Goal: Information Seeking & Learning: Learn about a topic

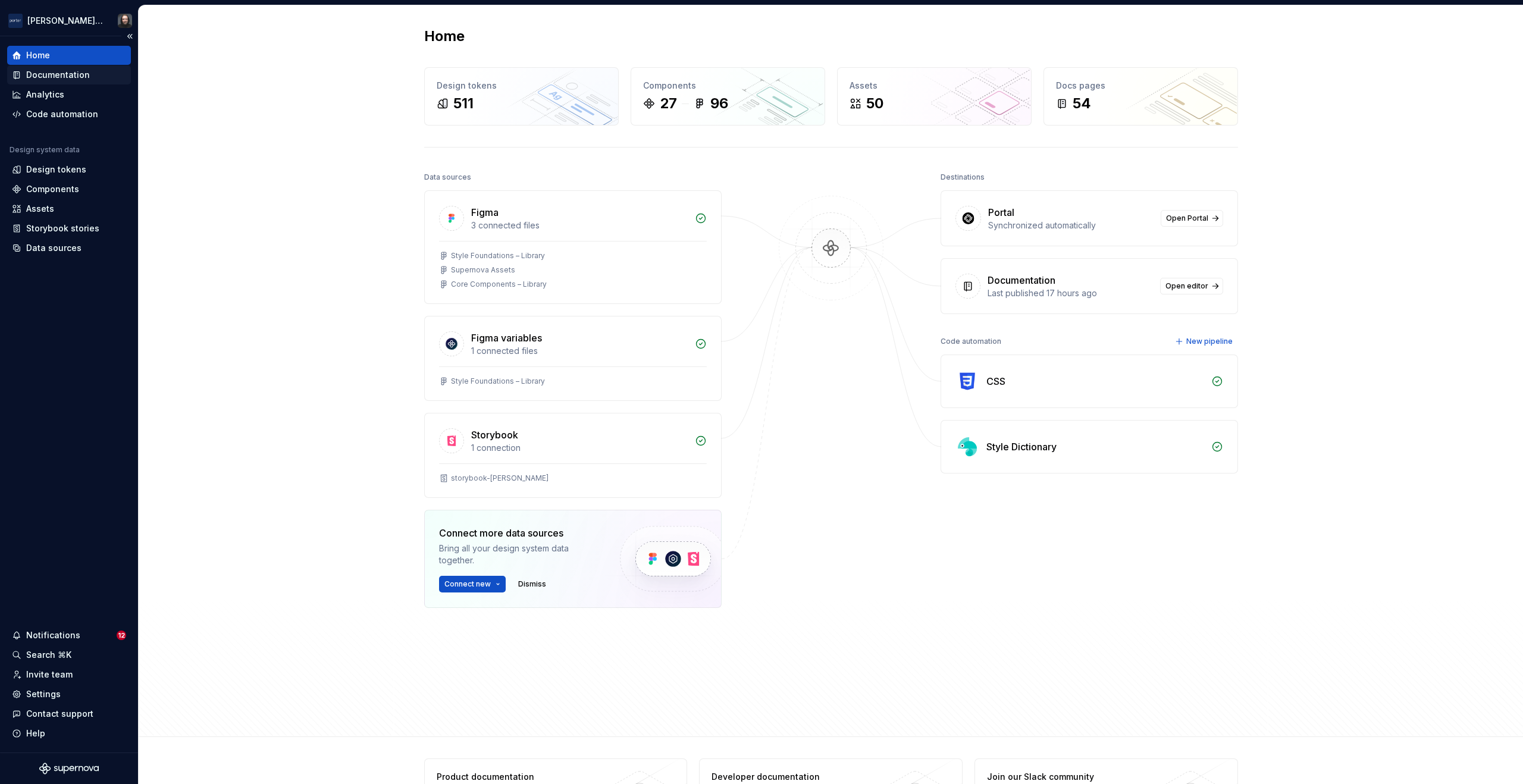
click at [69, 74] on div "Documentation" at bounding box center [58, 74] width 64 height 12
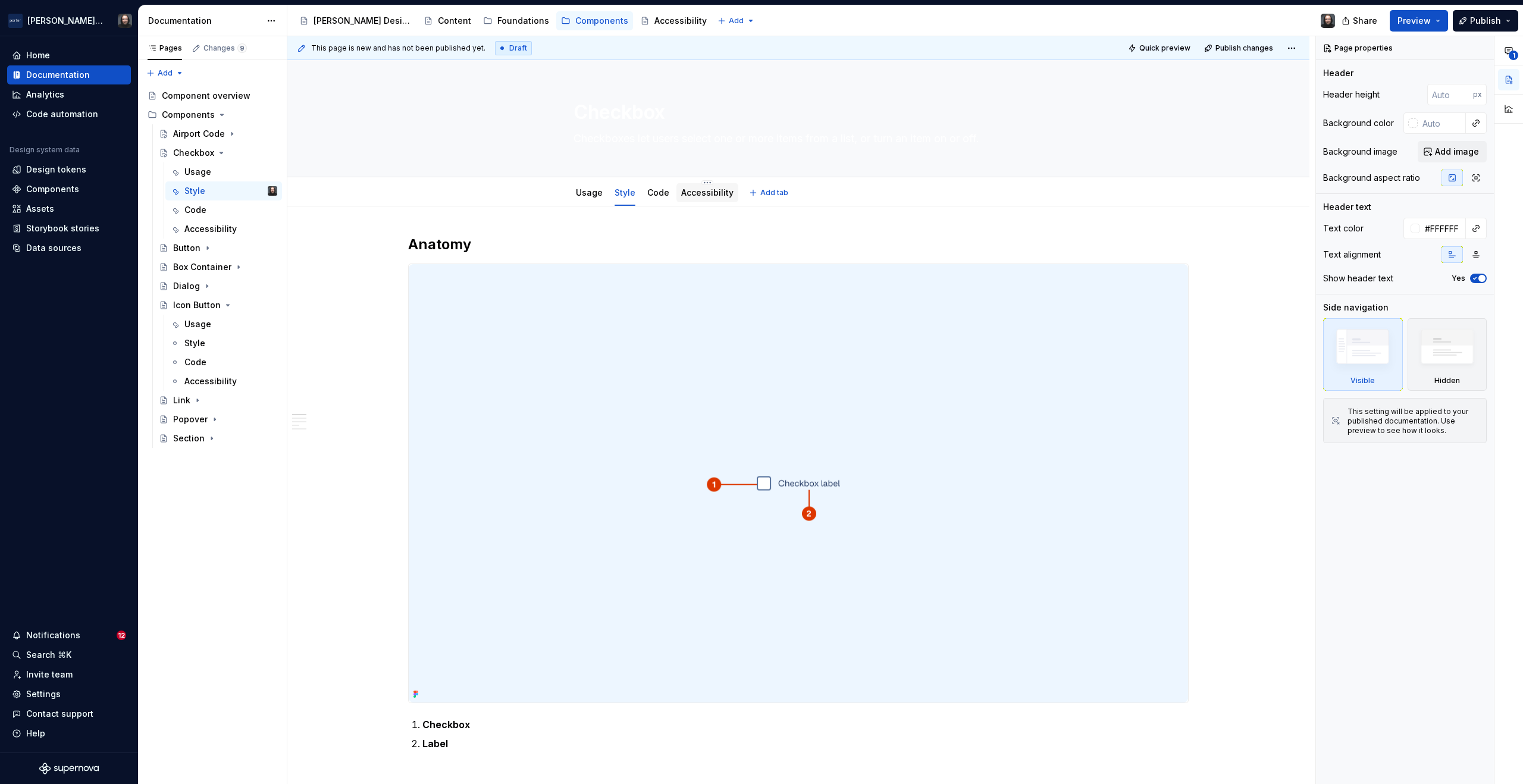
click at [698, 194] on link "Accessibility" at bounding box center [707, 192] width 52 height 10
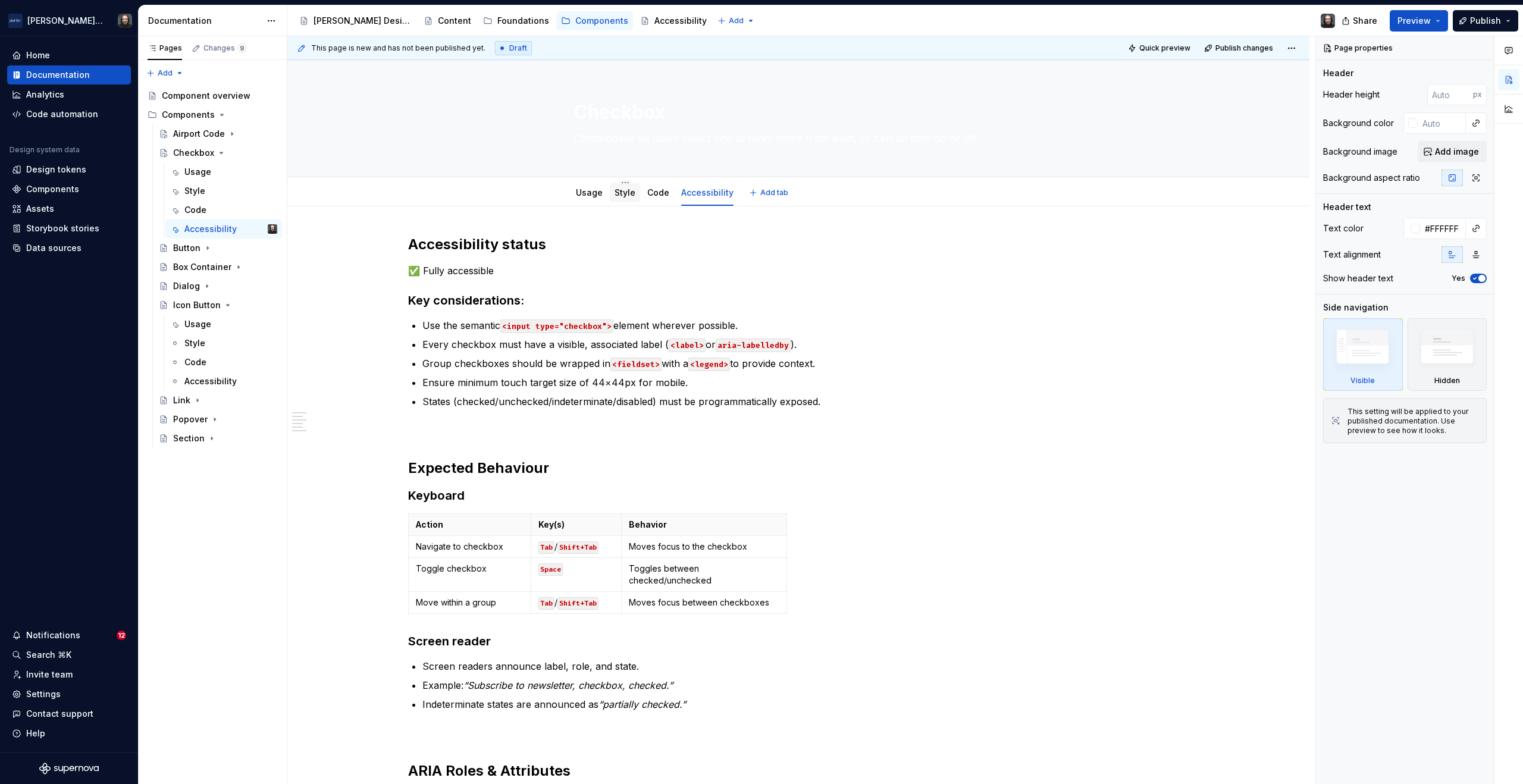
click at [628, 196] on link "Style" at bounding box center [625, 192] width 21 height 10
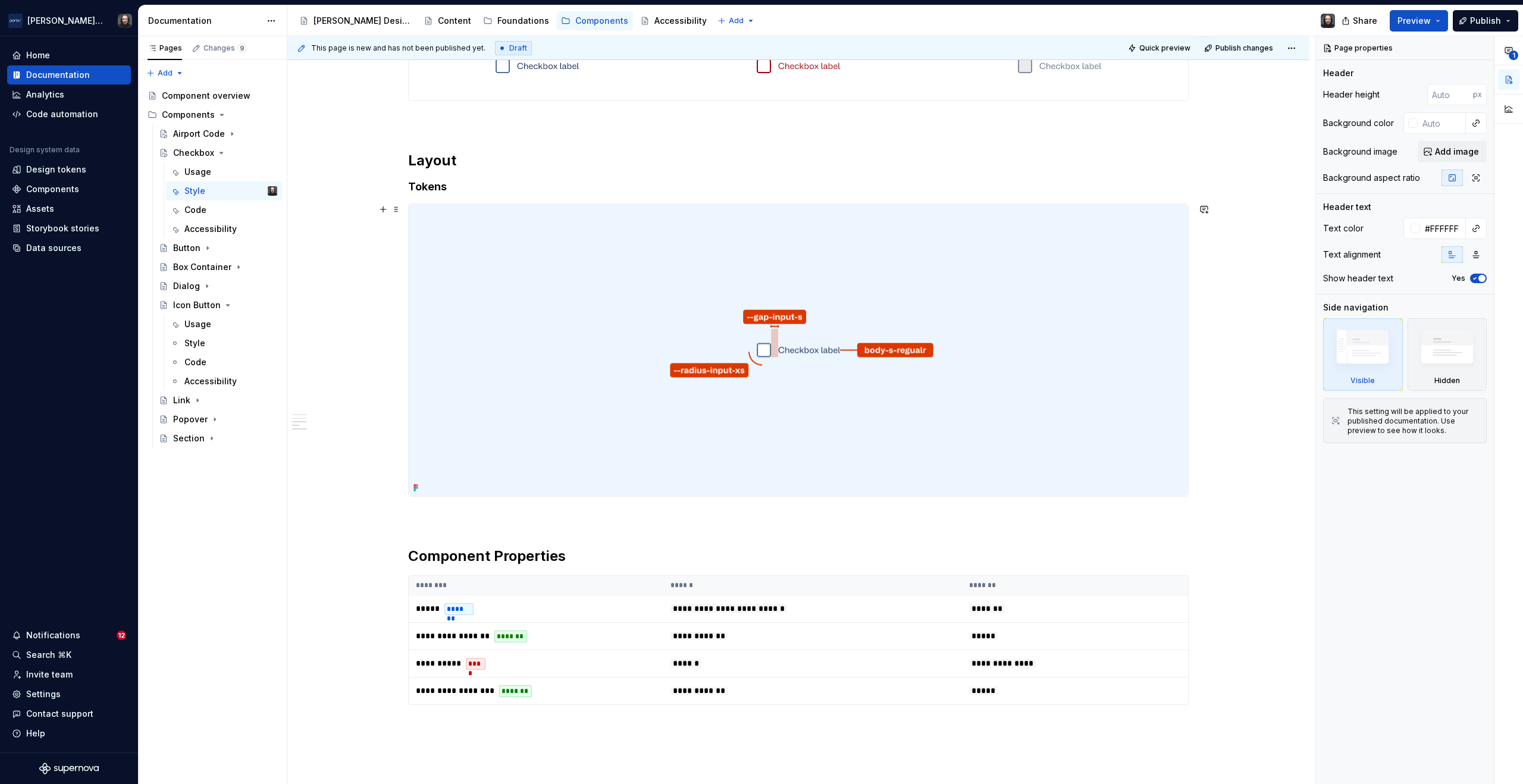
scroll to position [846, 0]
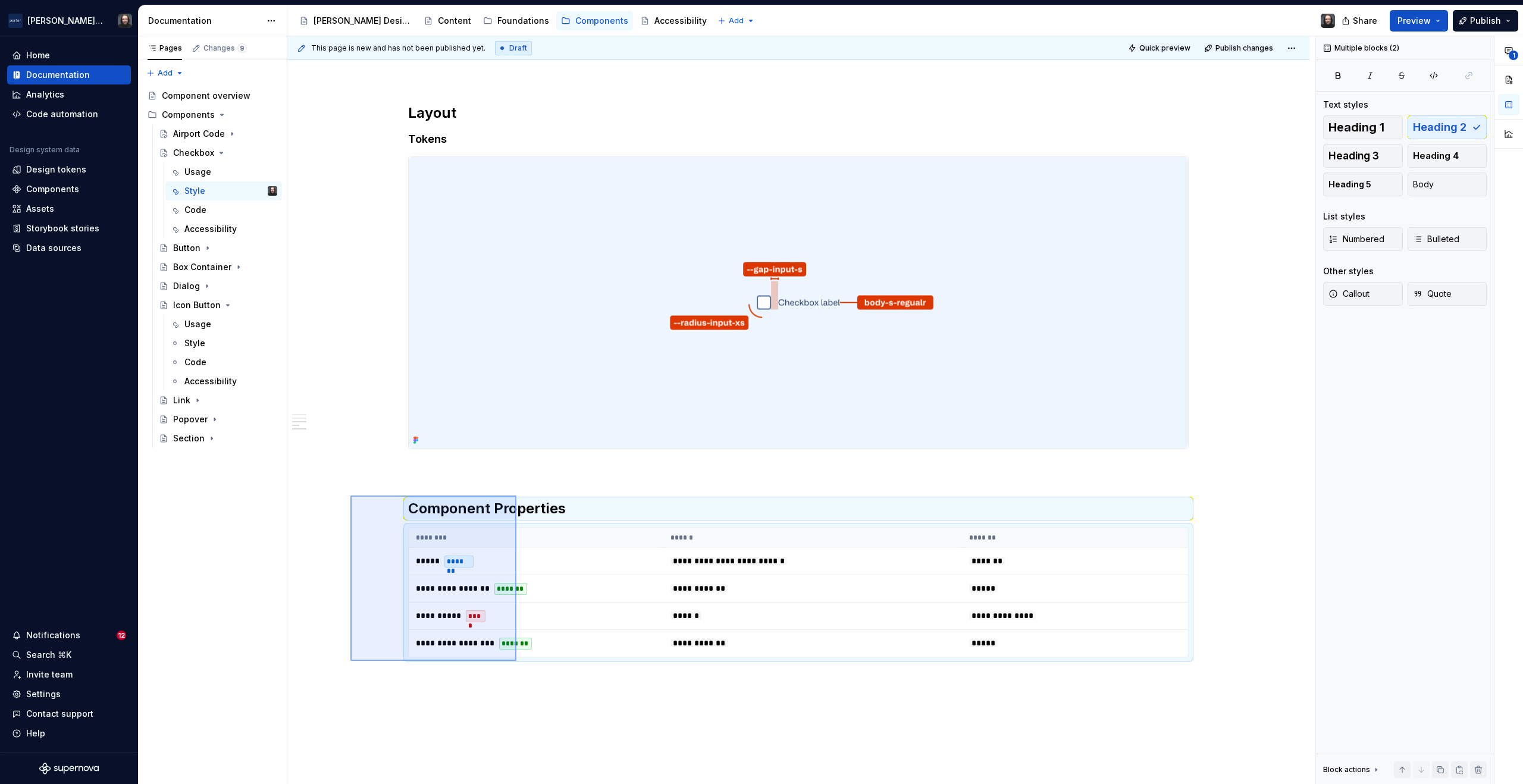
drag, startPoint x: 351, startPoint y: 495, endPoint x: 532, endPoint y: 666, distance: 249.0
click at [532, 666] on div "**********" at bounding box center [802, 410] width 1028 height 749
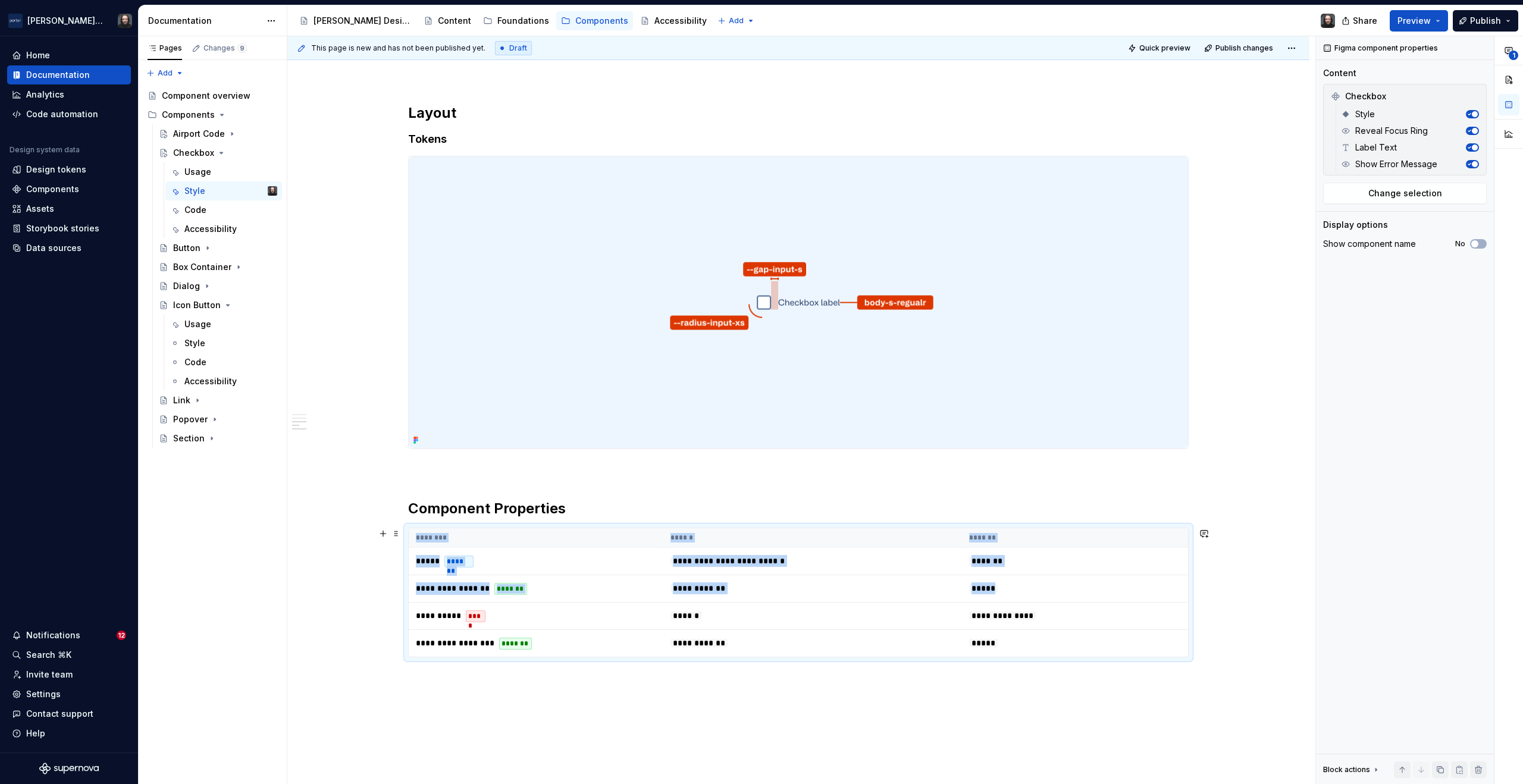
drag, startPoint x: 496, startPoint y: 600, endPoint x: 507, endPoint y: 527, distance: 73.8
click at [507, 528] on div "**********" at bounding box center [799, 593] width 781 height 129
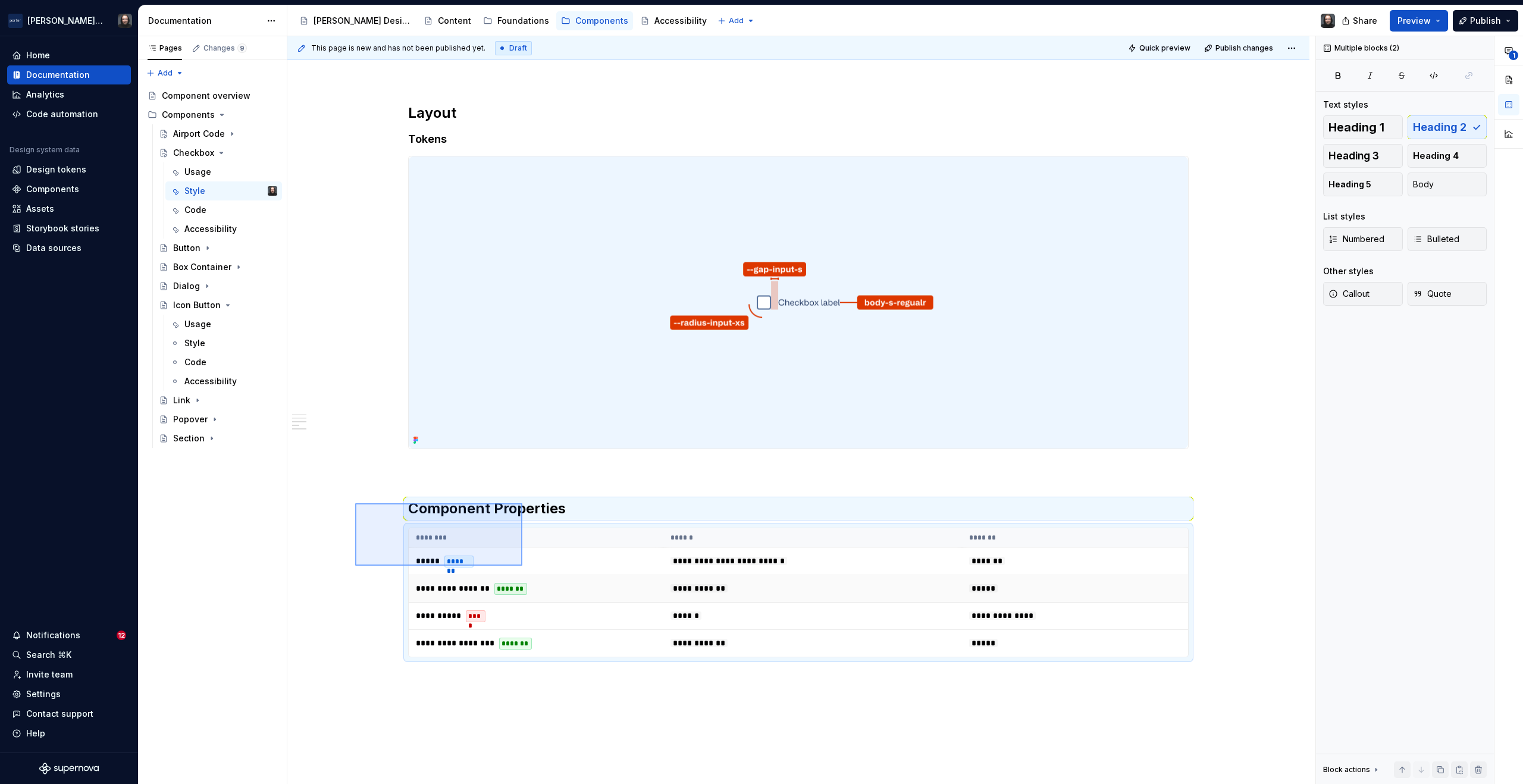
drag, startPoint x: 383, startPoint y: 515, endPoint x: 568, endPoint y: 582, distance: 196.8
click at [569, 586] on div "**********" at bounding box center [802, 410] width 1028 height 749
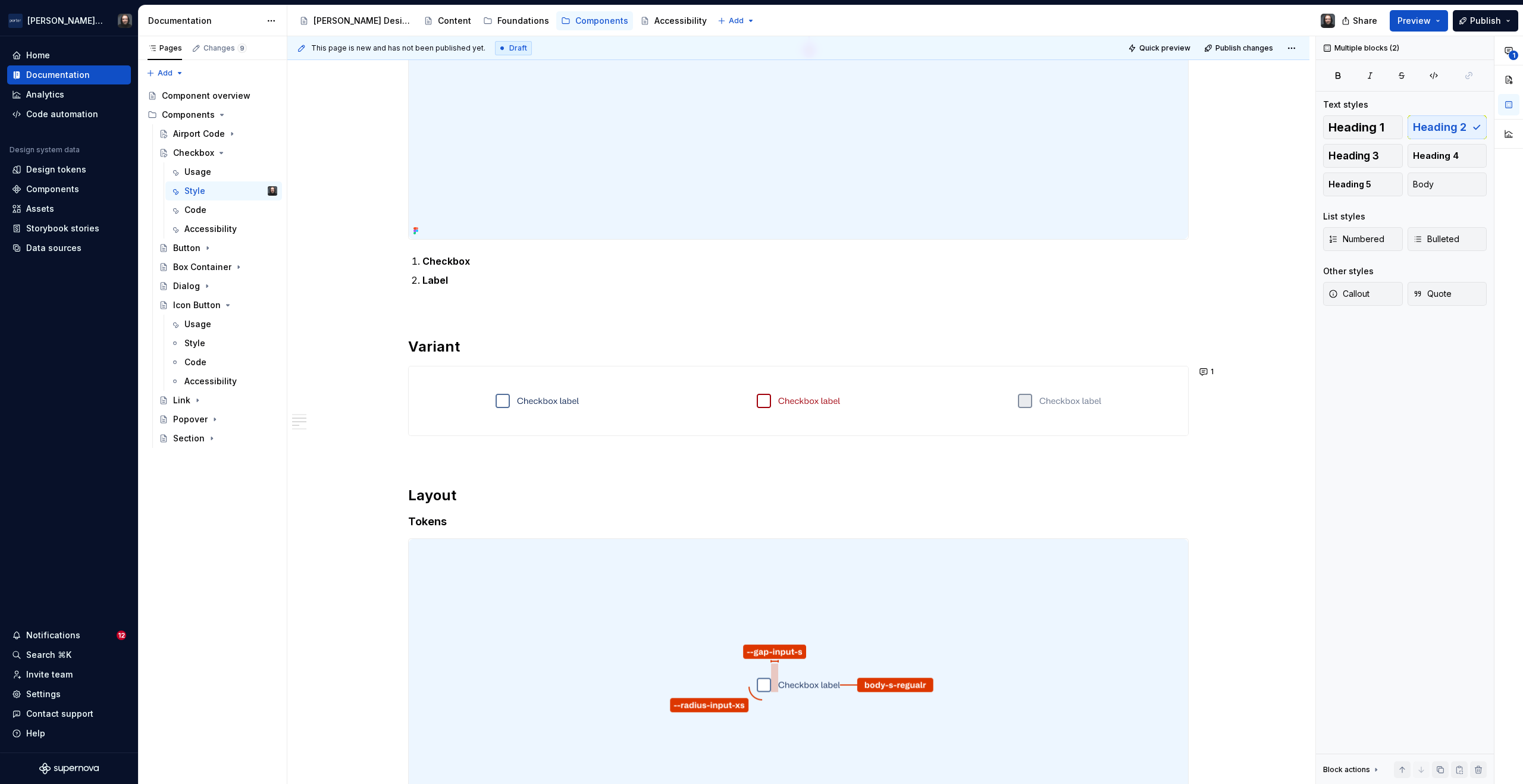
scroll to position [458, 0]
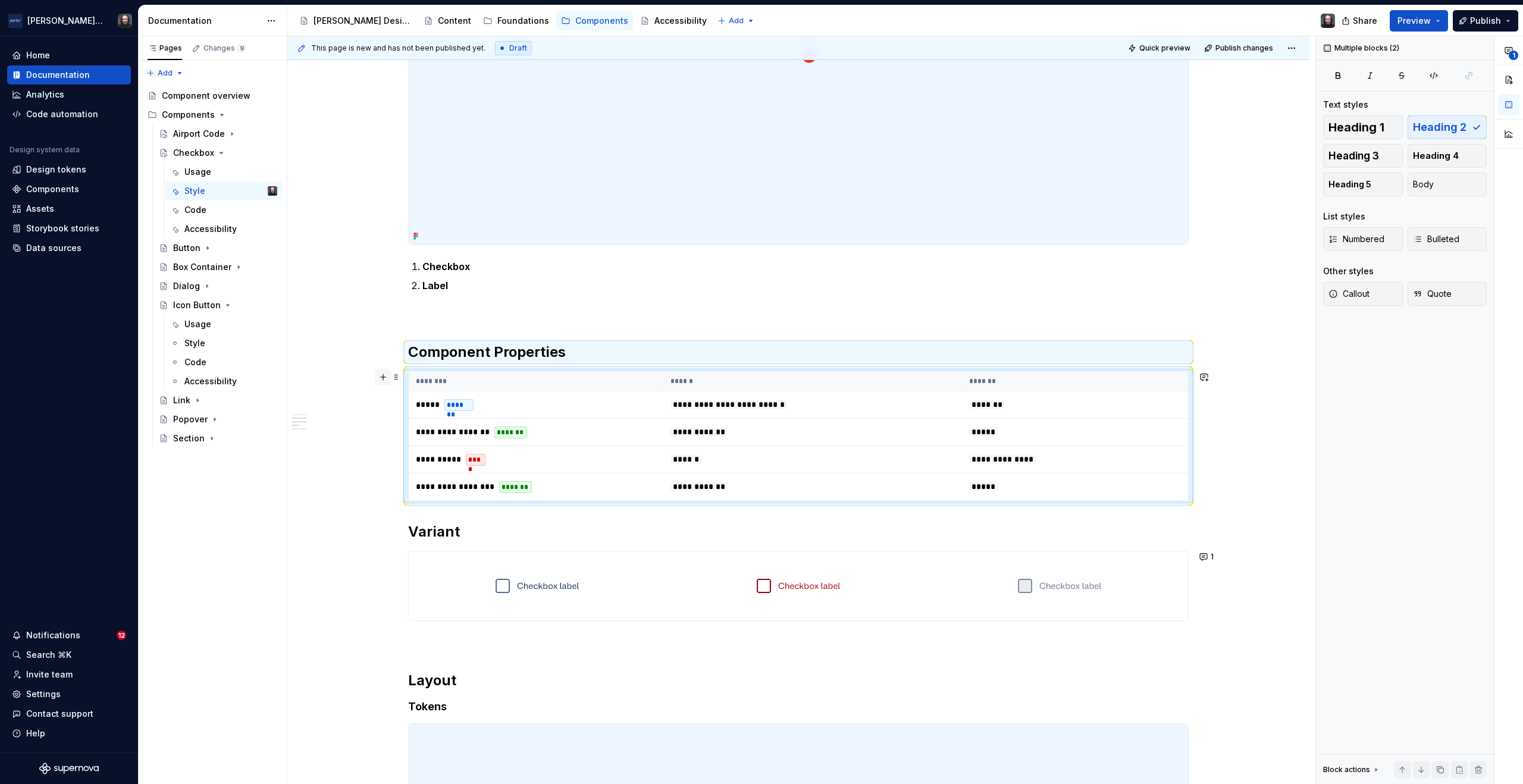
click at [385, 382] on button "button" at bounding box center [383, 377] width 17 height 17
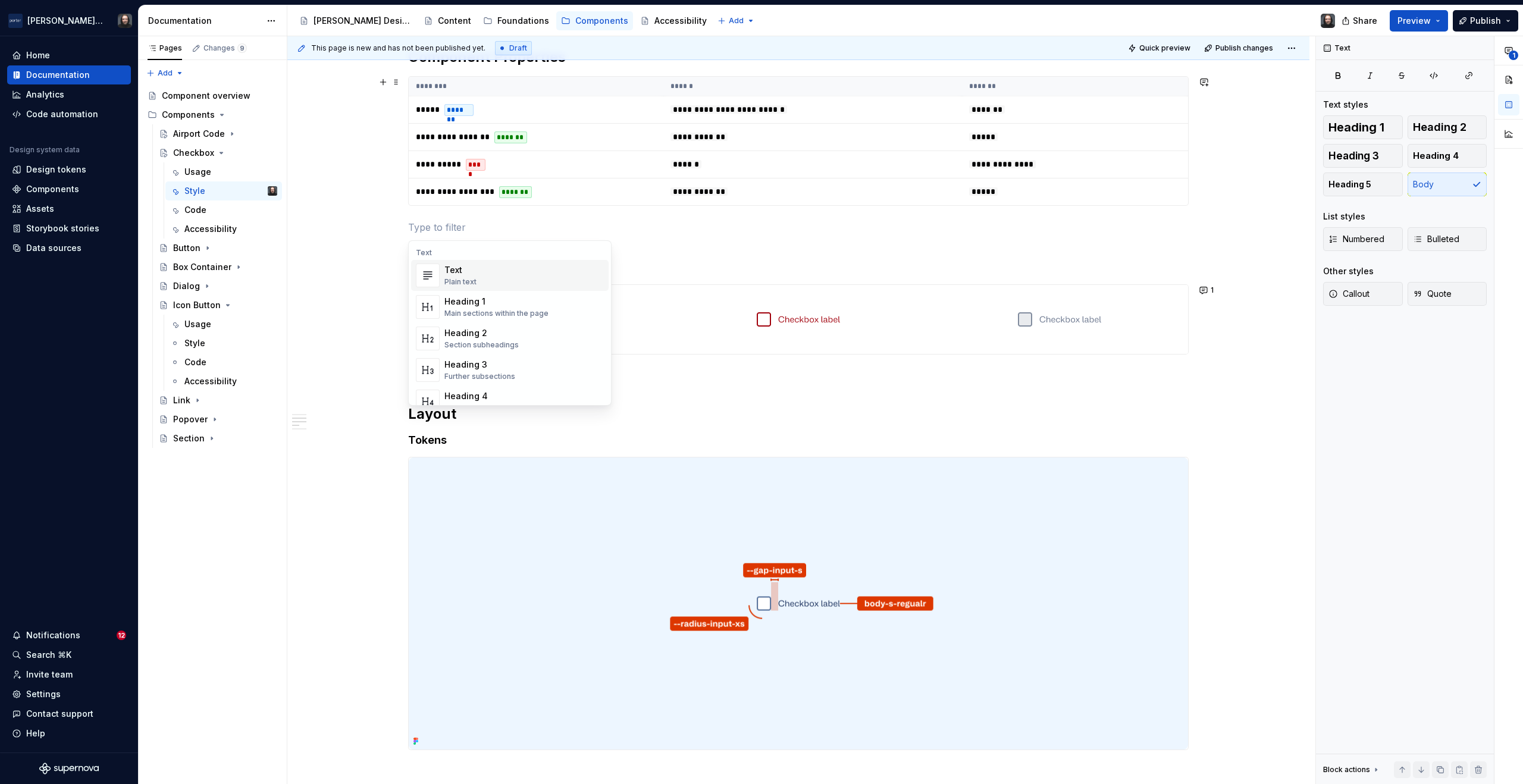
scroll to position [997, 0]
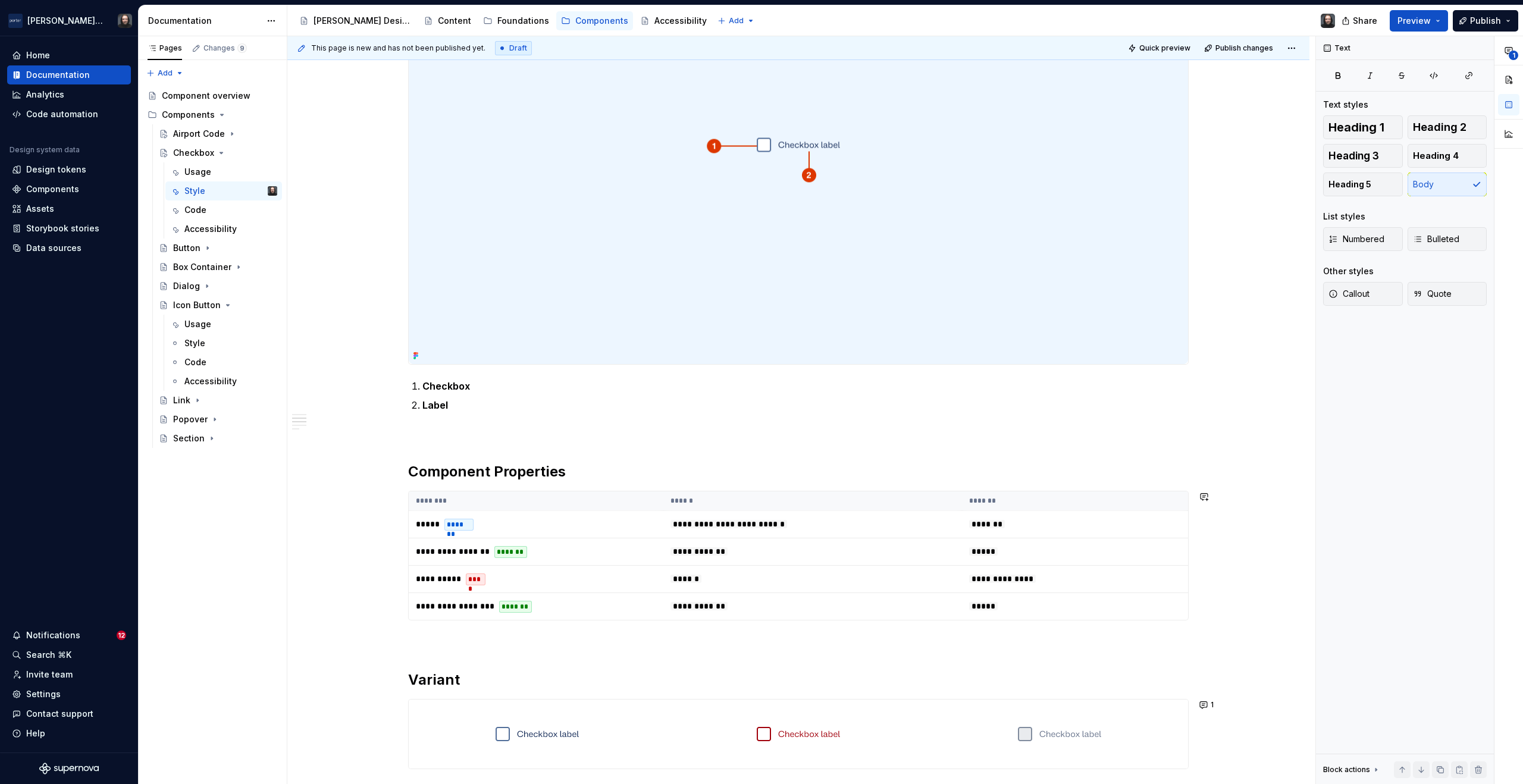
scroll to position [111, 0]
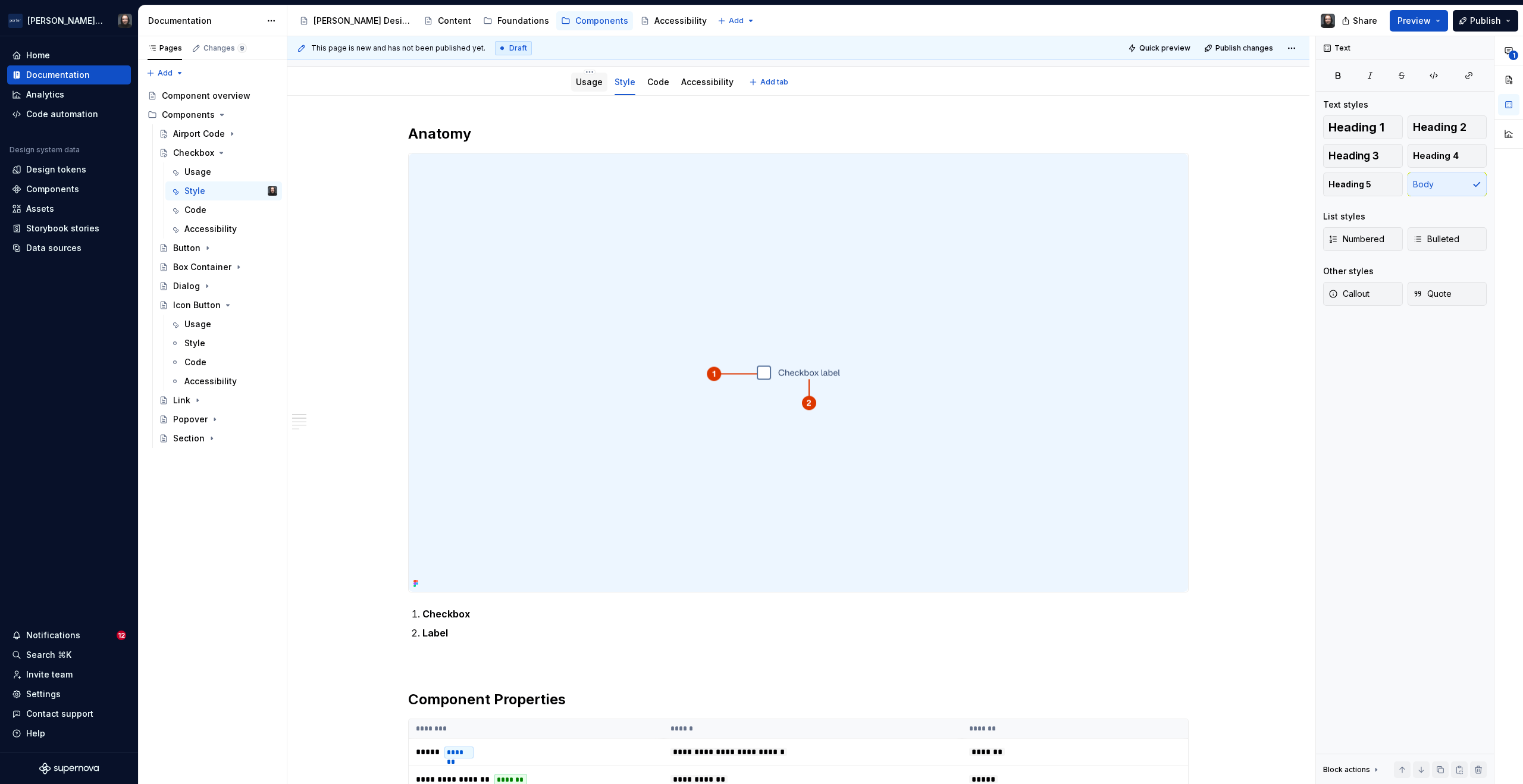
click at [591, 83] on link "Usage" at bounding box center [589, 81] width 26 height 10
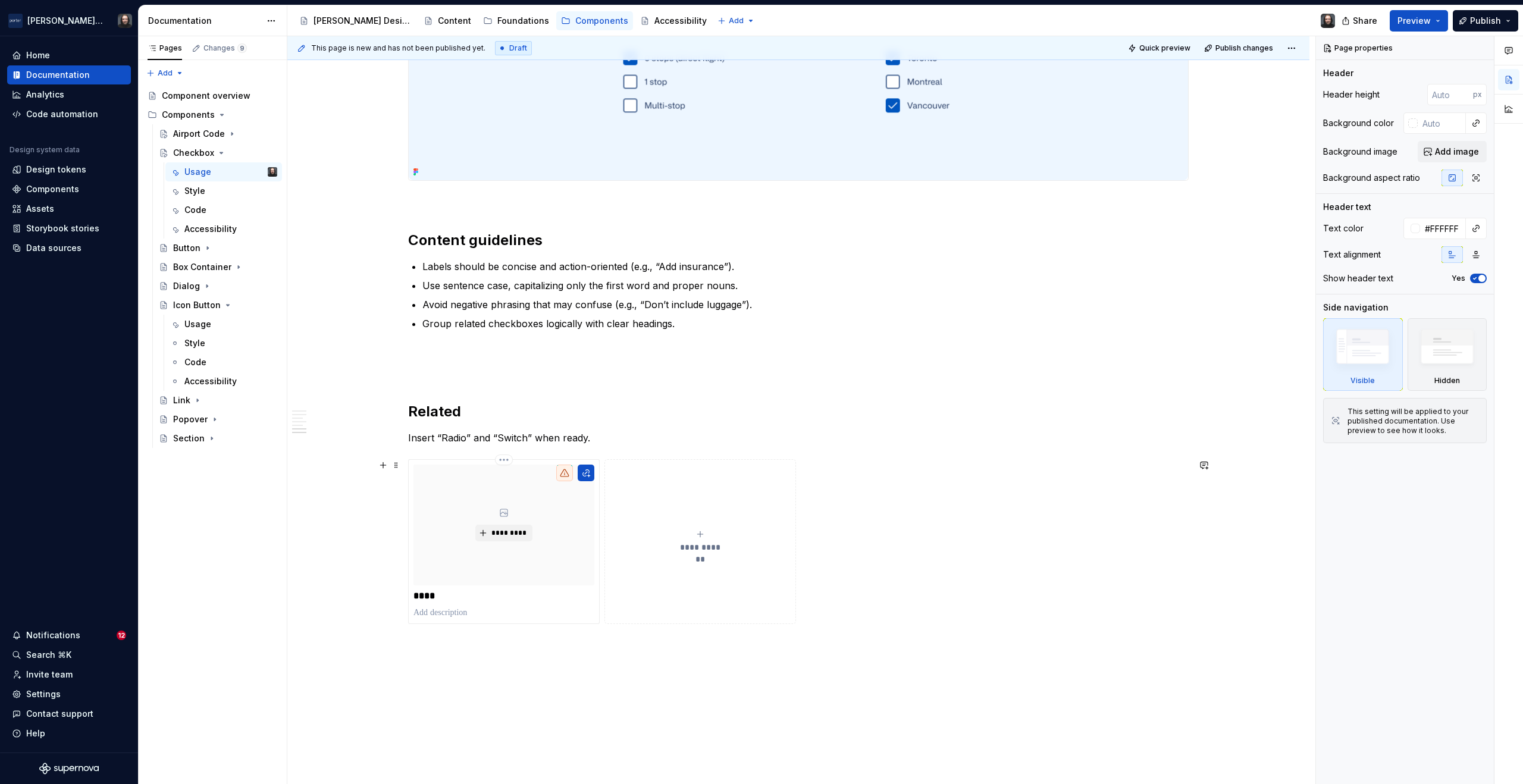
scroll to position [1789, 0]
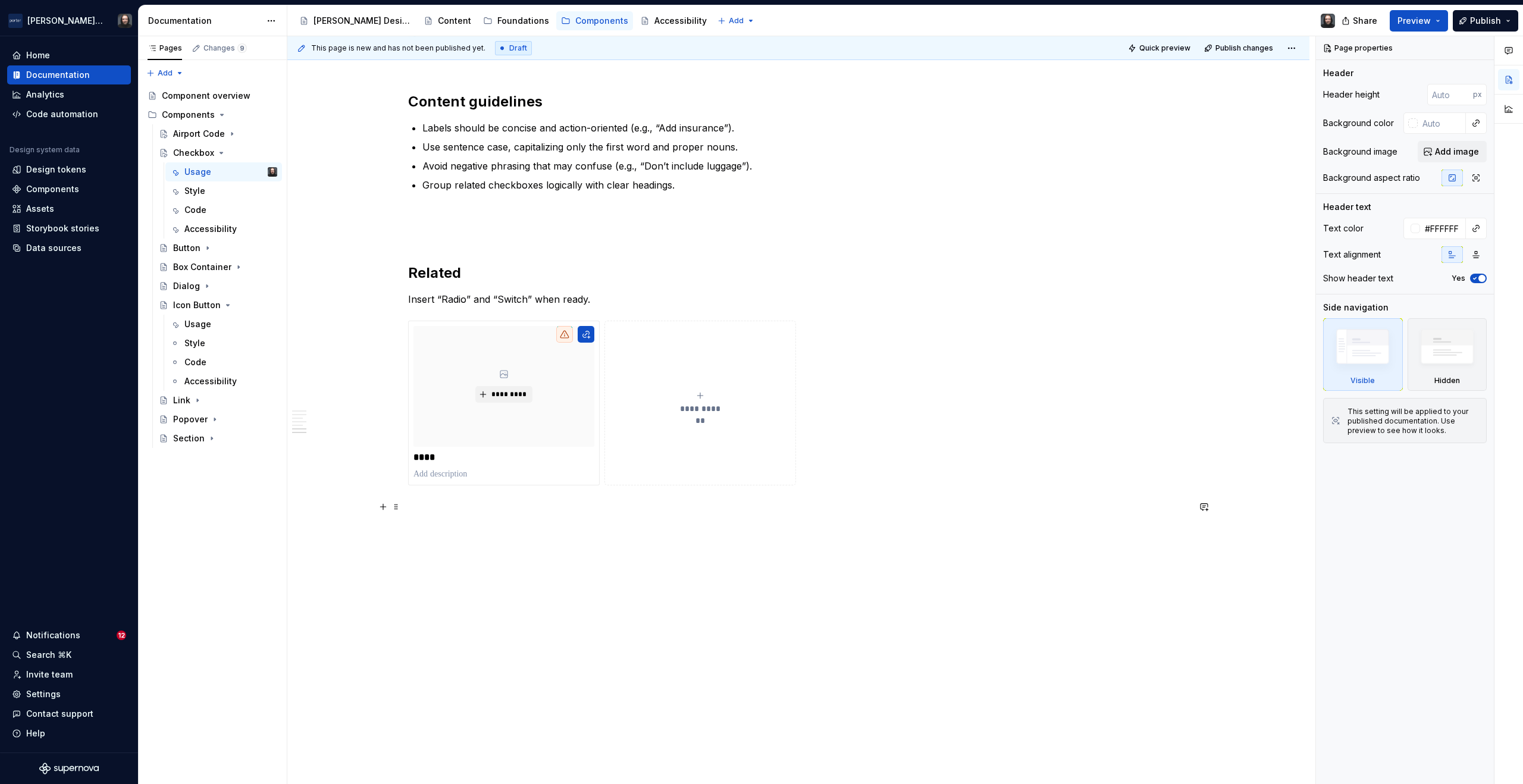
click at [413, 507] on p at bounding box center [799, 506] width 781 height 15
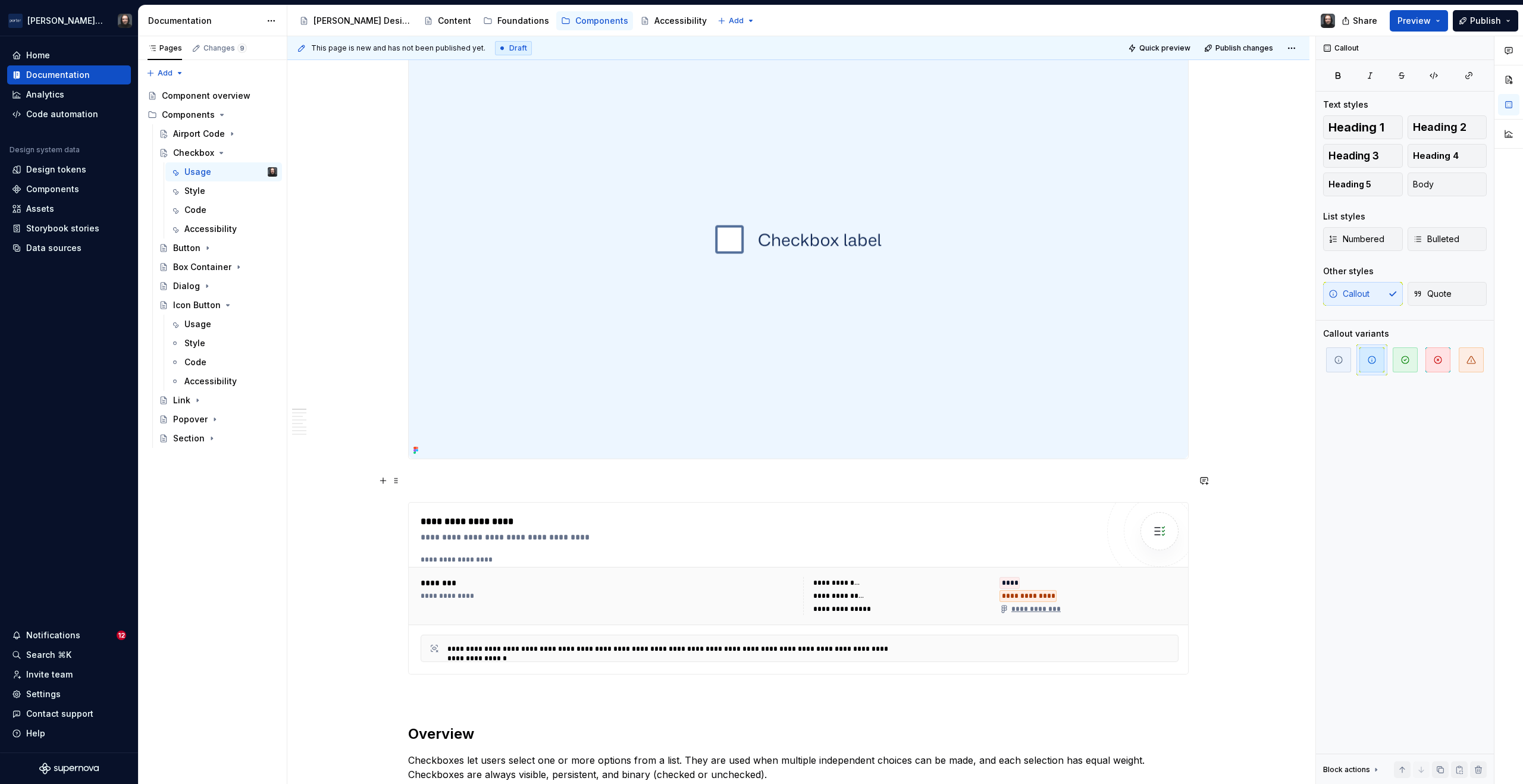
scroll to position [0, 0]
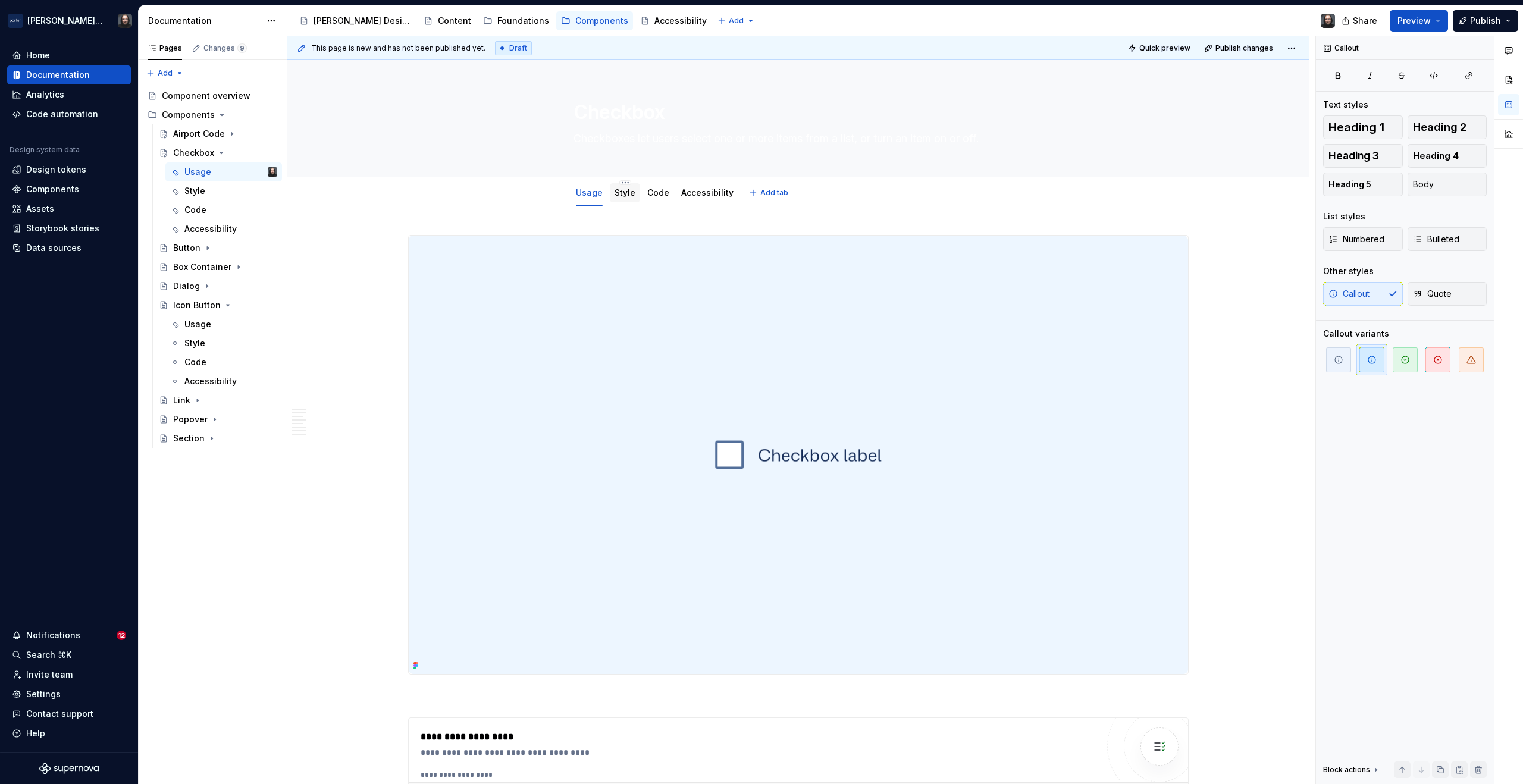
click at [626, 192] on link "Style" at bounding box center [625, 192] width 21 height 10
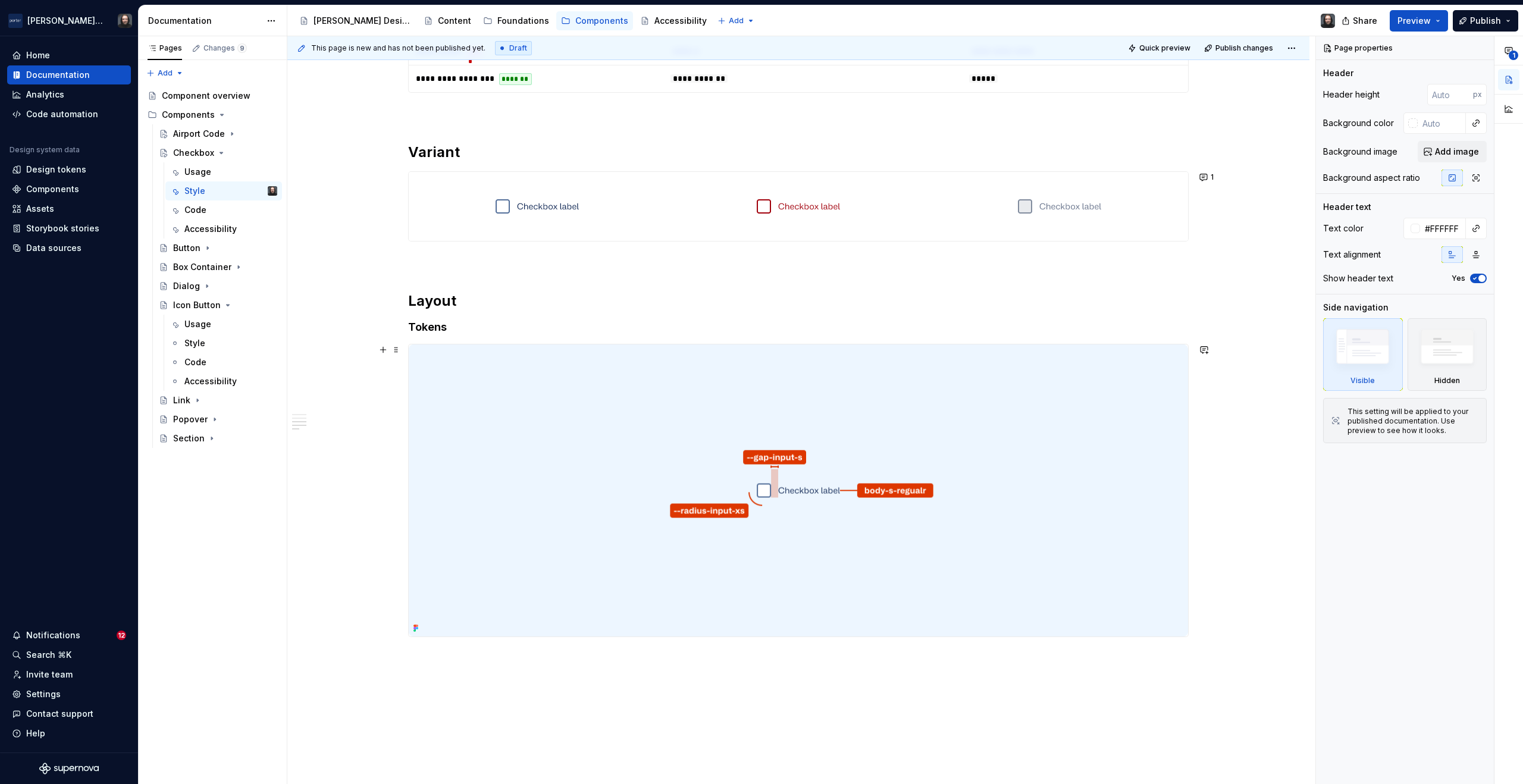
scroll to position [997, 0]
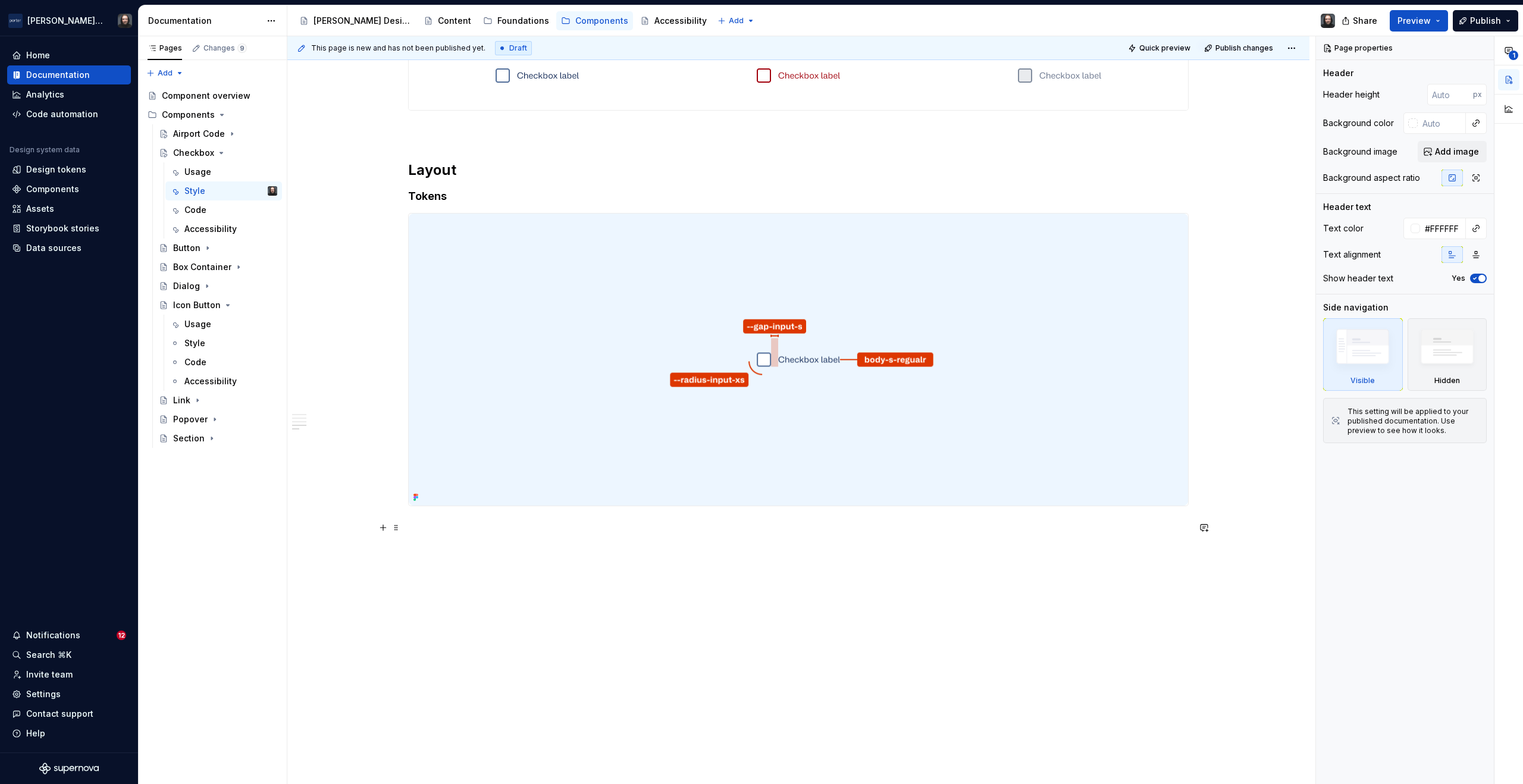
click at [434, 529] on p at bounding box center [799, 527] width 781 height 15
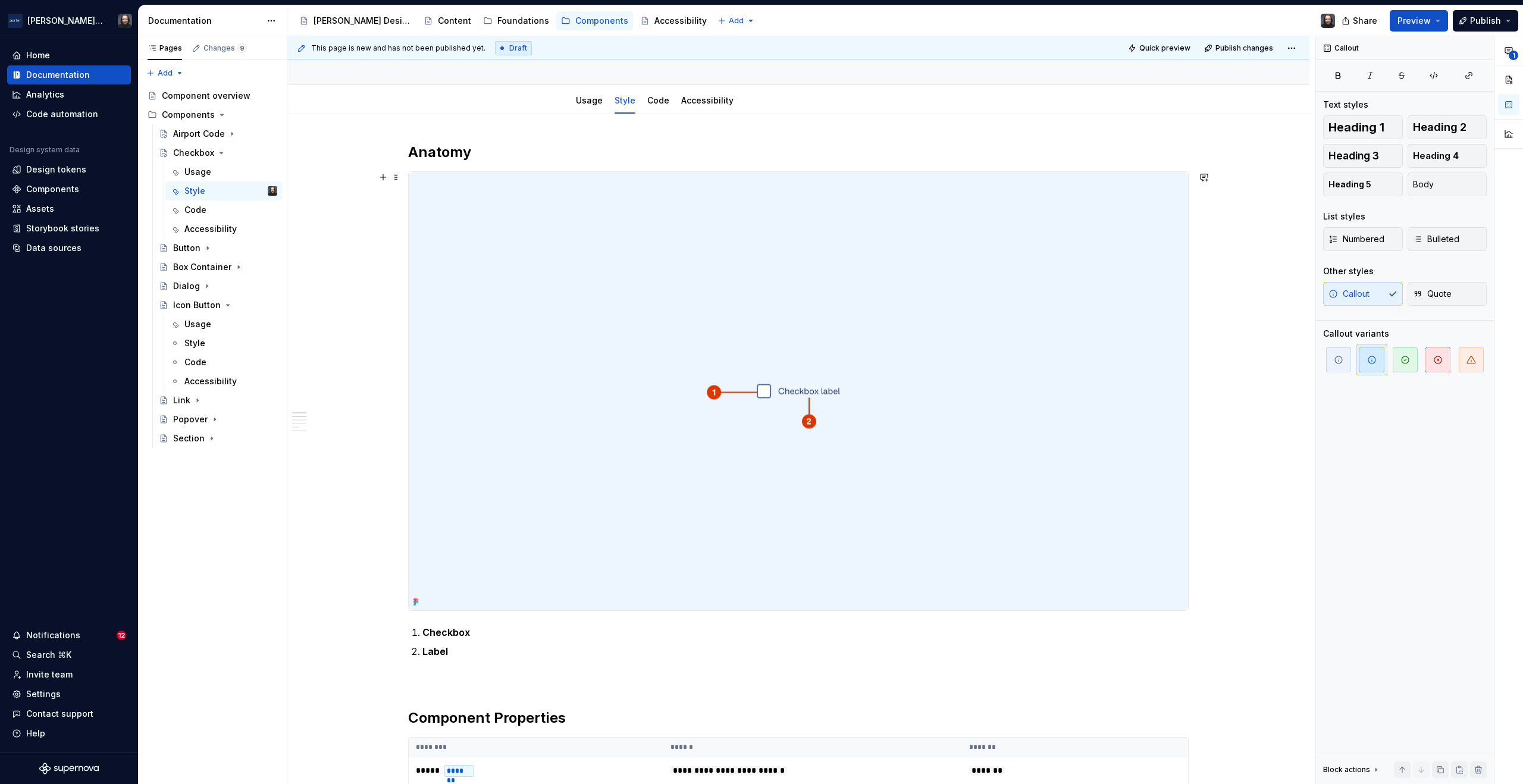
scroll to position [0, 0]
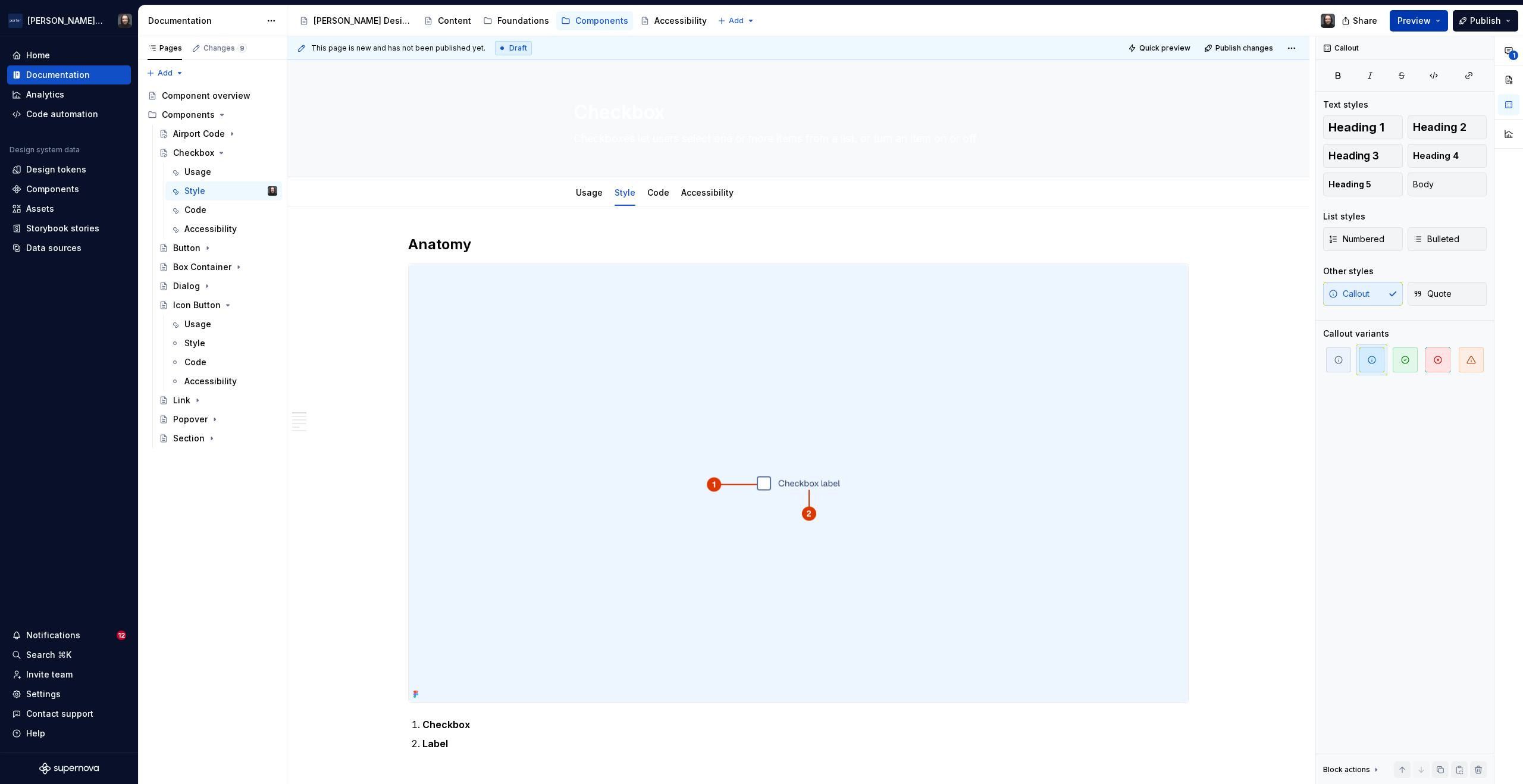
click at [1440, 17] on button "Preview" at bounding box center [1419, 21] width 58 height 22
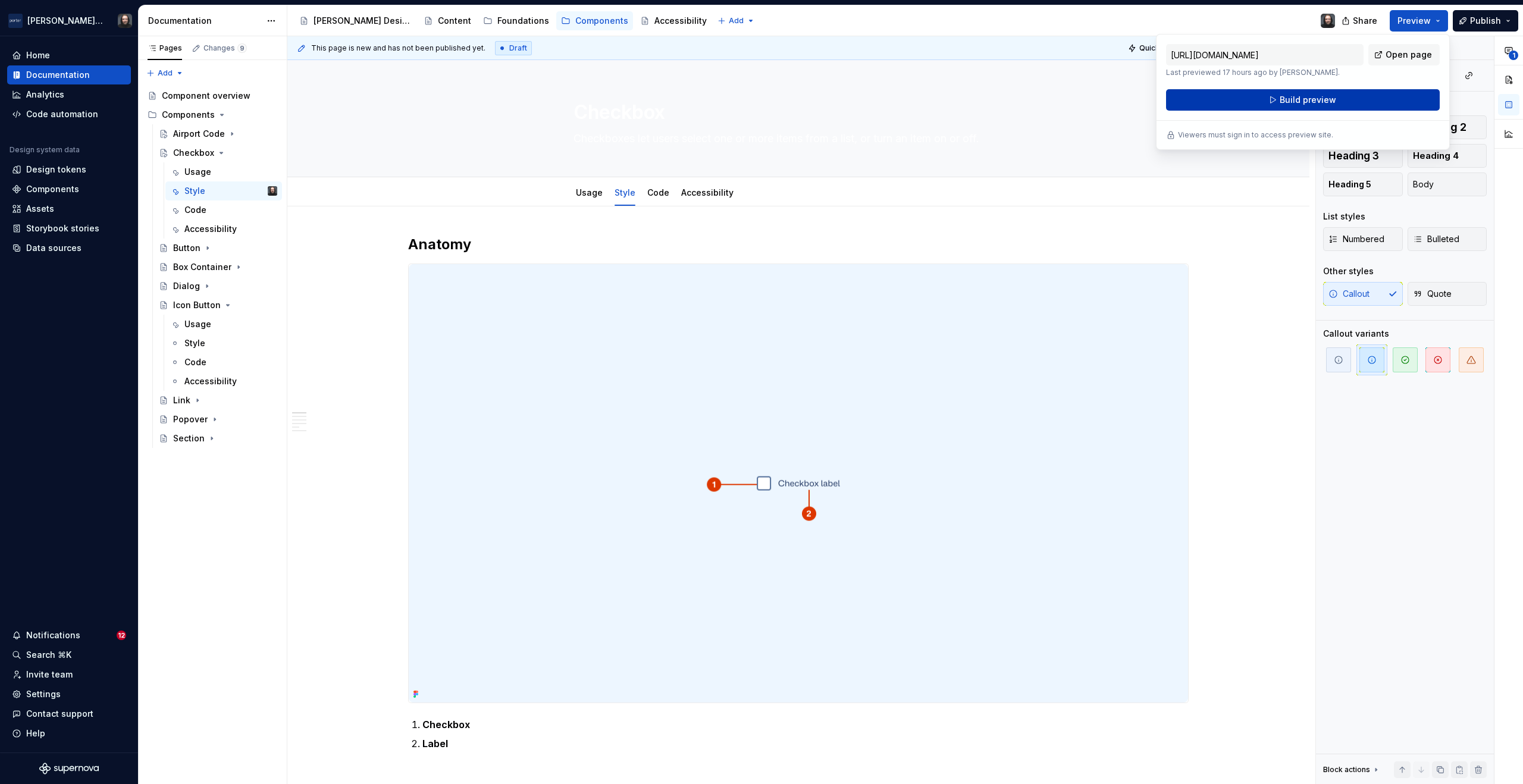
click at [1314, 102] on span "Build preview" at bounding box center [1308, 99] width 56 height 12
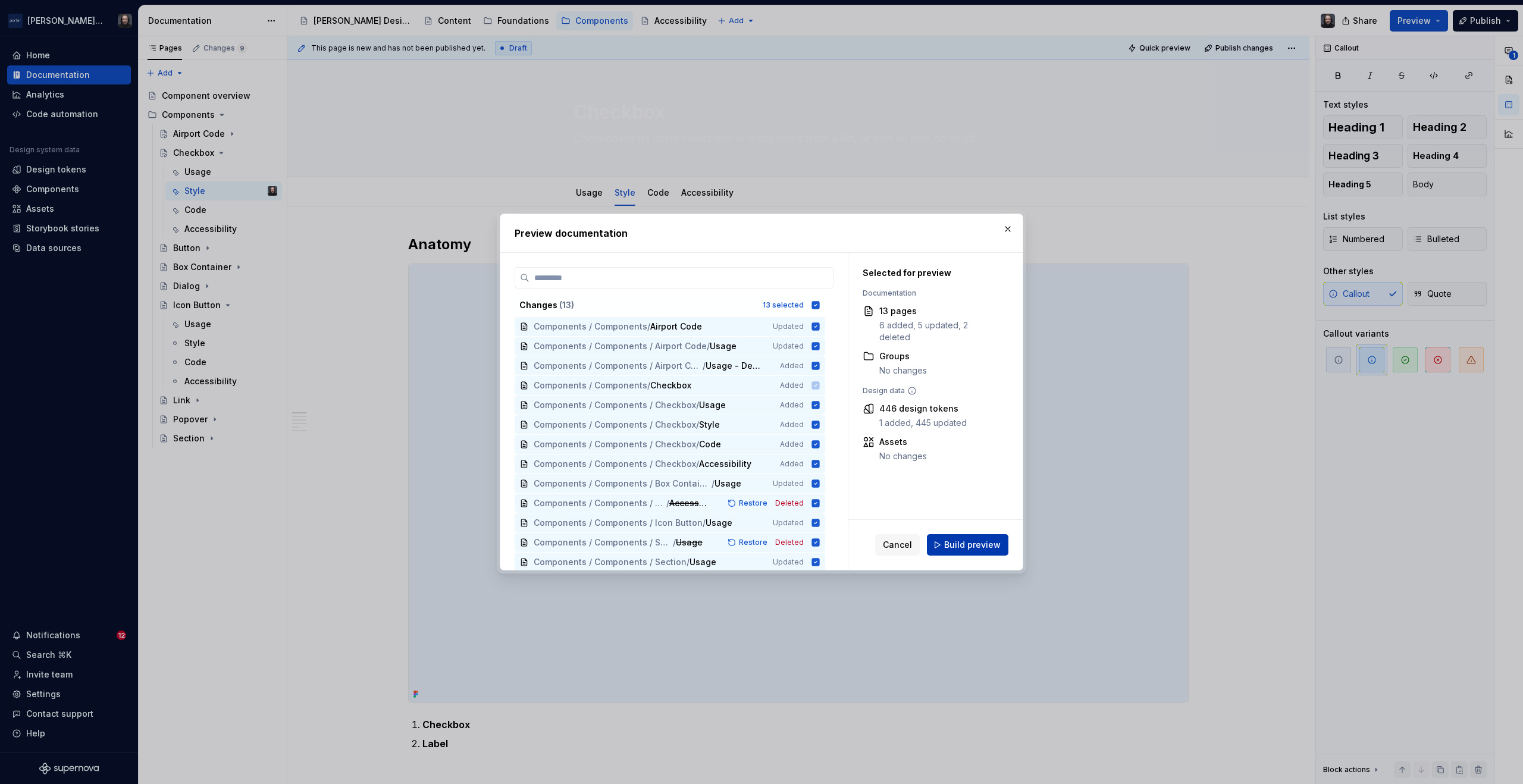
click at [977, 543] on span "Build preview" at bounding box center [972, 545] width 56 height 12
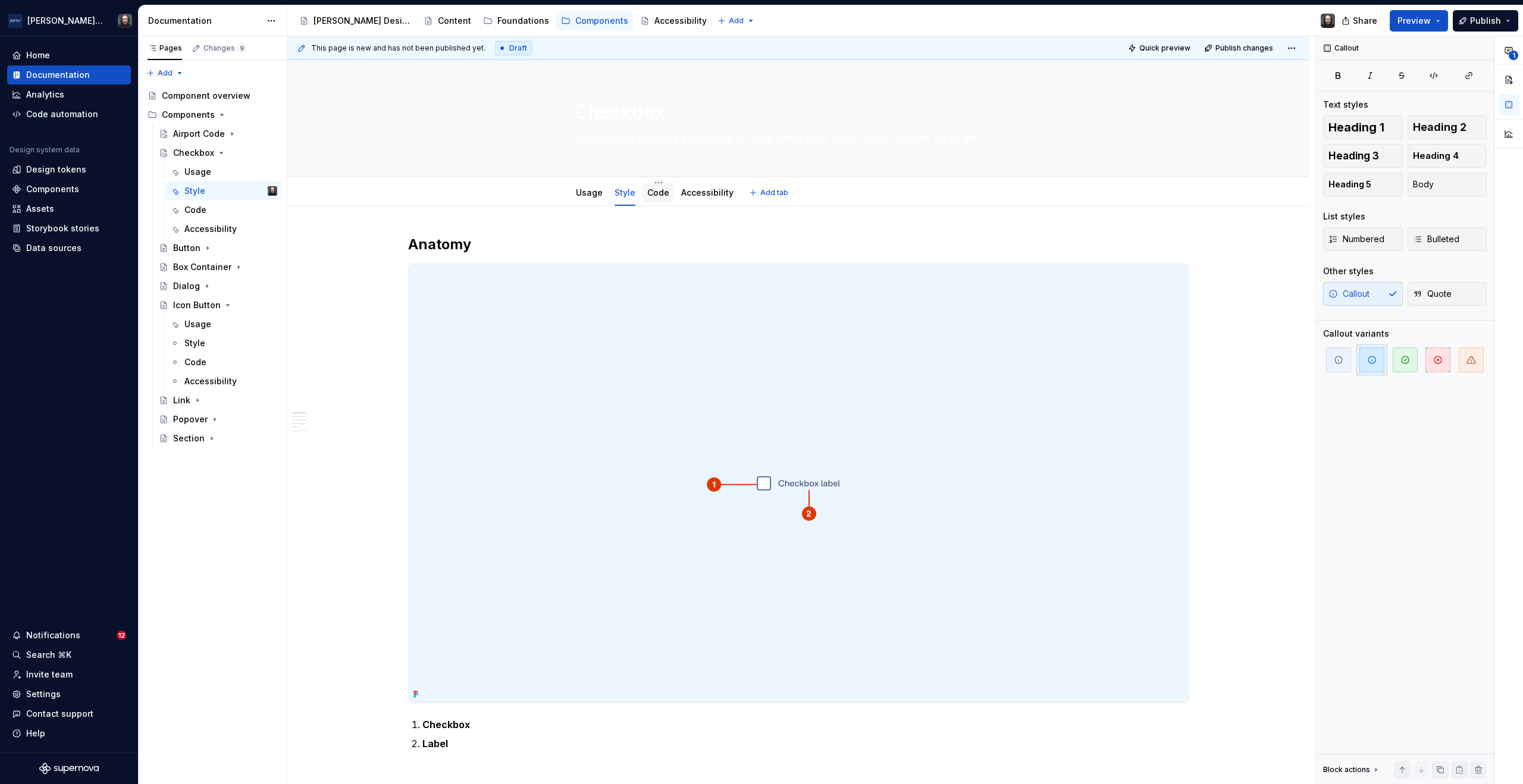
click at [659, 192] on link "Code" at bounding box center [659, 192] width 22 height 10
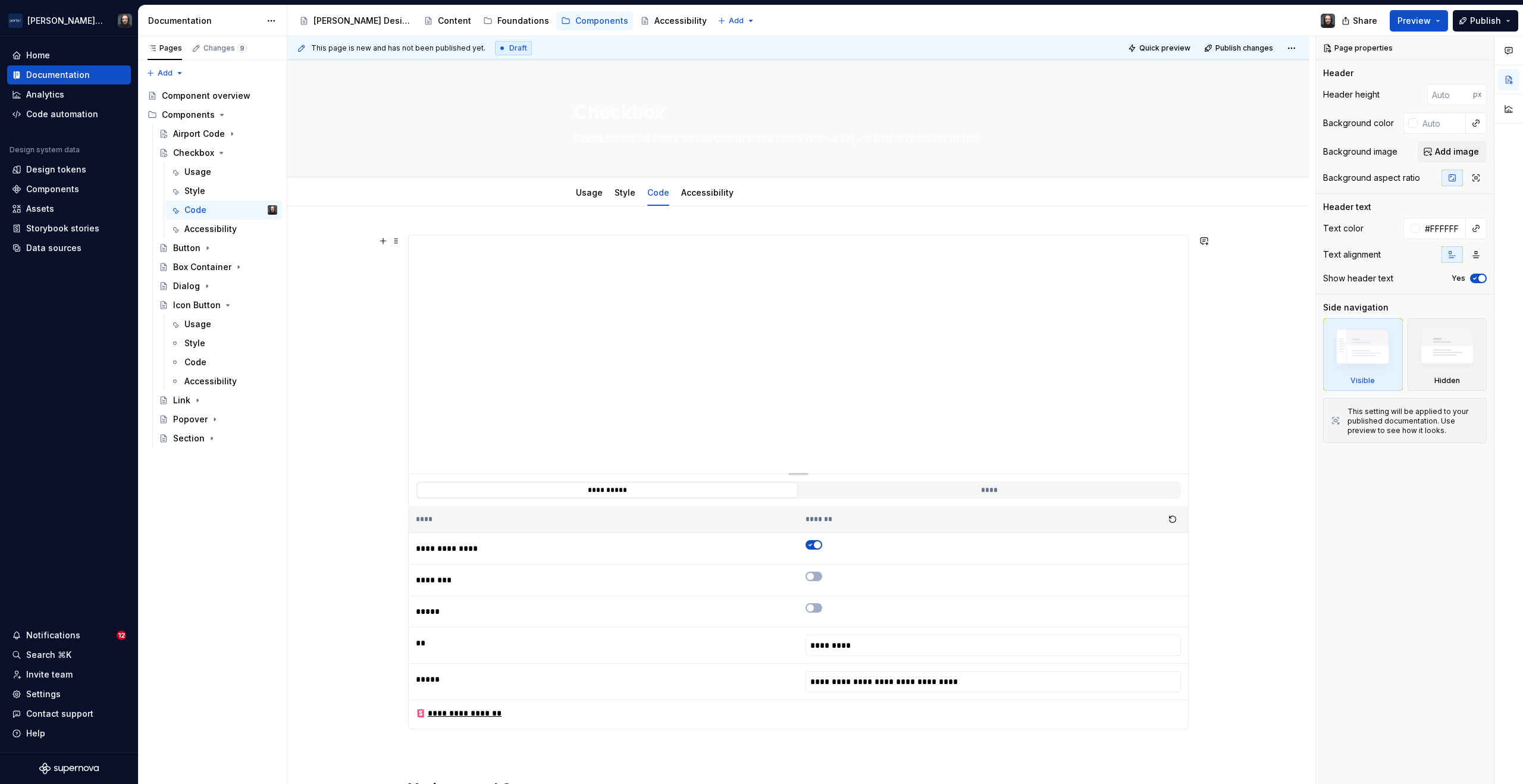
scroll to position [35, 0]
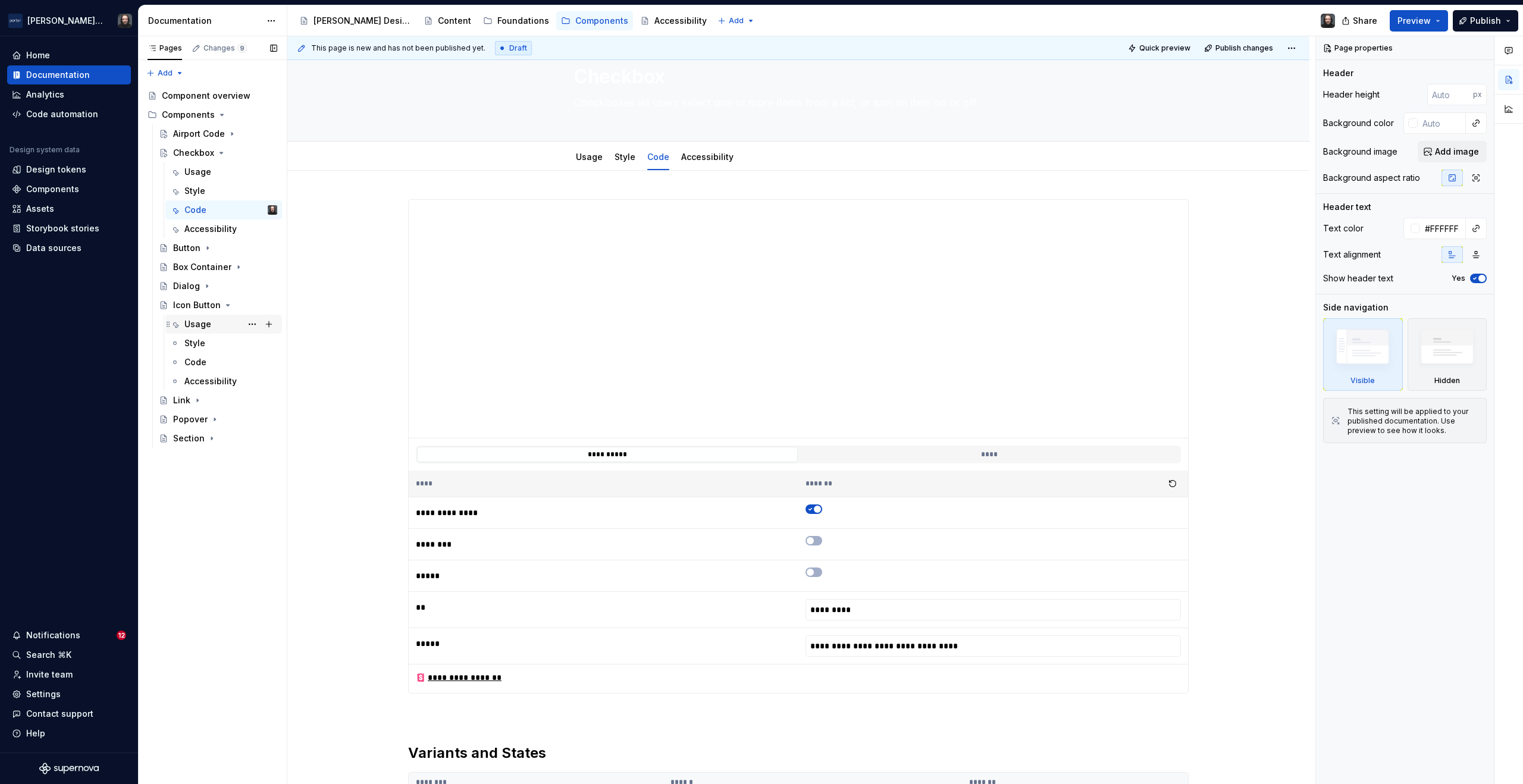
click at [212, 319] on div "Usage" at bounding box center [230, 324] width 93 height 17
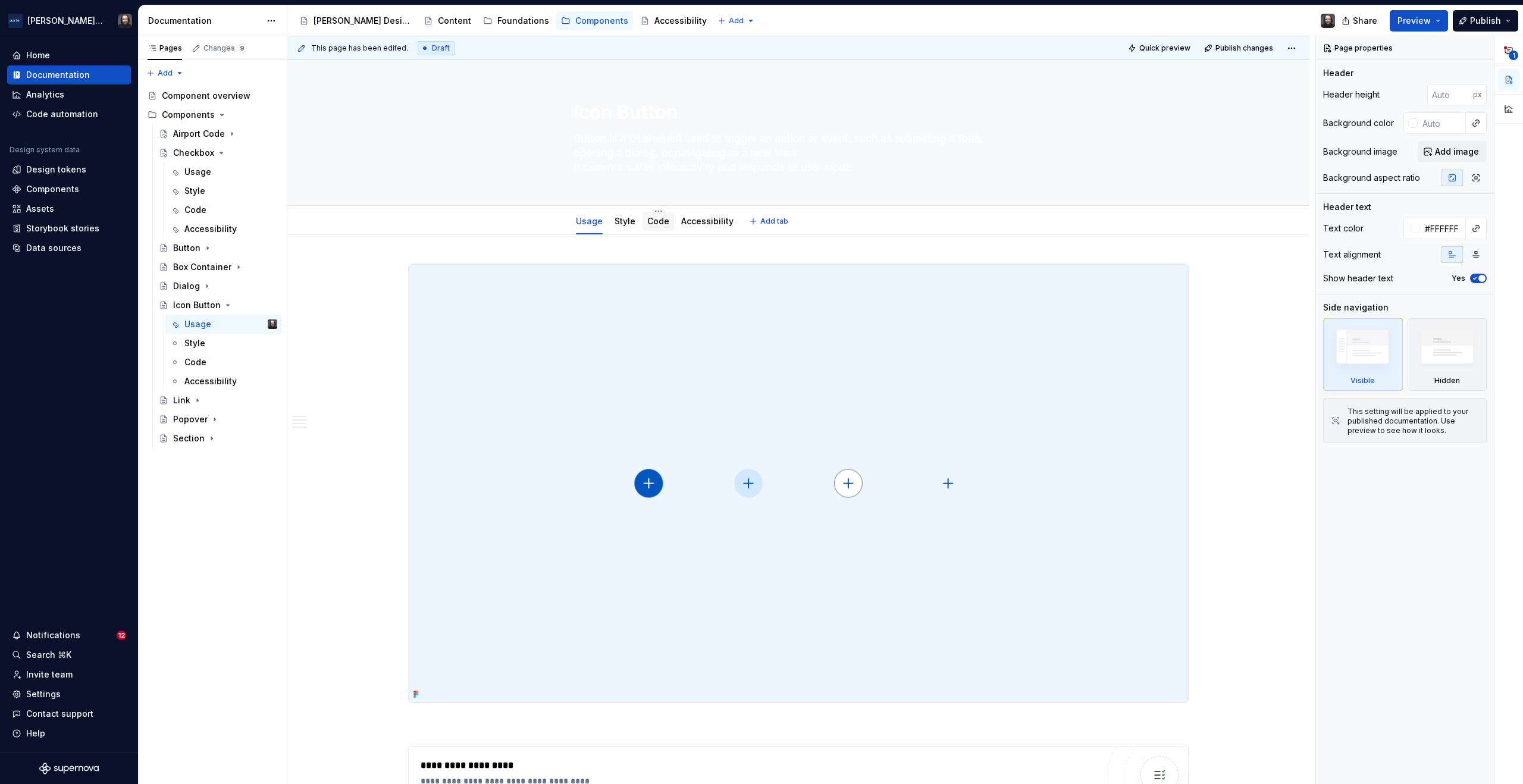
click at [660, 220] on link "Code" at bounding box center [659, 221] width 22 height 10
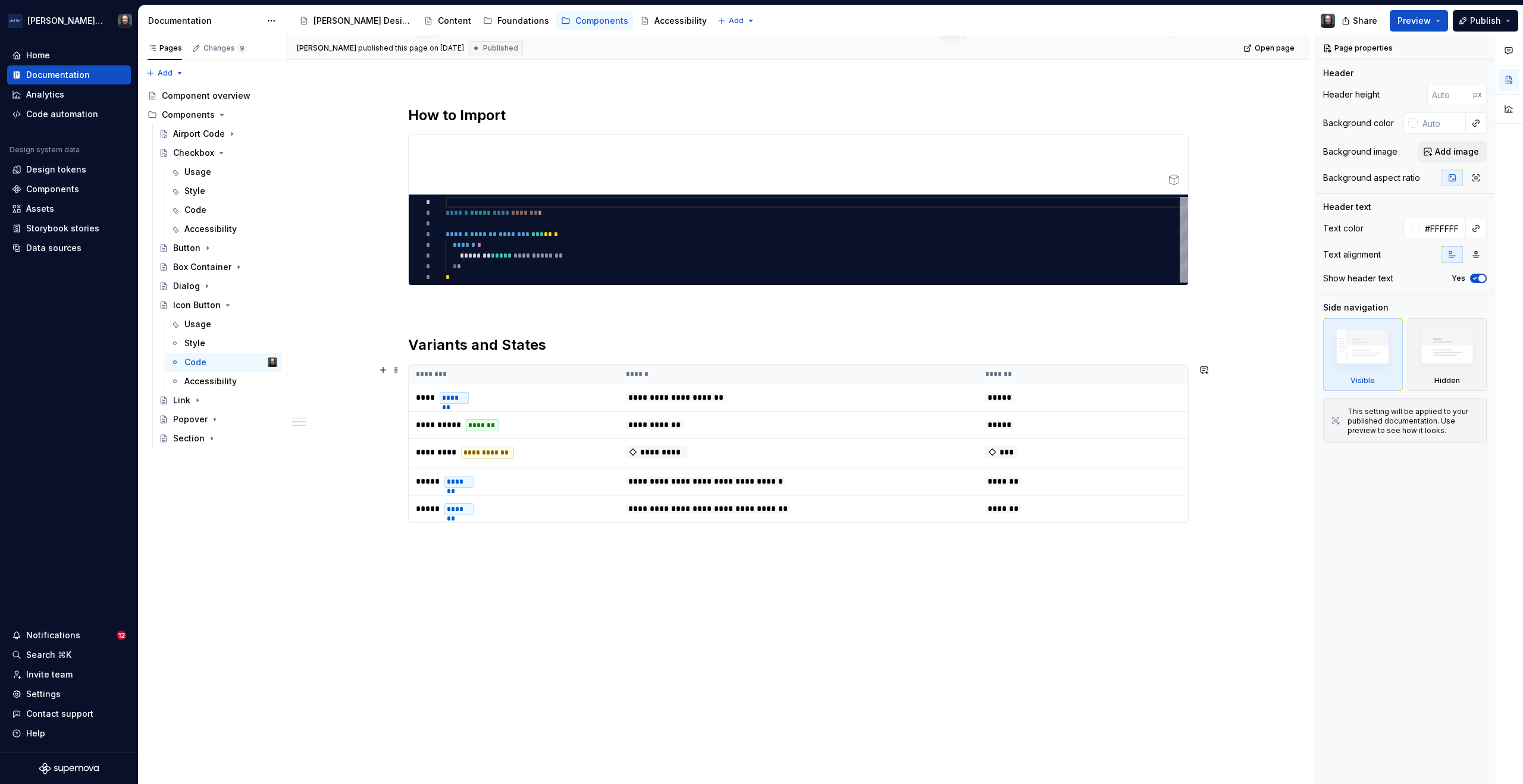
scroll to position [330, 0]
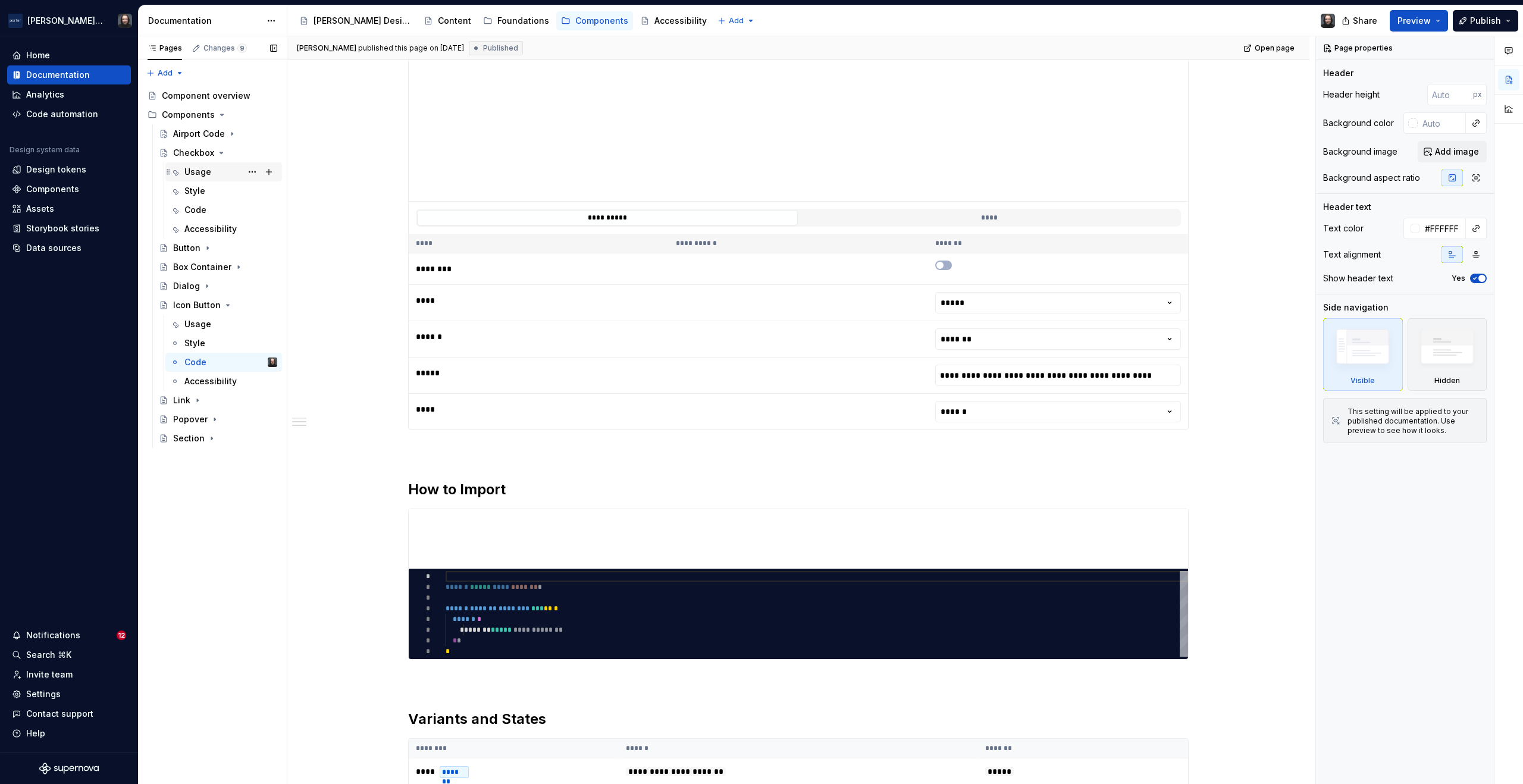
click at [205, 168] on div "Usage" at bounding box center [198, 172] width 26 height 12
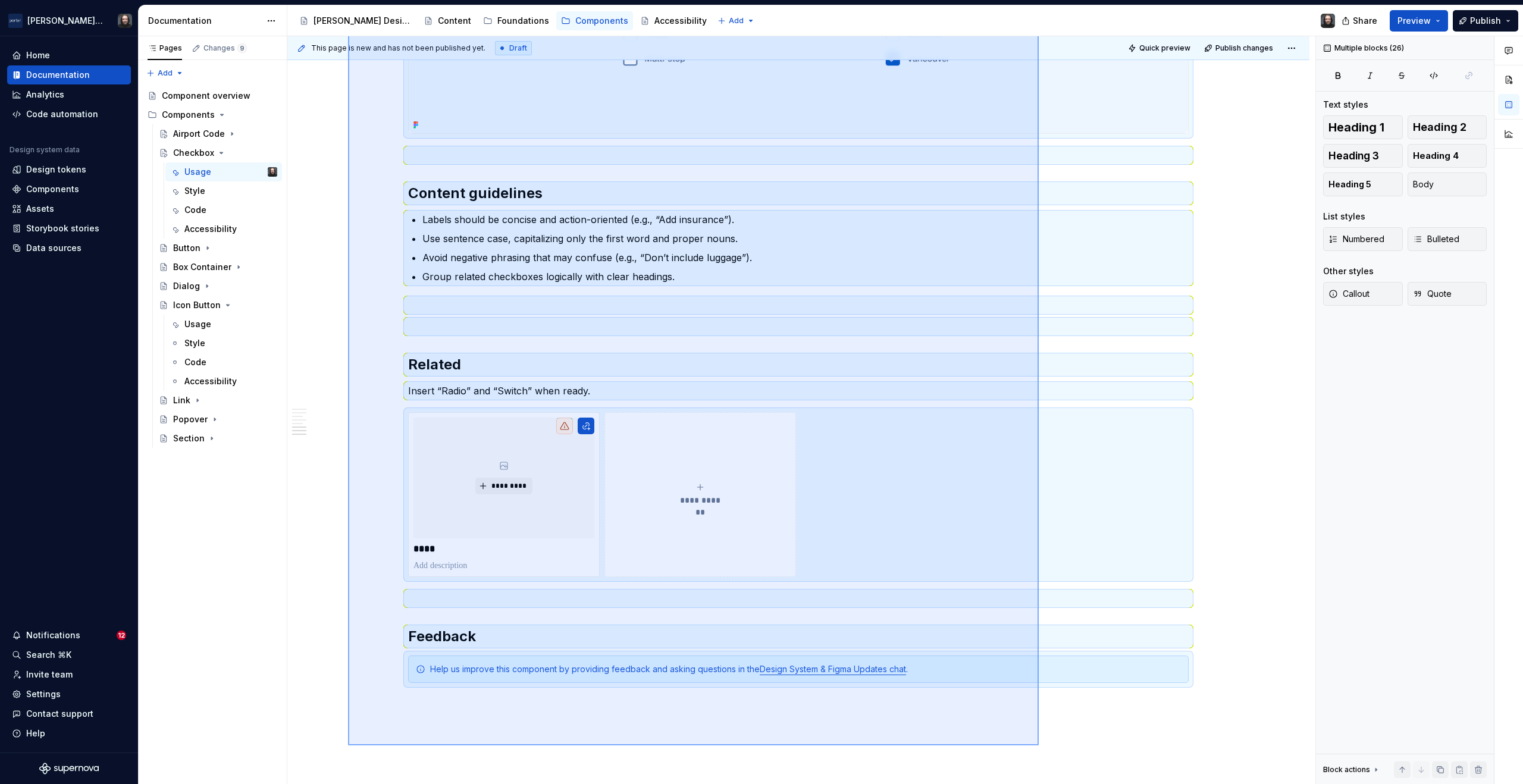
scroll to position [1704, 0]
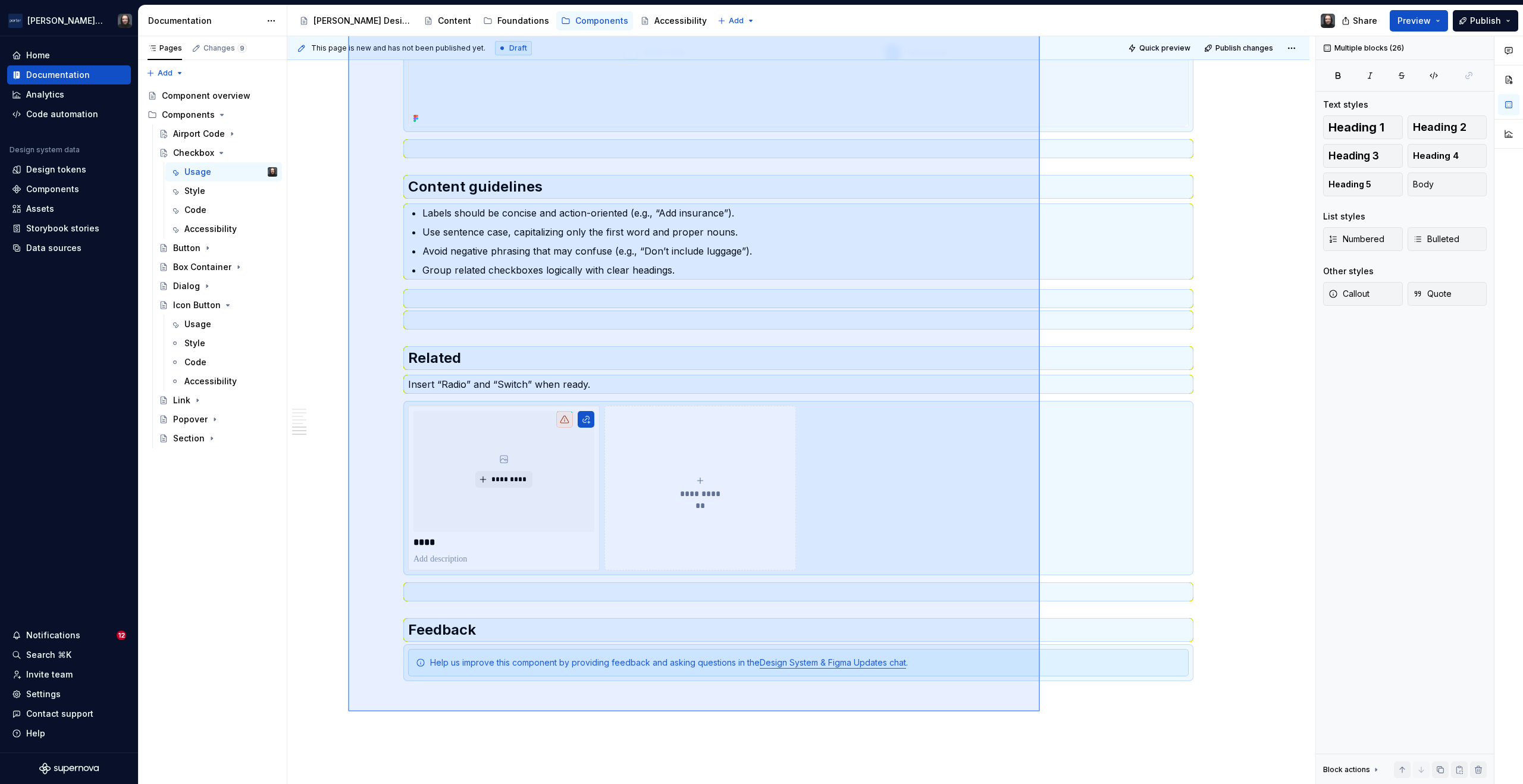
drag, startPoint x: 435, startPoint y: 327, endPoint x: 1040, endPoint y: 712, distance: 717.1
click at [1040, 712] on div "**********" at bounding box center [802, 410] width 1028 height 749
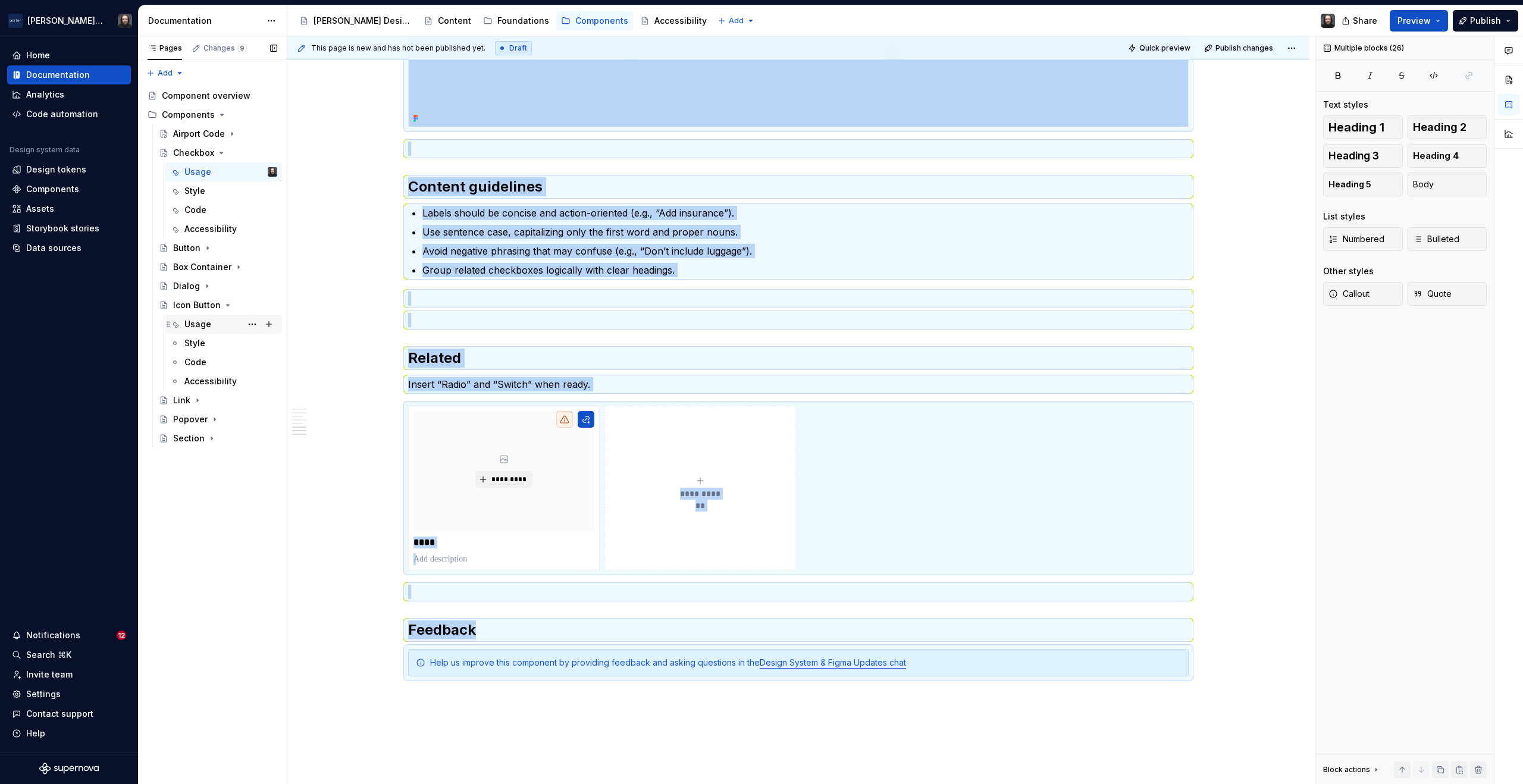
click at [214, 323] on div "Usage" at bounding box center [230, 324] width 93 height 17
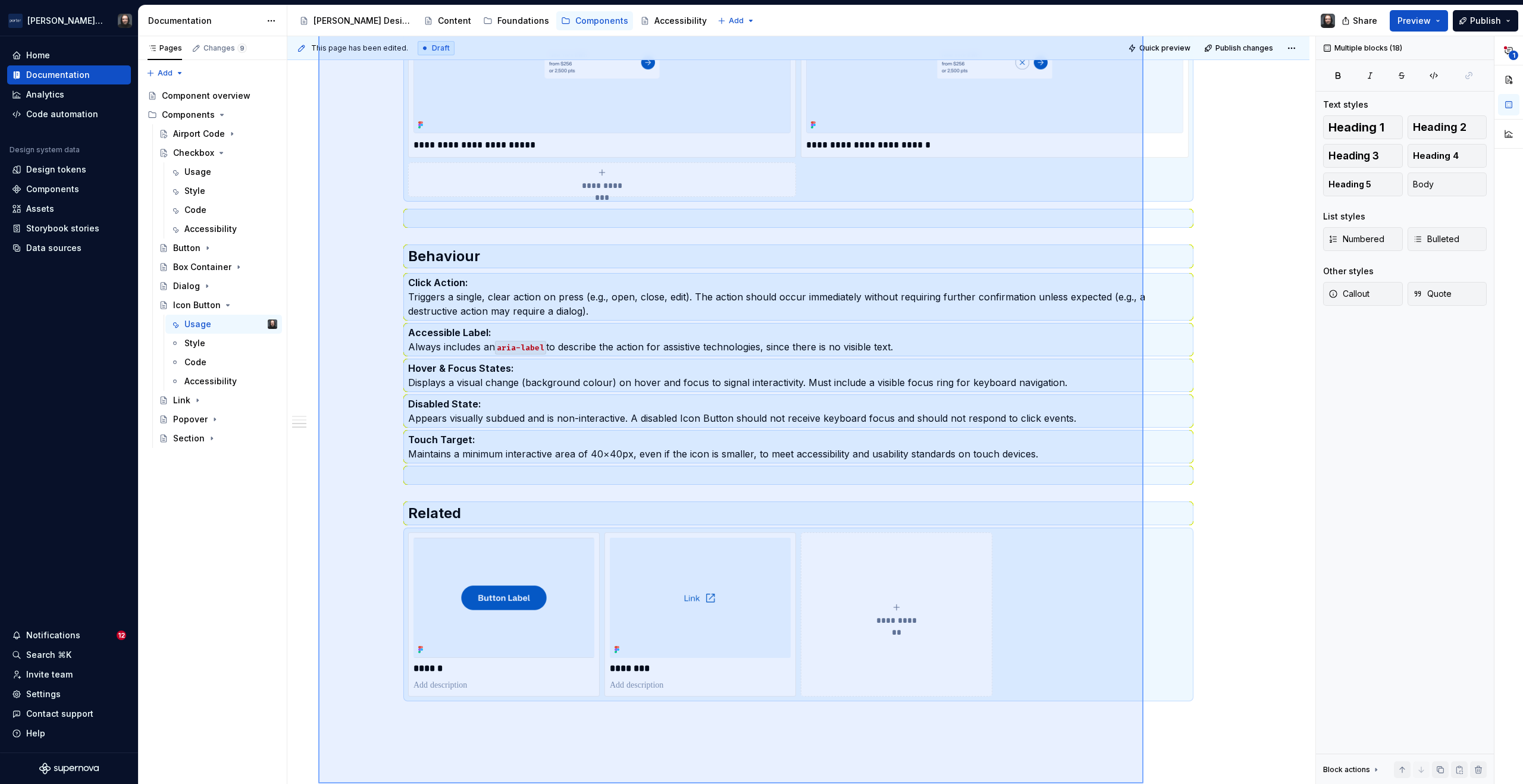
scroll to position [1432, 0]
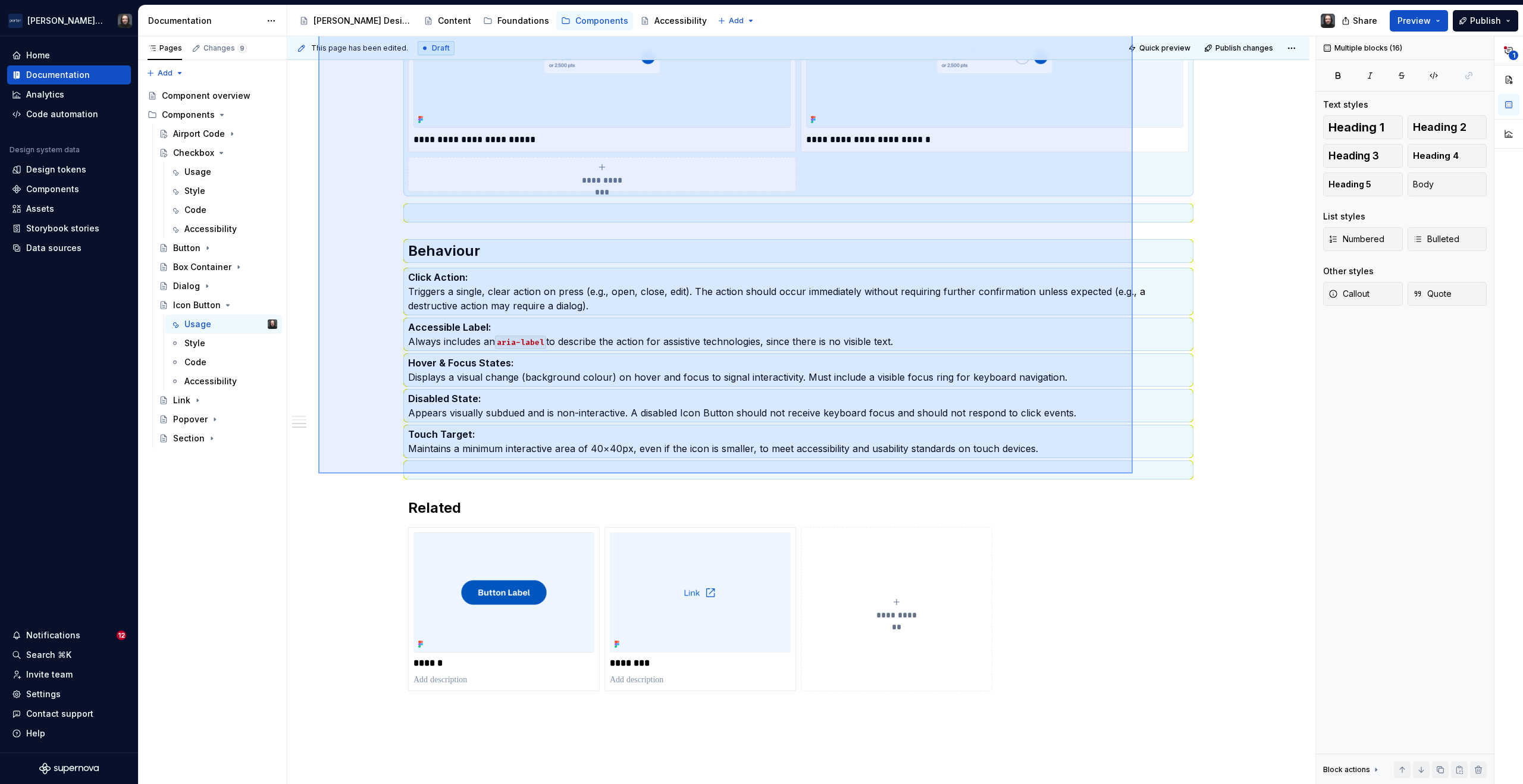
drag, startPoint x: 319, startPoint y: 184, endPoint x: 1133, endPoint y: 474, distance: 864.1
click at [1133, 474] on div "**********" at bounding box center [802, 410] width 1028 height 749
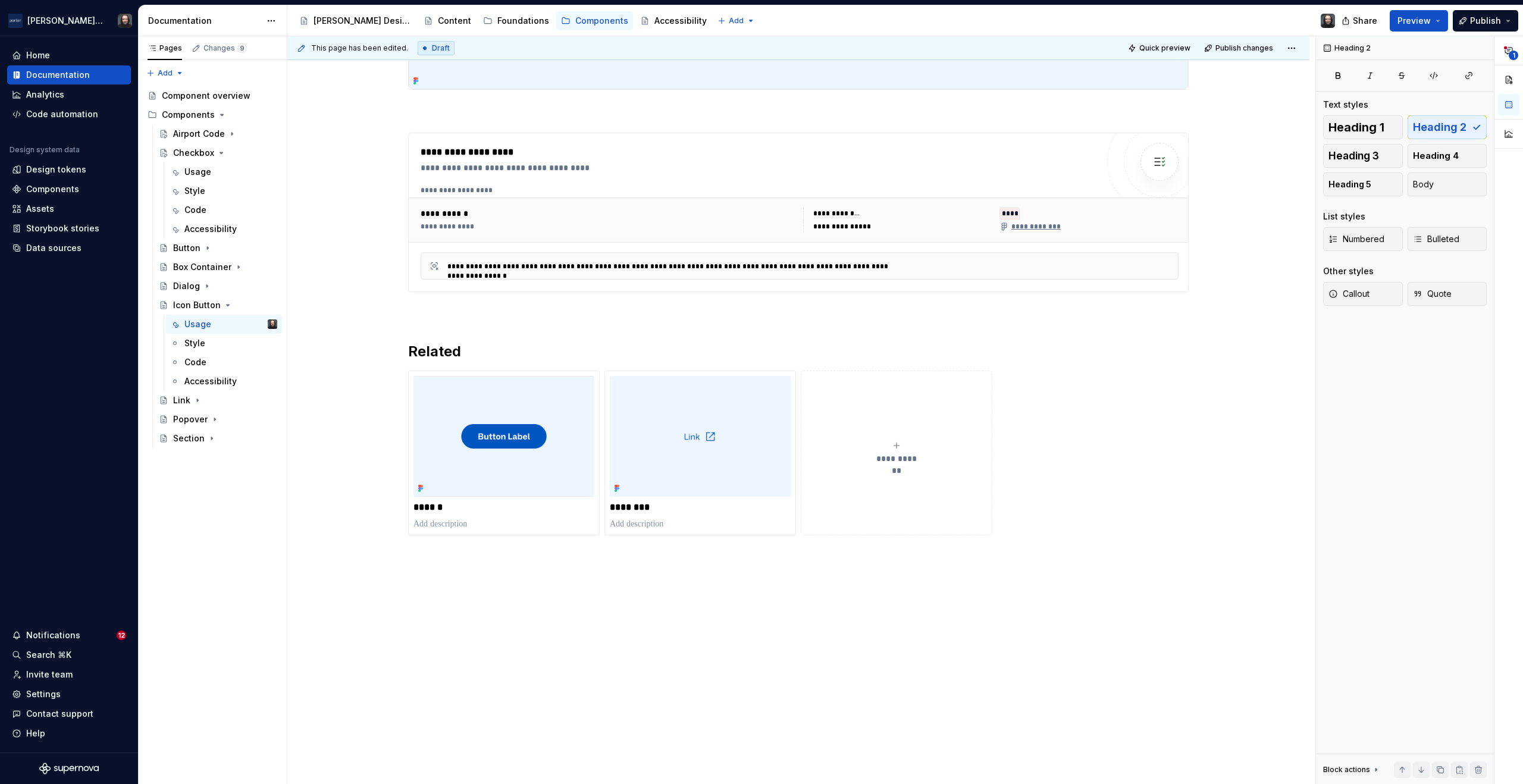
scroll to position [614, 0]
click at [381, 139] on button "button" at bounding box center [383, 138] width 17 height 17
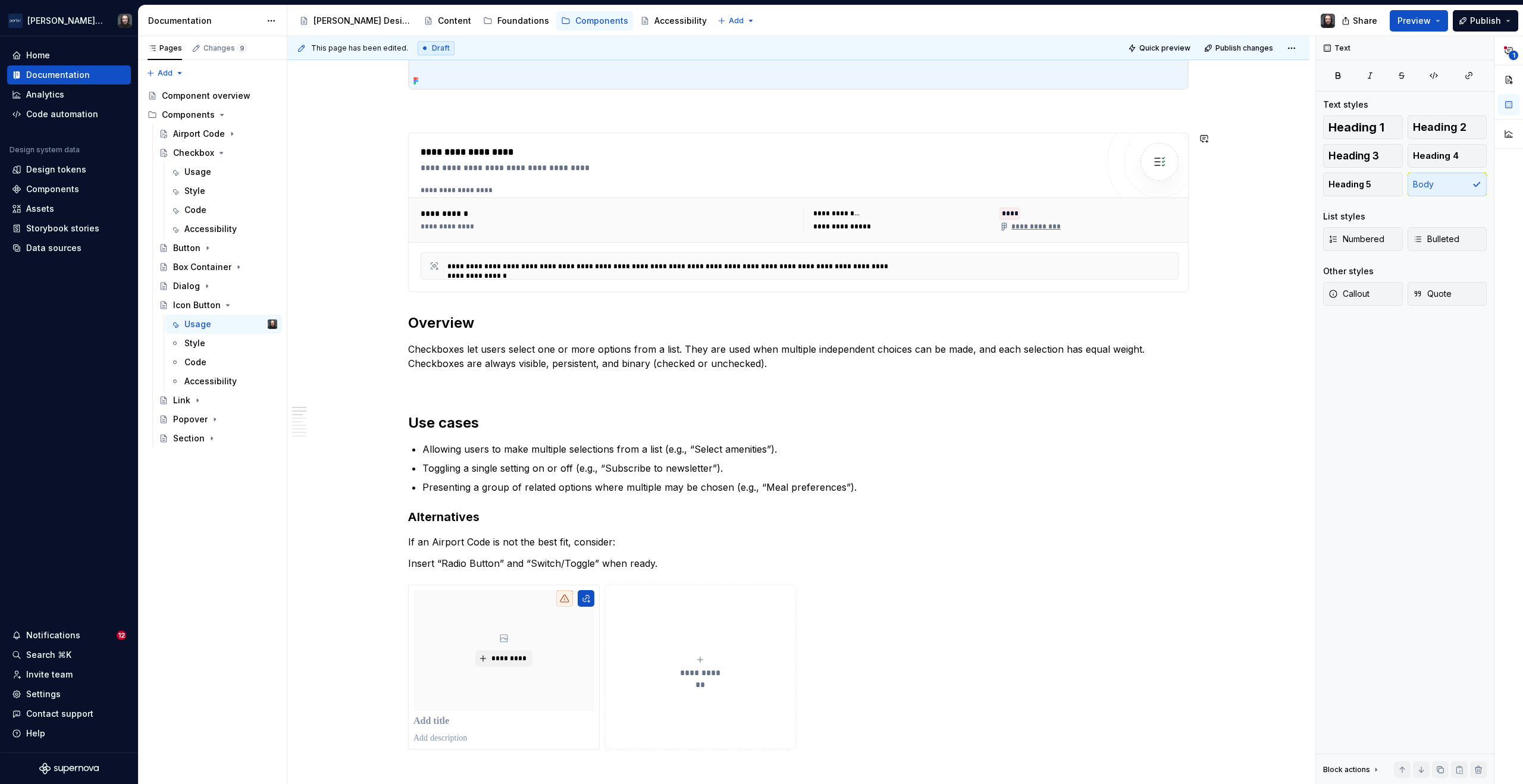
click at [506, 362] on p "Checkboxes let users select one or more options from a list. They are used when…" at bounding box center [799, 356] width 781 height 29
click at [382, 138] on button "button" at bounding box center [383, 138] width 17 height 17
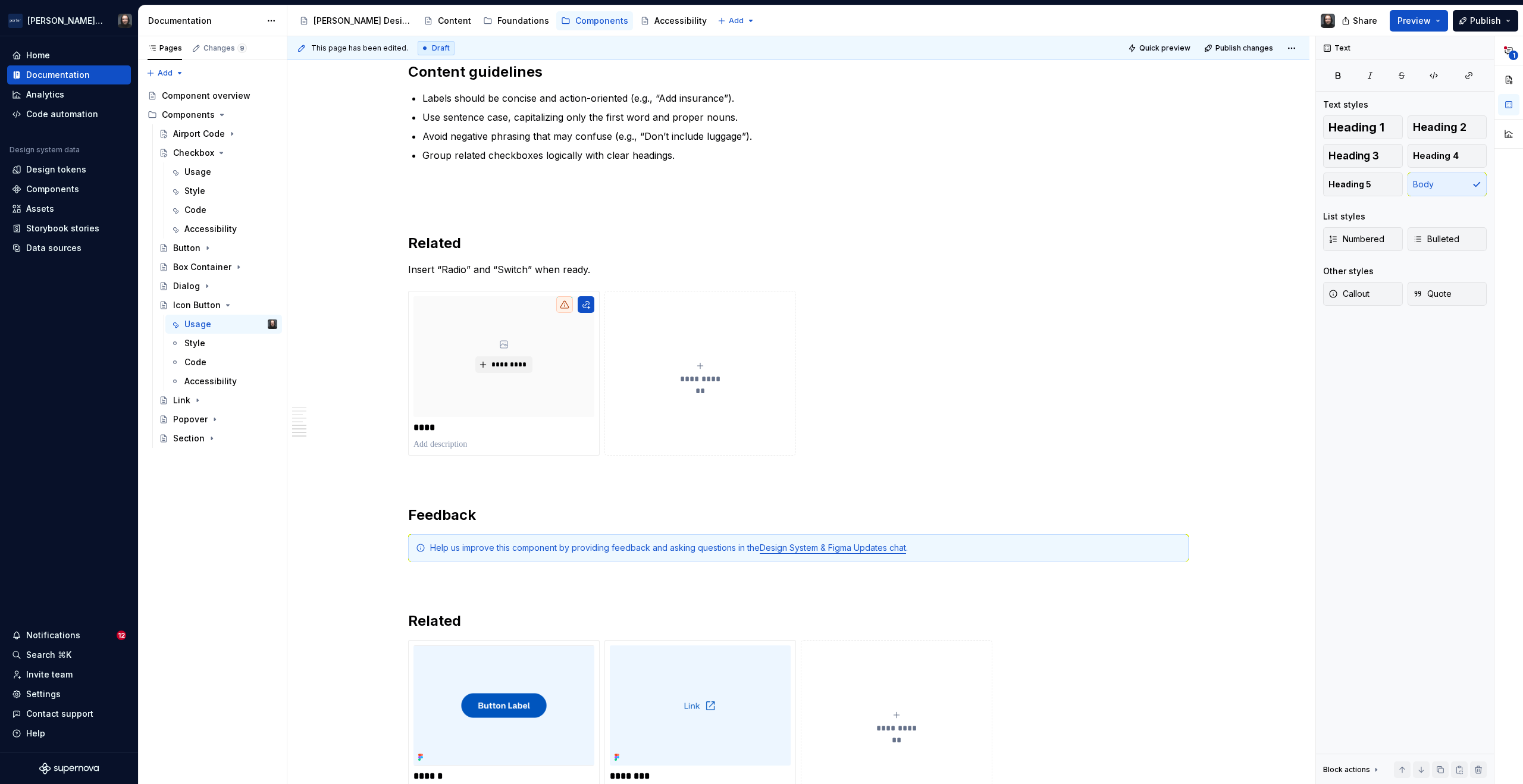
scroll to position [1896, 0]
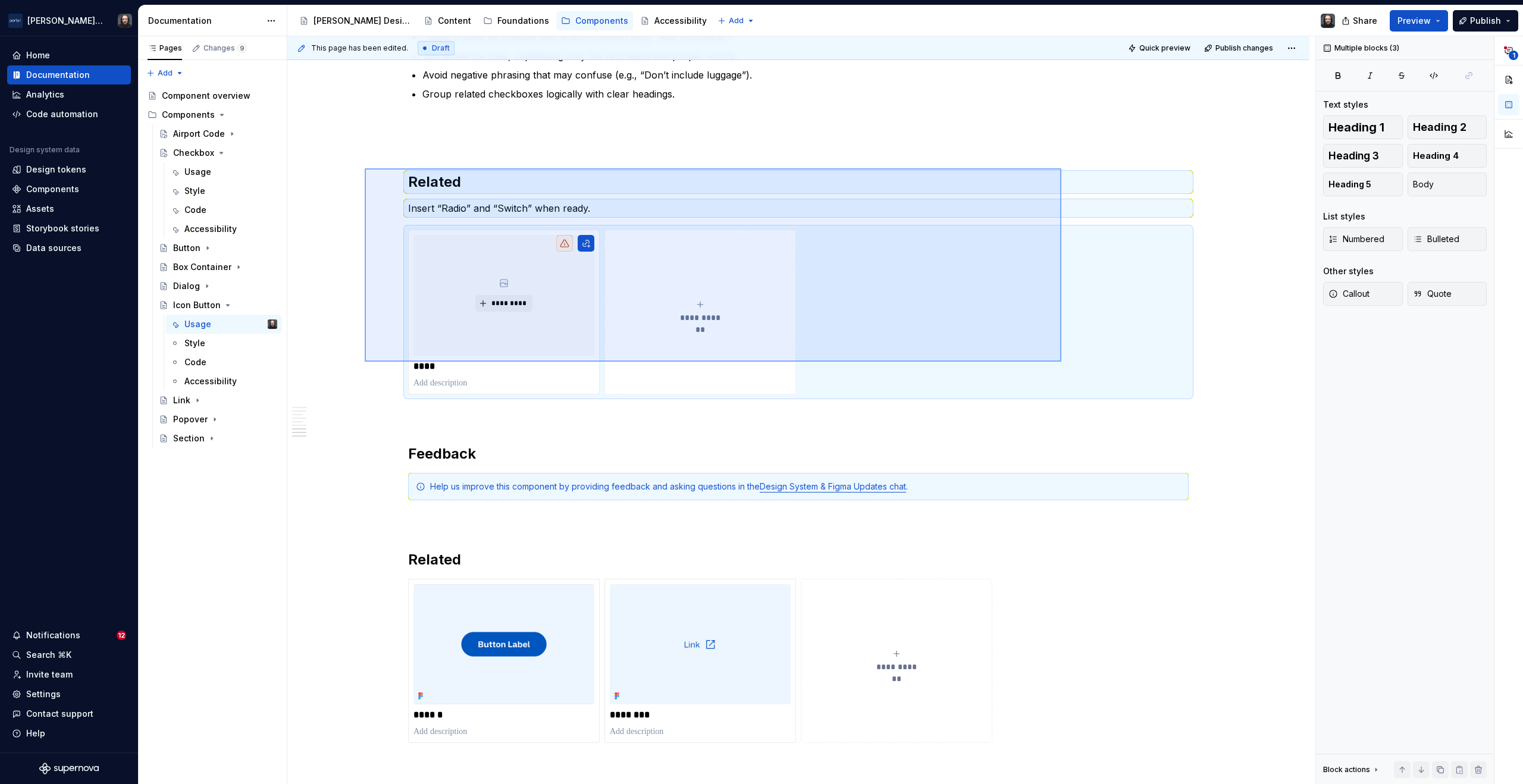
drag, startPoint x: 529, startPoint y: 242, endPoint x: 1062, endPoint y: 362, distance: 546.3
click at [1062, 362] on div "**********" at bounding box center [802, 410] width 1028 height 749
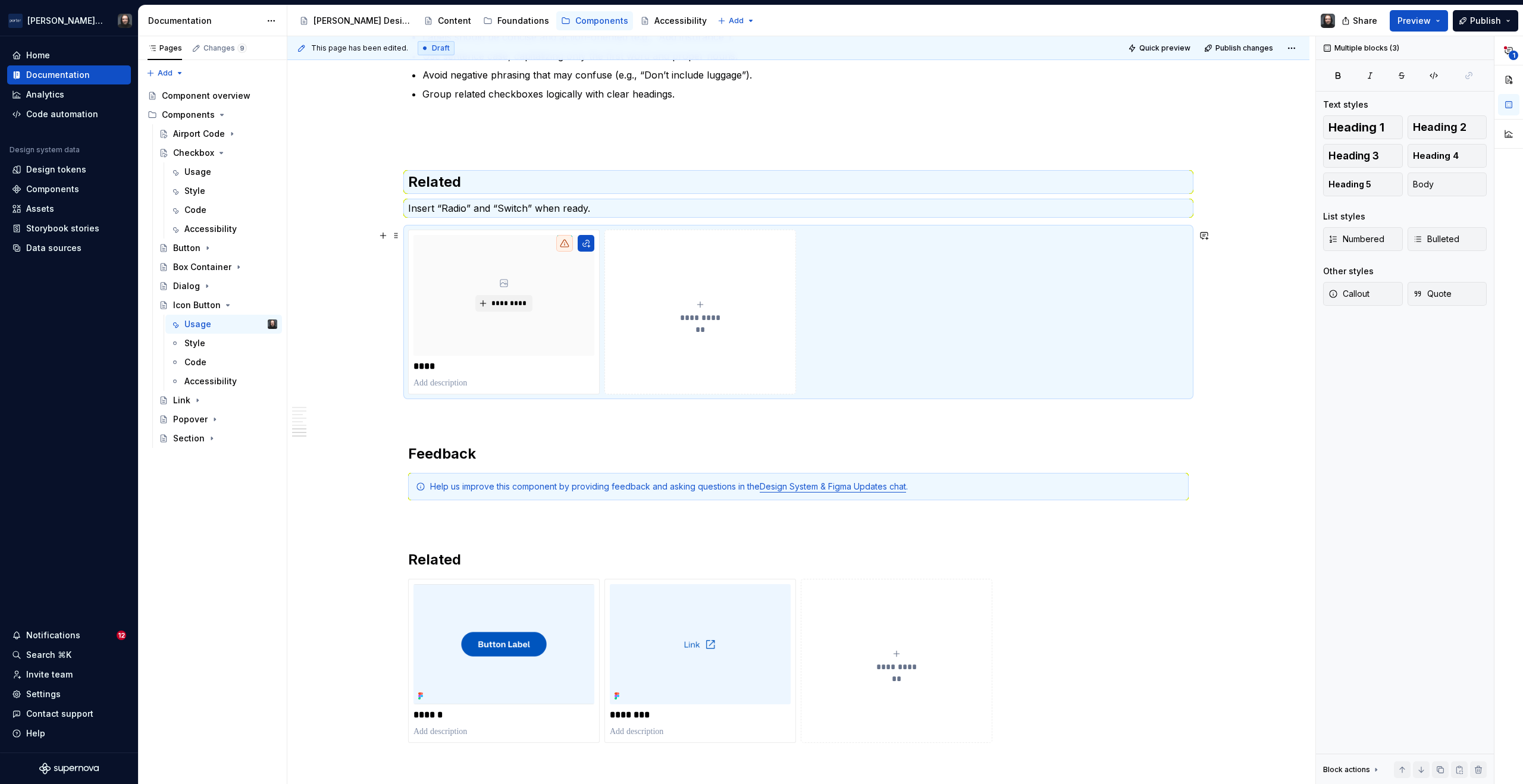
scroll to position [1853, 0]
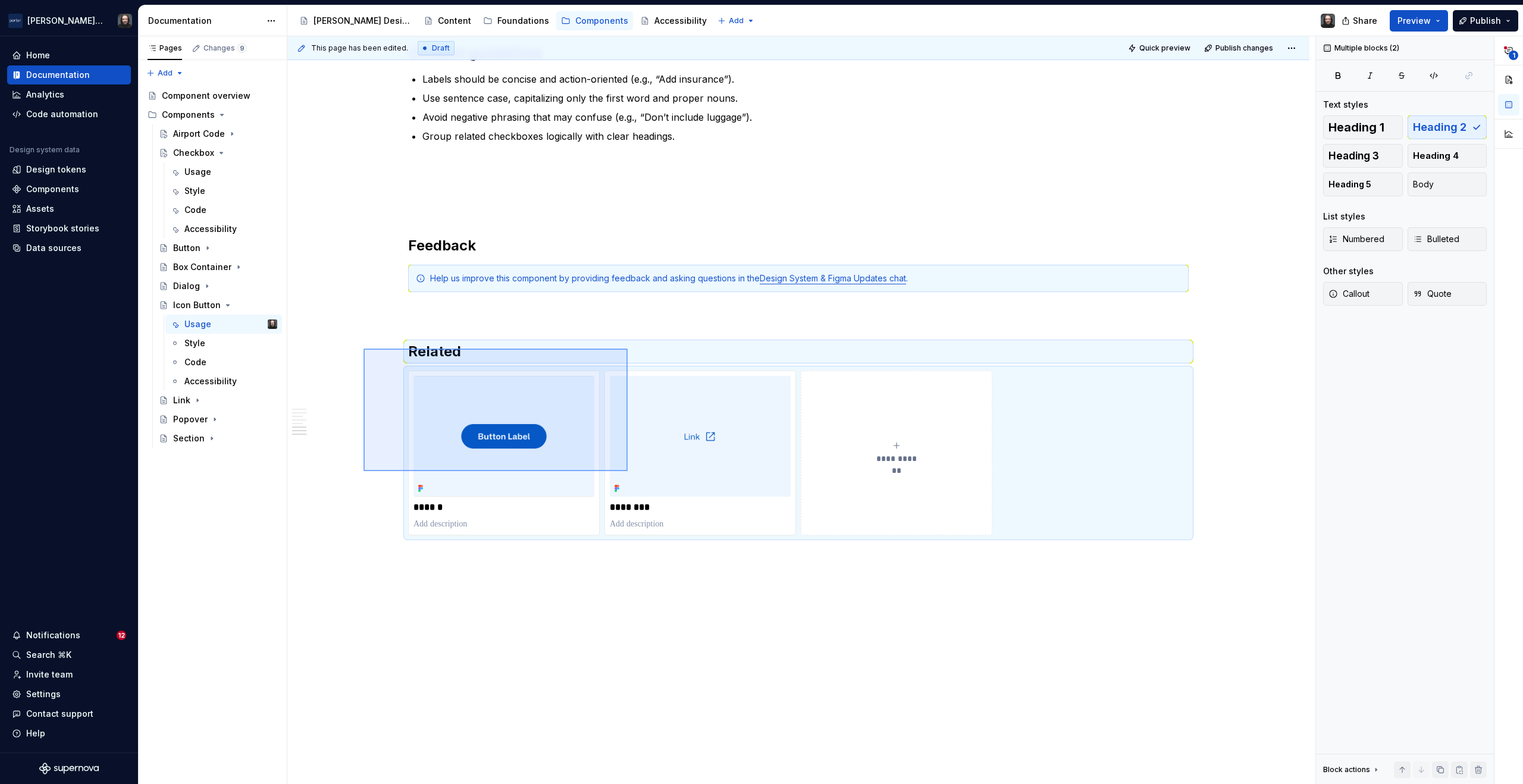
drag, startPoint x: 455, startPoint y: 392, endPoint x: 673, endPoint y: 495, distance: 241.1
click at [673, 495] on div "**********" at bounding box center [802, 410] width 1028 height 749
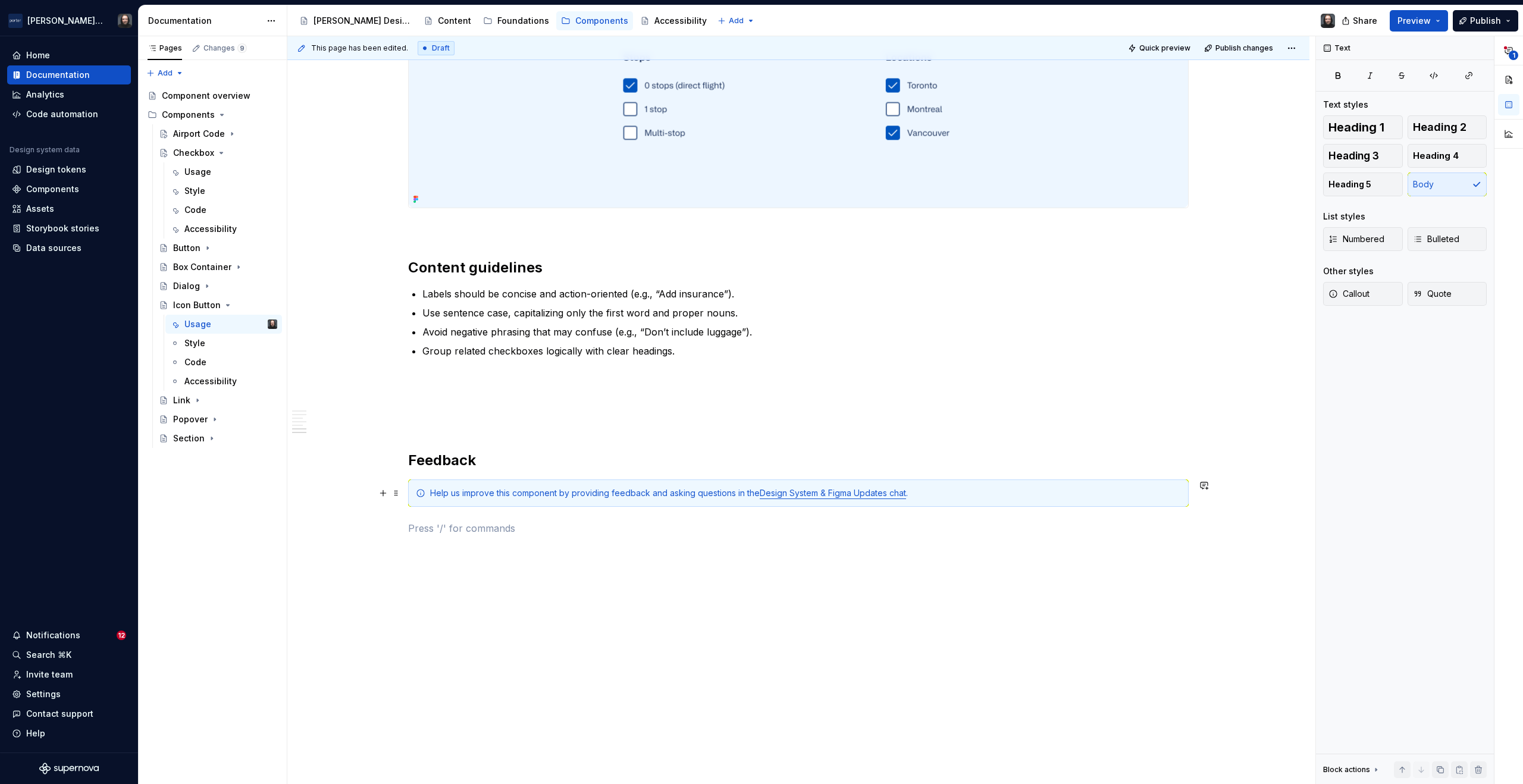
scroll to position [1638, 0]
click at [420, 403] on p at bounding box center [799, 401] width 781 height 15
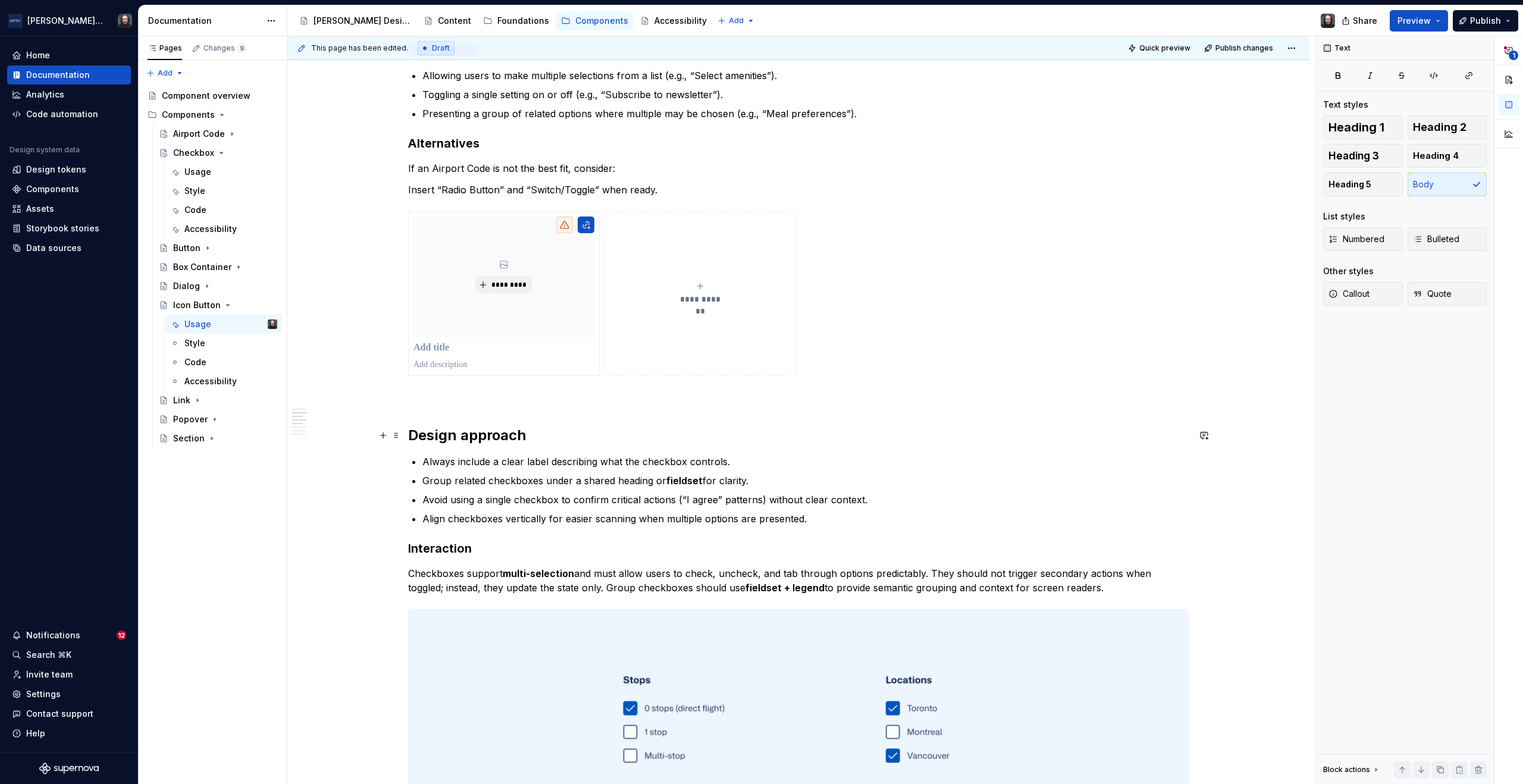
scroll to position [792, 0]
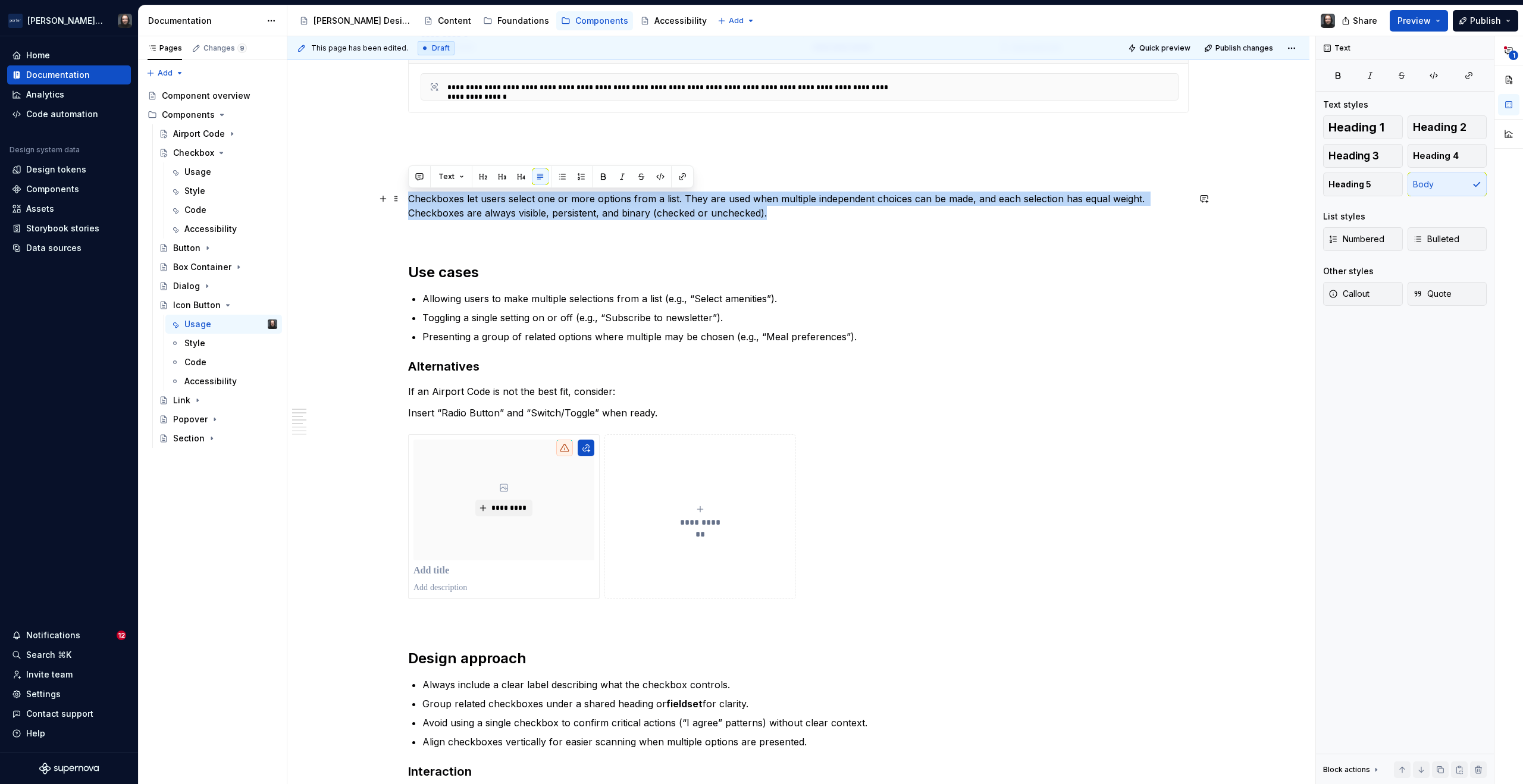
drag, startPoint x: 775, startPoint y: 207, endPoint x: 409, endPoint y: 194, distance: 366.2
click at [409, 194] on p "Checkboxes let users select one or more options from a list. They are used when…" at bounding box center [799, 205] width 781 height 29
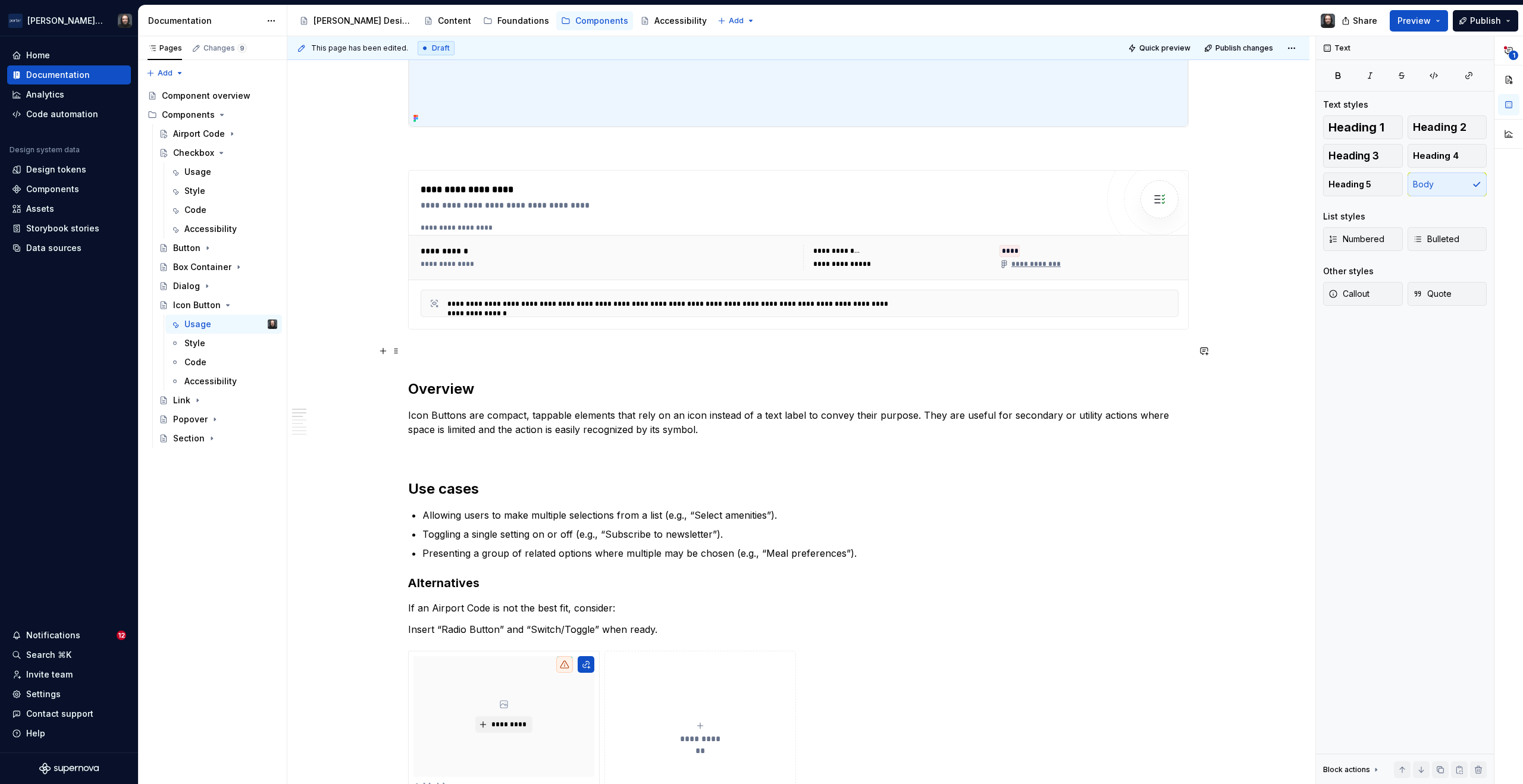
scroll to position [810, 0]
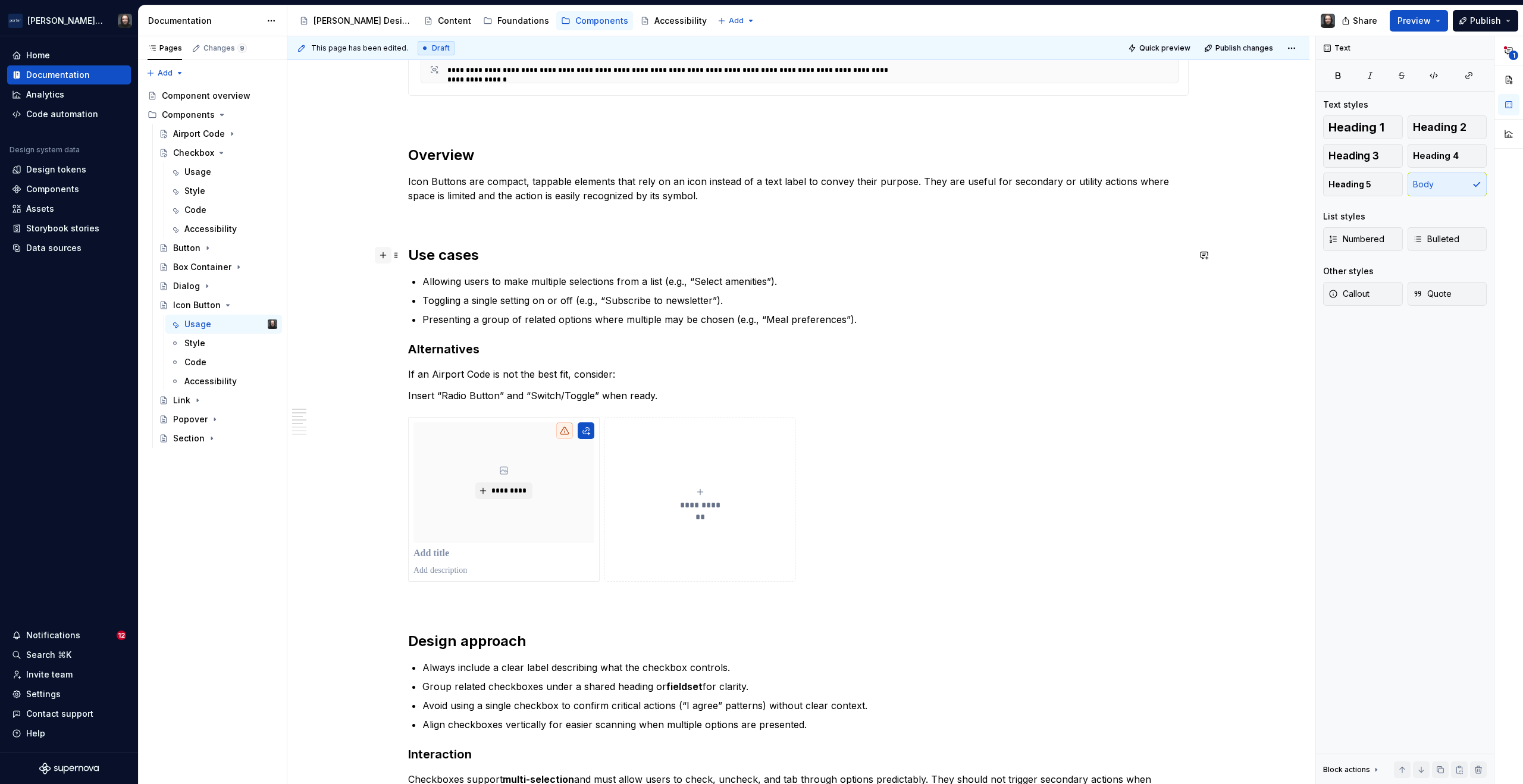
click at [385, 255] on button "button" at bounding box center [383, 255] width 17 height 17
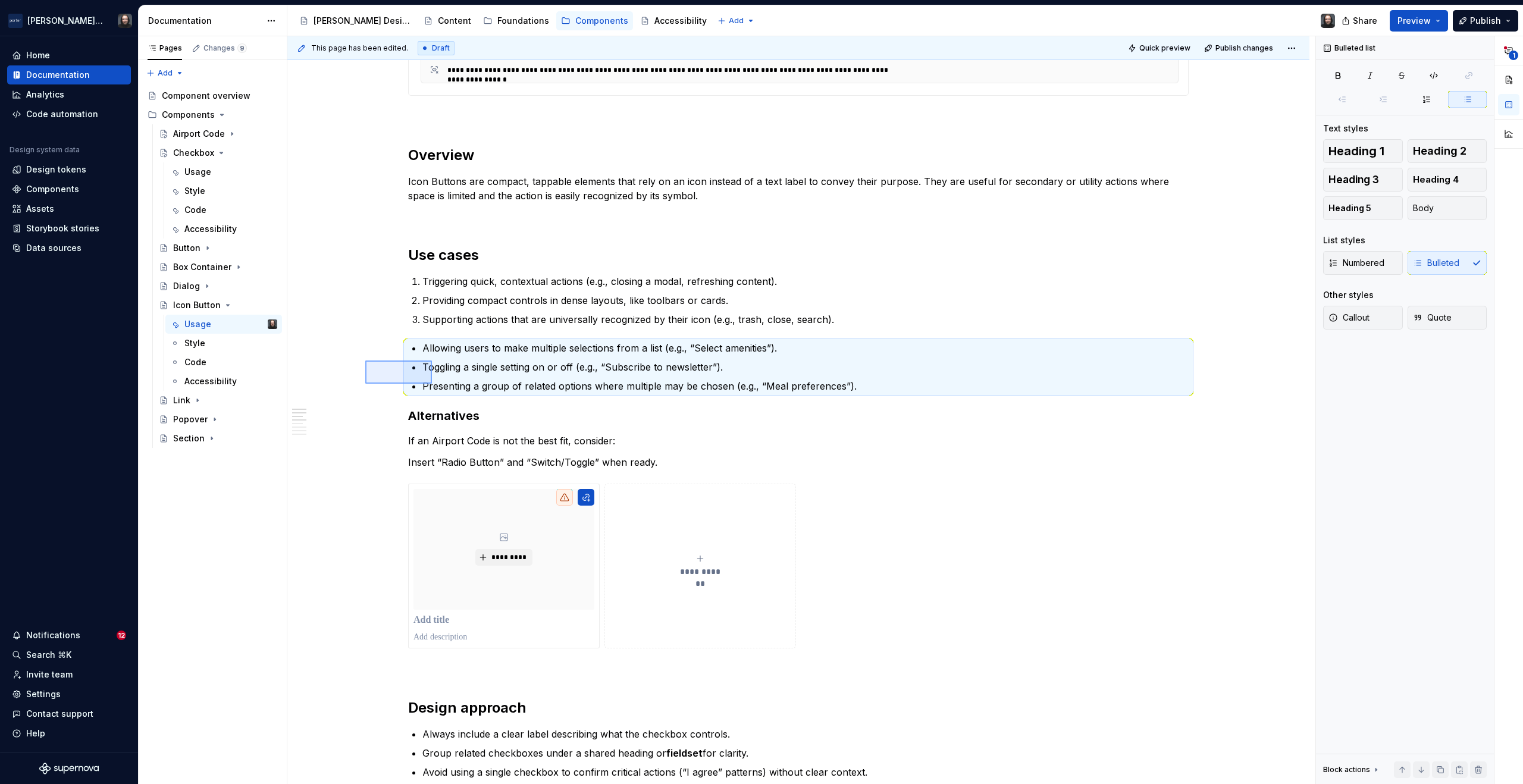
drag, startPoint x: 386, startPoint y: 368, endPoint x: 433, endPoint y: 384, distance: 49.6
click at [433, 384] on div "**********" at bounding box center [802, 410] width 1028 height 749
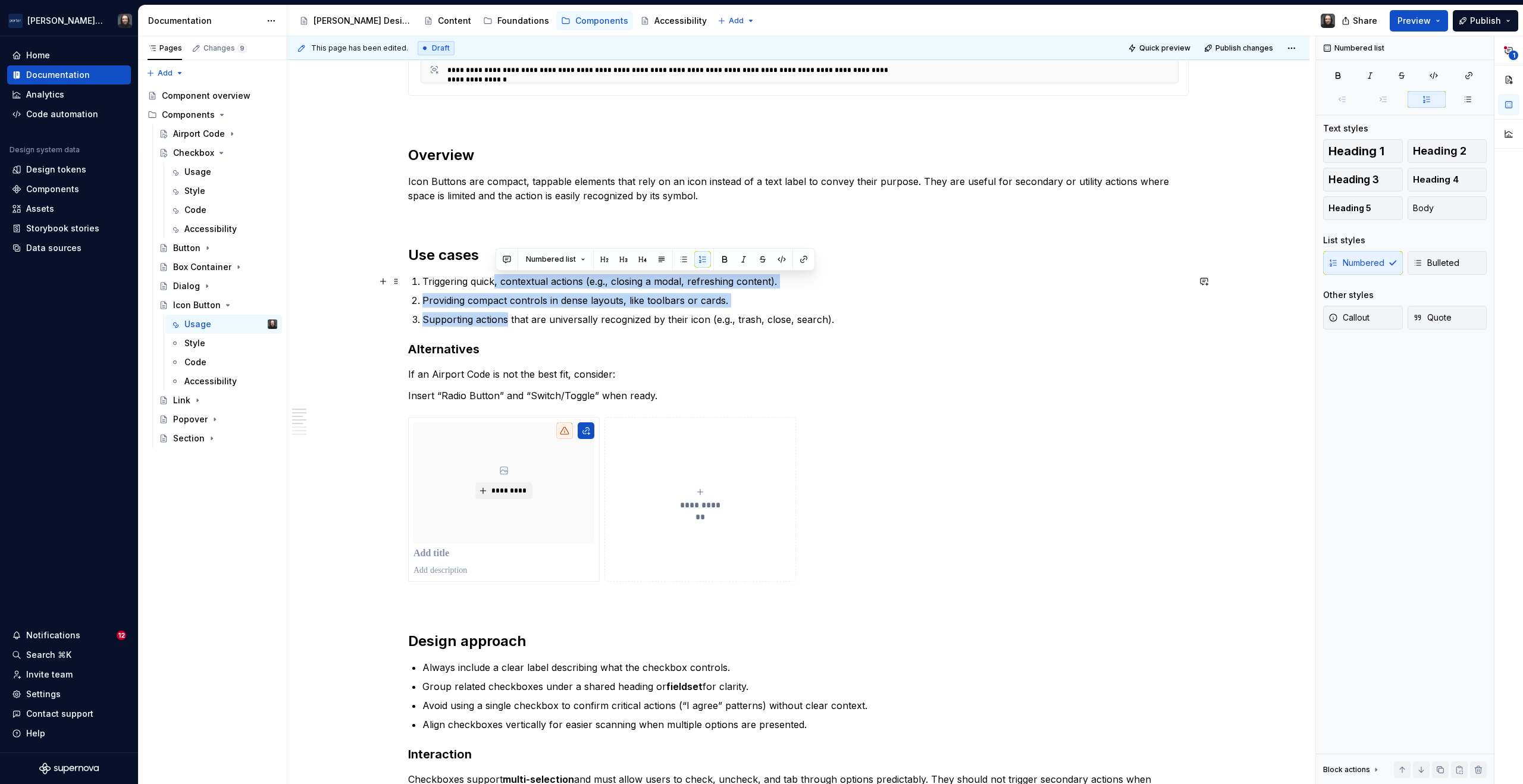
drag, startPoint x: 502, startPoint y: 301, endPoint x: 503, endPoint y: 284, distance: 17.0
click at [497, 283] on ol "Triggering quick, contextual actions (e.g., closing a modal, refreshing content…" at bounding box center [806, 300] width 767 height 52
click at [687, 260] on button "button" at bounding box center [684, 259] width 17 height 17
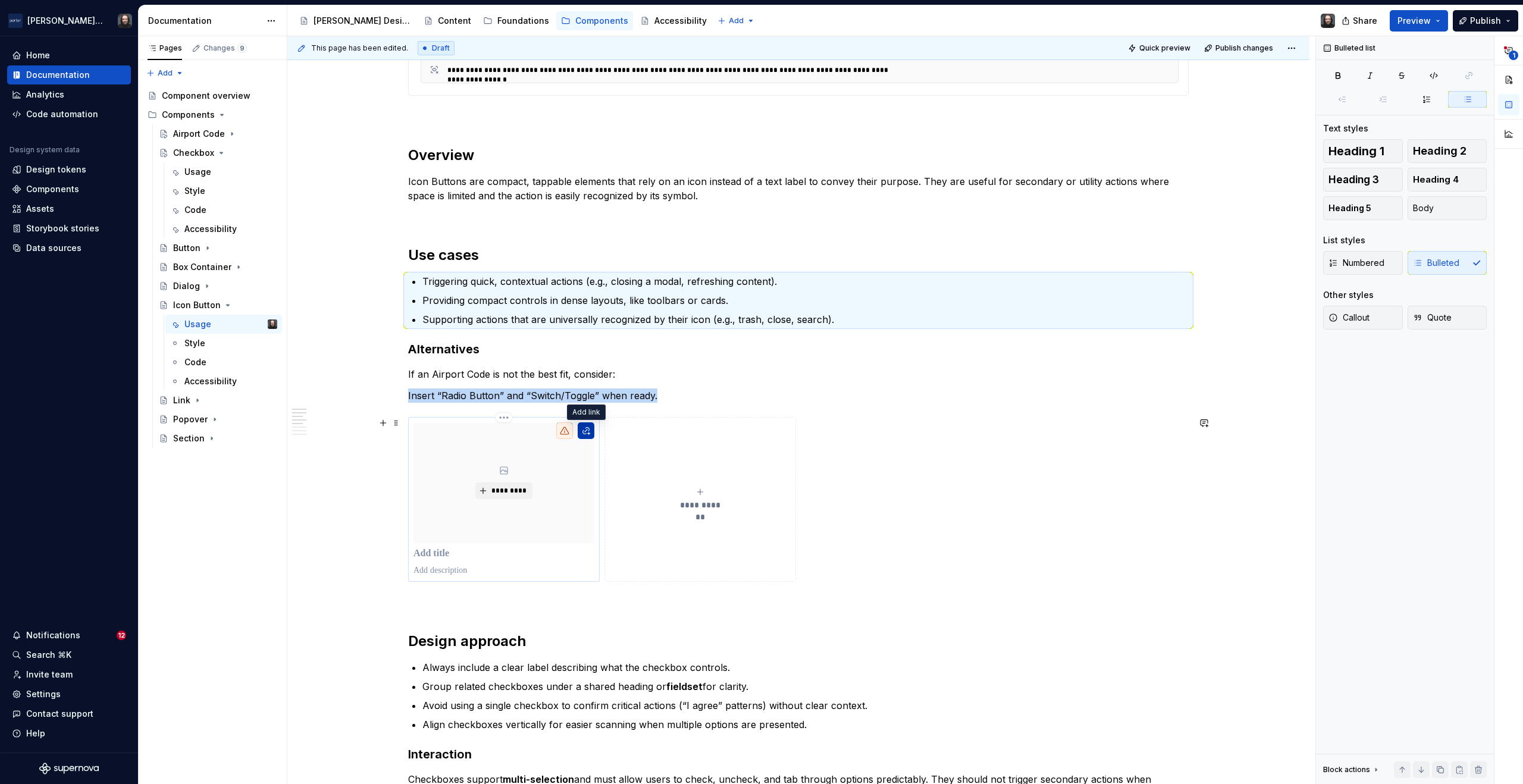
click at [587, 431] on button "button" at bounding box center [586, 431] width 17 height 17
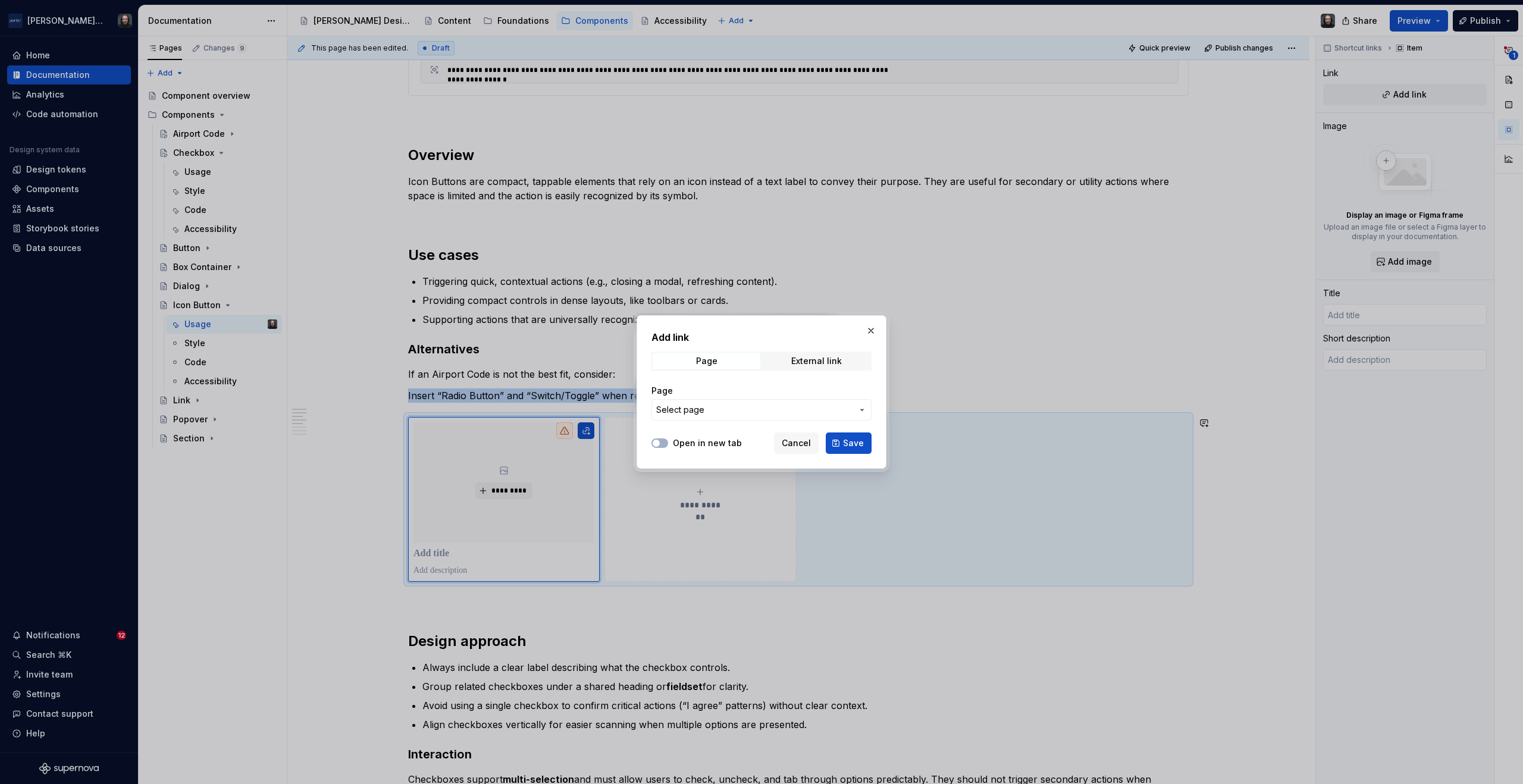
click at [730, 409] on span "Select page" at bounding box center [754, 410] width 196 height 12
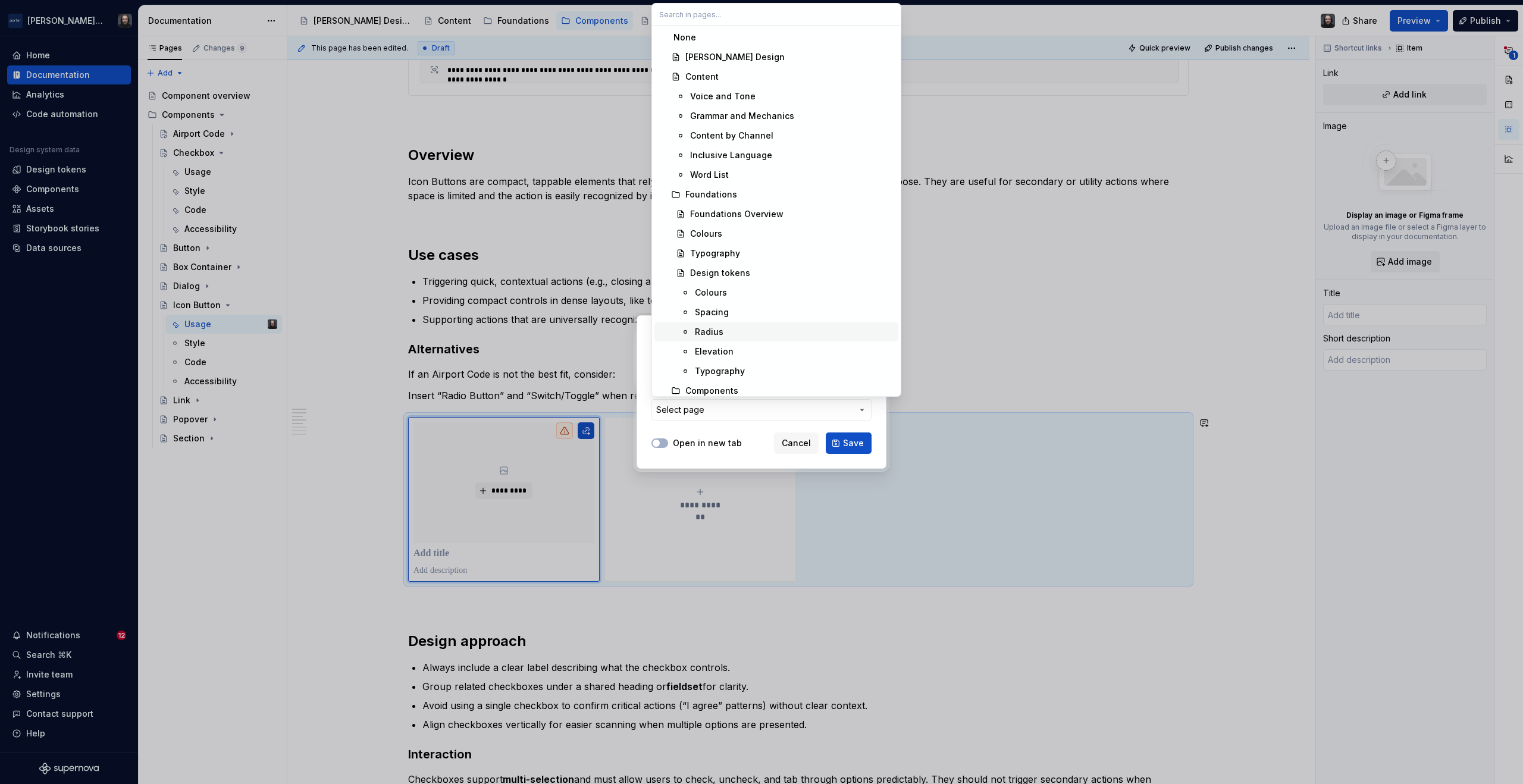
scroll to position [415, 0]
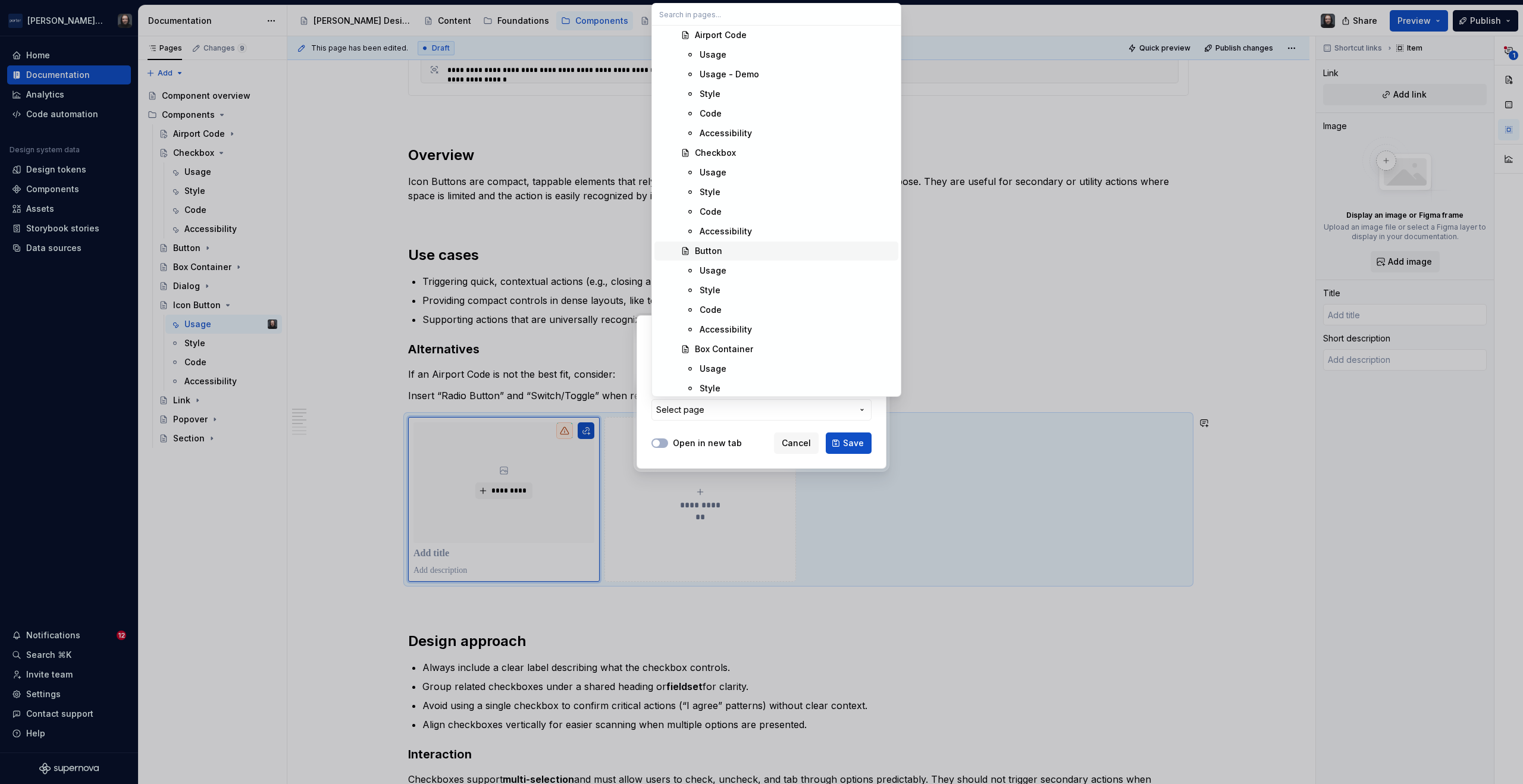
click at [727, 250] on div "Button" at bounding box center [795, 250] width 199 height 12
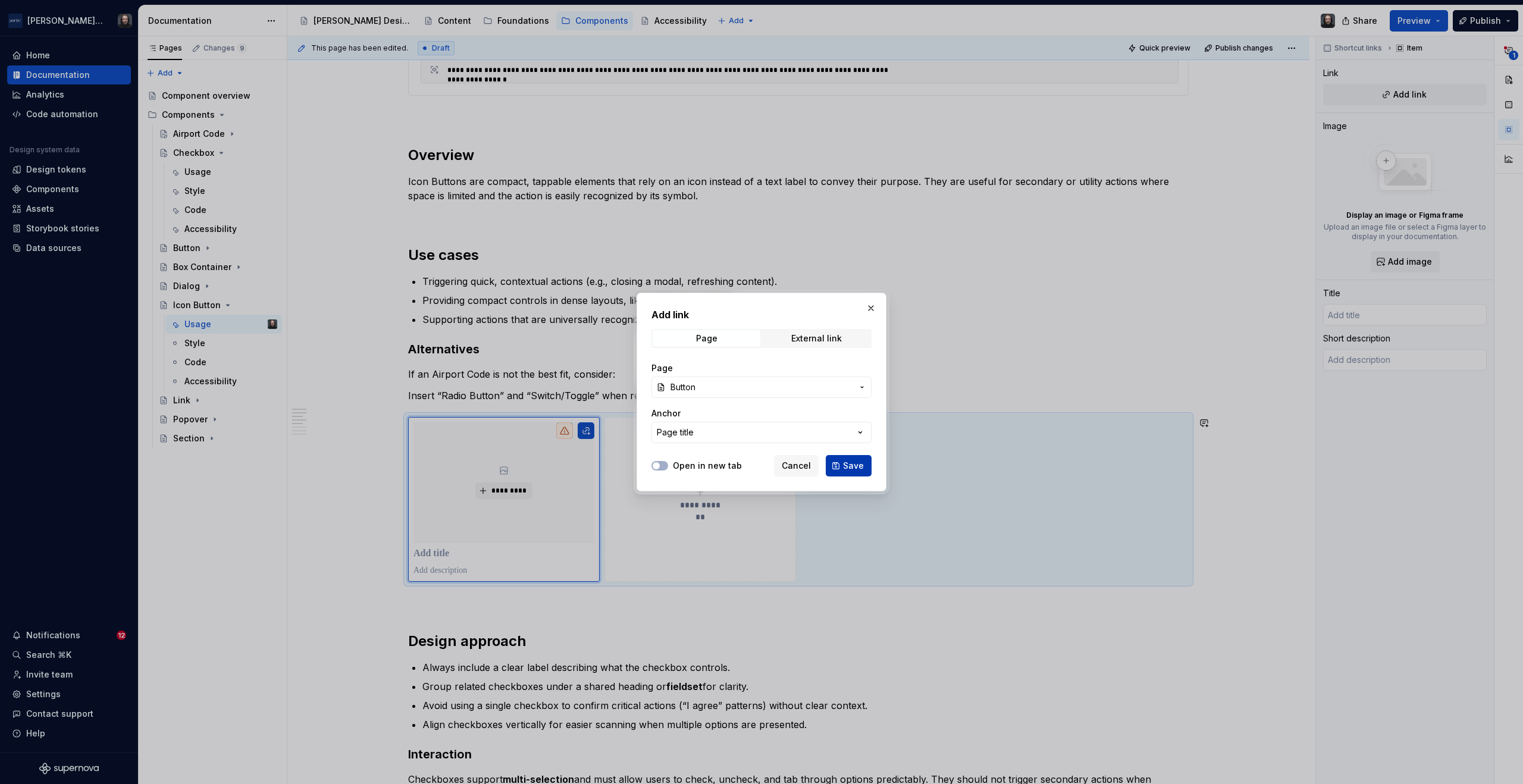
click at [859, 463] on span "Save" at bounding box center [854, 465] width 21 height 12
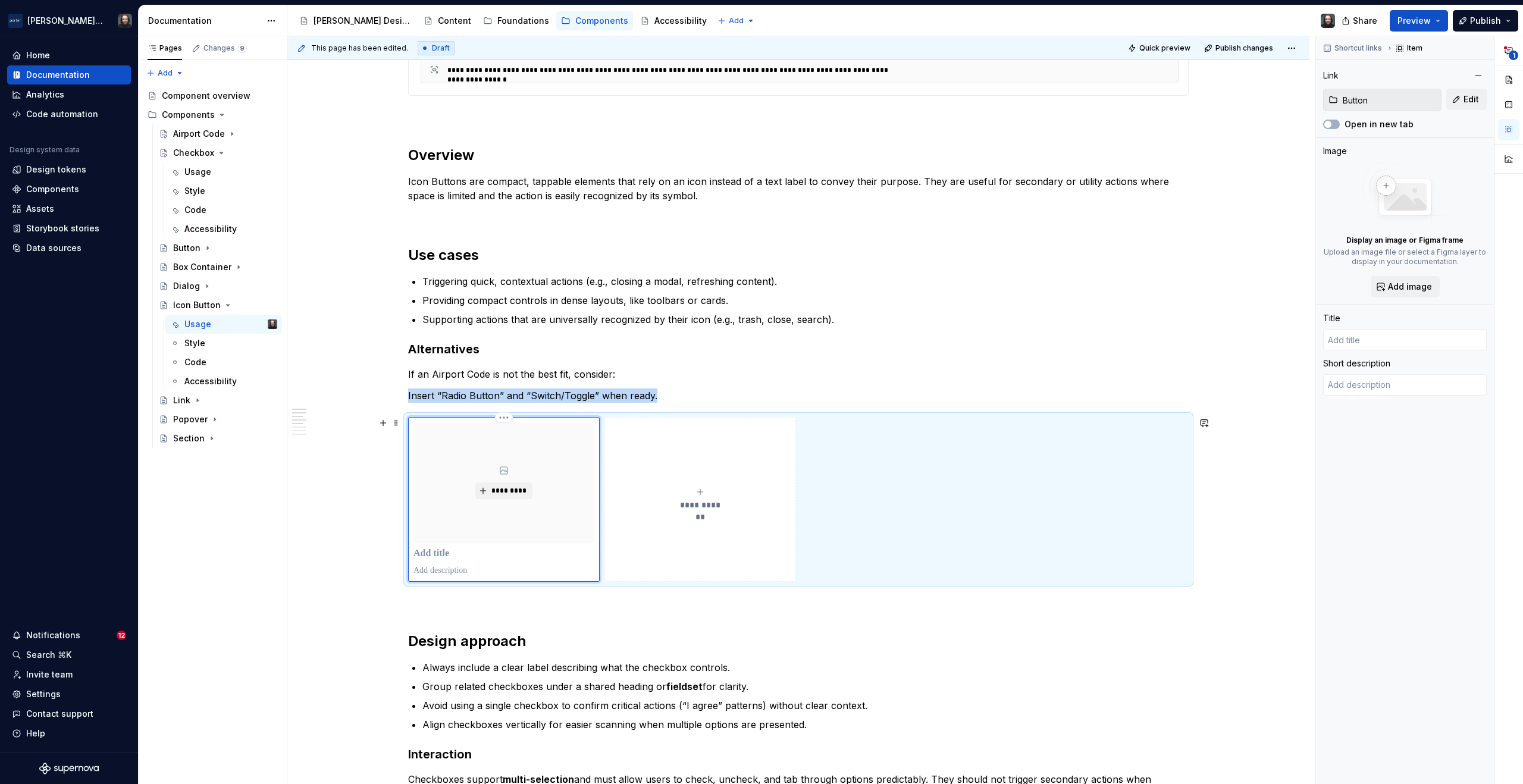
type textarea "*"
type input "Button"
type textarea "Button is a UI element used to trigger an action or event, such as submitting a…"
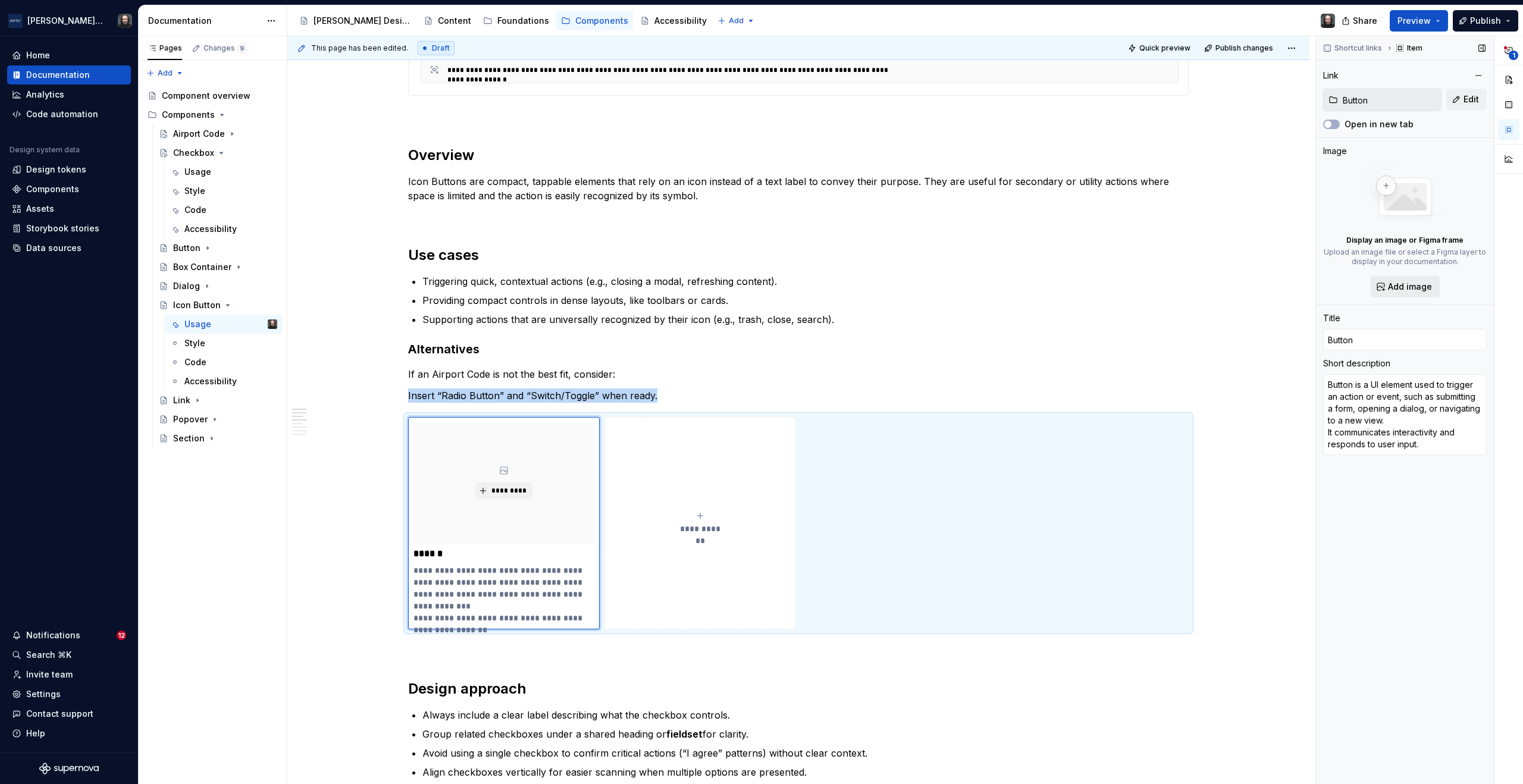
click at [1408, 289] on span "Add image" at bounding box center [1410, 287] width 44 height 12
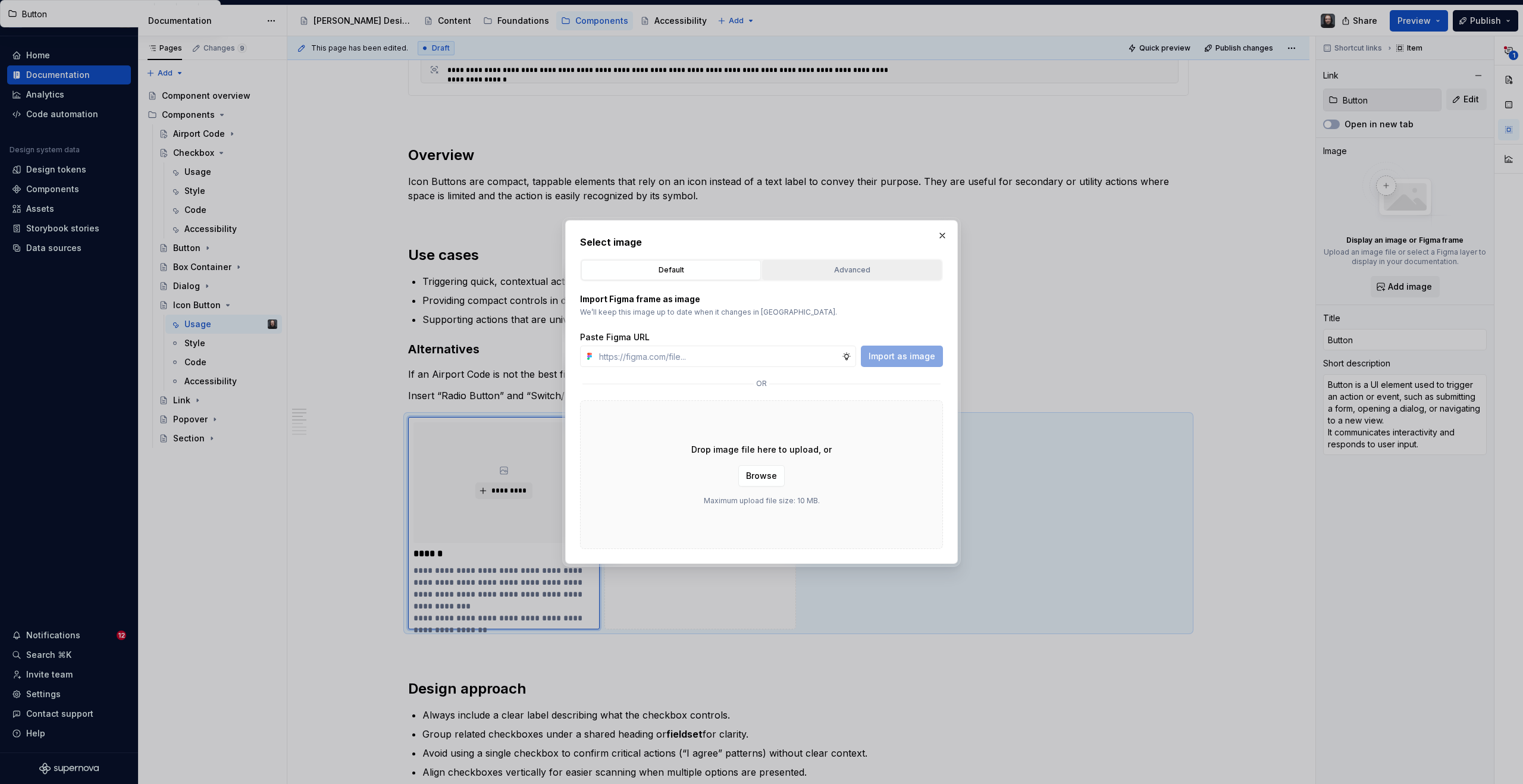
click at [855, 266] on div "Advanced" at bounding box center [852, 270] width 171 height 12
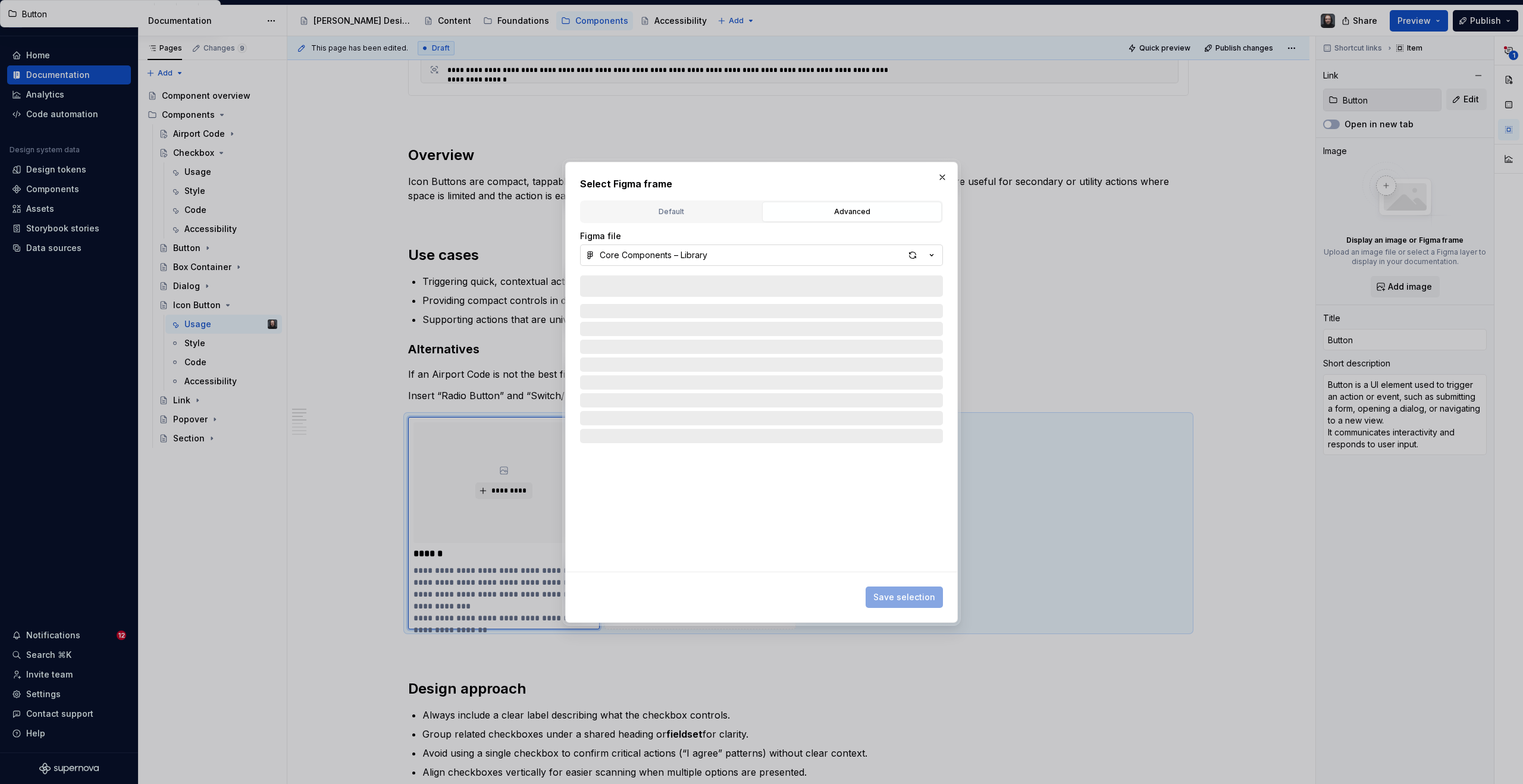
click at [927, 255] on icon "button" at bounding box center [932, 255] width 12 height 12
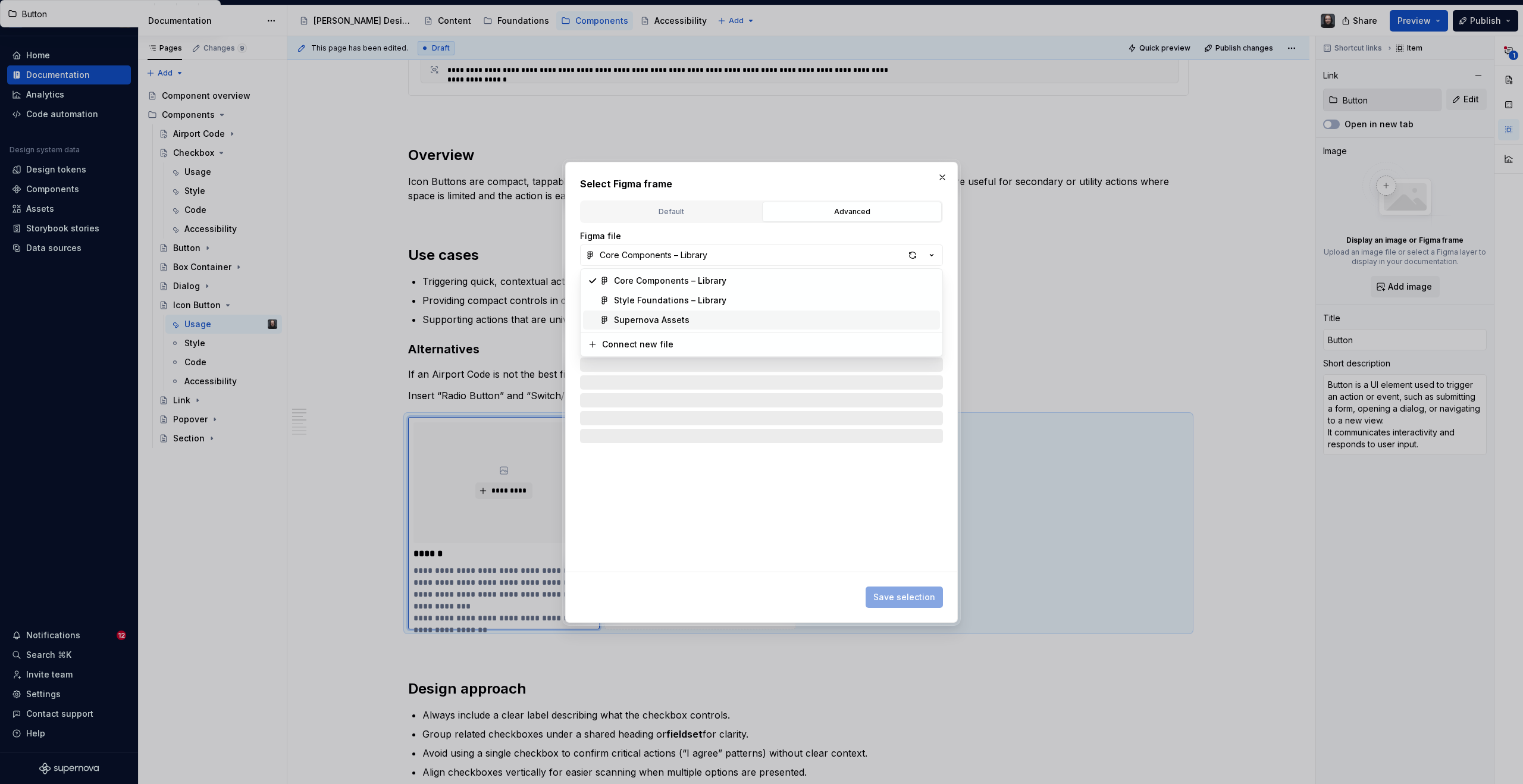
click at [703, 319] on div "Supernova Assets" at bounding box center [775, 320] width 321 height 12
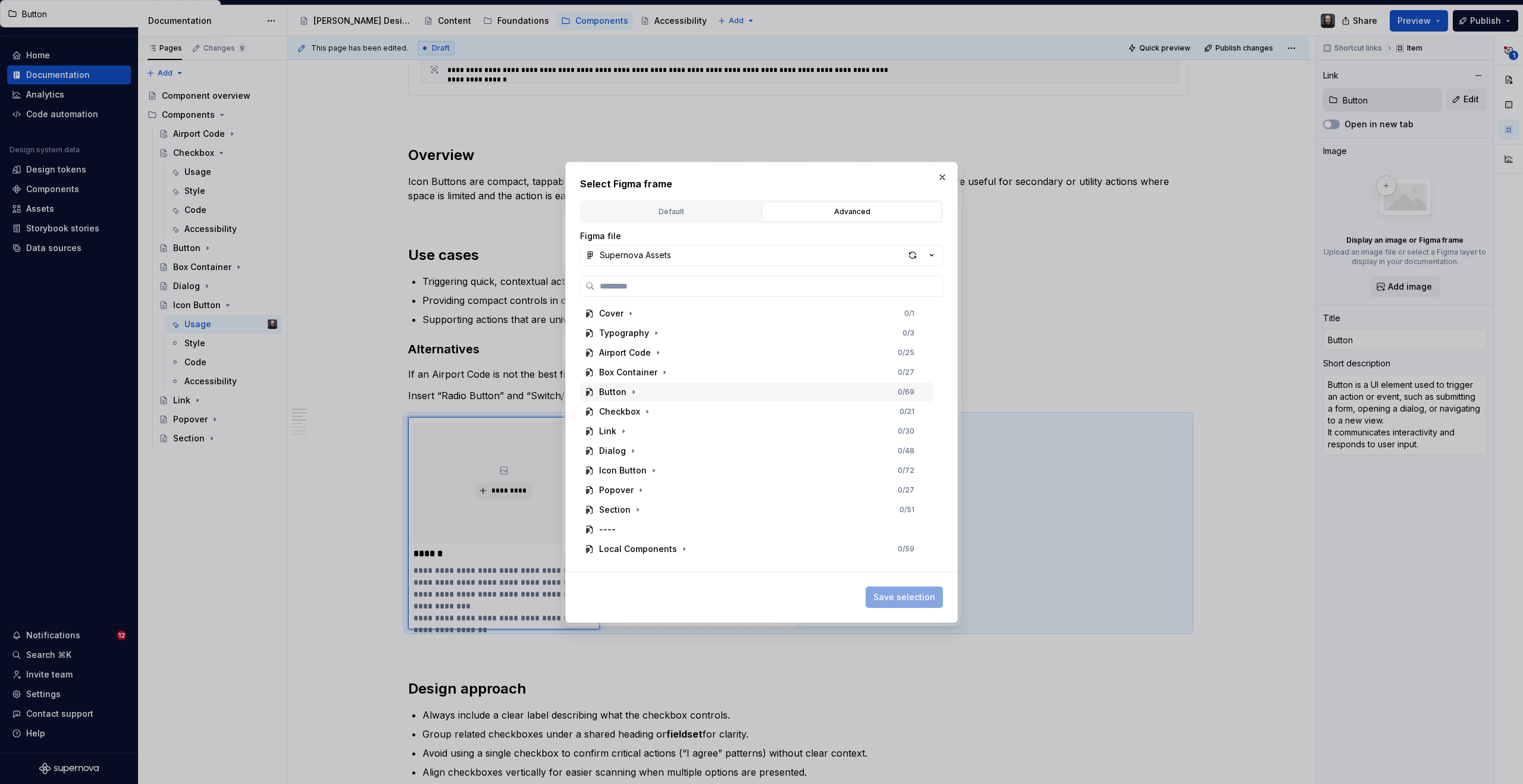
drag, startPoint x: 633, startPoint y: 391, endPoint x: 653, endPoint y: 393, distance: 20.1
click at [633, 391] on icon "button" at bounding box center [634, 392] width 10 height 10
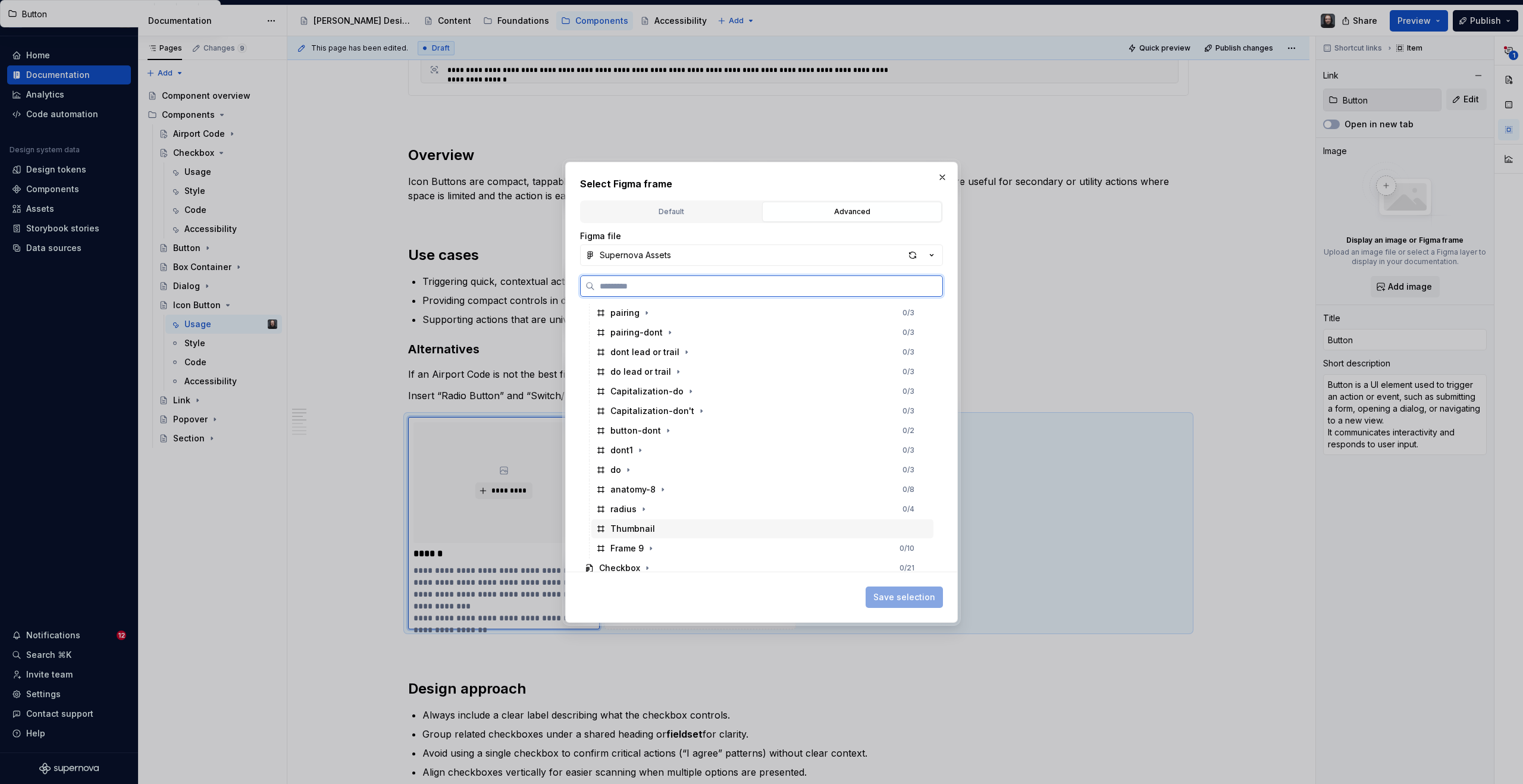
click at [673, 525] on div "Thumbnail" at bounding box center [763, 529] width 342 height 19
click at [900, 599] on span "Save selection" at bounding box center [904, 597] width 62 height 12
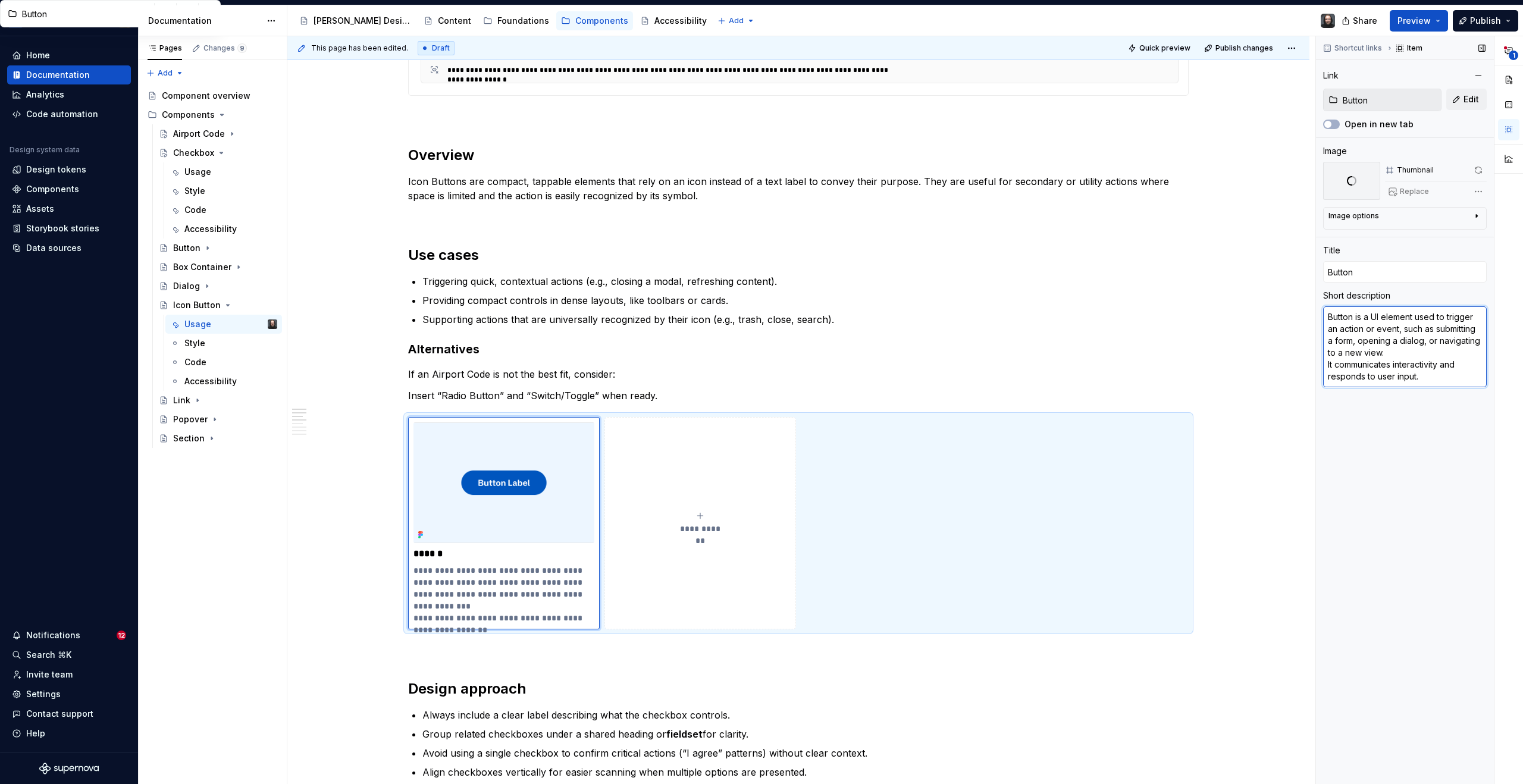
click at [1399, 345] on textarea "Button is a UI element used to trigger an action or event, such as submitting a…" at bounding box center [1405, 346] width 164 height 81
type textarea "*"
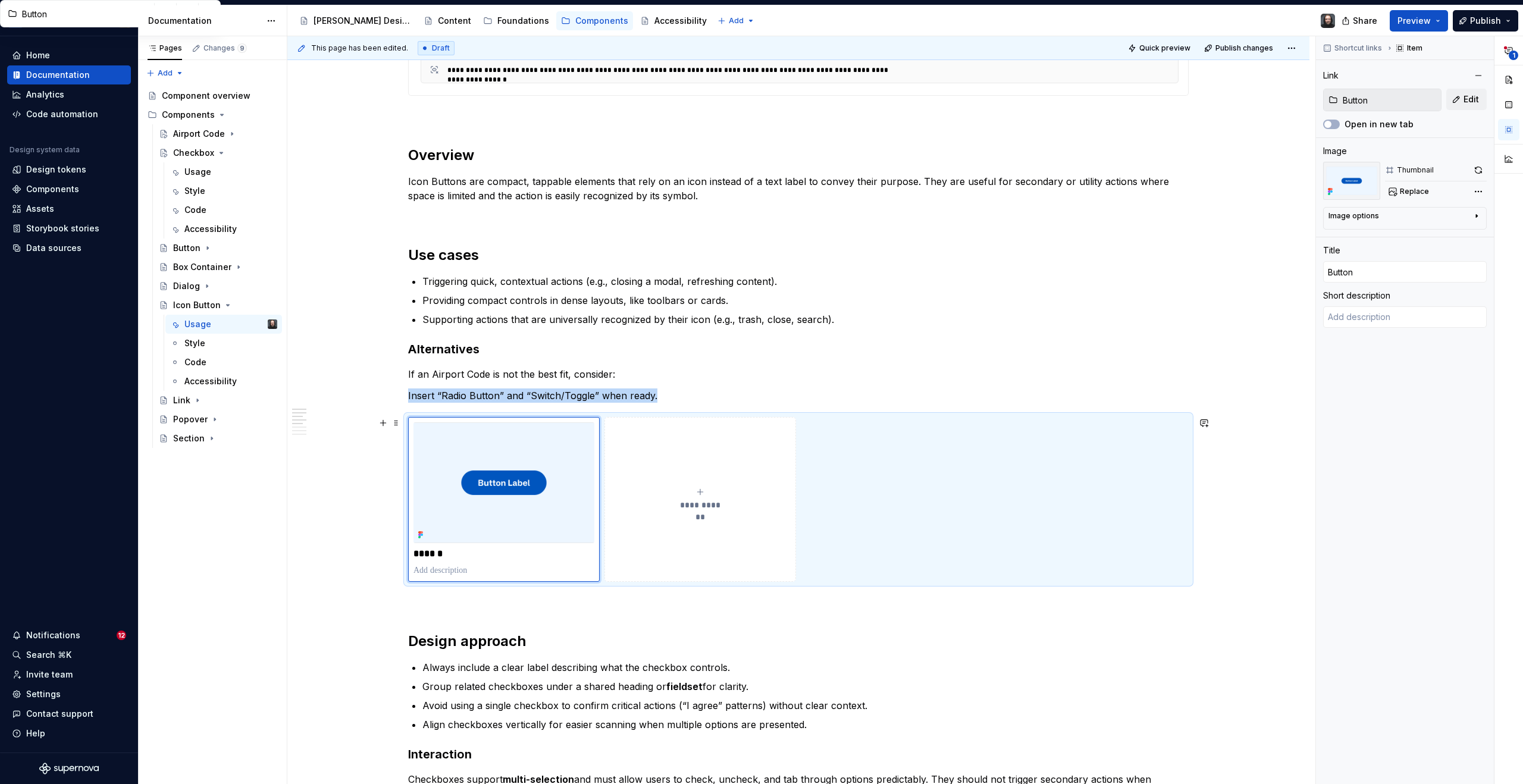
click at [698, 488] on icon "submit" at bounding box center [701, 492] width 10 height 10
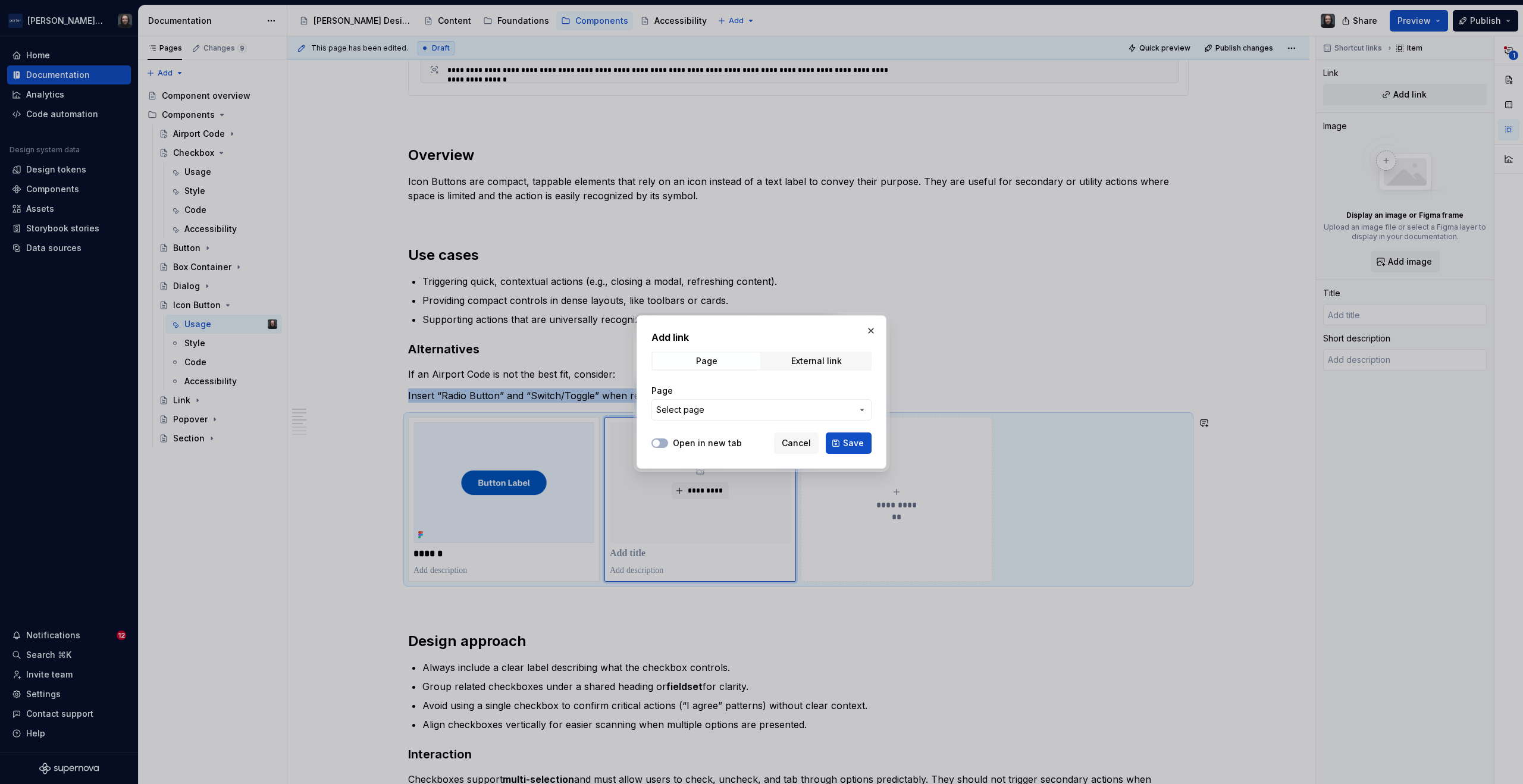
click at [695, 410] on span "Select page" at bounding box center [680, 410] width 48 height 12
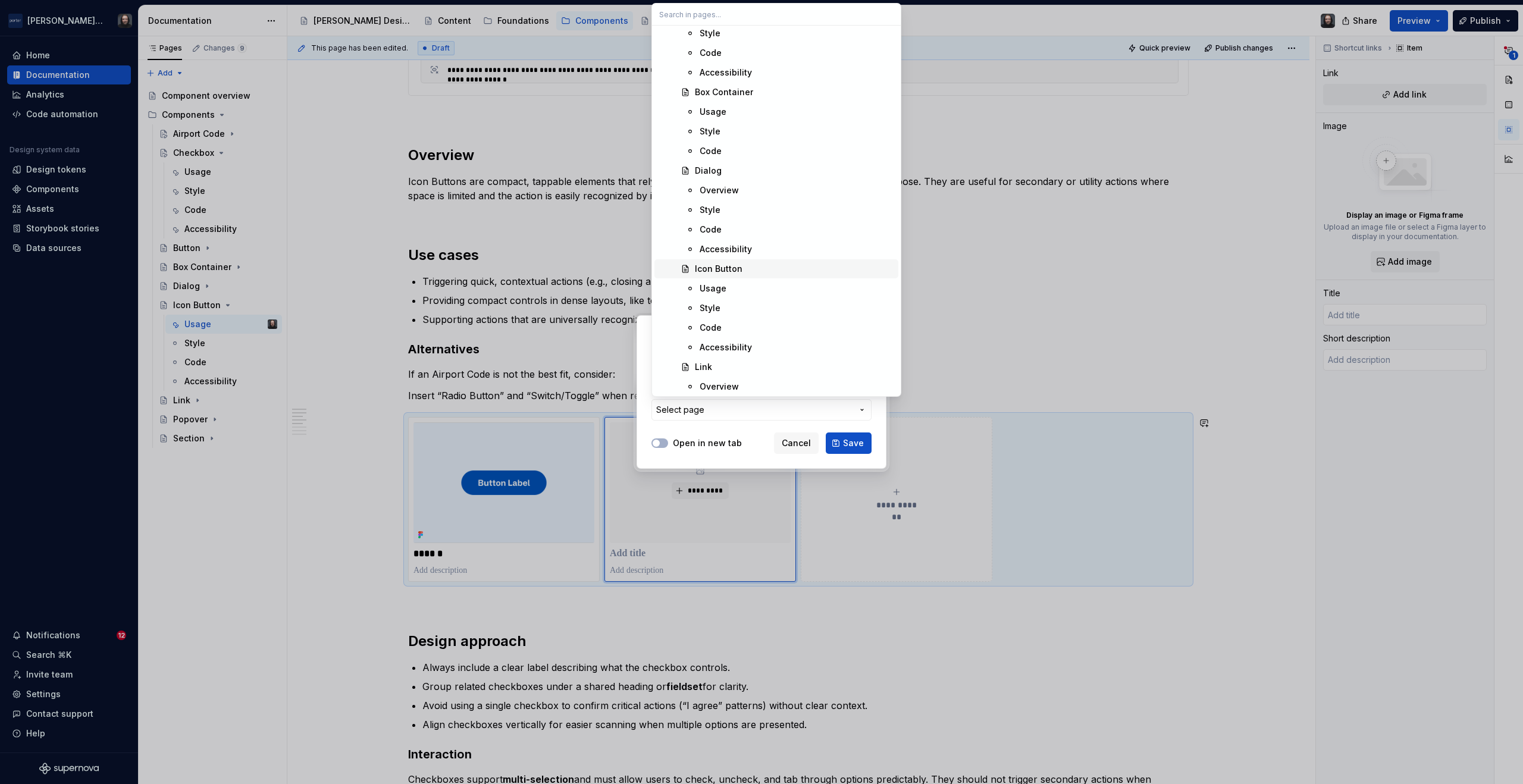
scroll to position [779, 0]
click at [750, 262] on div "Link" at bounding box center [795, 259] width 199 height 12
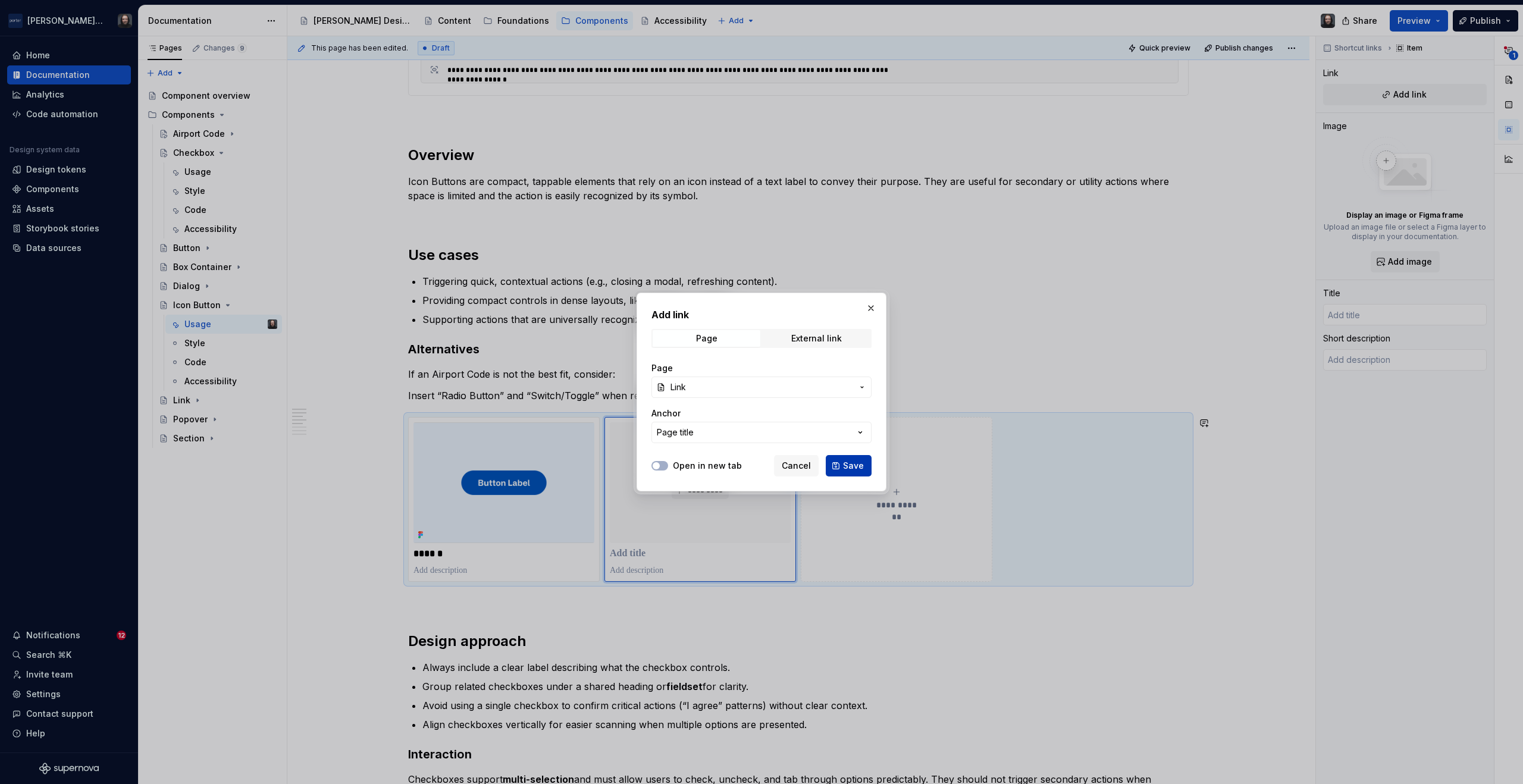
click at [854, 464] on span "Save" at bounding box center [854, 465] width 21 height 12
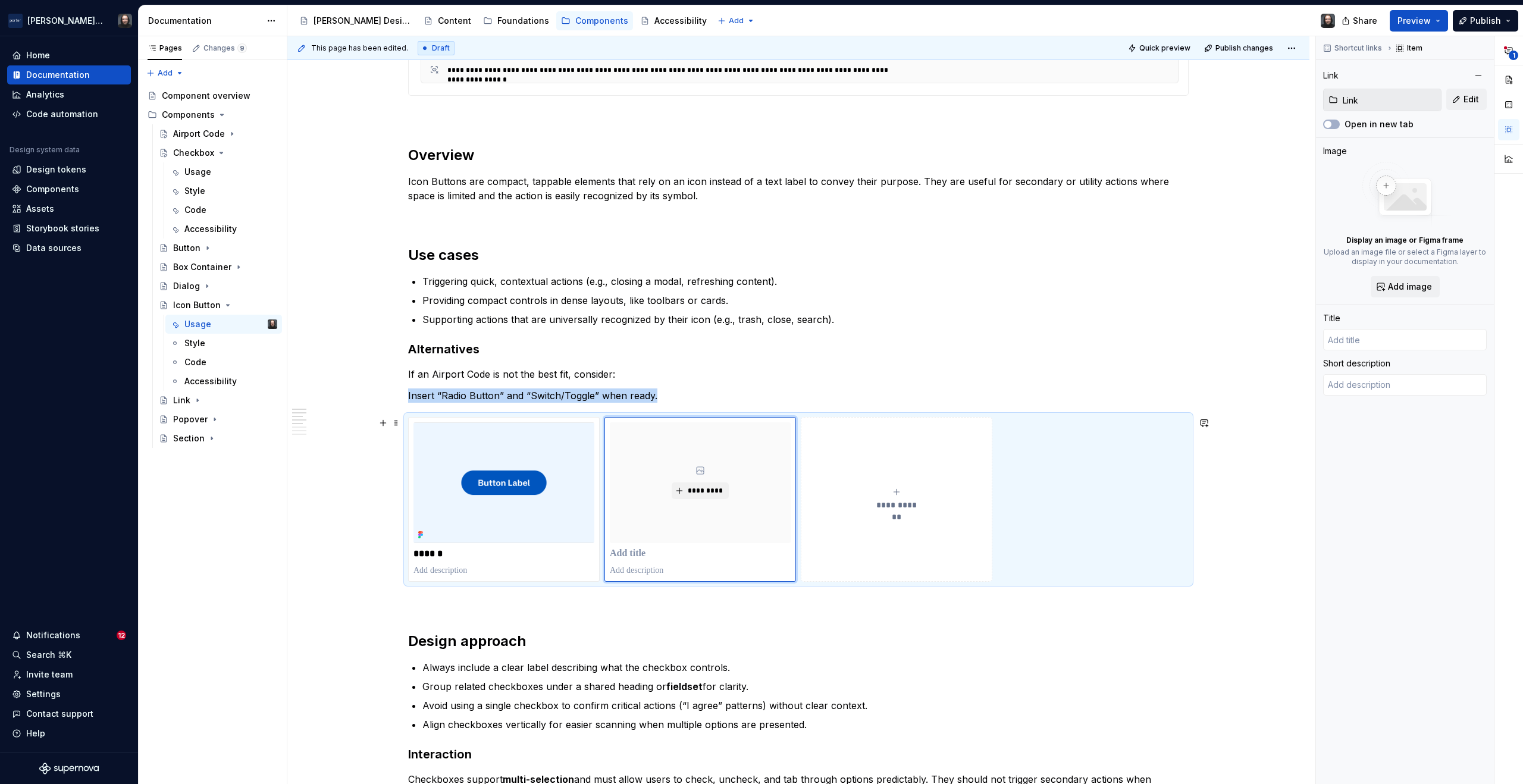
type textarea "*"
type input "Link"
type textarea "Links are dedicated interactive component used to highlight key actions within …"
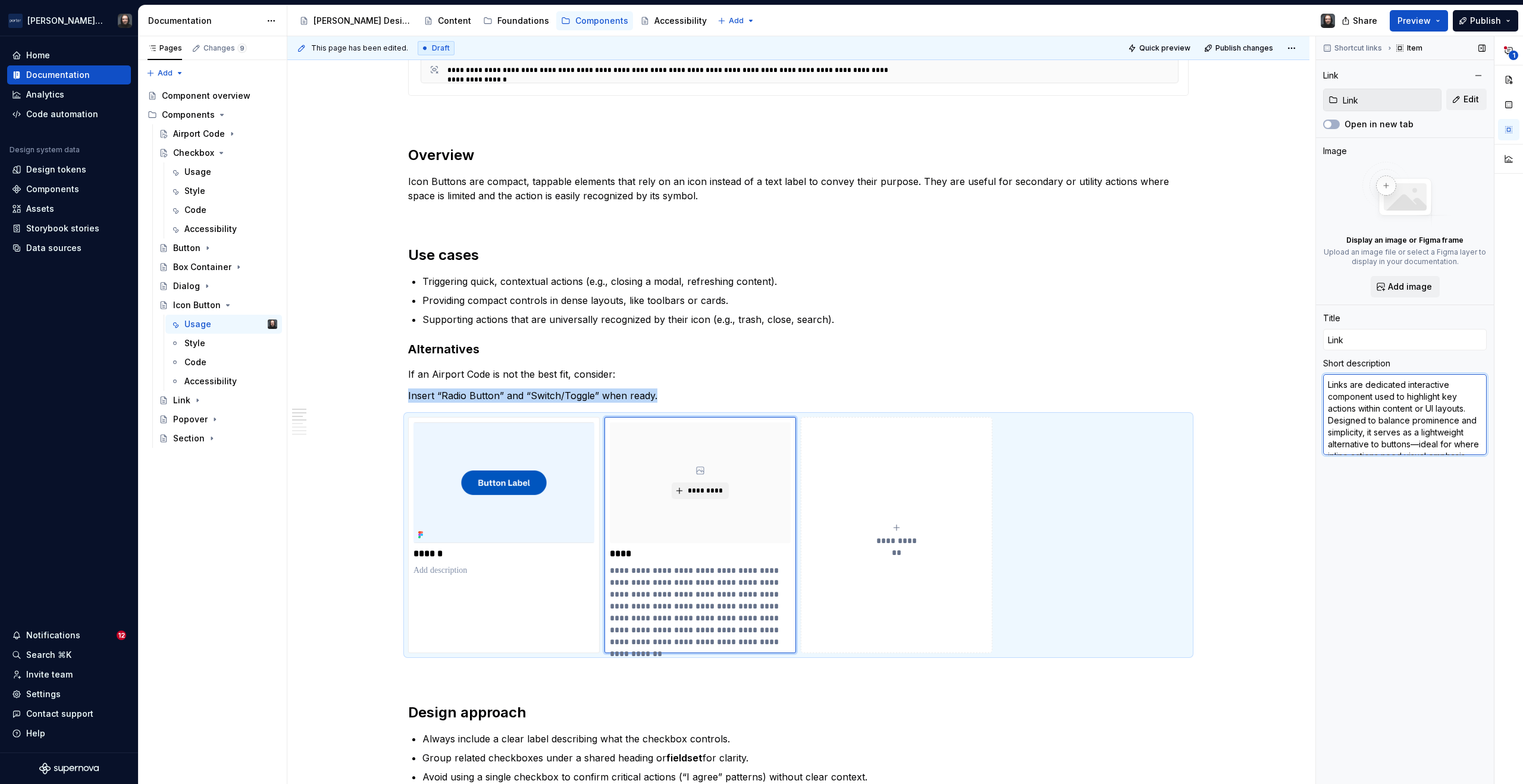
click at [1367, 438] on textarea "Links are dedicated interactive component used to highlight key actions within …" at bounding box center [1405, 415] width 164 height 81
type textarea "*"
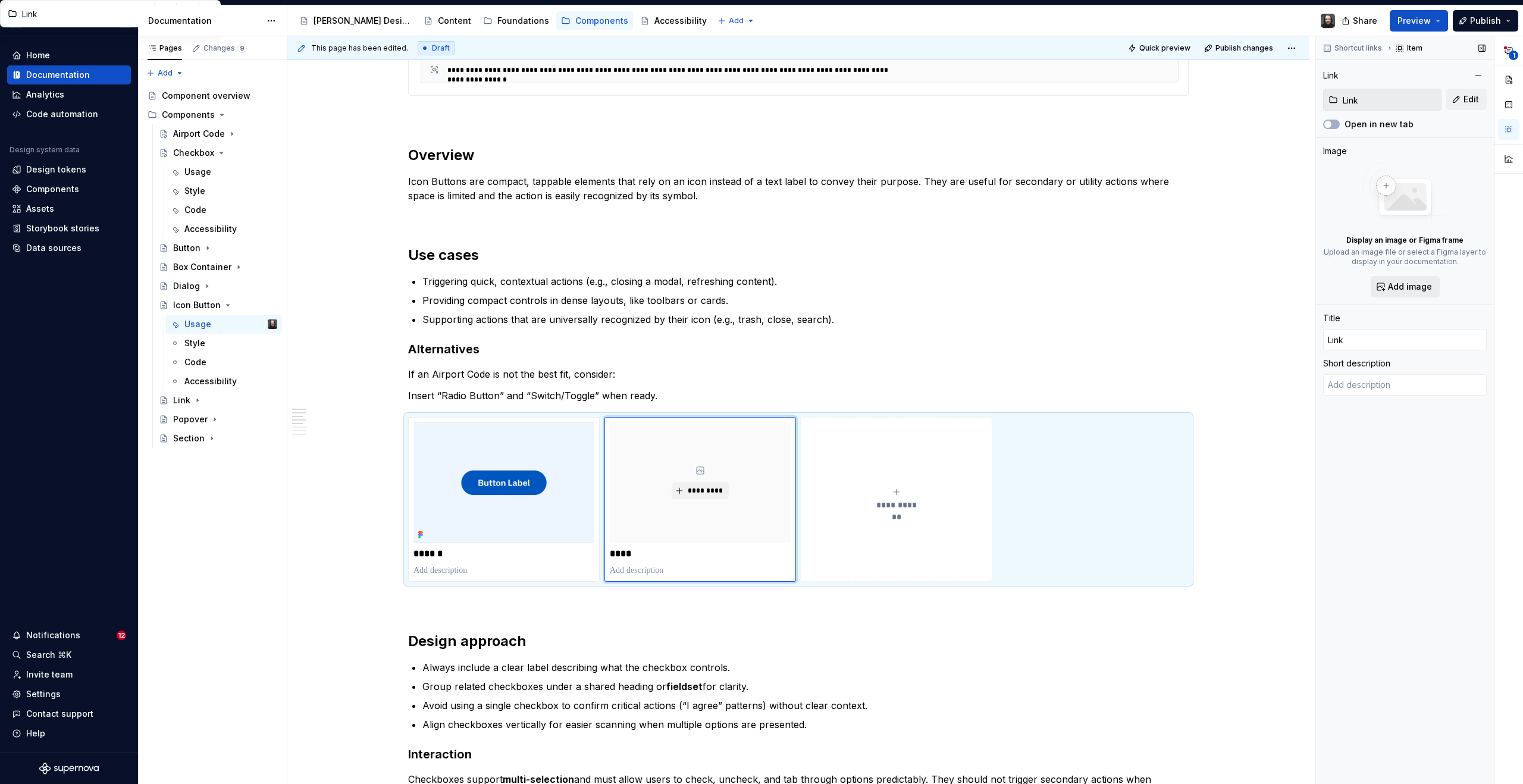
click at [1407, 287] on span "Add image" at bounding box center [1410, 287] width 44 height 12
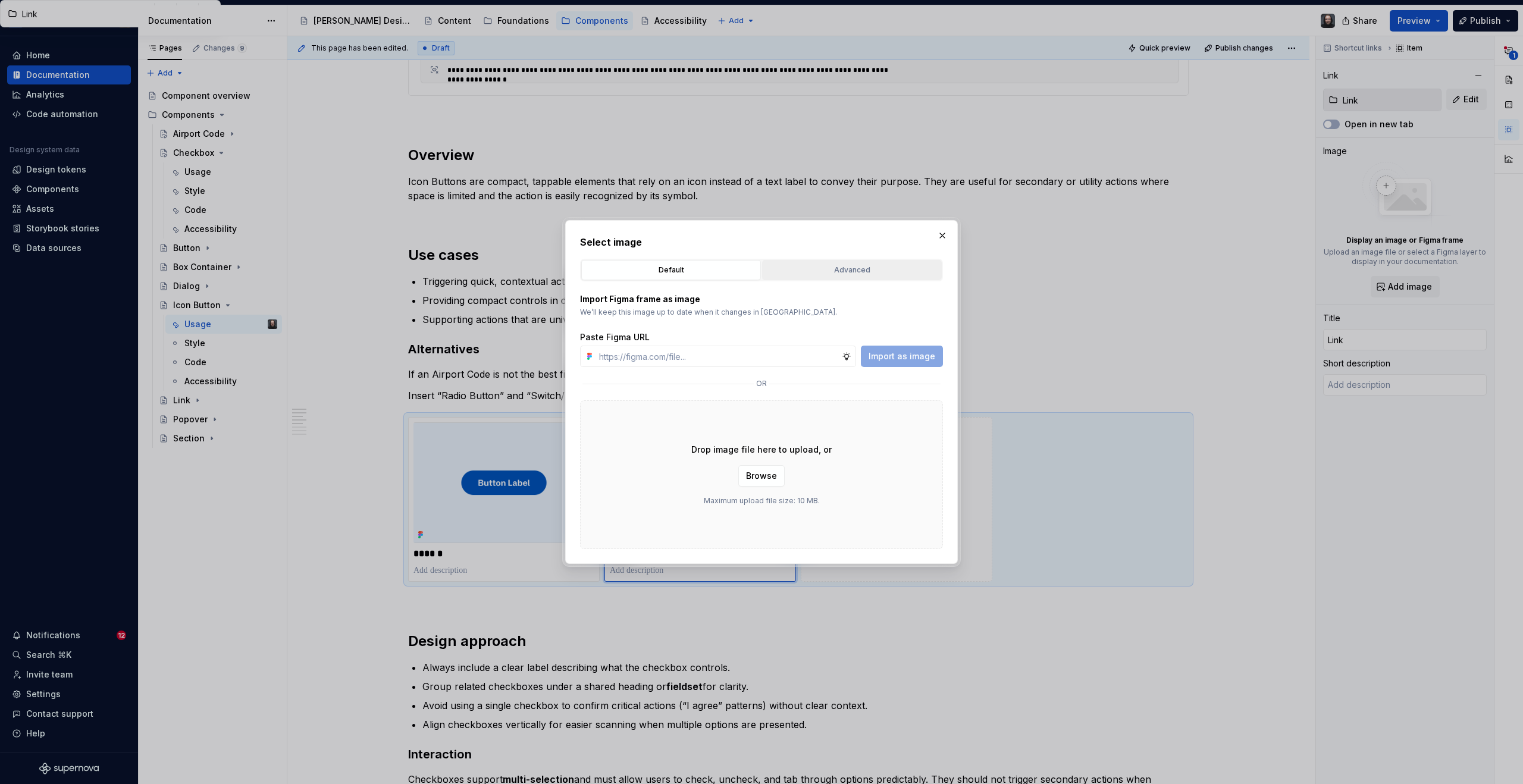
click at [849, 271] on div "Advanced" at bounding box center [852, 270] width 171 height 12
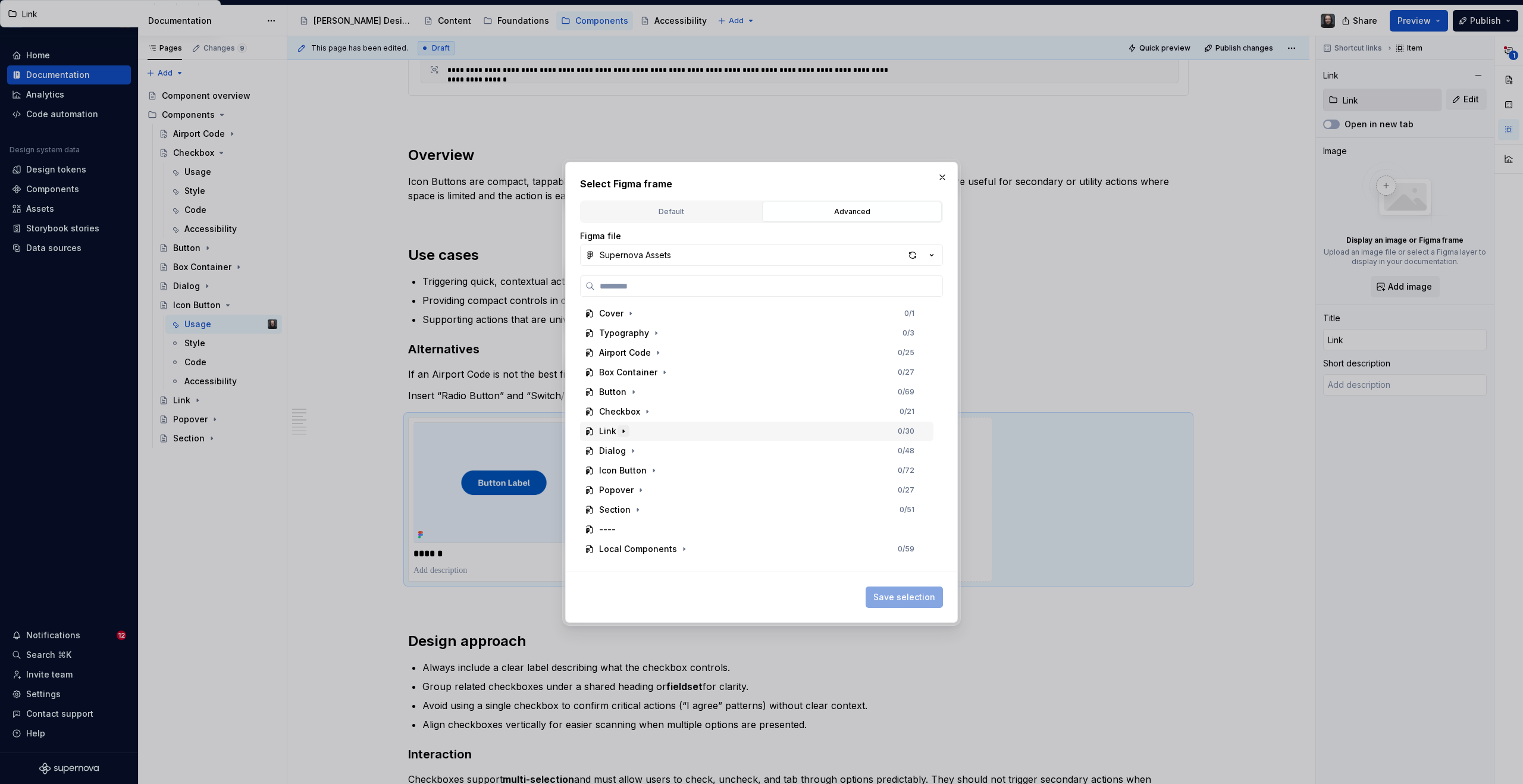
click at [625, 430] on icon "button" at bounding box center [623, 431] width 10 height 10
drag, startPoint x: 680, startPoint y: 446, endPoint x: 737, endPoint y: 467, distance: 60.7
click at [680, 446] on div "Thumbnail" at bounding box center [763, 443] width 342 height 19
click at [910, 593] on span "Save selection" at bounding box center [904, 597] width 62 height 12
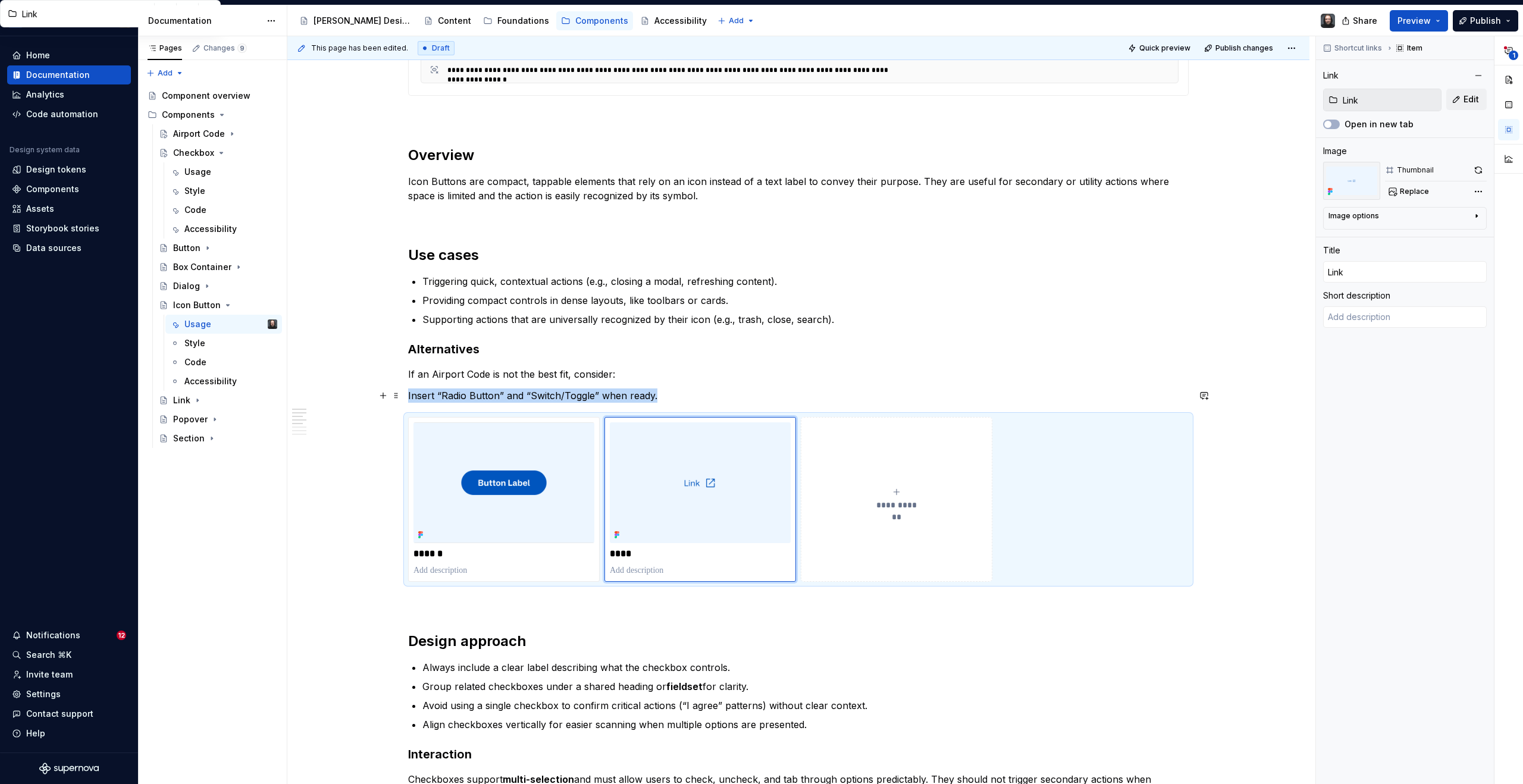
type textarea "*"
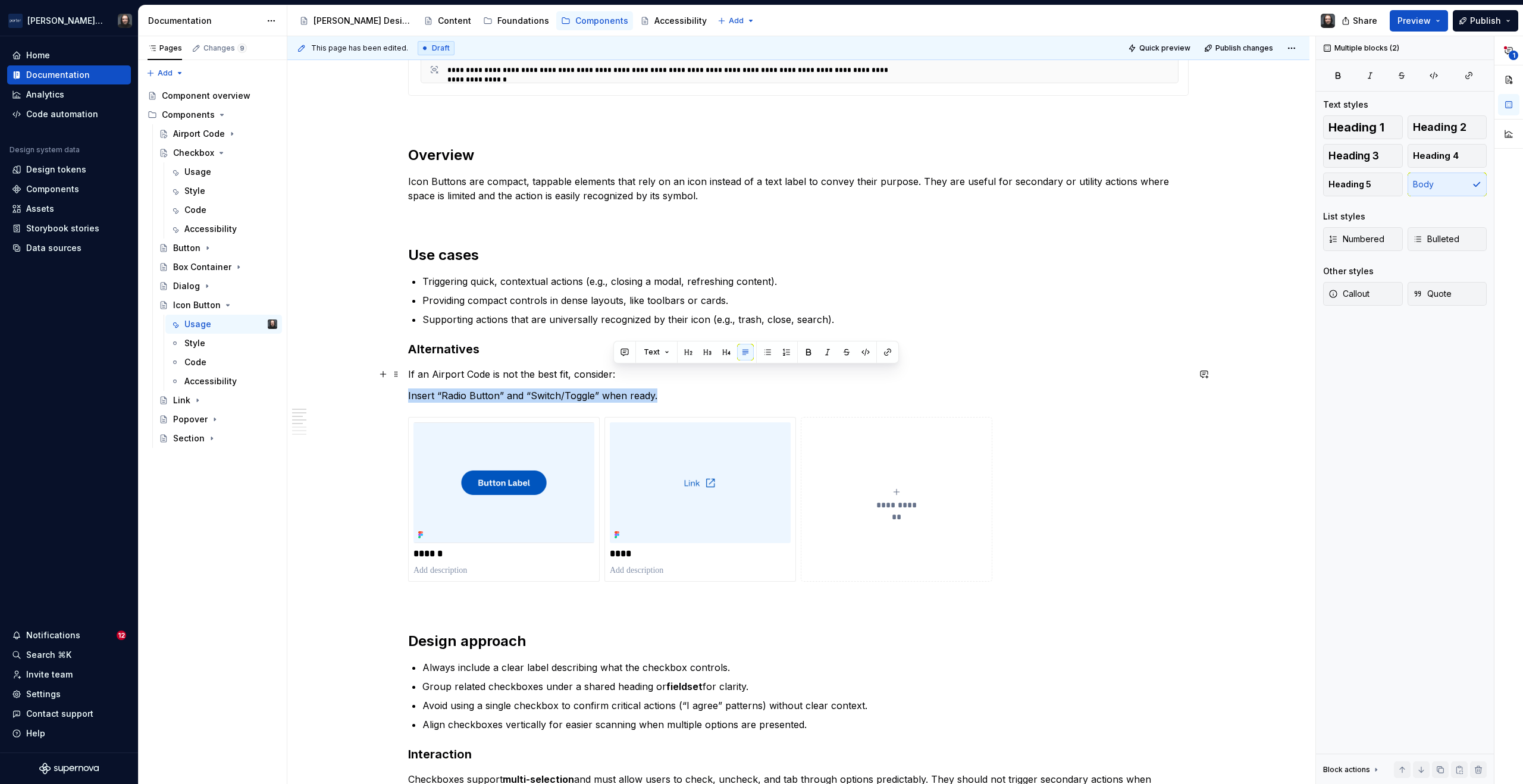
drag, startPoint x: 657, startPoint y: 397, endPoint x: 613, endPoint y: 376, distance: 48.8
click at [613, 376] on div "**********" at bounding box center [799, 509] width 781 height 2111
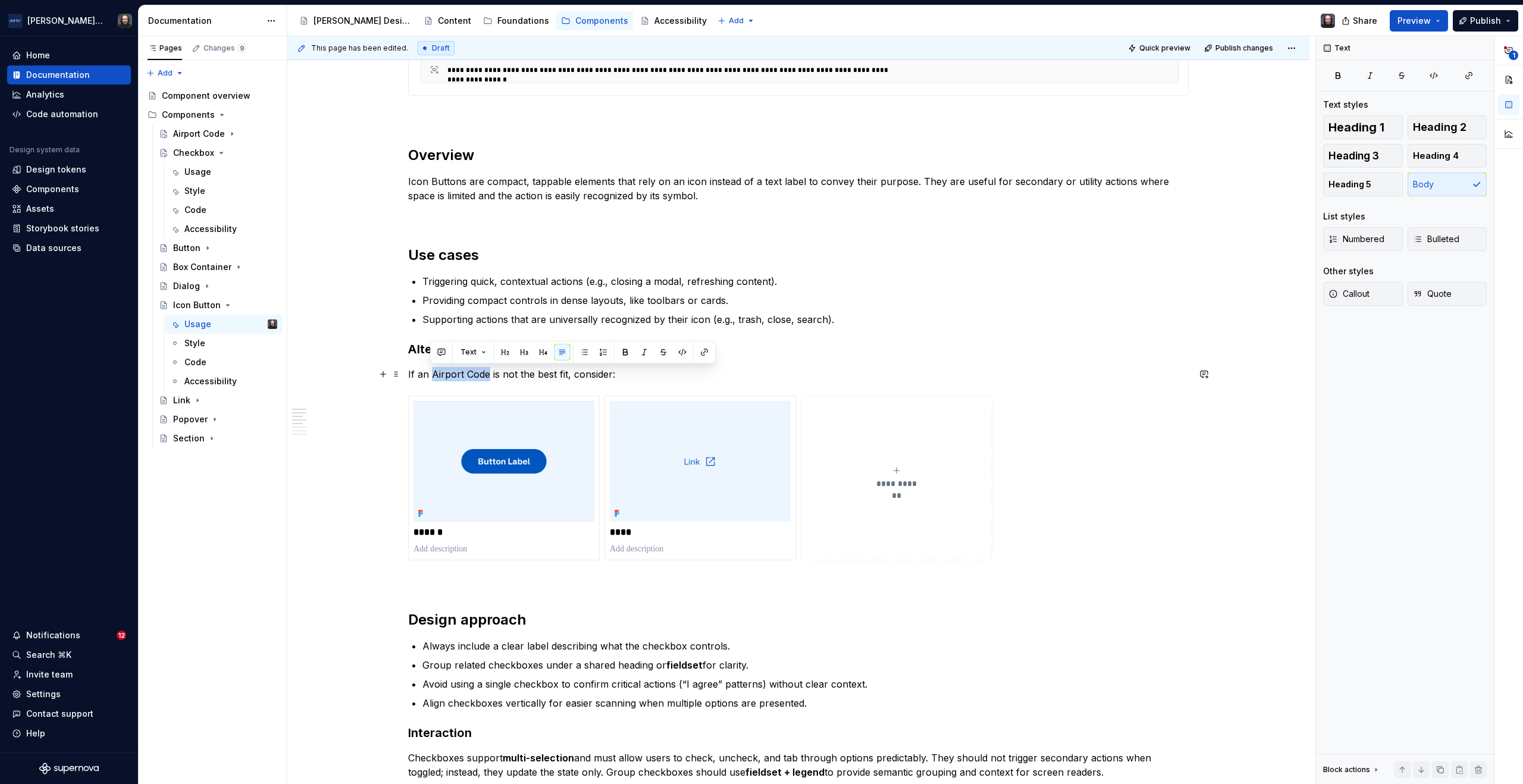
drag, startPoint x: 487, startPoint y: 376, endPoint x: 431, endPoint y: 376, distance: 56.0
click at [431, 376] on p "If an Airport Code is not the best fit, consider:" at bounding box center [799, 374] width 781 height 15
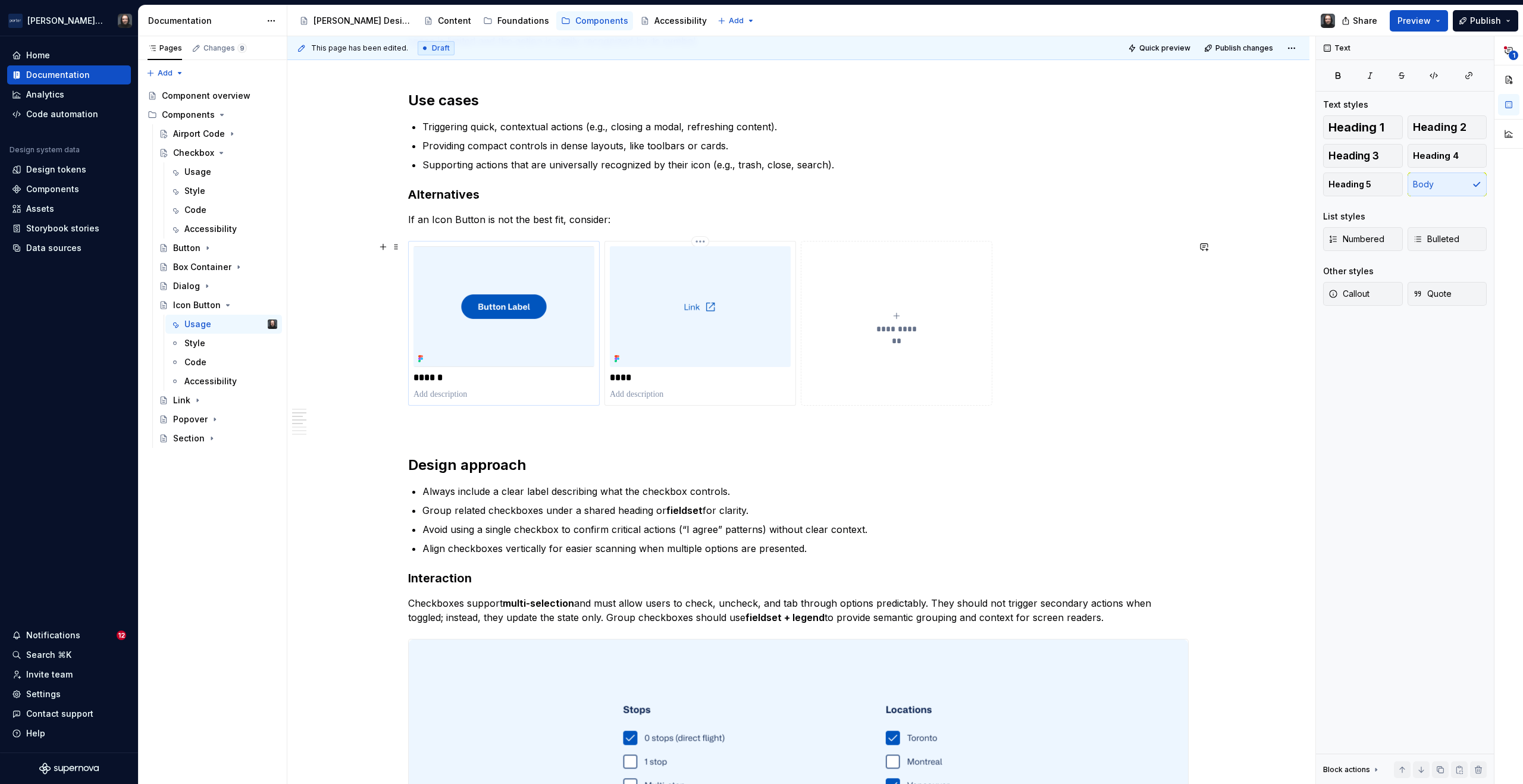
scroll to position [980, 0]
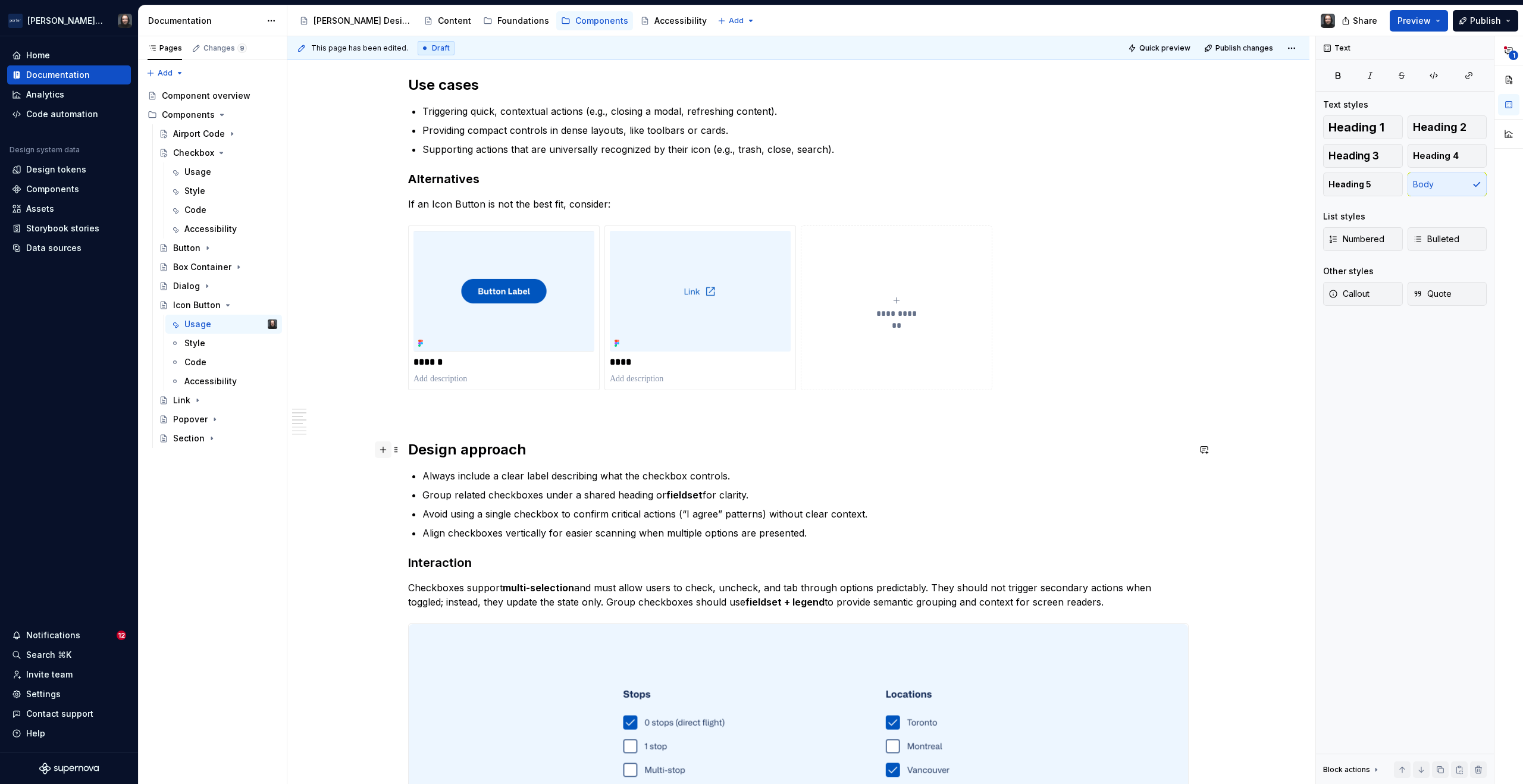
click at [382, 449] on button "button" at bounding box center [383, 450] width 17 height 17
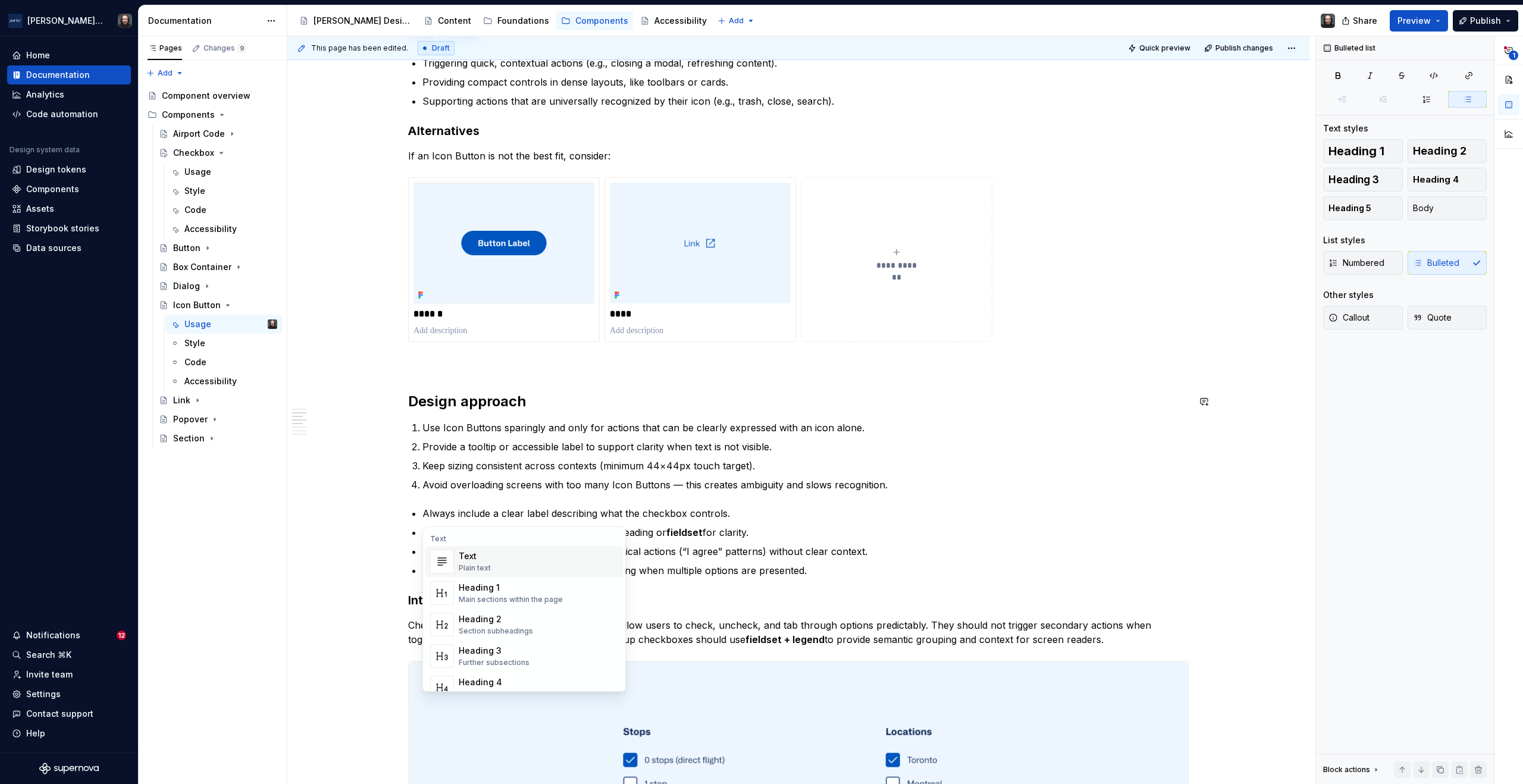
scroll to position [1084, 0]
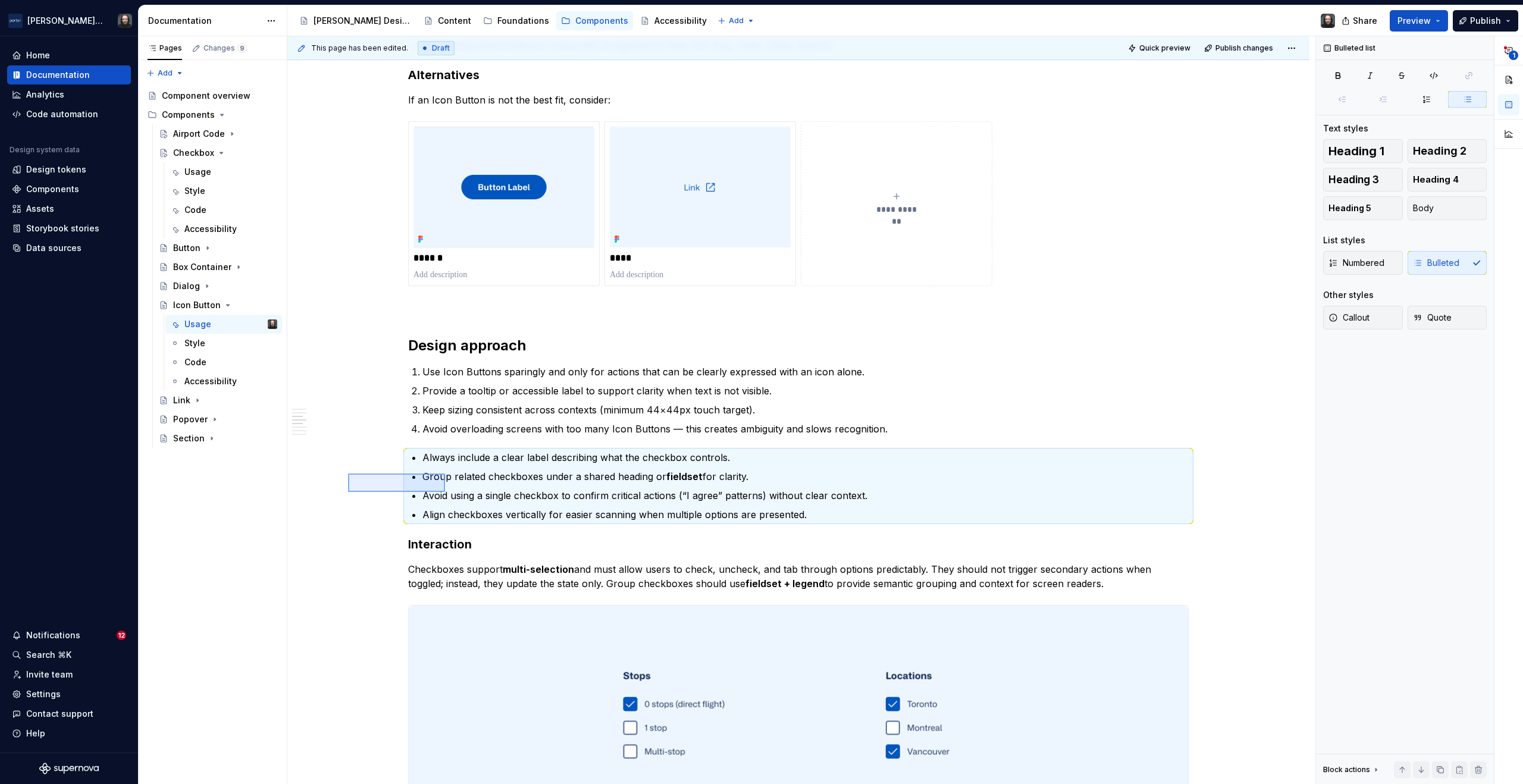
drag, startPoint x: 376, startPoint y: 484, endPoint x: 446, endPoint y: 492, distance: 70.5
click at [446, 492] on div "**********" at bounding box center [802, 410] width 1028 height 749
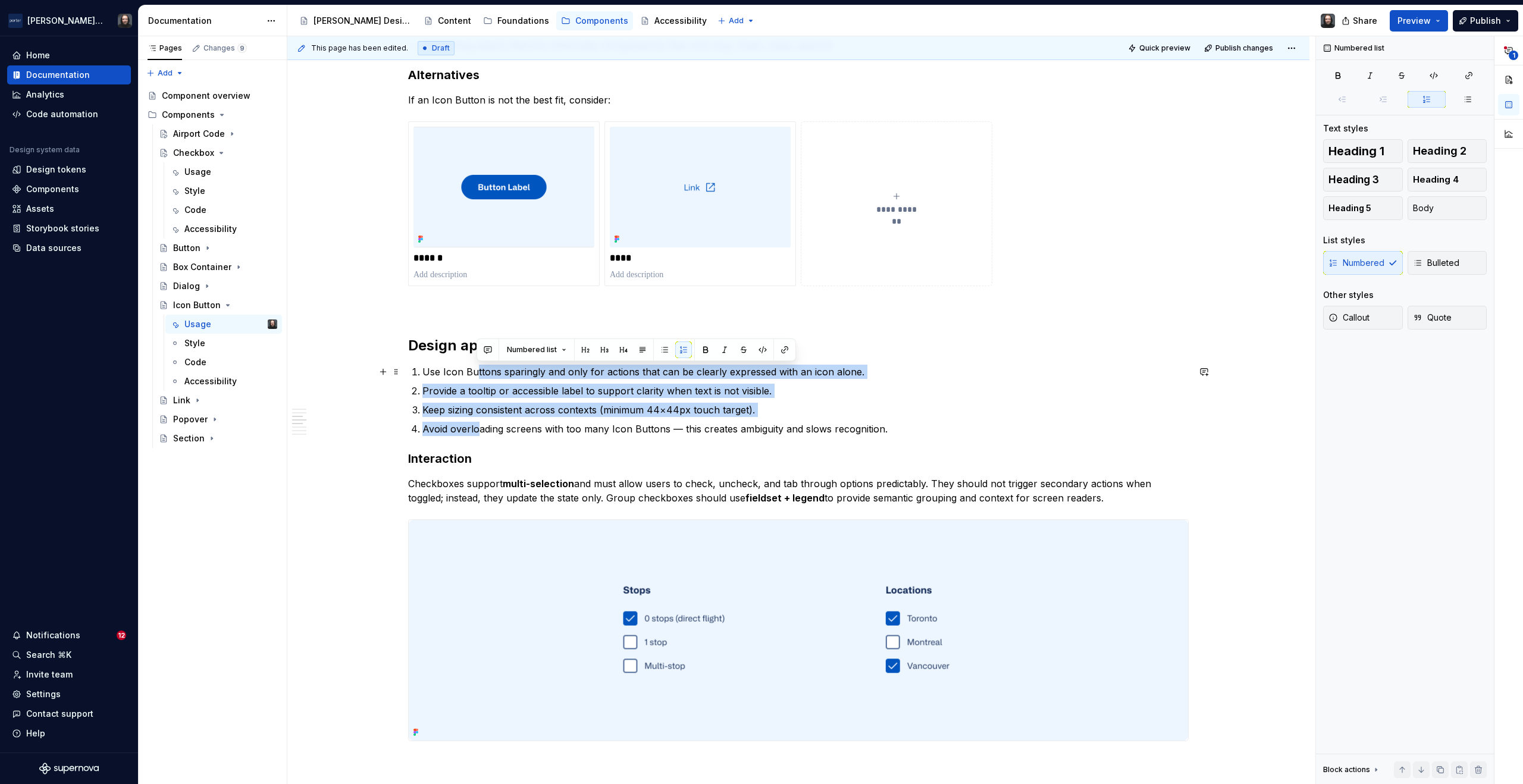
drag, startPoint x: 479, startPoint y: 426, endPoint x: 477, endPoint y: 378, distance: 48.0
click at [477, 378] on ol "Use Icon Buttons sparingly and only for actions that can be clearly expressed w…" at bounding box center [806, 400] width 767 height 72
click at [664, 351] on button "button" at bounding box center [664, 350] width 17 height 17
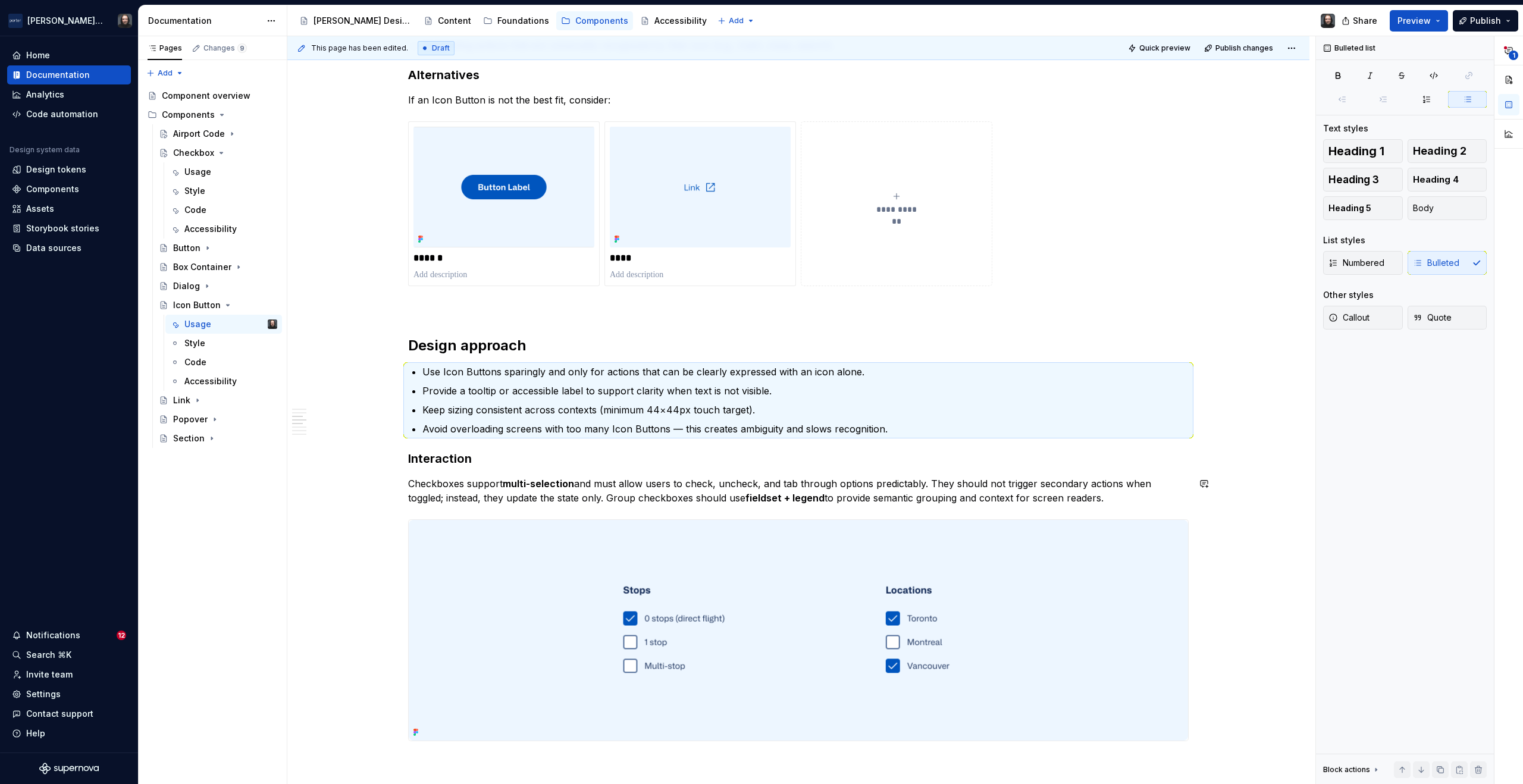
click at [487, 468] on div "**********" at bounding box center [799, 225] width 781 height 2090
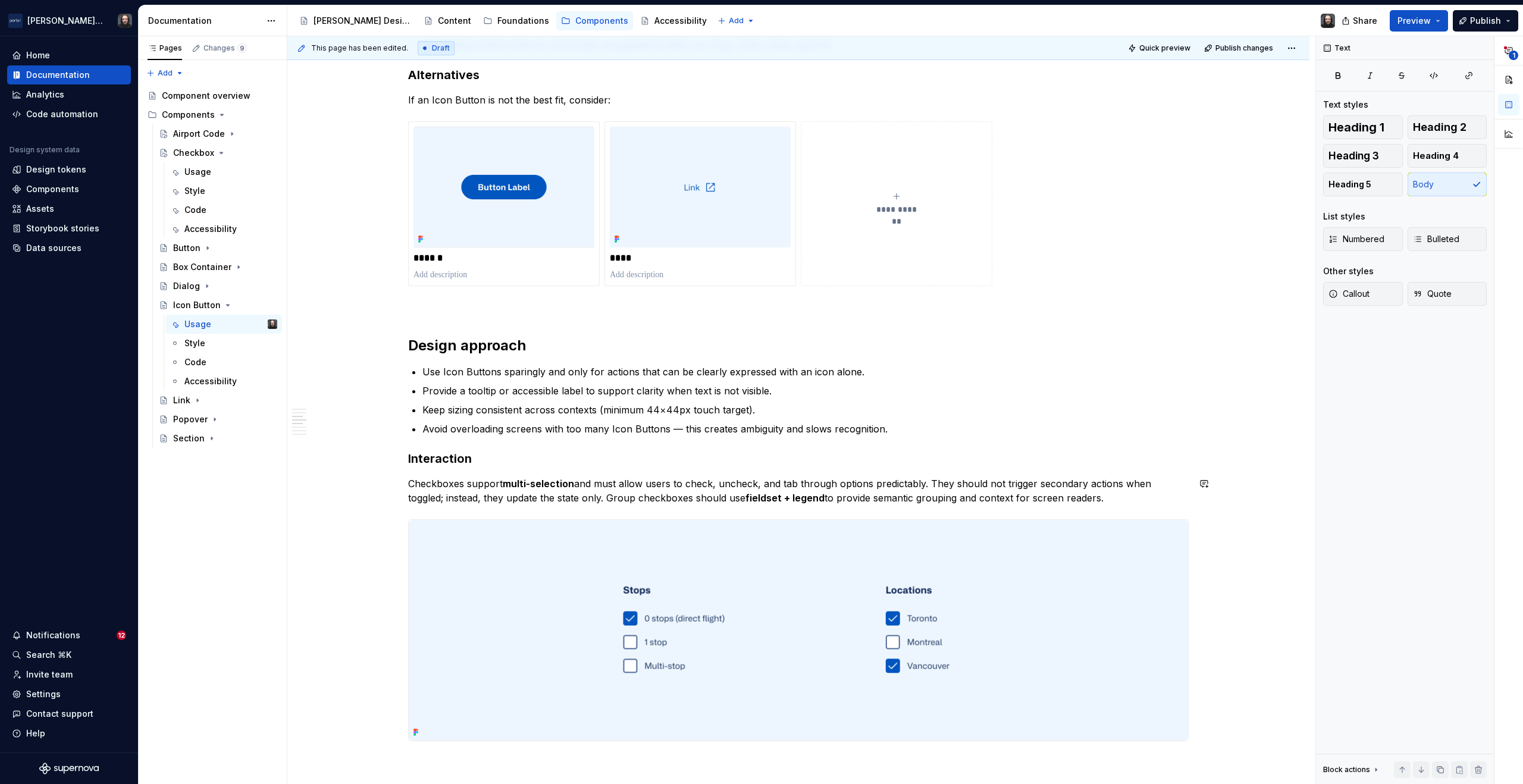
scroll to position [1223, 0]
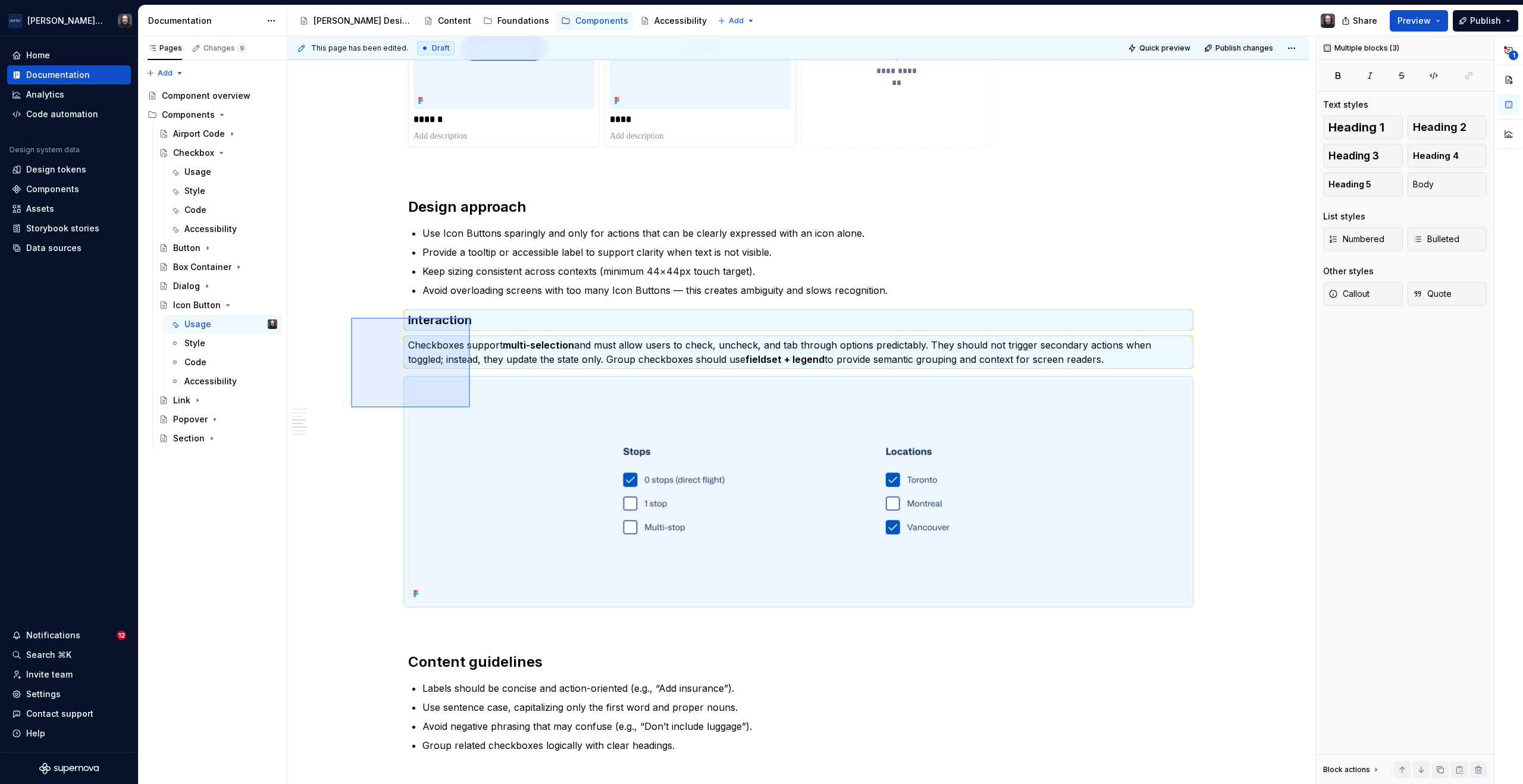
drag, startPoint x: 397, startPoint y: 336, endPoint x: 470, endPoint y: 408, distance: 102.5
click at [470, 408] on div "**********" at bounding box center [802, 410] width 1028 height 749
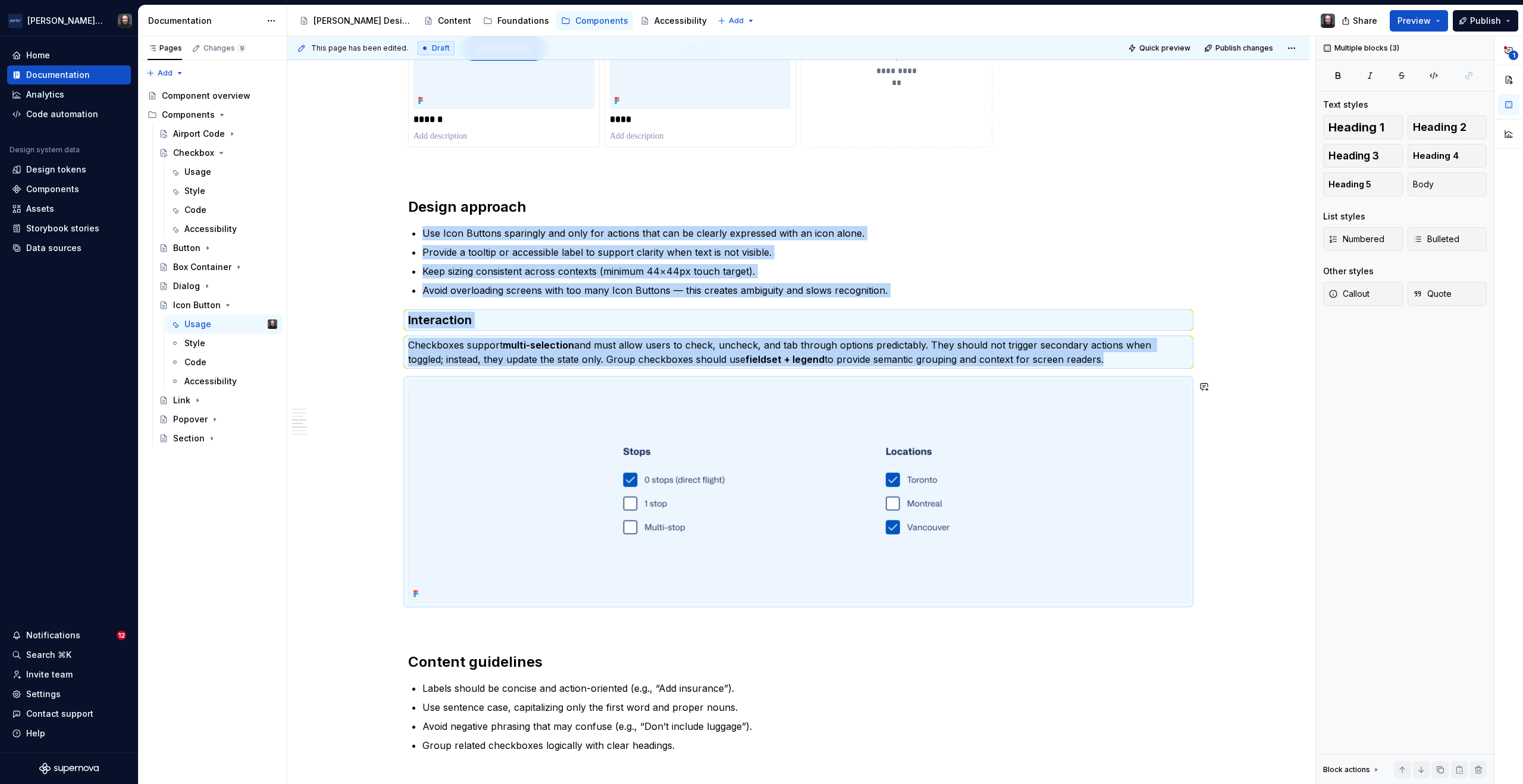
copy div "Use Icon Buttons sparingly and only for actions that can be clearly expressed w…"
click at [384, 320] on button "button" at bounding box center [383, 320] width 17 height 17
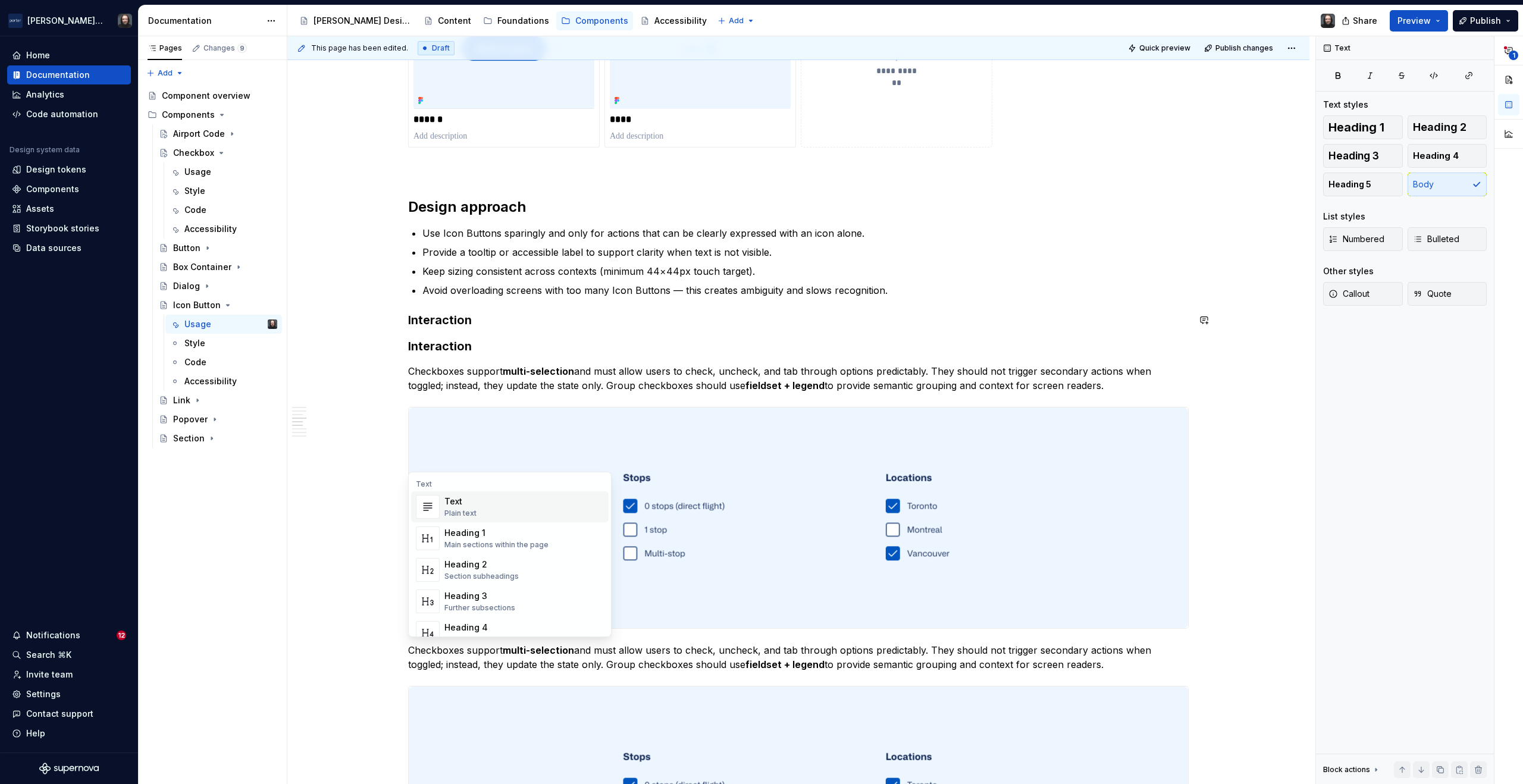
click at [409, 320] on h3 "Interaction" at bounding box center [799, 320] width 781 height 17
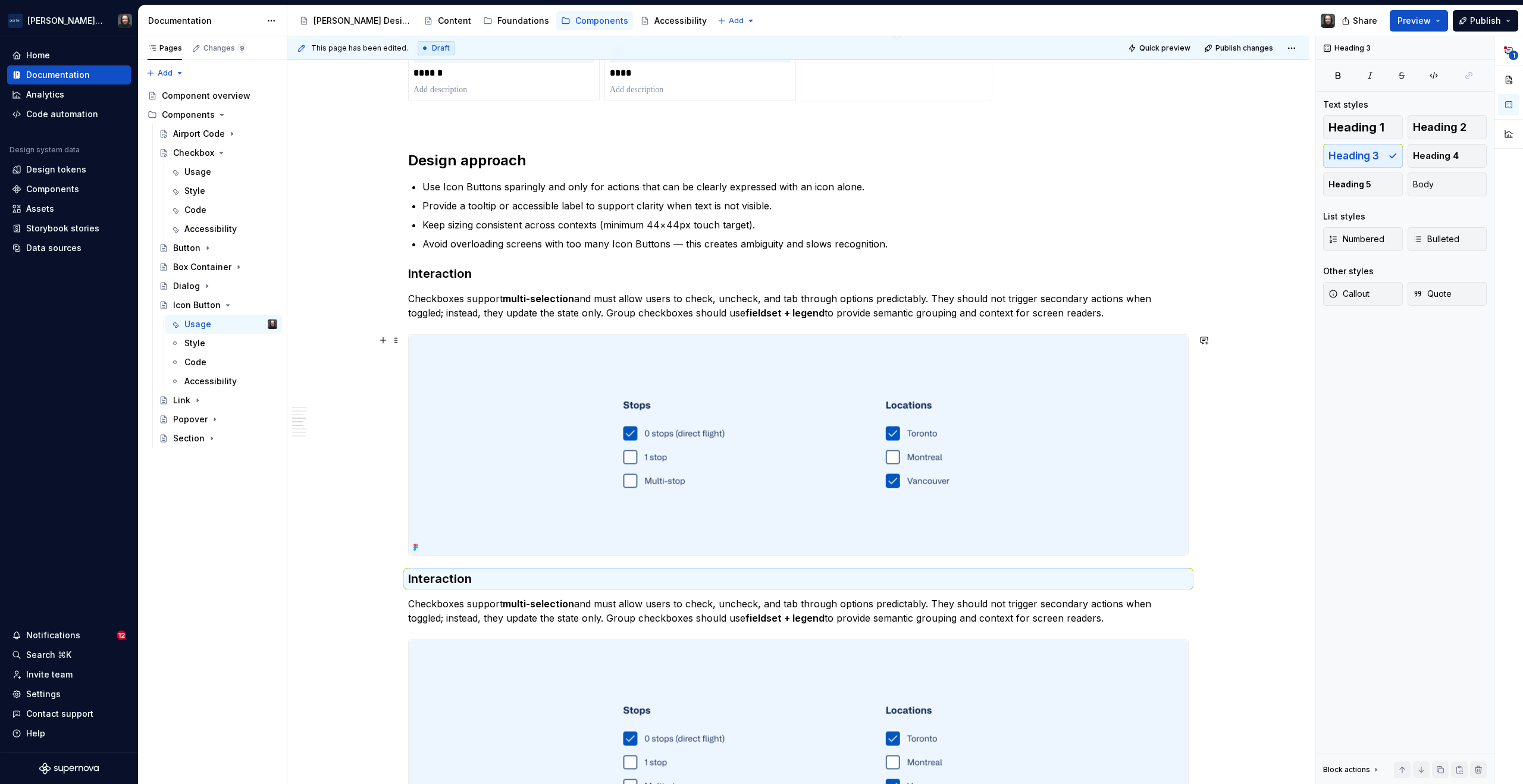
scroll to position [1285, 0]
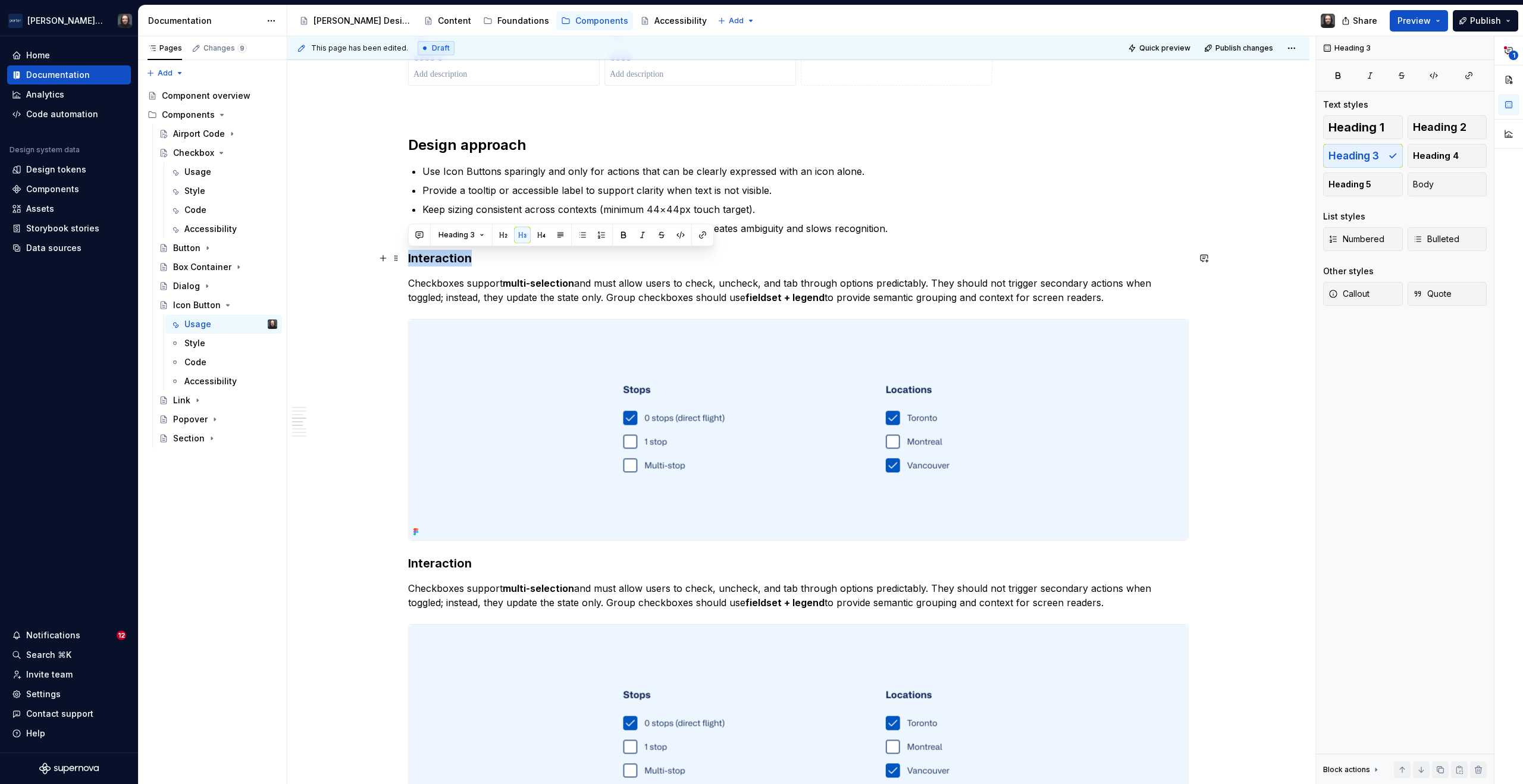
drag, startPoint x: 441, startPoint y: 260, endPoint x: 404, endPoint y: 261, distance: 37.0
click at [404, 261] on div "**********" at bounding box center [798, 287] width 1022 height 2673
drag, startPoint x: 872, startPoint y: 297, endPoint x: 409, endPoint y: 287, distance: 463.1
click at [409, 287] on p "Checkboxes support multi-selection and must allow users to check, uncheck, and …" at bounding box center [799, 290] width 781 height 29
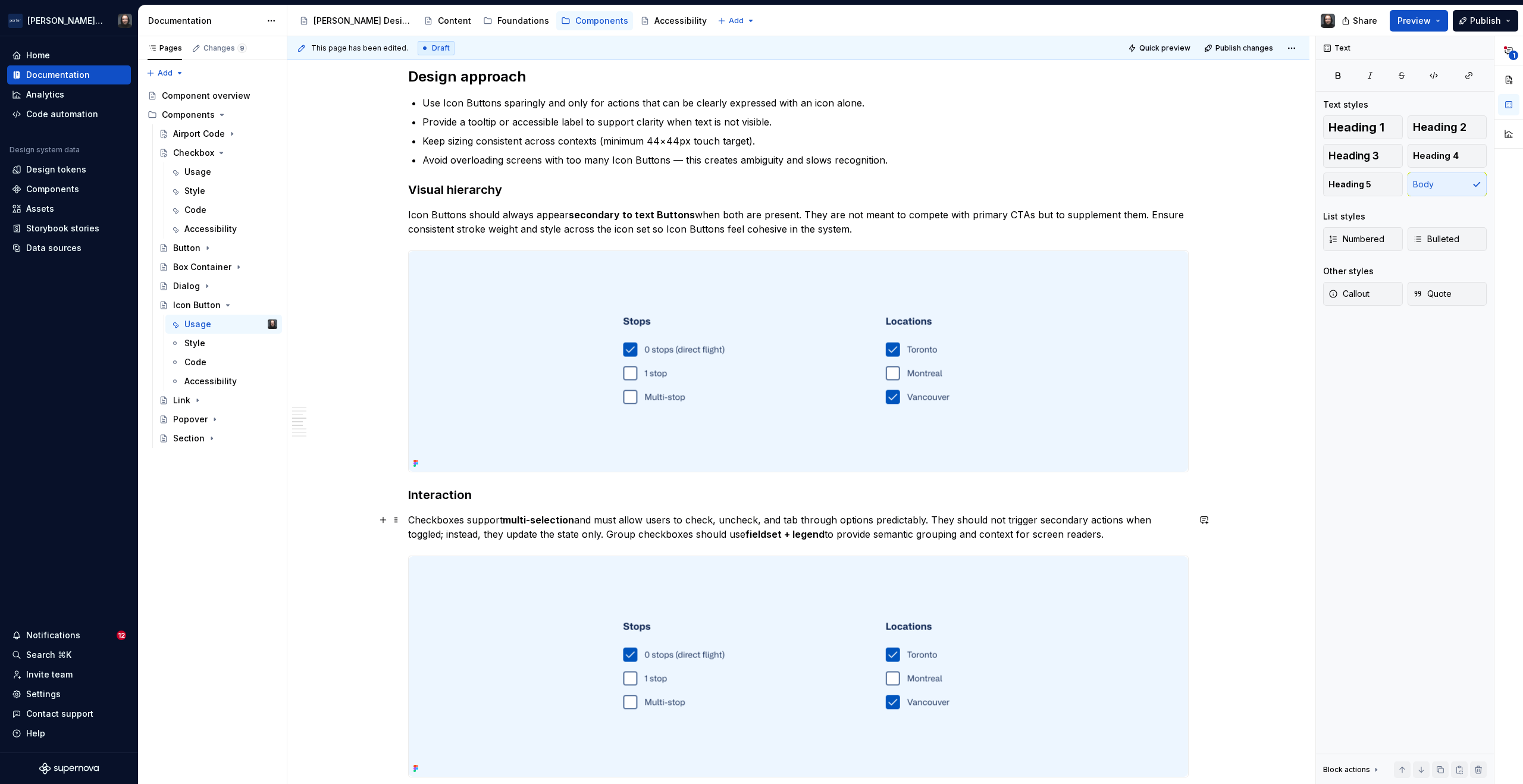
scroll to position [1414, 0]
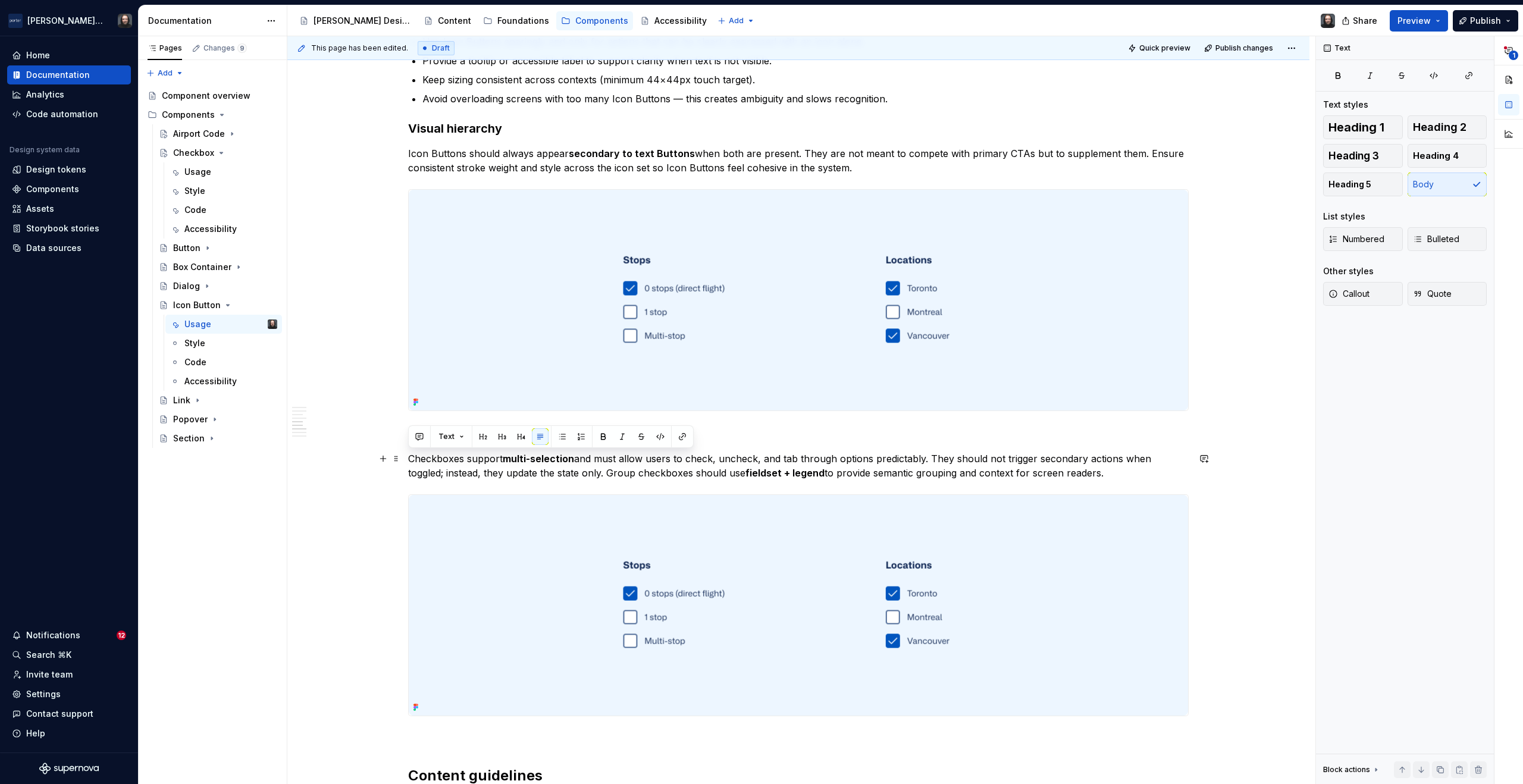
drag, startPoint x: 1069, startPoint y: 475, endPoint x: 406, endPoint y: 464, distance: 663.1
click at [406, 464] on div "**********" at bounding box center [798, 157] width 1022 height 2673
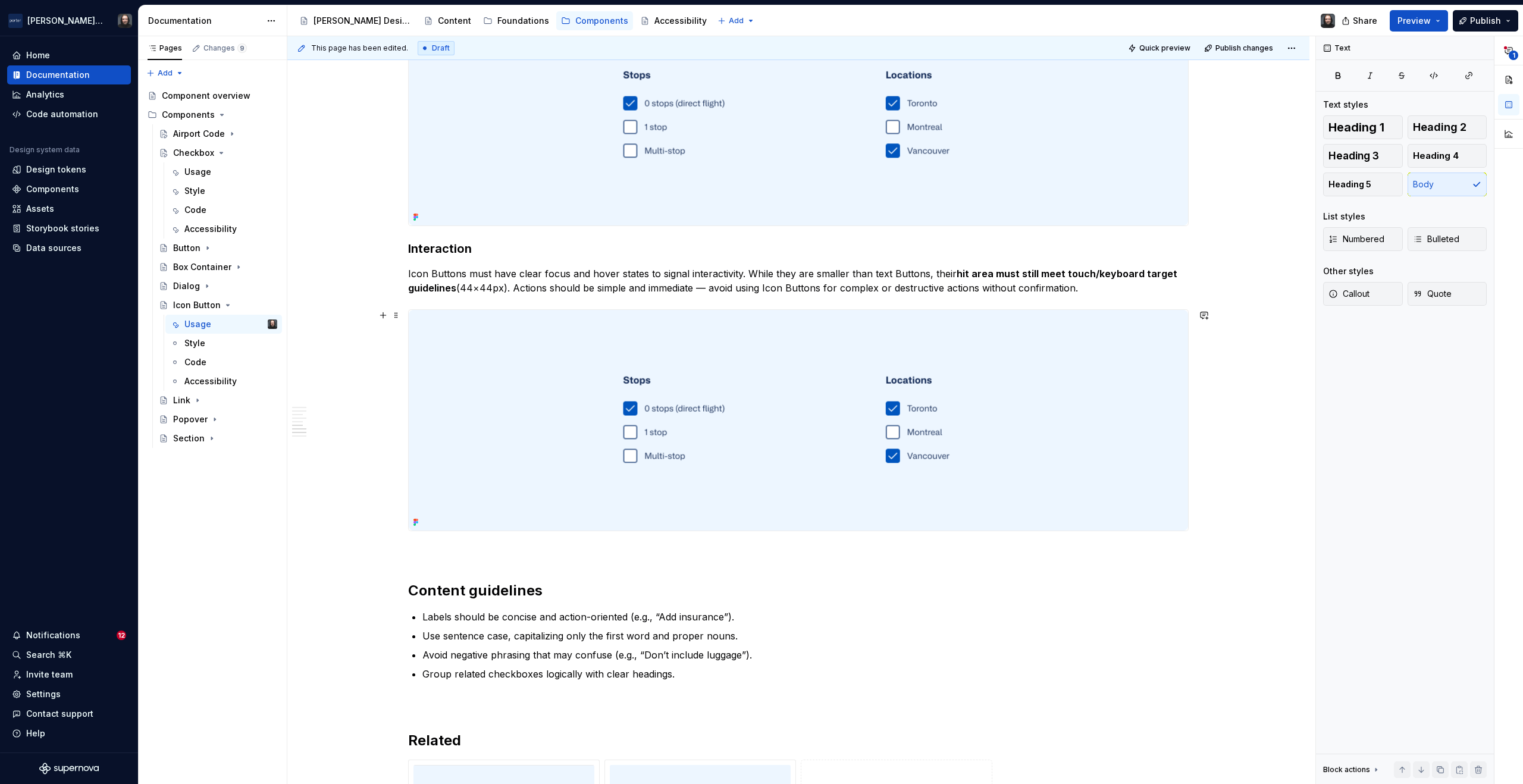
scroll to position [1640, 0]
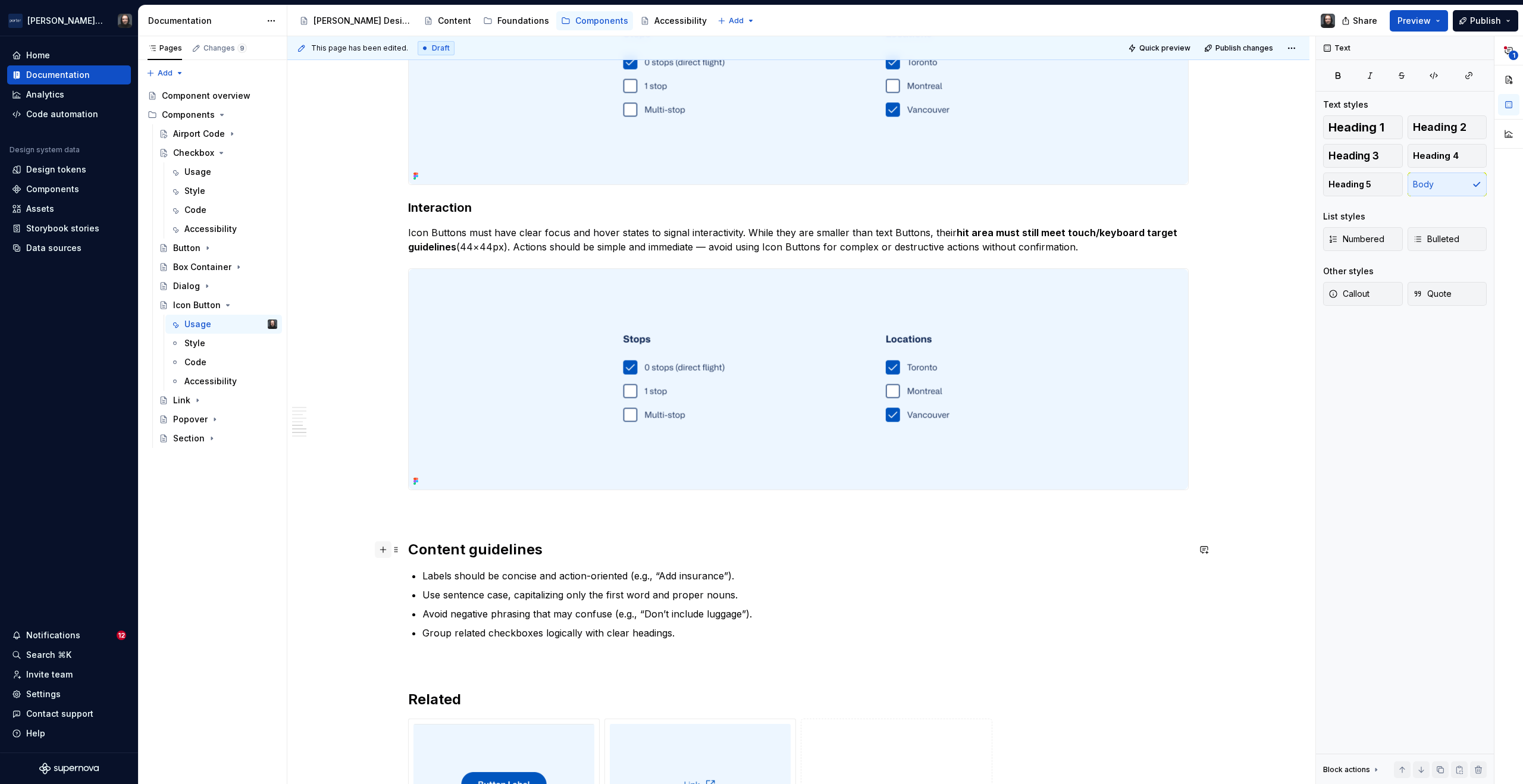
click at [383, 549] on button "button" at bounding box center [383, 550] width 17 height 17
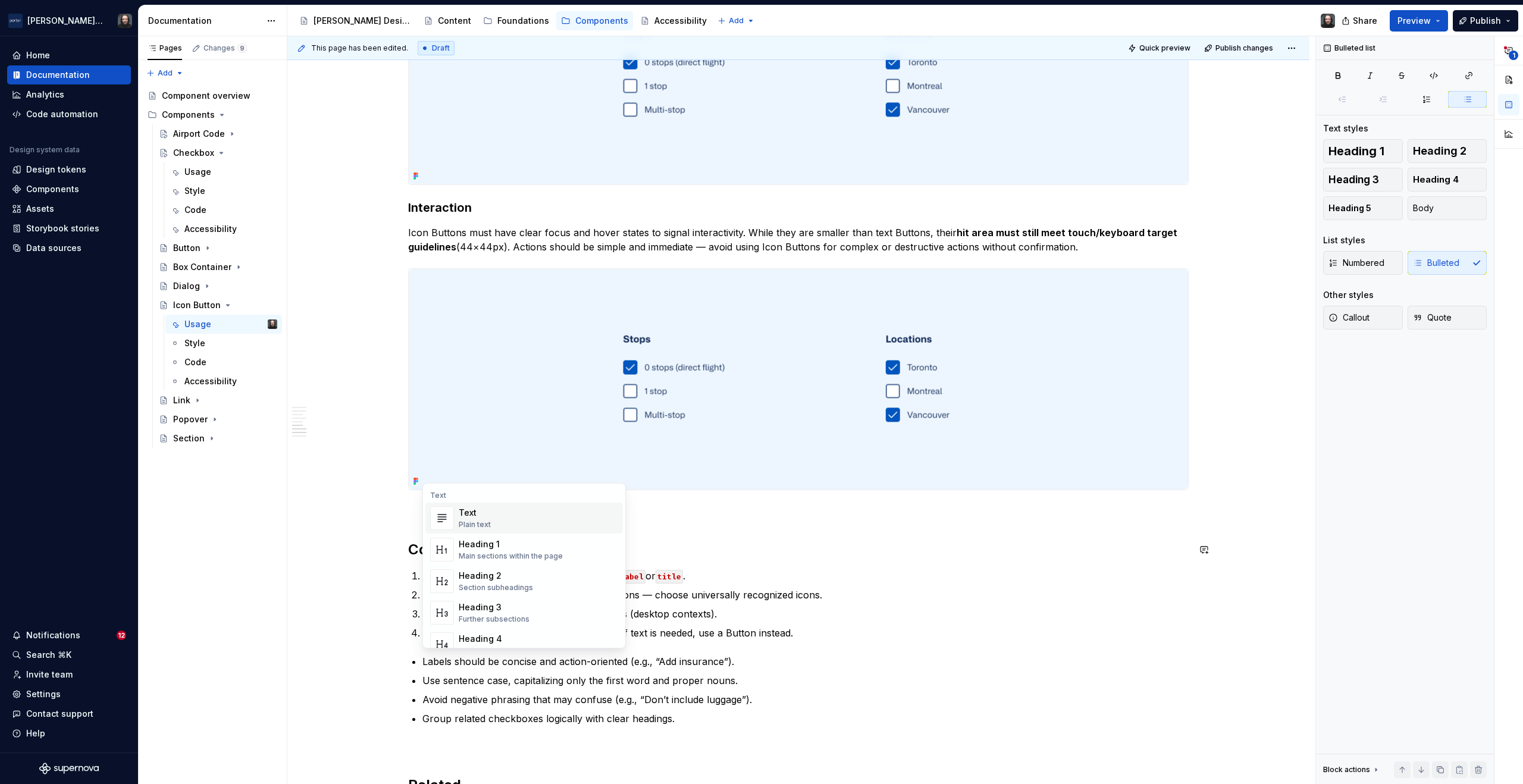
scroll to position [1850, 0]
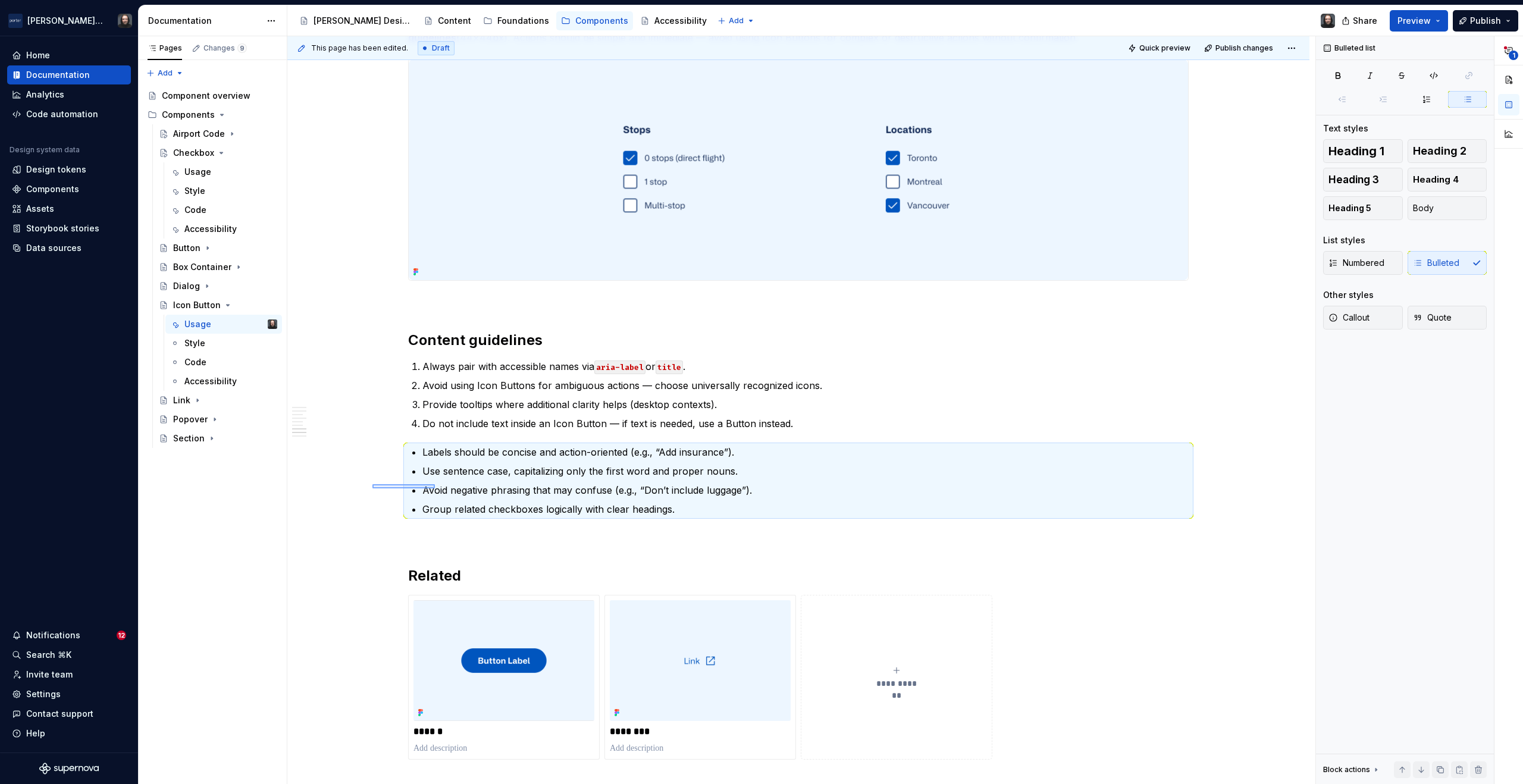
drag, startPoint x: 393, startPoint y: 487, endPoint x: 435, endPoint y: 488, distance: 42.0
click at [435, 488] on div "**********" at bounding box center [802, 410] width 1028 height 749
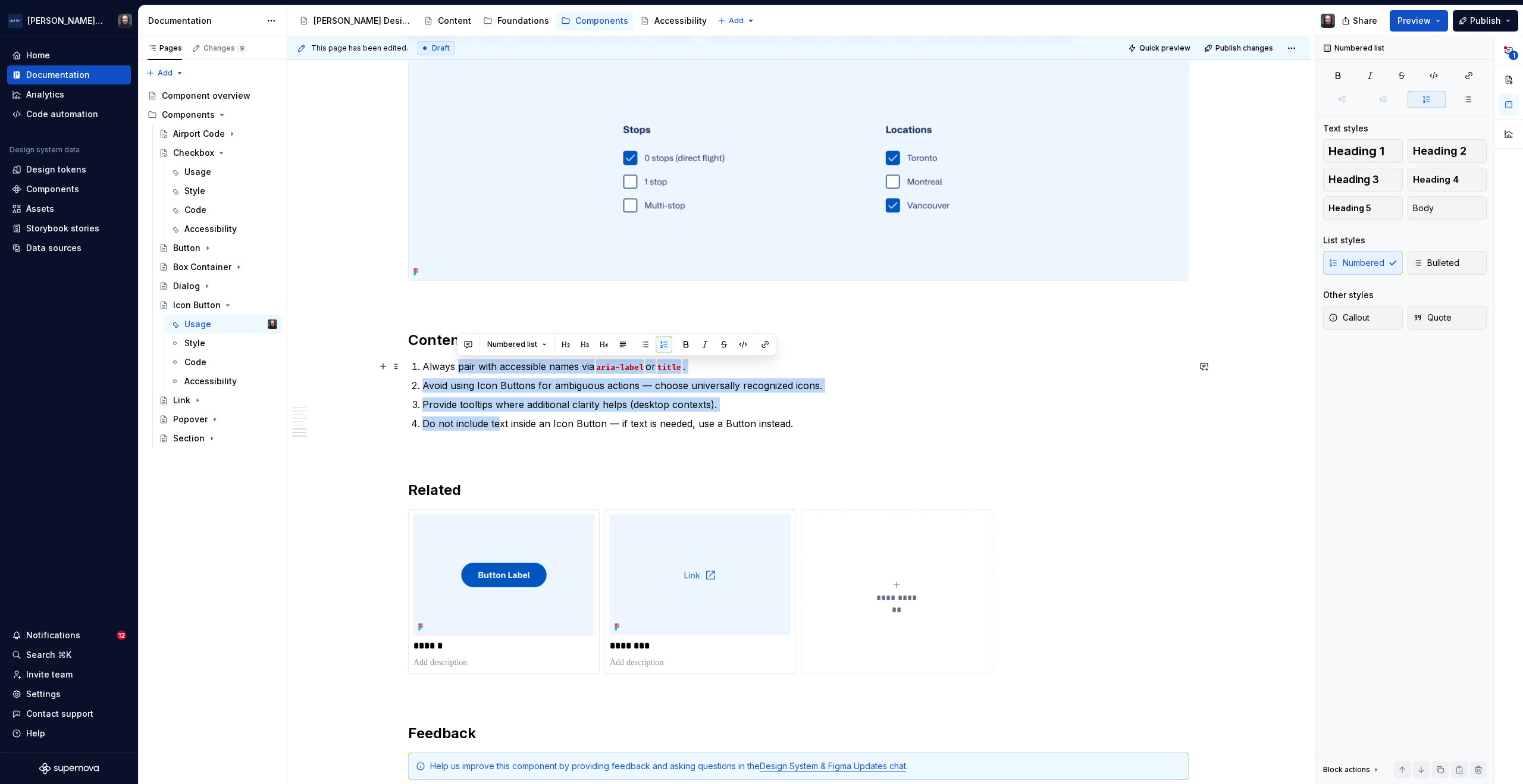
drag, startPoint x: 491, startPoint y: 414, endPoint x: 557, endPoint y: 364, distance: 82.8
click at [456, 368] on ol "Always pair with accessible names via aria-label or title . Avoid using Icon Bu…" at bounding box center [806, 395] width 767 height 72
click at [644, 344] on button "button" at bounding box center [645, 344] width 17 height 17
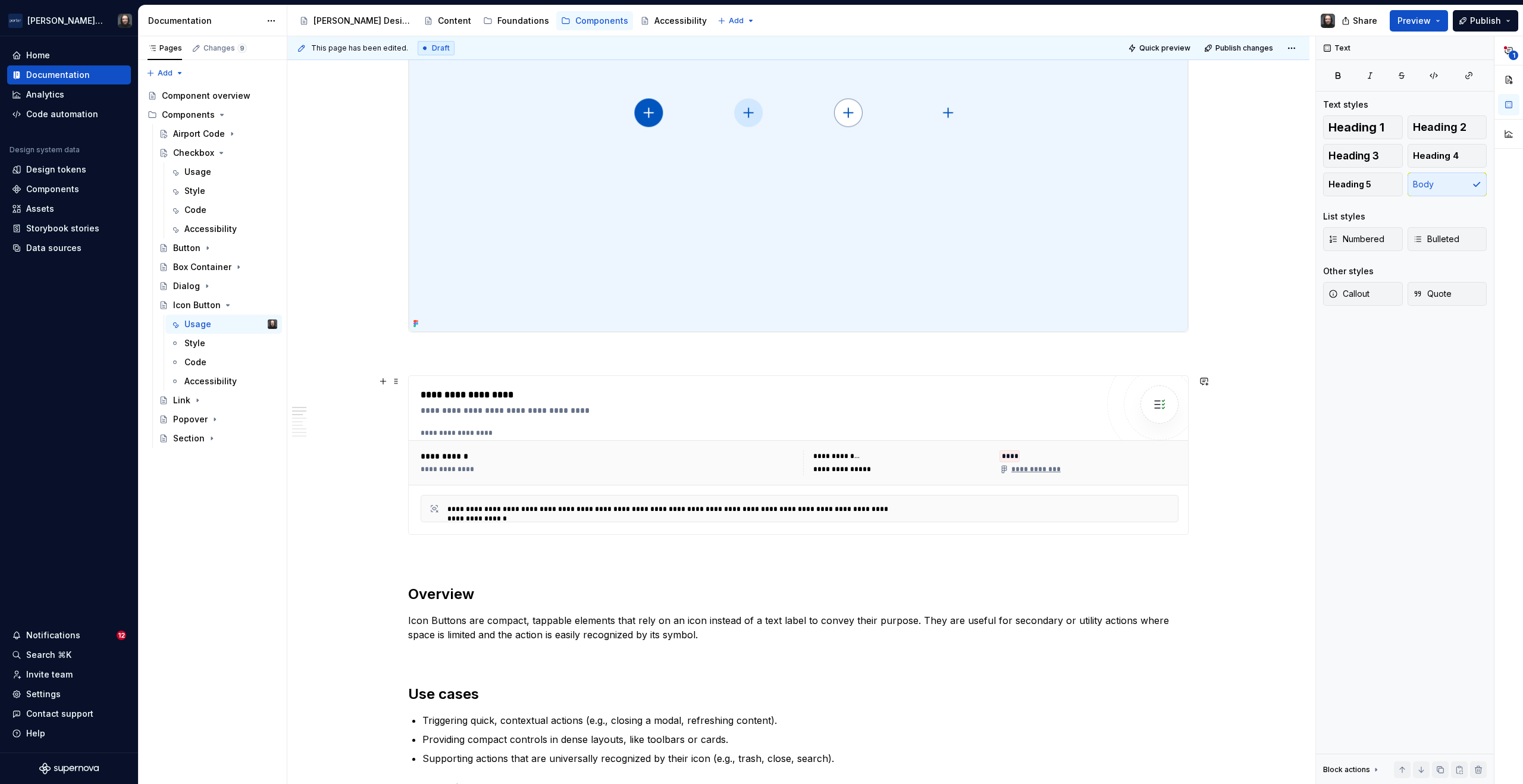
scroll to position [118, 0]
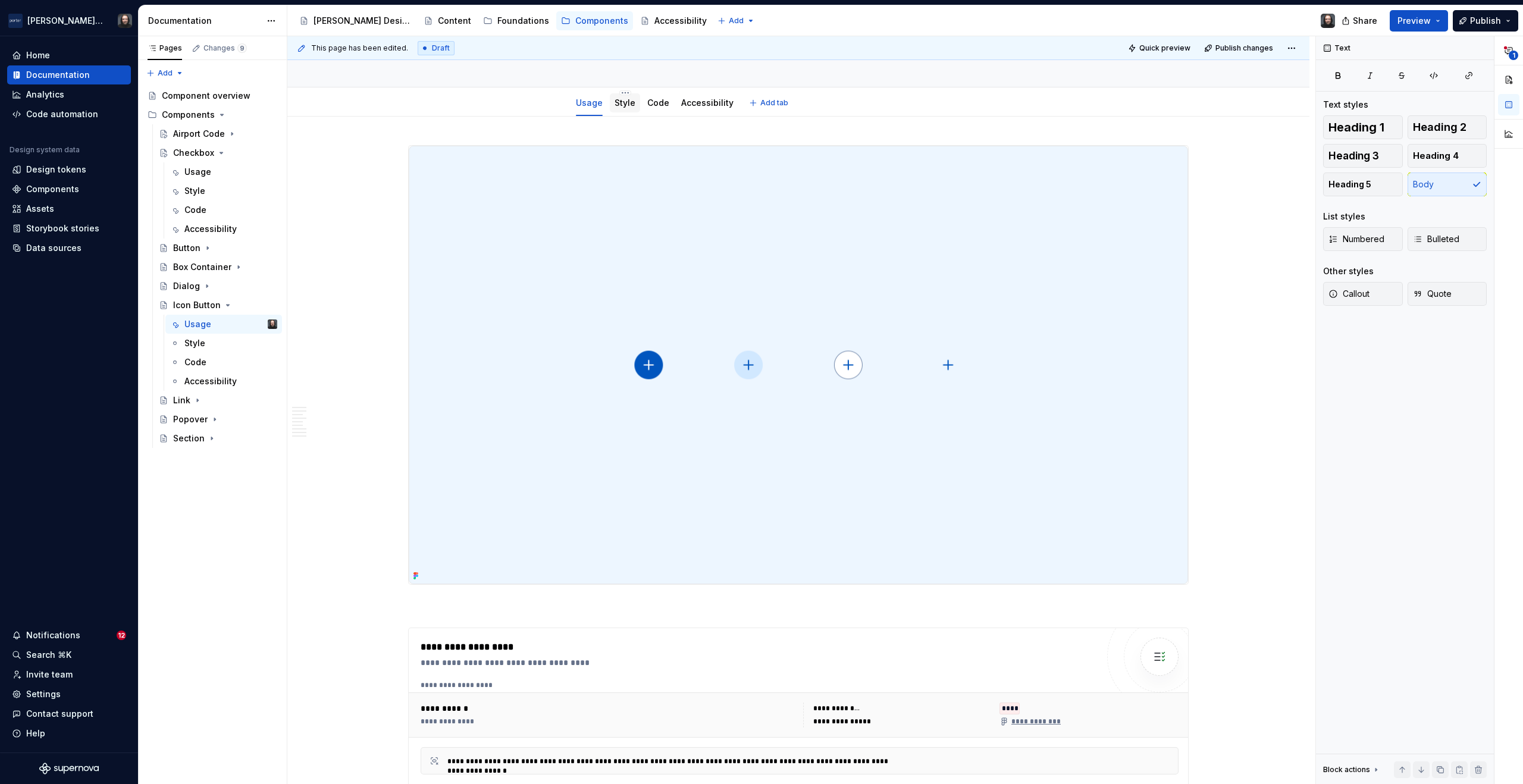
click at [628, 106] on link "Style" at bounding box center [625, 102] width 21 height 10
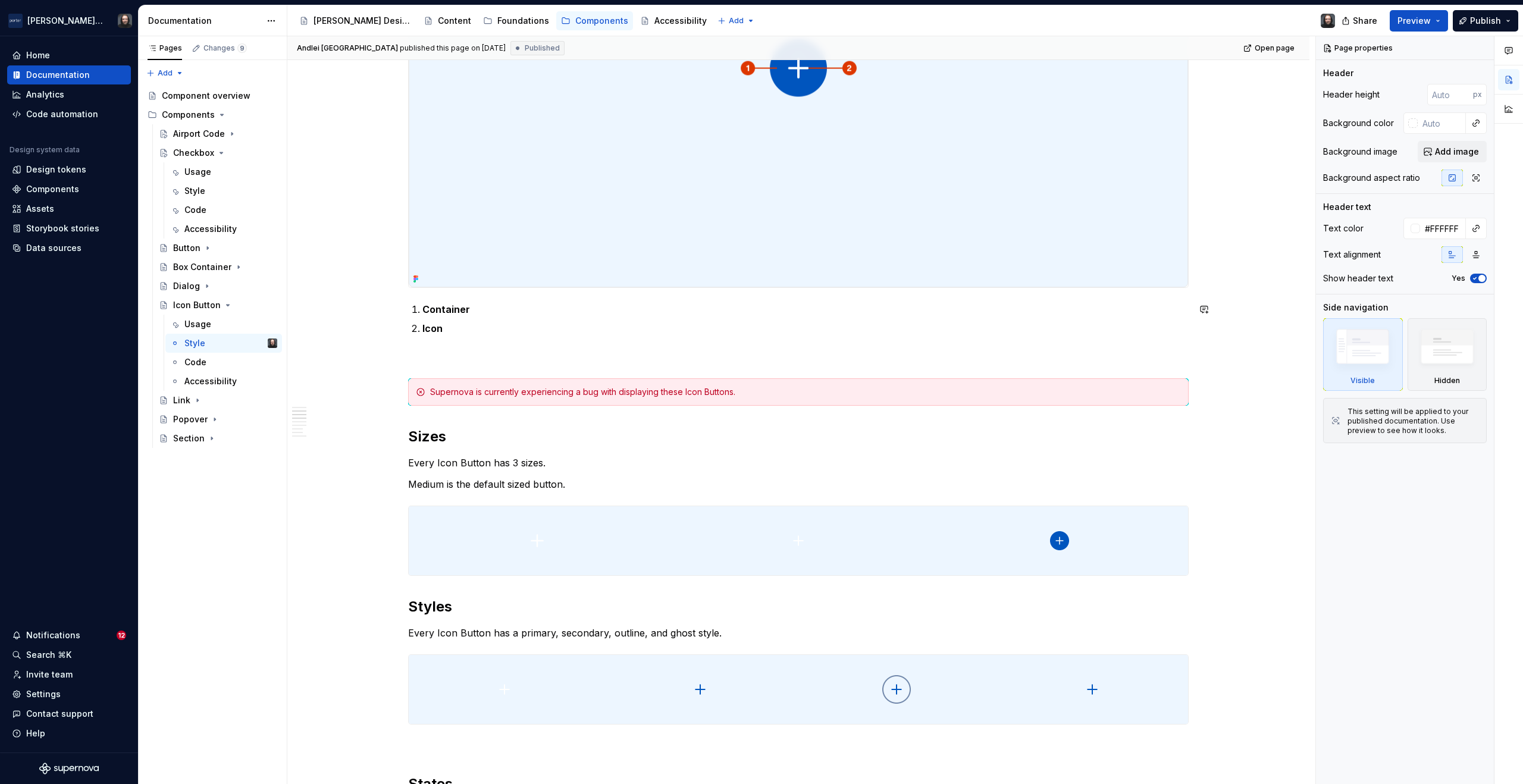
scroll to position [568, 0]
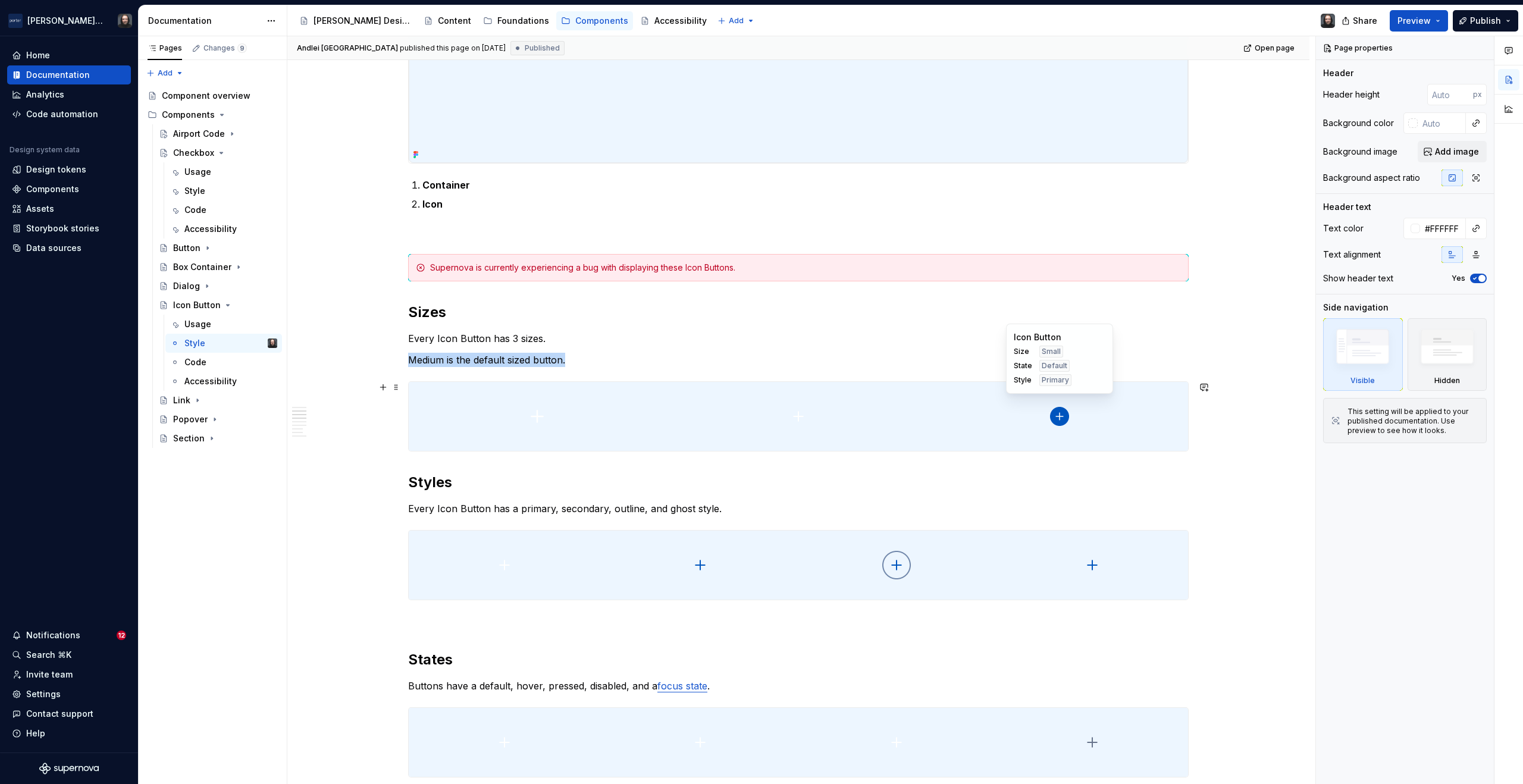
click at [1158, 392] on div at bounding box center [1060, 416] width 257 height 69
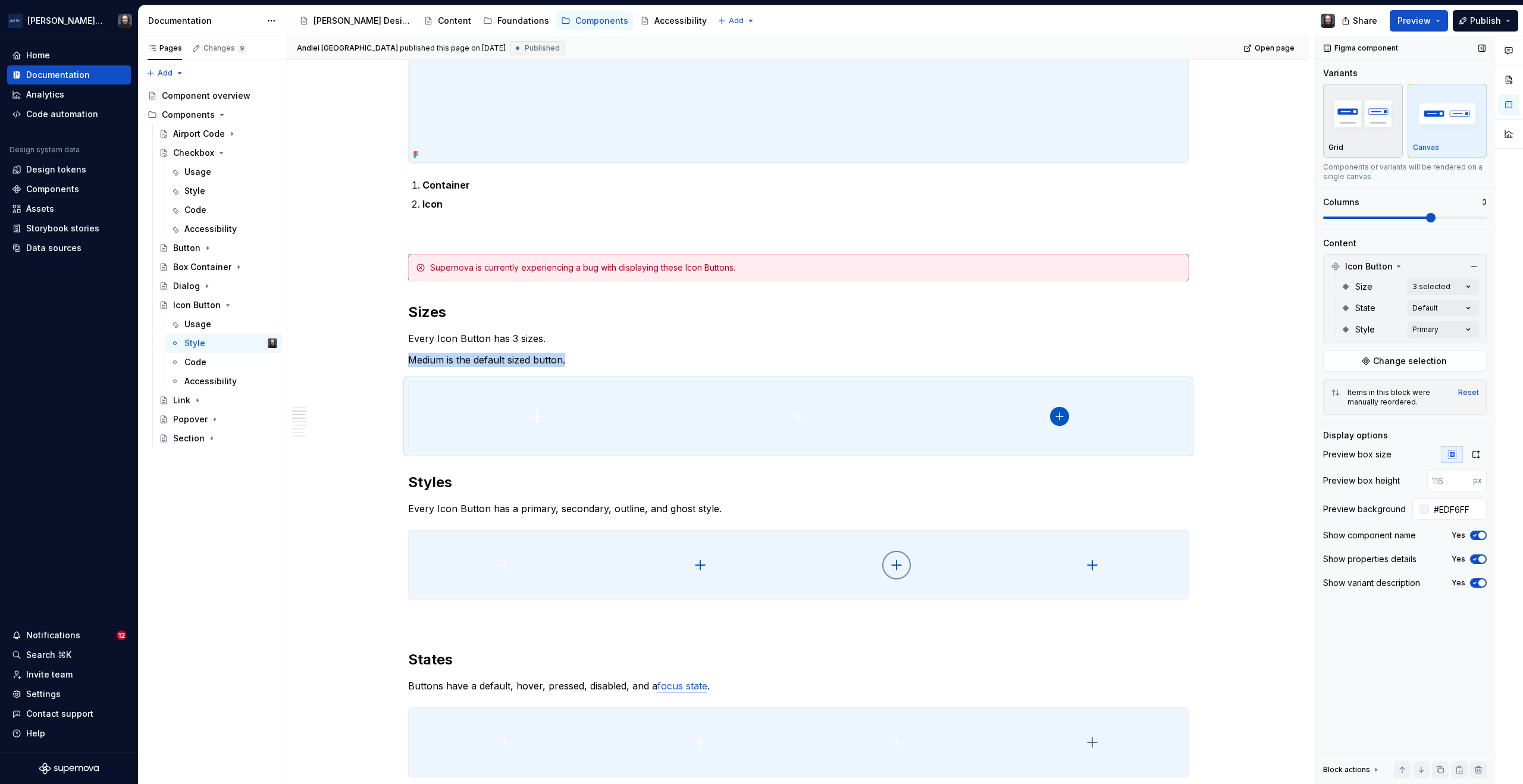
click at [1379, 138] on div "Grid" at bounding box center [1363, 120] width 69 height 63
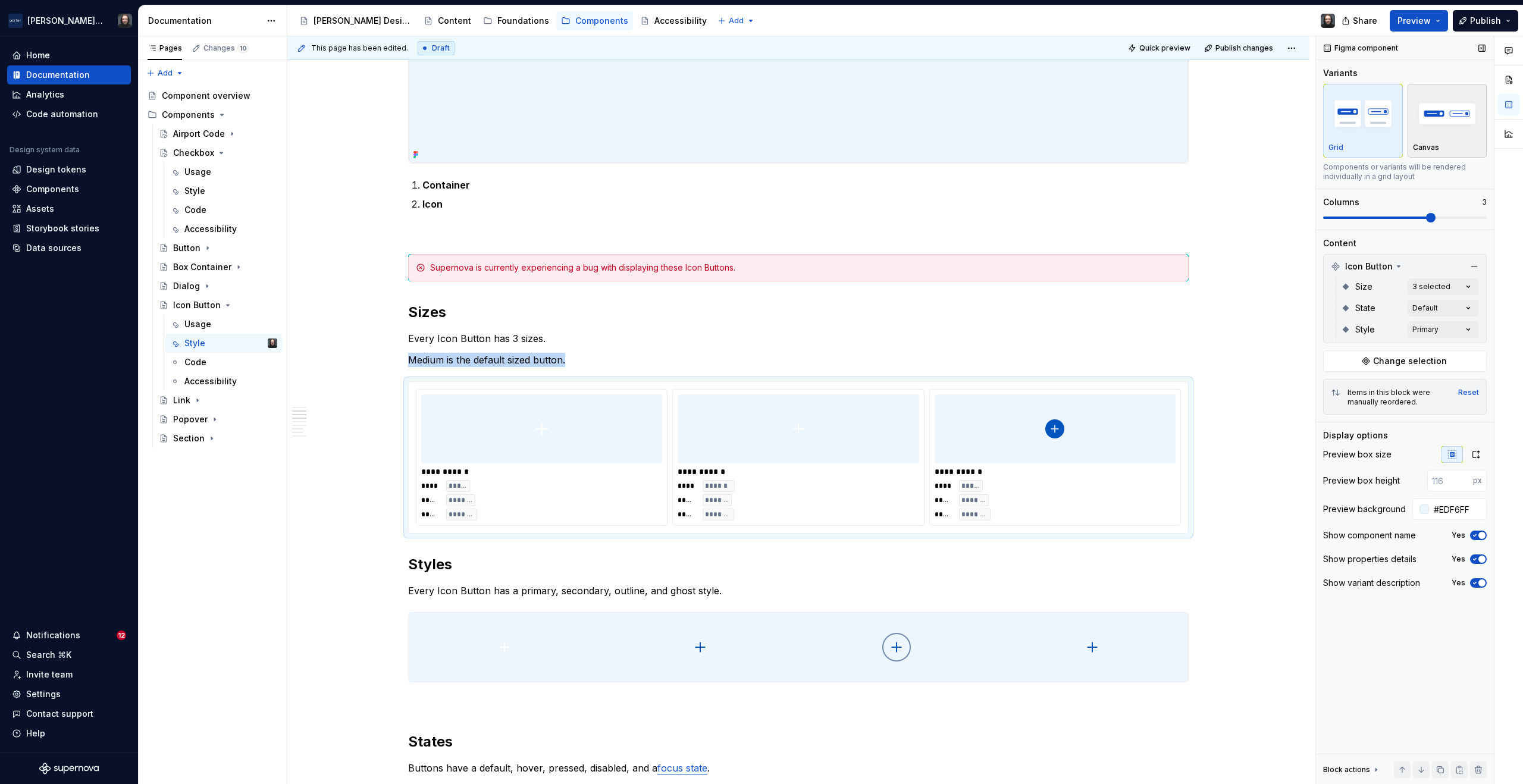
click at [1451, 138] on div "button" at bounding box center [1447, 113] width 69 height 49
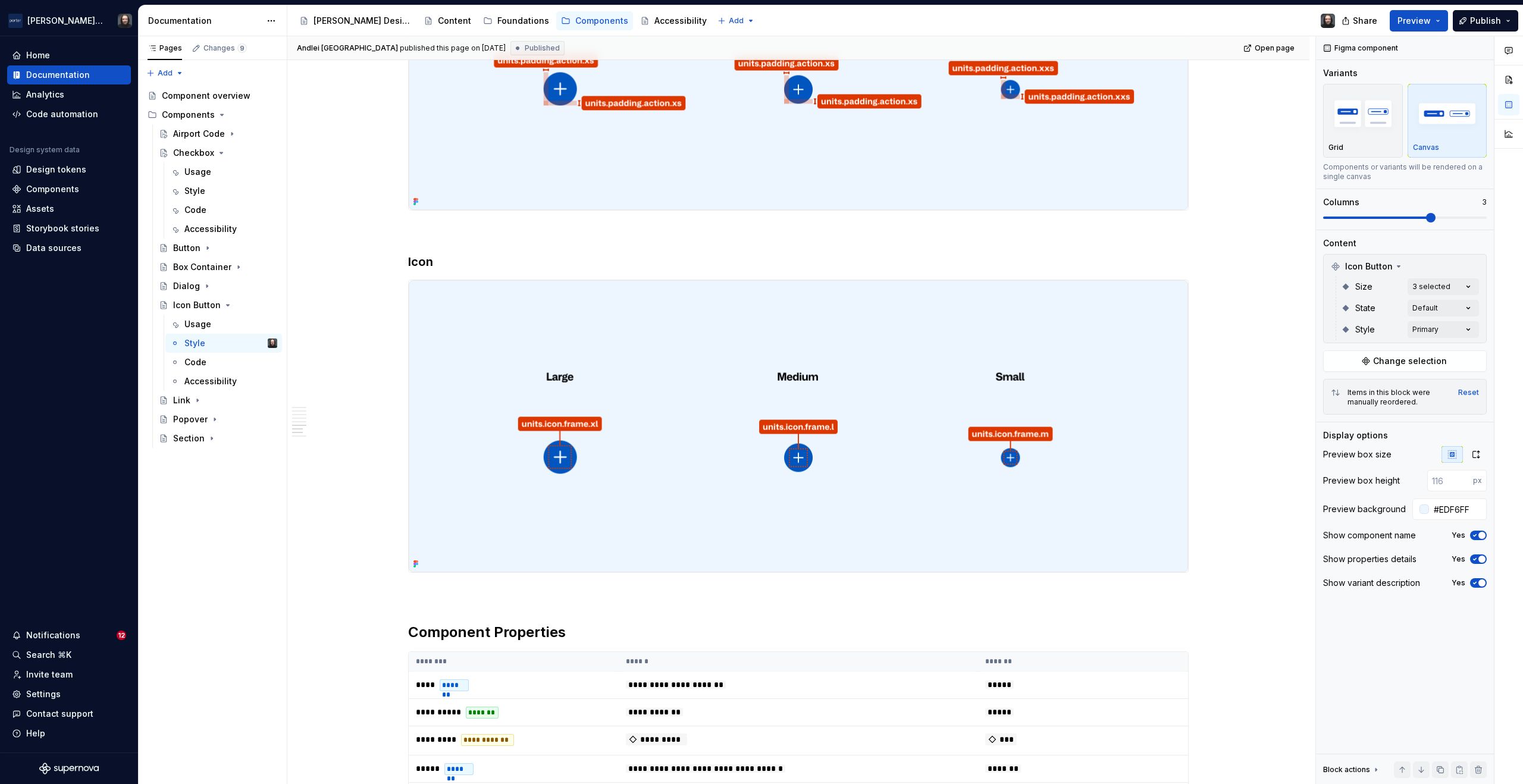
scroll to position [1912, 0]
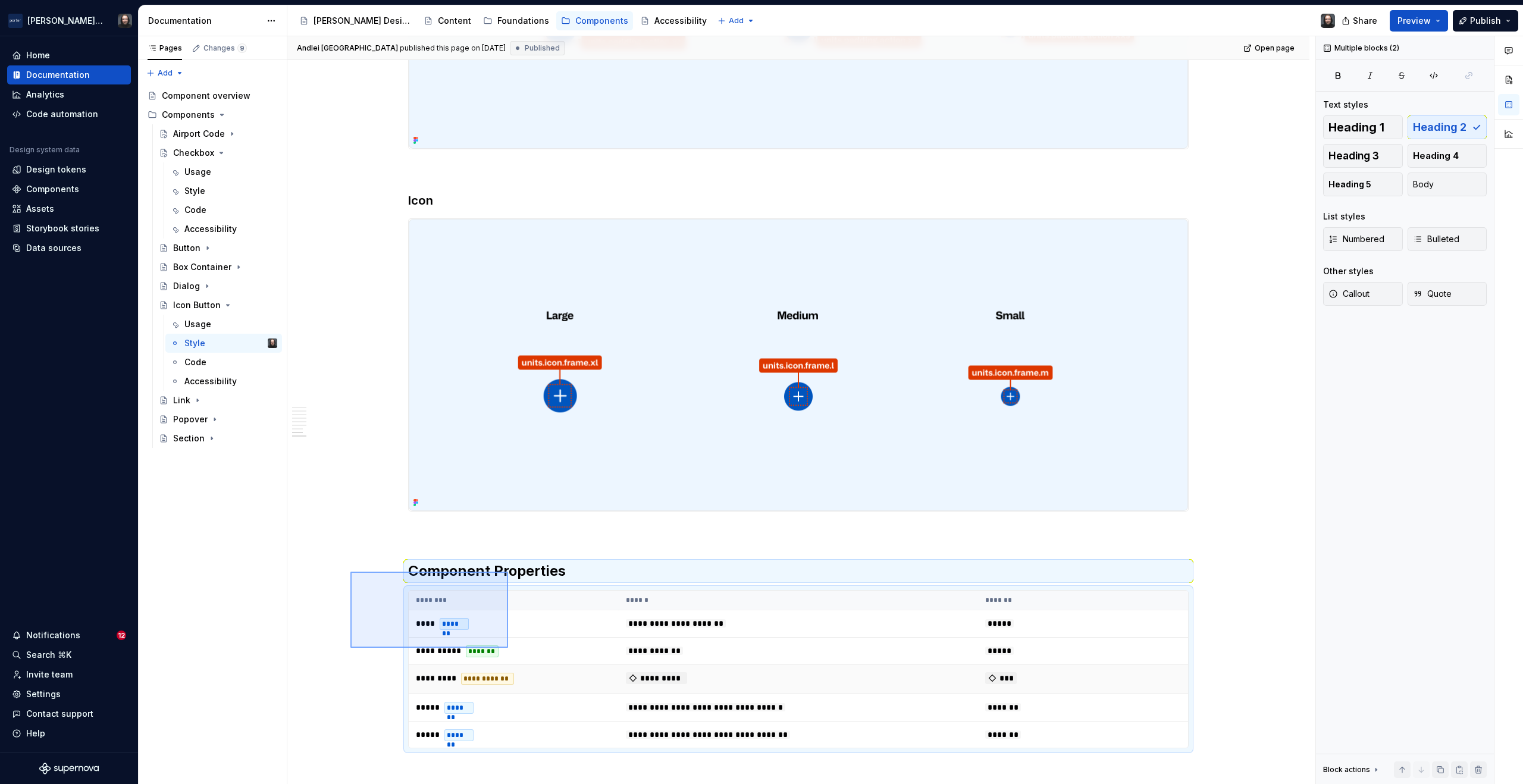
drag, startPoint x: 351, startPoint y: 572, endPoint x: 543, endPoint y: 689, distance: 224.8
click at [545, 690] on div "**********" at bounding box center [802, 410] width 1028 height 749
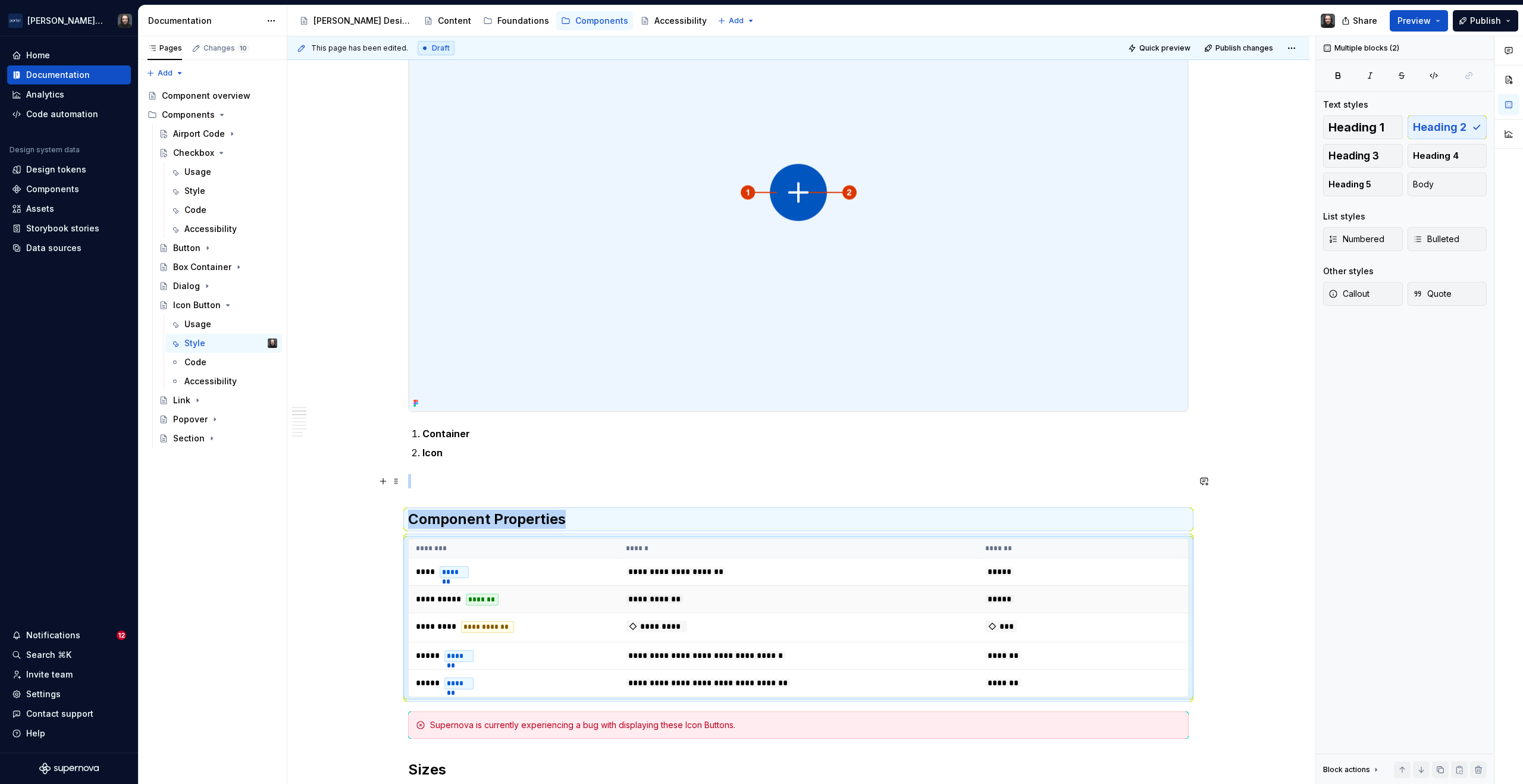
scroll to position [467, 0]
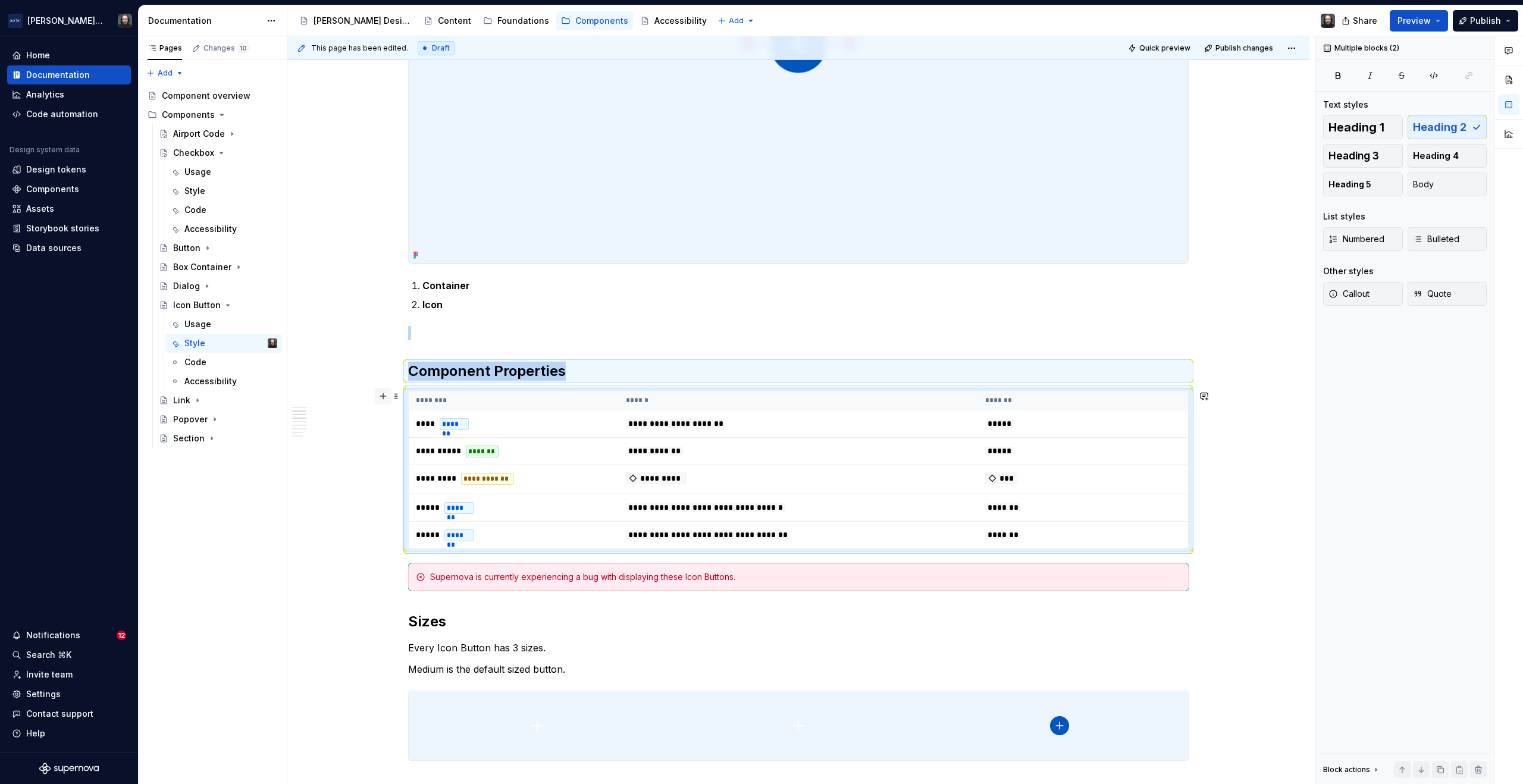
click at [383, 396] on button "button" at bounding box center [383, 397] width 17 height 17
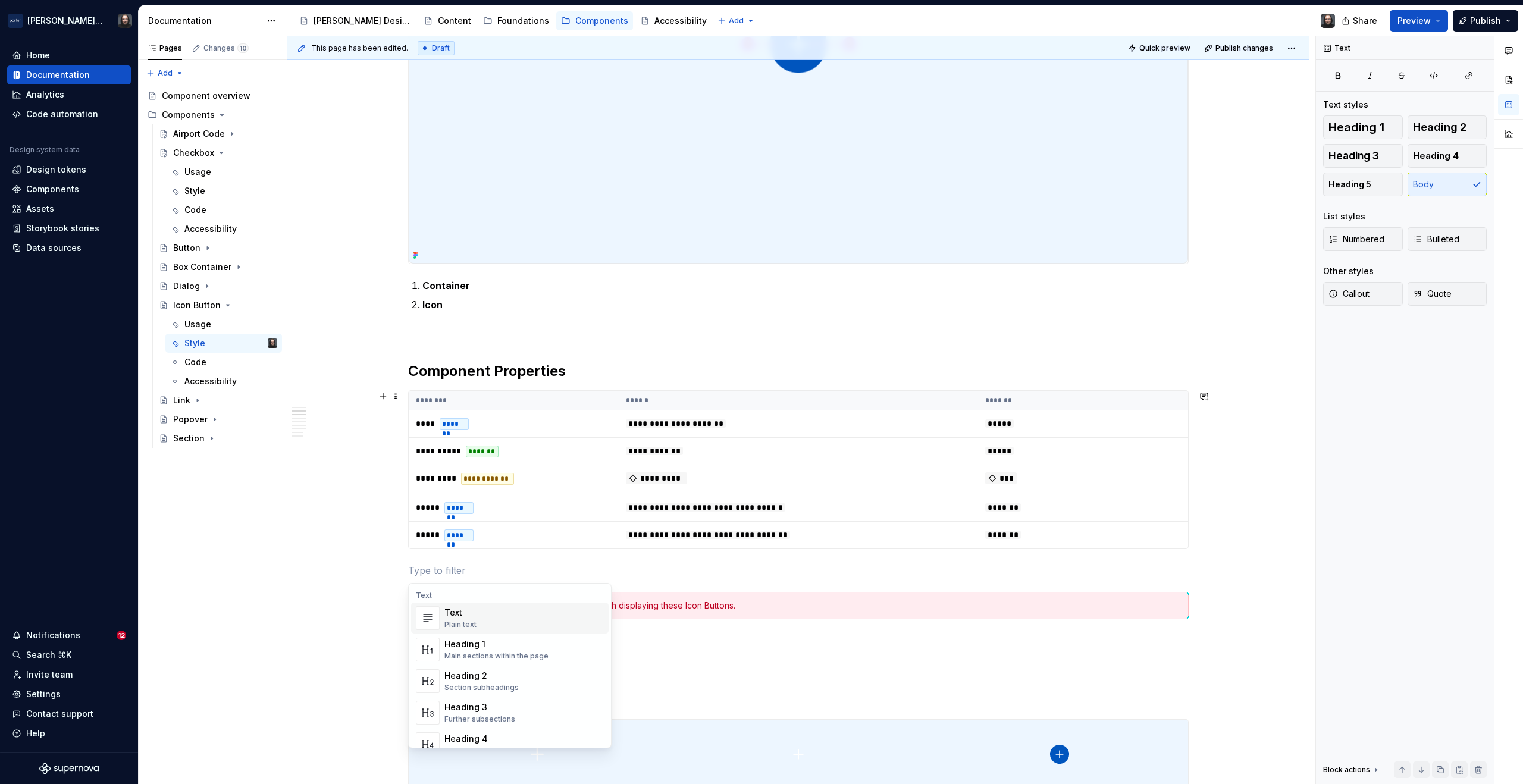
scroll to position [676, 0]
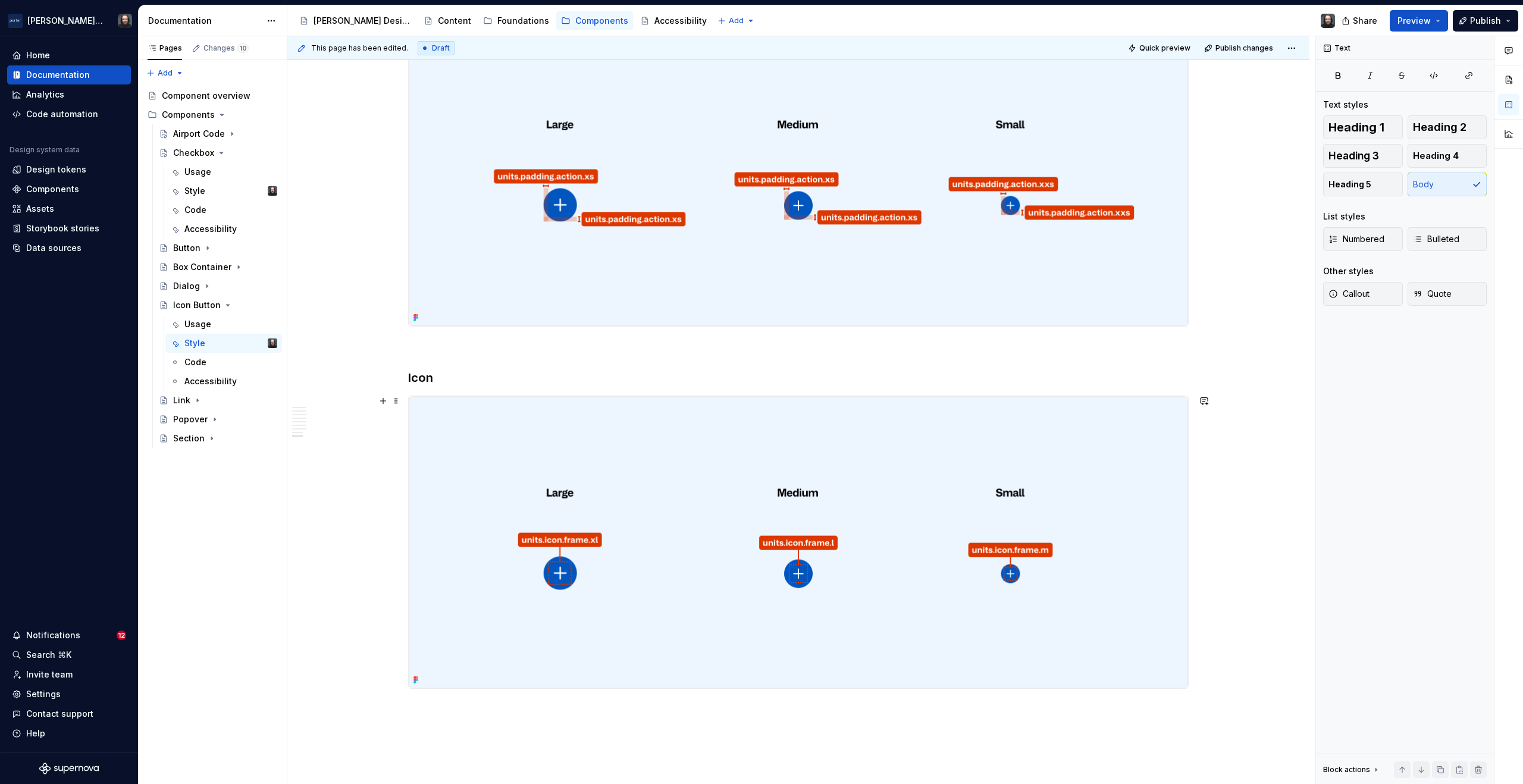
scroll to position [2154, 0]
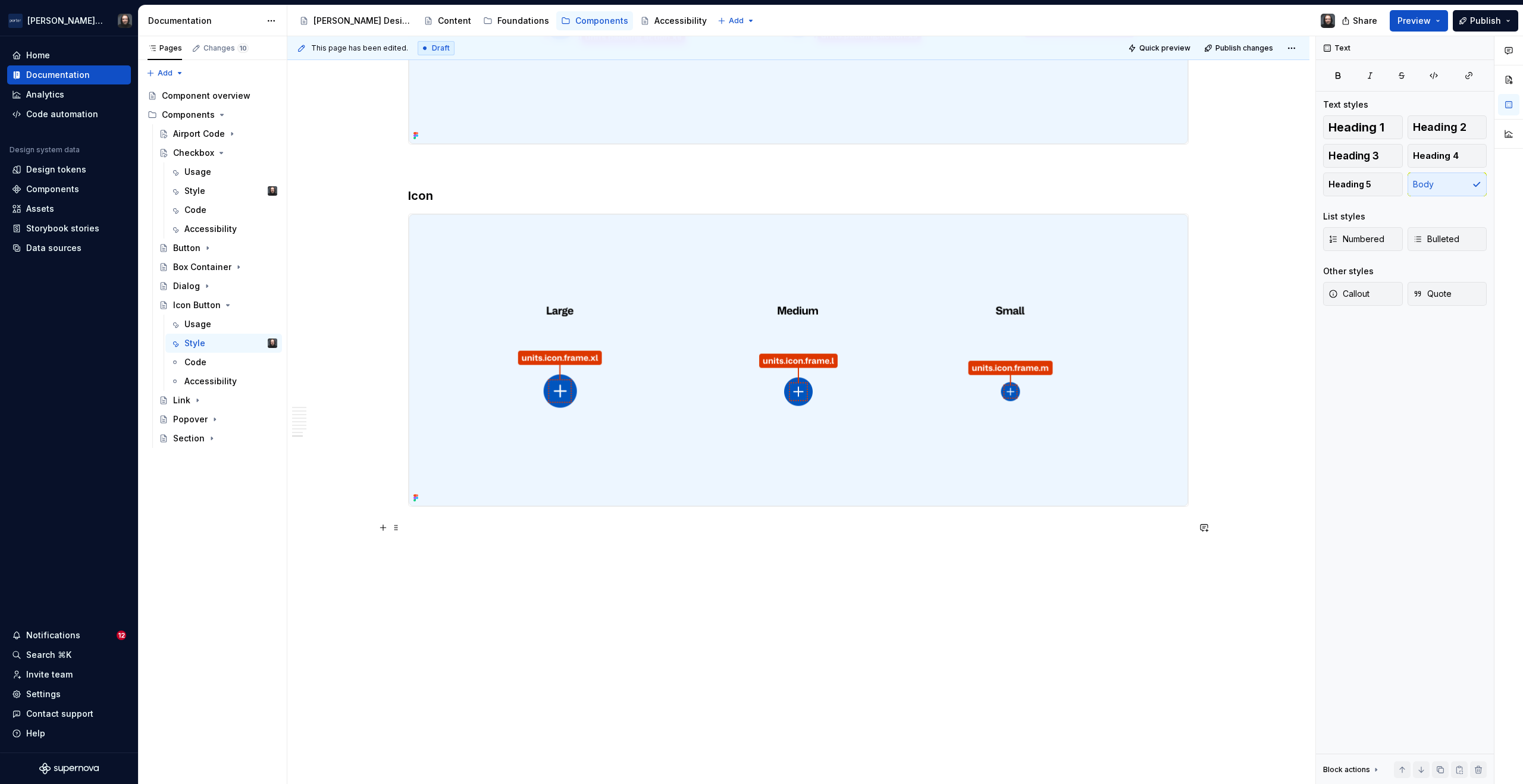
click at [417, 529] on p at bounding box center [799, 528] width 781 height 15
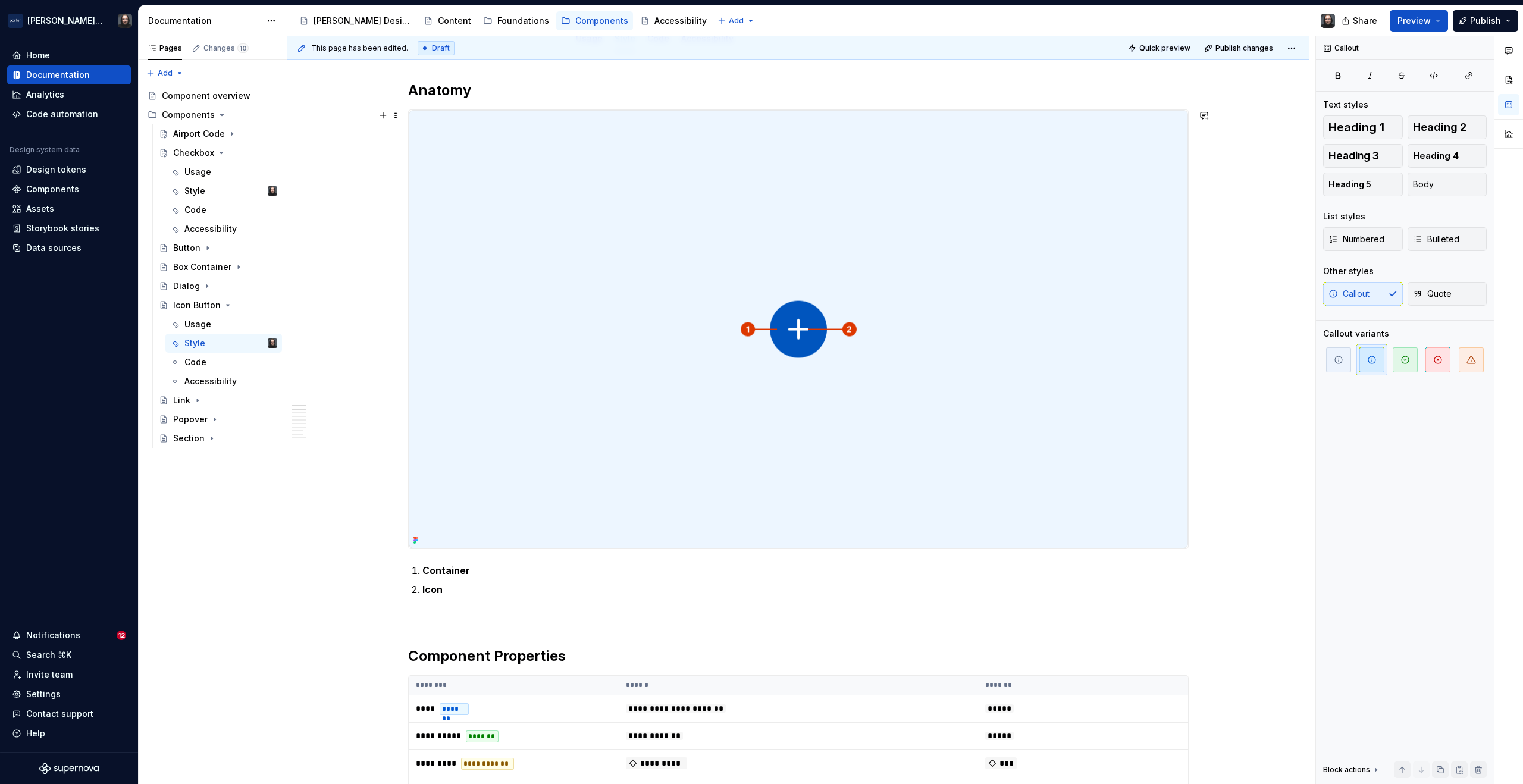
scroll to position [0, 0]
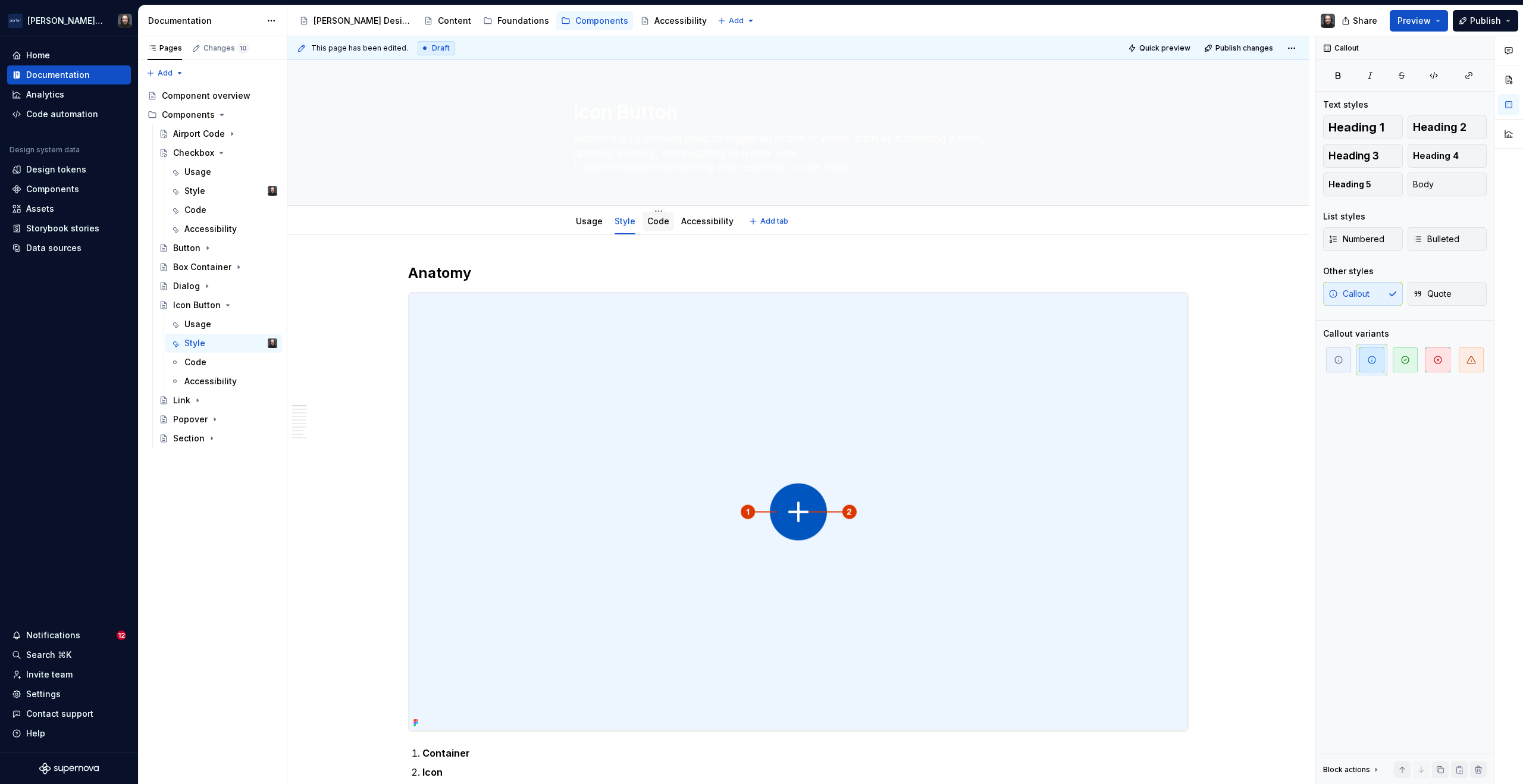
click at [663, 224] on link "Code" at bounding box center [659, 221] width 22 height 10
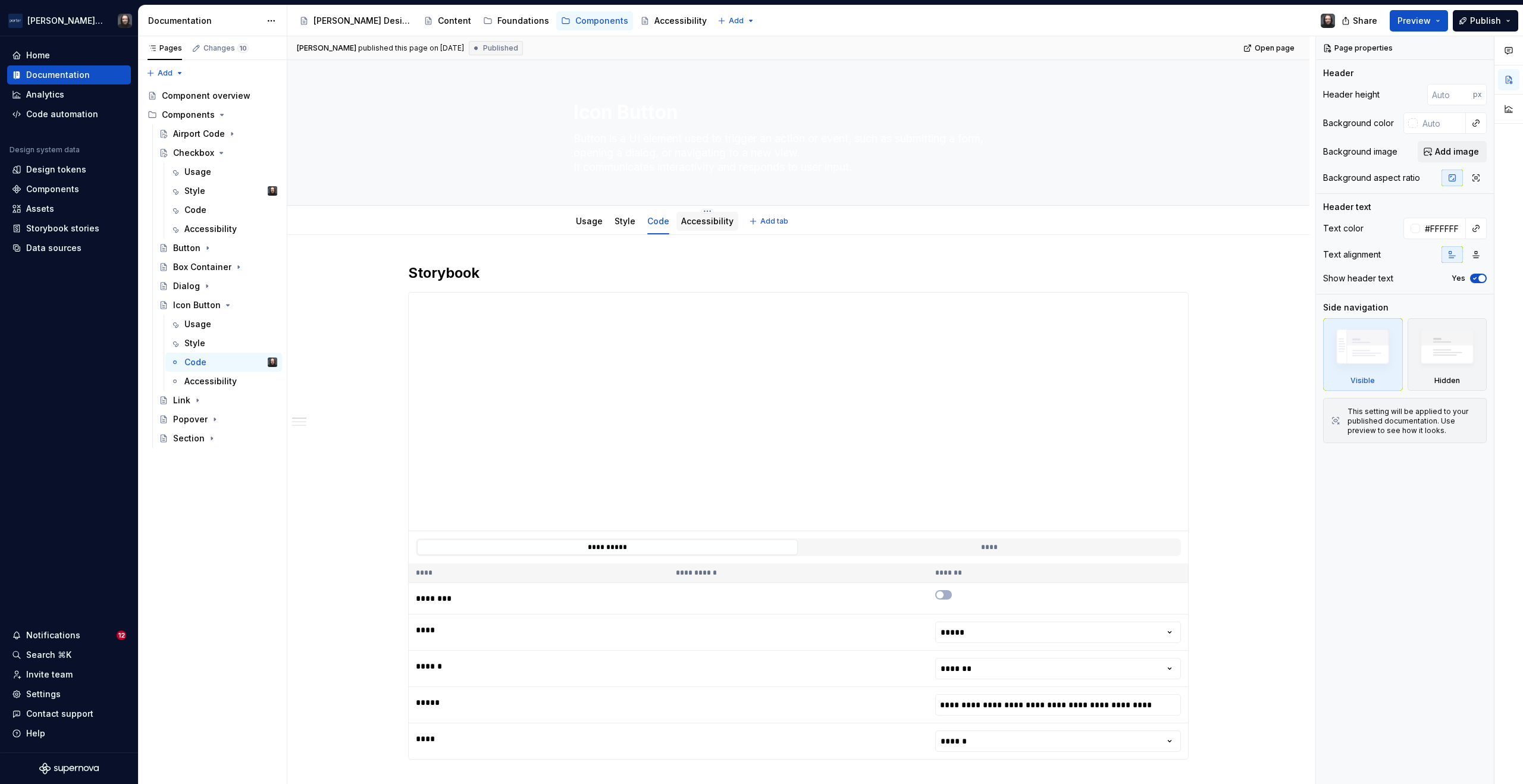
click at [707, 221] on link "Accessibility" at bounding box center [707, 221] width 52 height 10
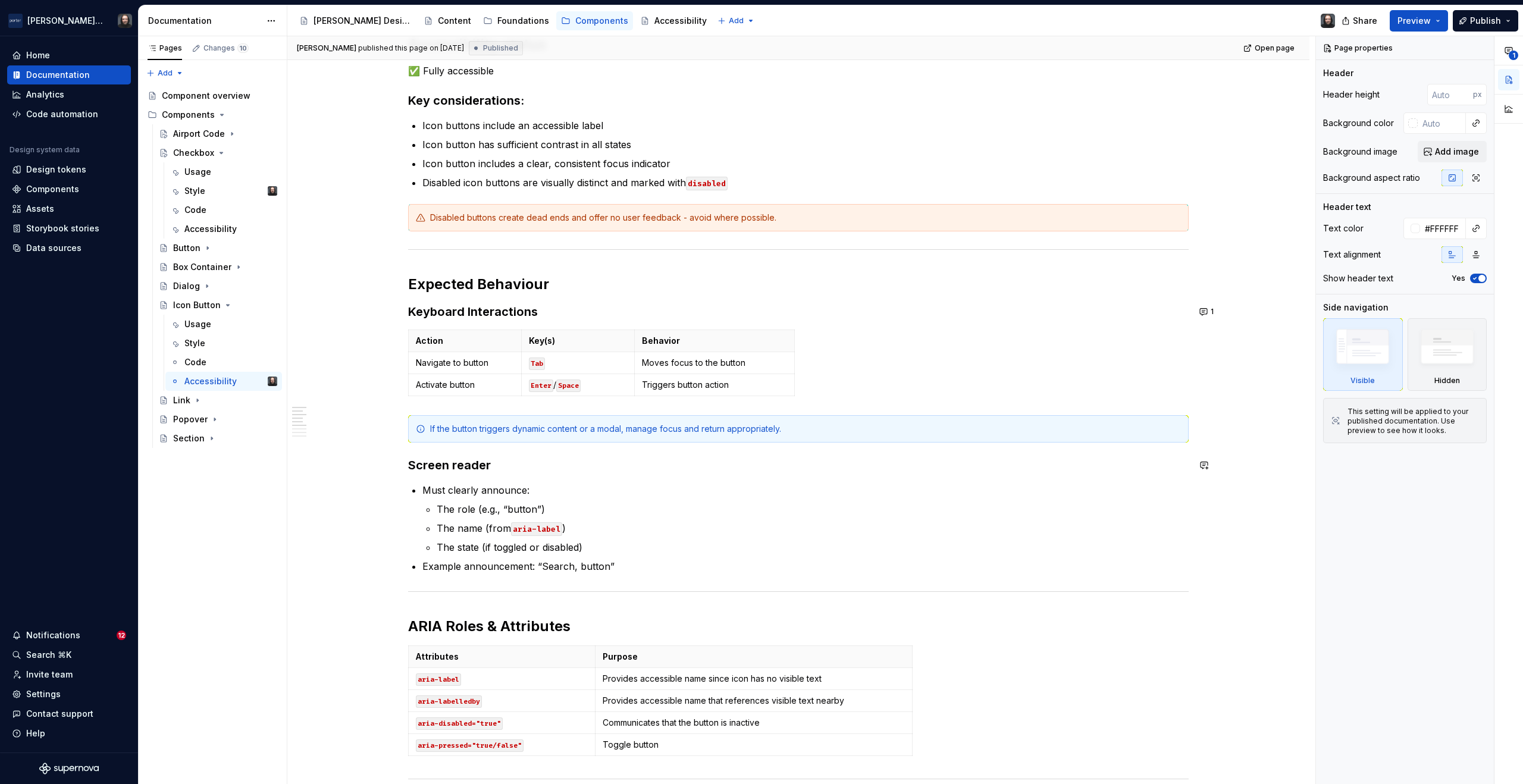
scroll to position [3, 0]
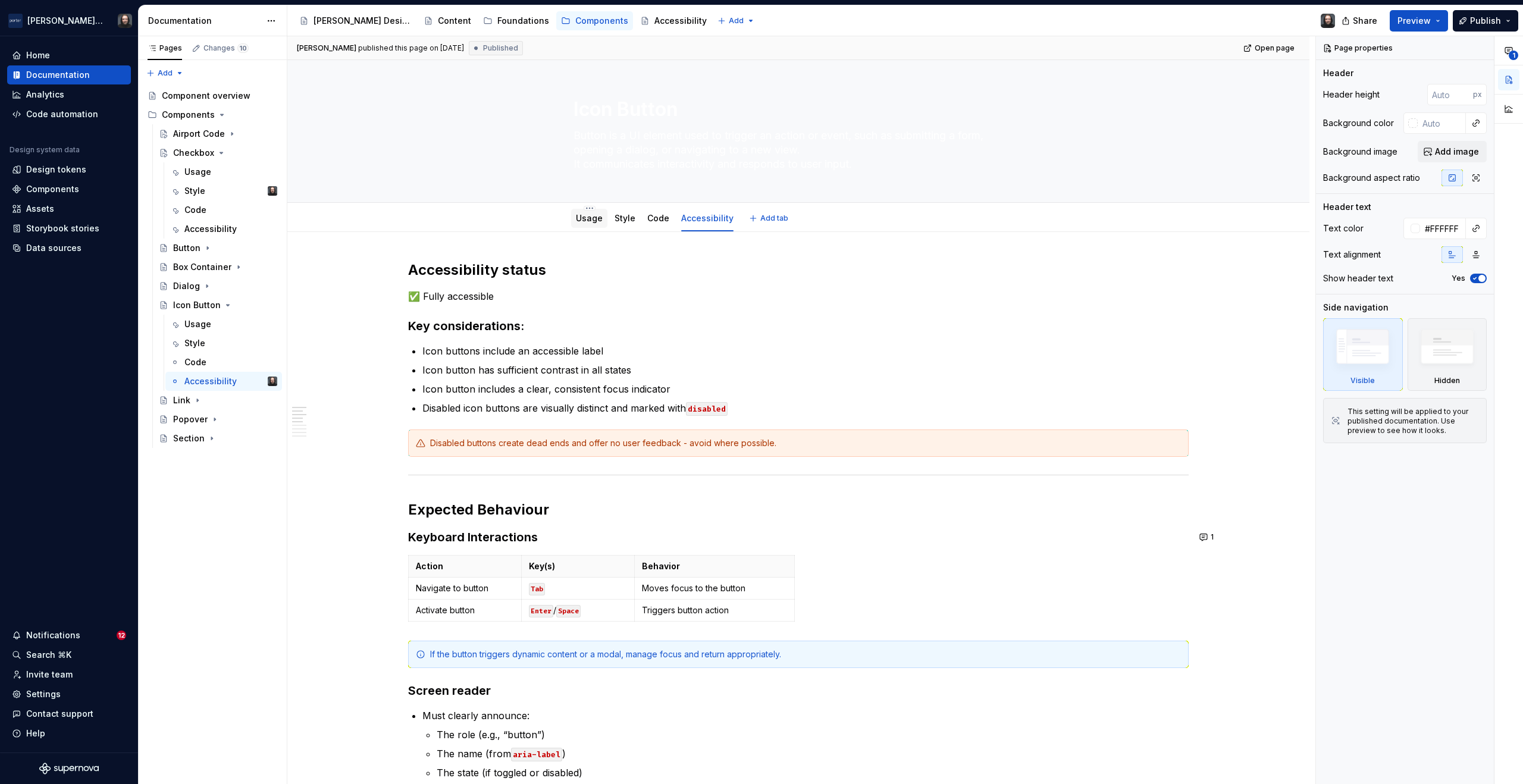
click at [587, 219] on link "Usage" at bounding box center [589, 218] width 26 height 10
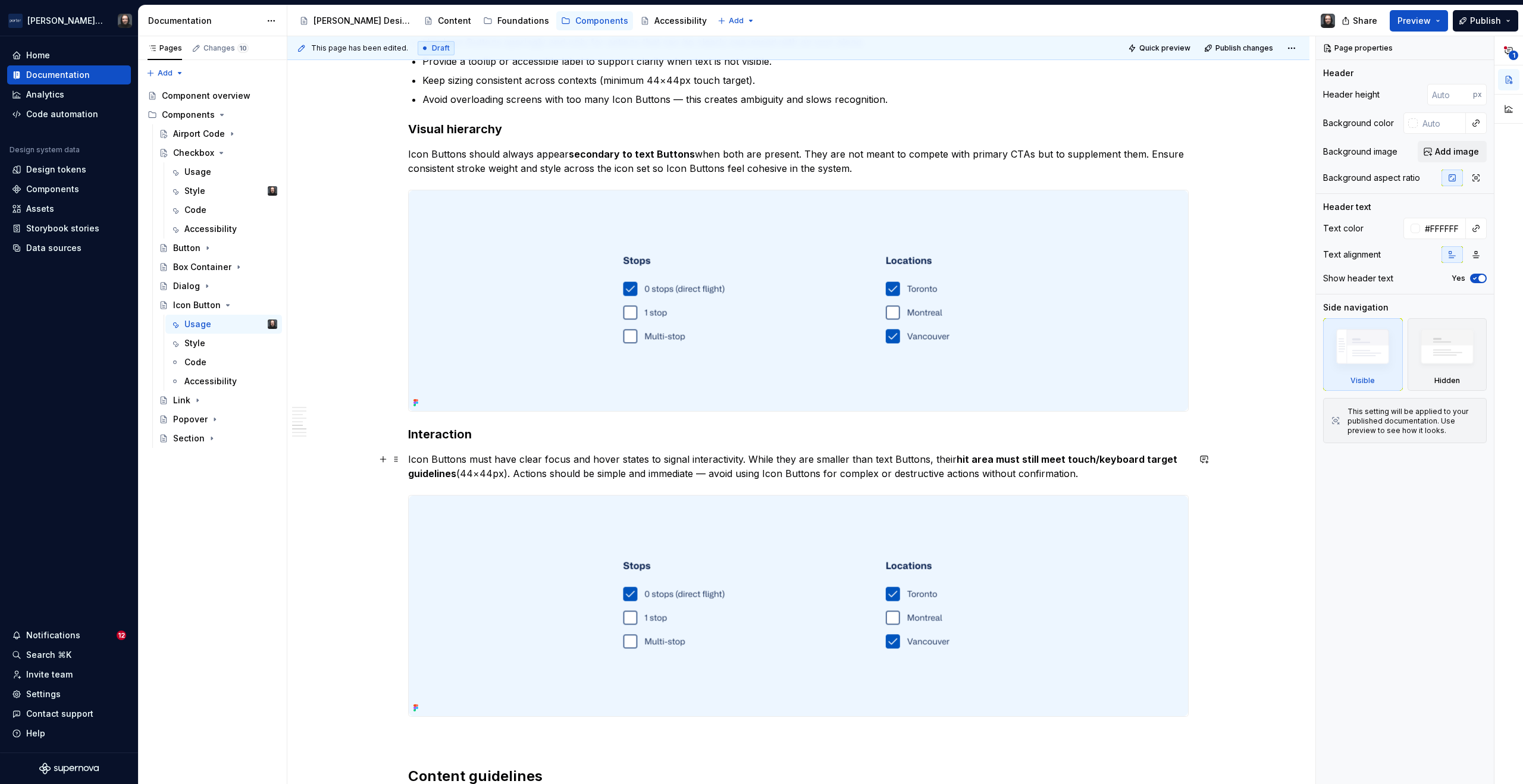
scroll to position [1536, 0]
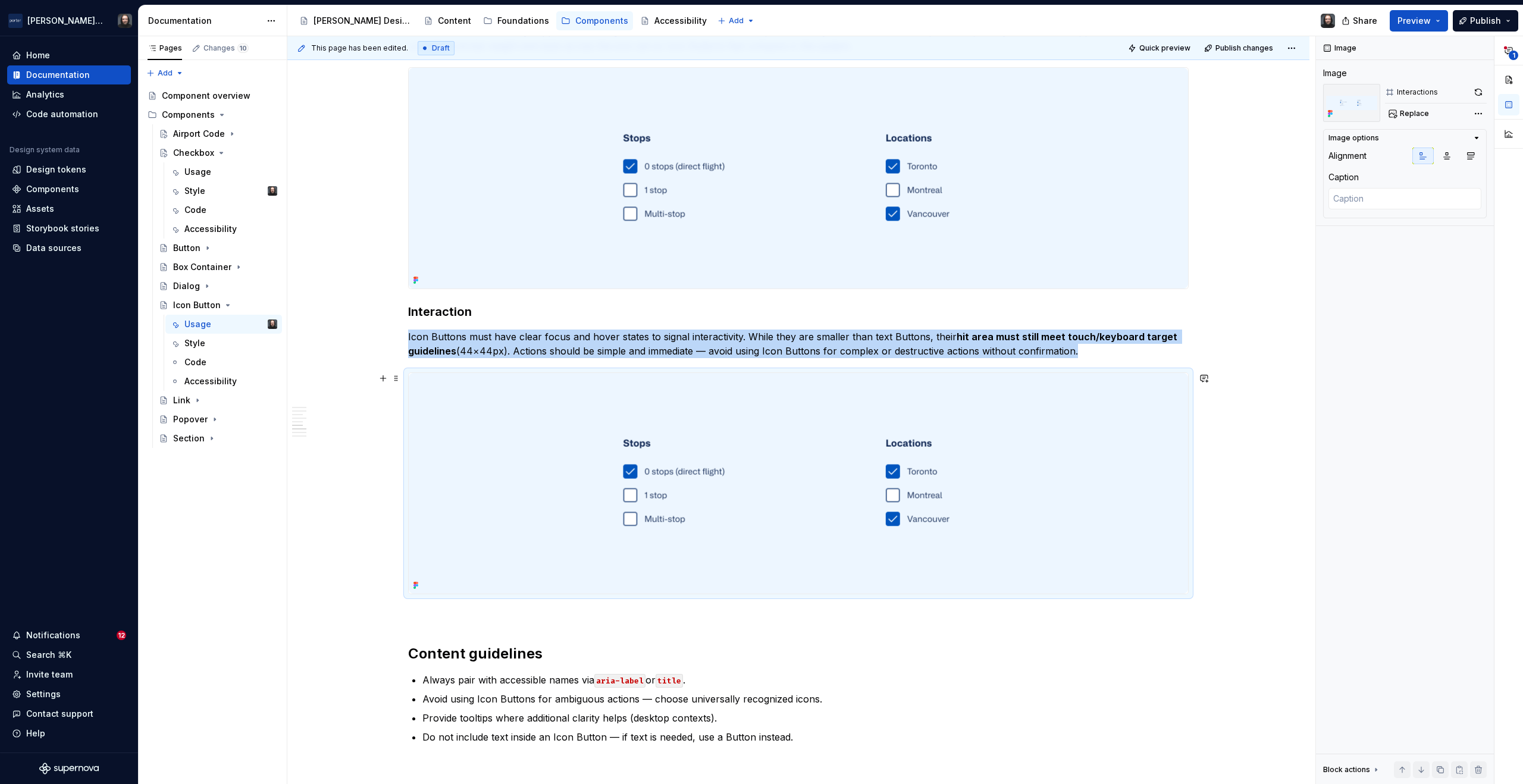
click at [1029, 429] on img at bounding box center [799, 483] width 779 height 221
click at [1410, 114] on span "Replace" at bounding box center [1414, 114] width 29 height 10
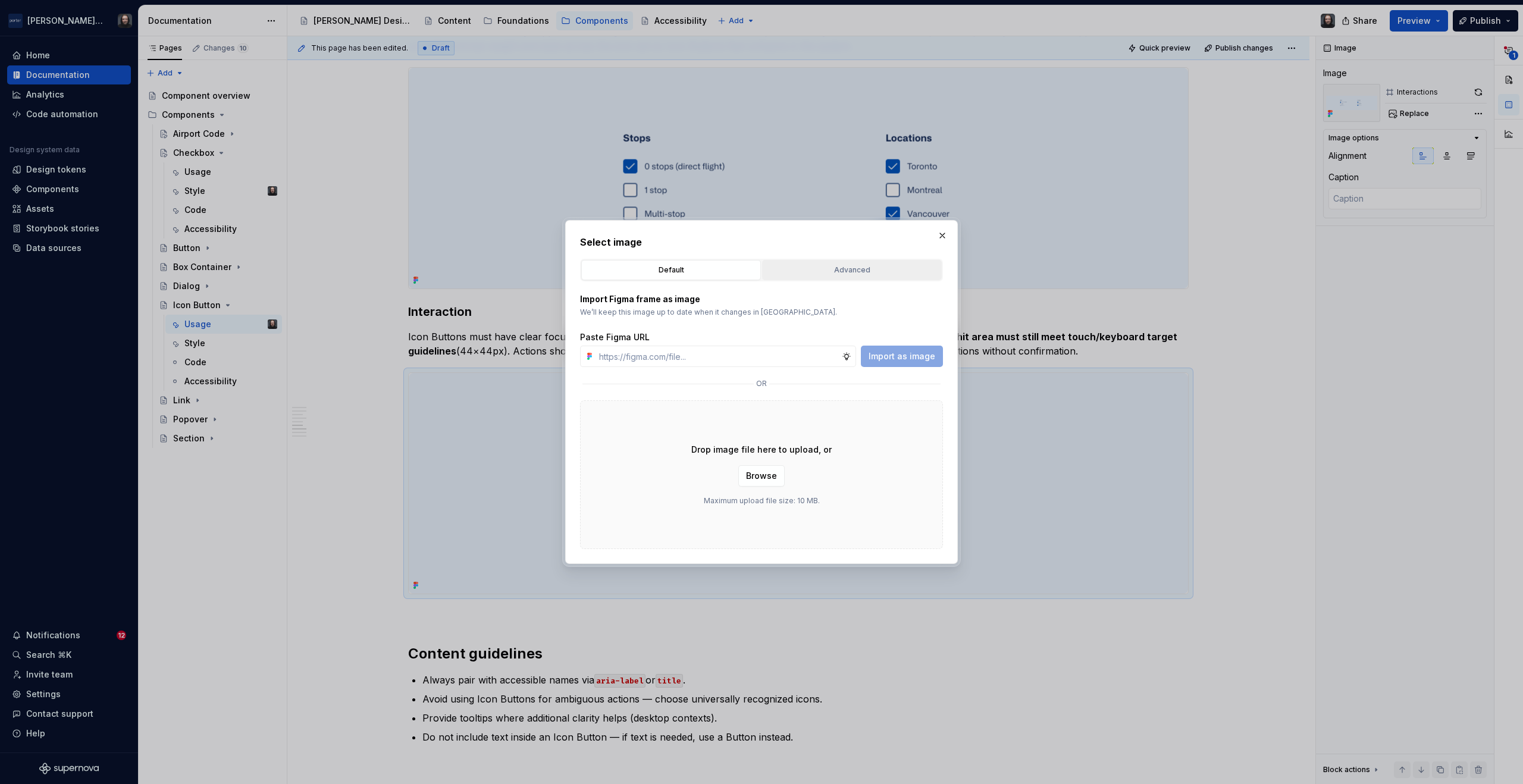
click at [860, 269] on div "Advanced" at bounding box center [852, 270] width 171 height 12
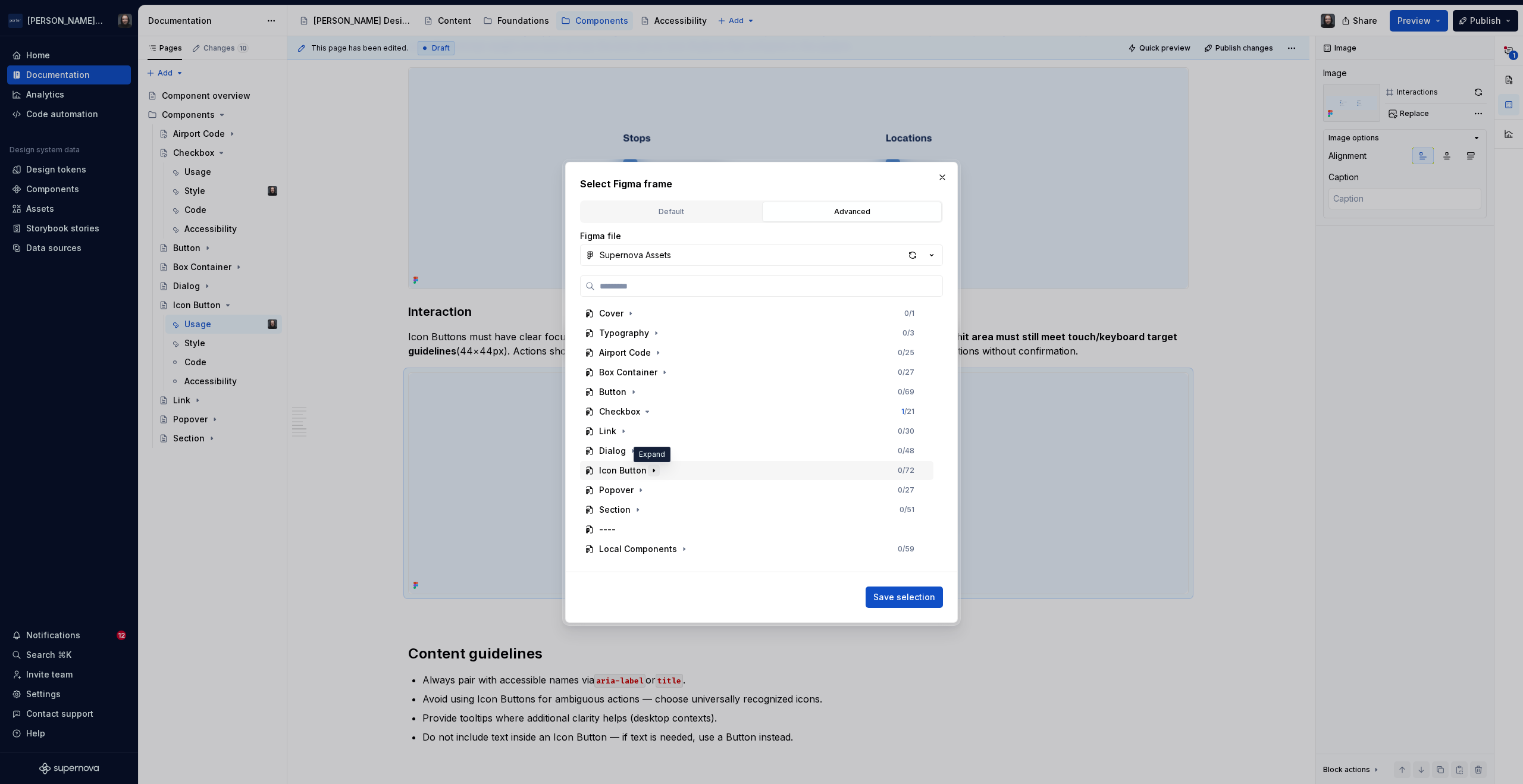
click at [653, 470] on icon "button" at bounding box center [654, 470] width 1 height 3
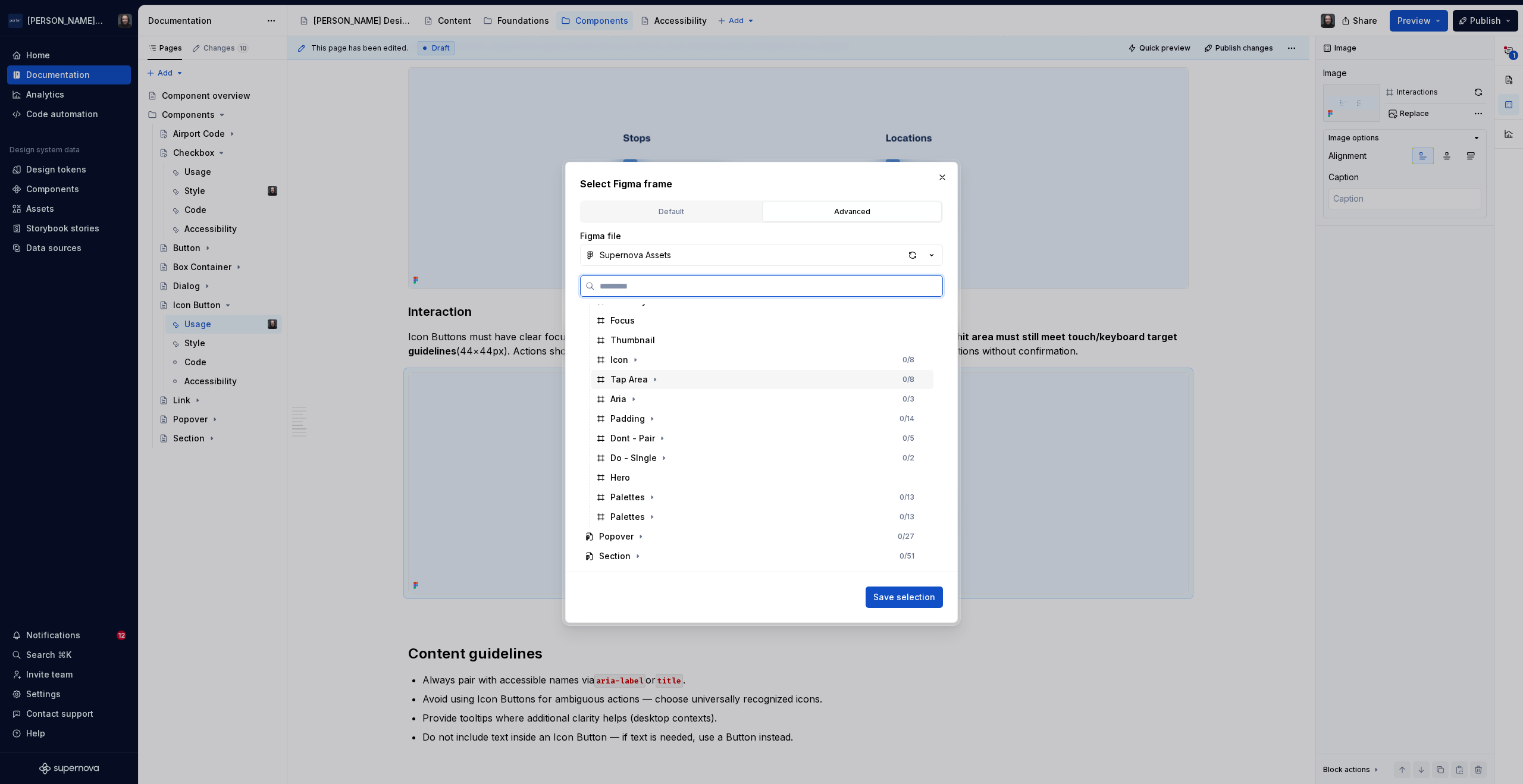
click at [852, 381] on div "Tap Area 0 / 8" at bounding box center [763, 379] width 342 height 19
click at [909, 596] on span "Save selection" at bounding box center [904, 597] width 62 height 12
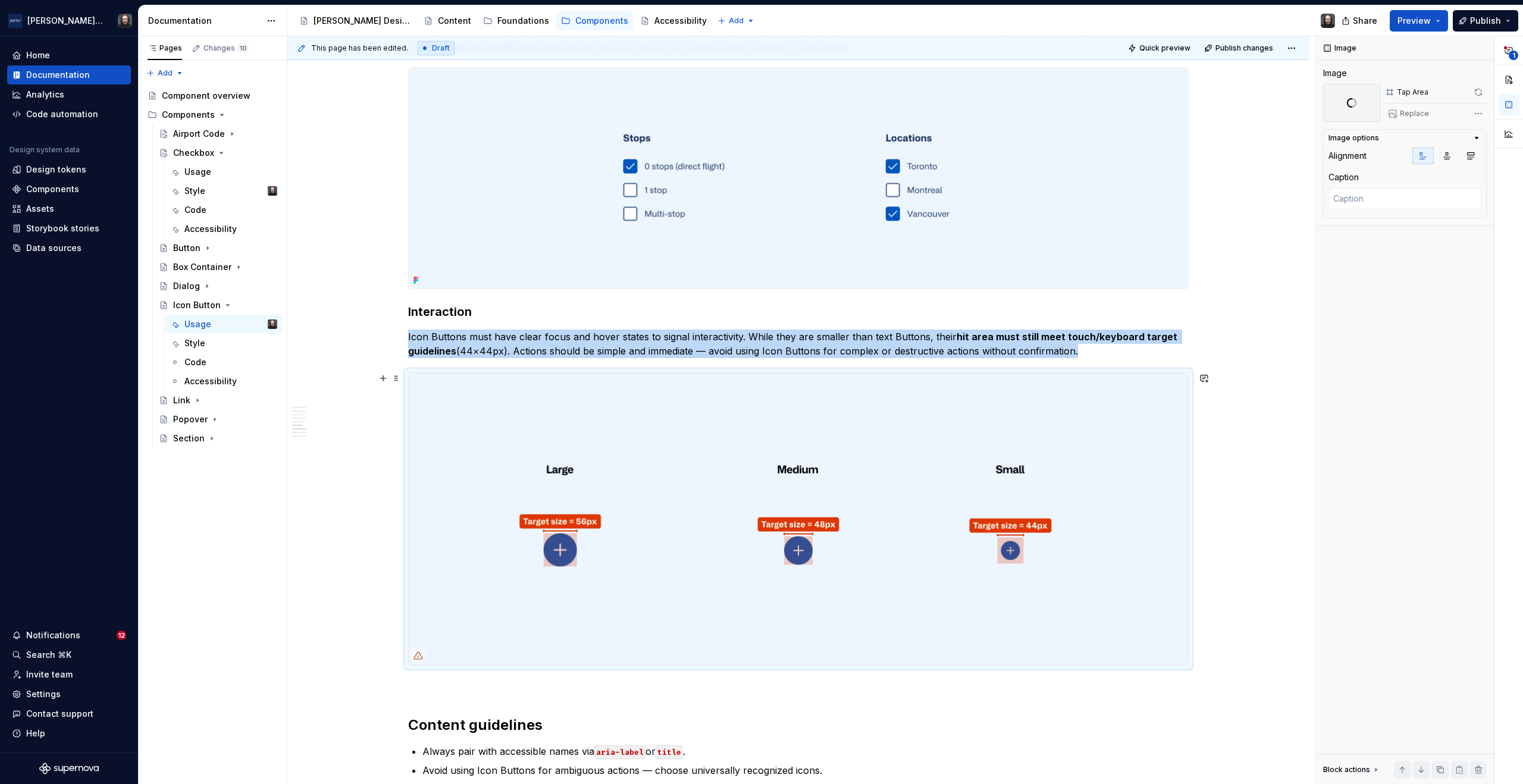
click at [1247, 411] on div "**********" at bounding box center [798, 71] width 1022 height 2744
click at [1108, 424] on img at bounding box center [799, 519] width 779 height 292
click at [1478, 90] on button "button" at bounding box center [1478, 93] width 17 height 17
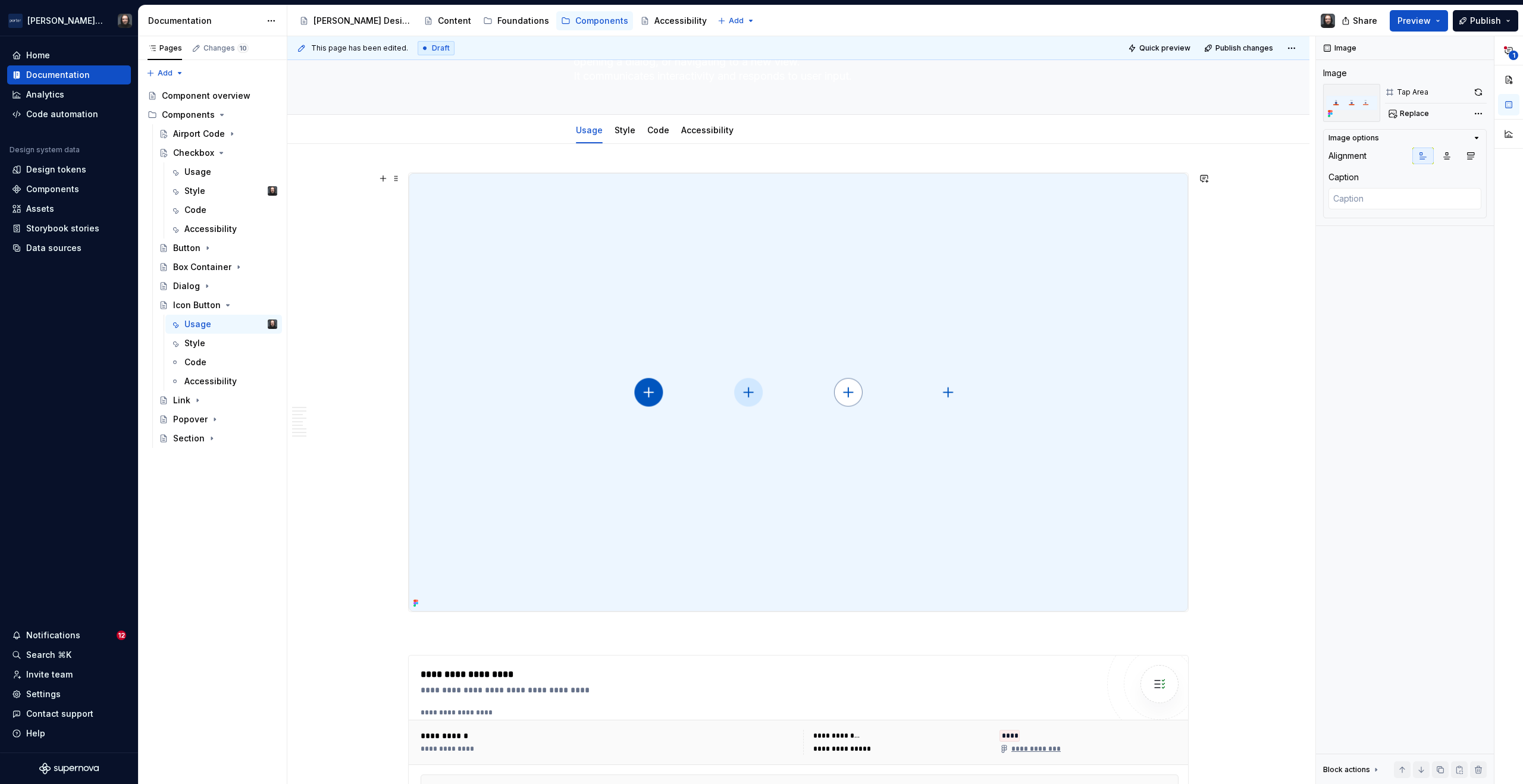
scroll to position [0, 0]
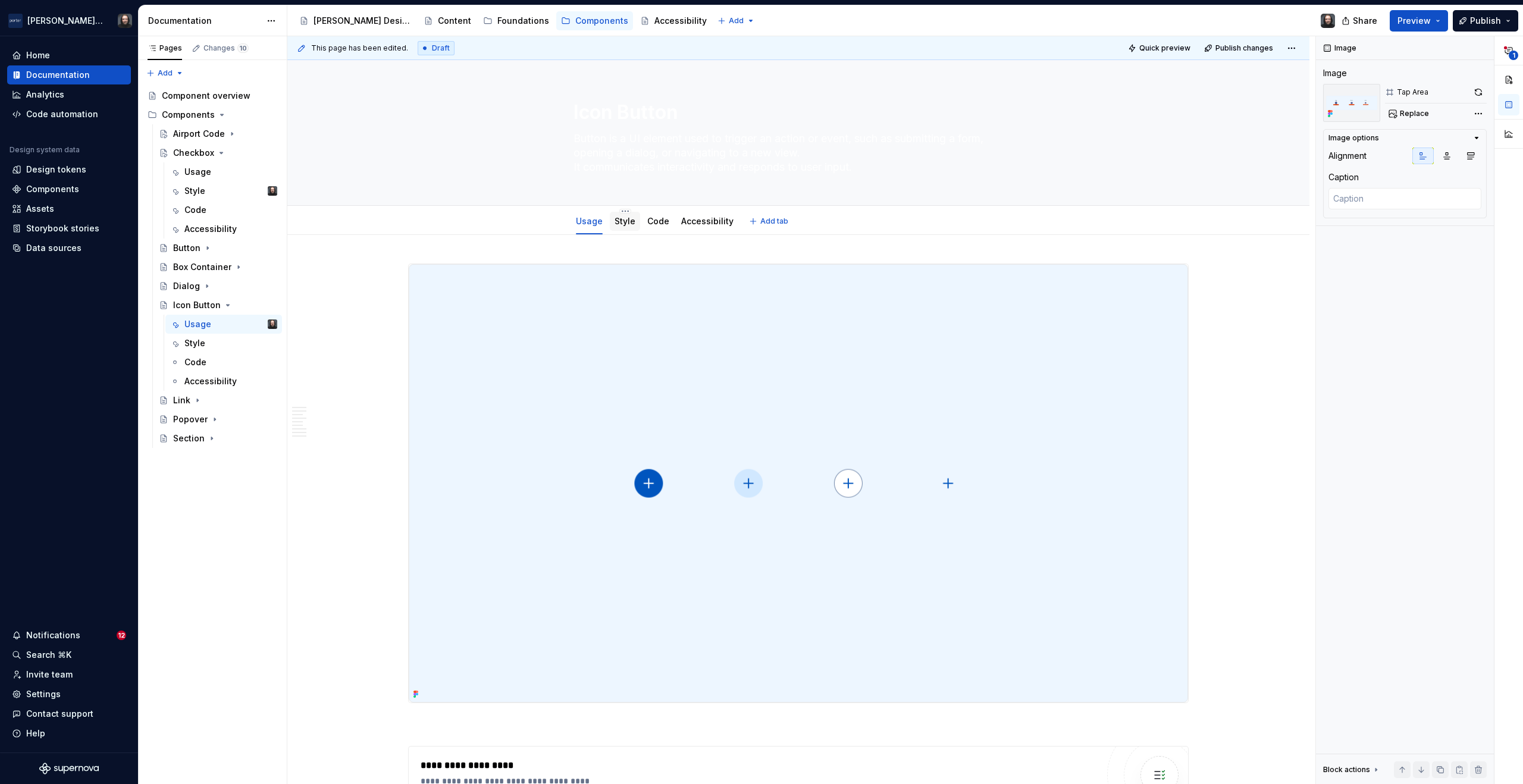
click at [620, 221] on link "Style" at bounding box center [625, 221] width 21 height 10
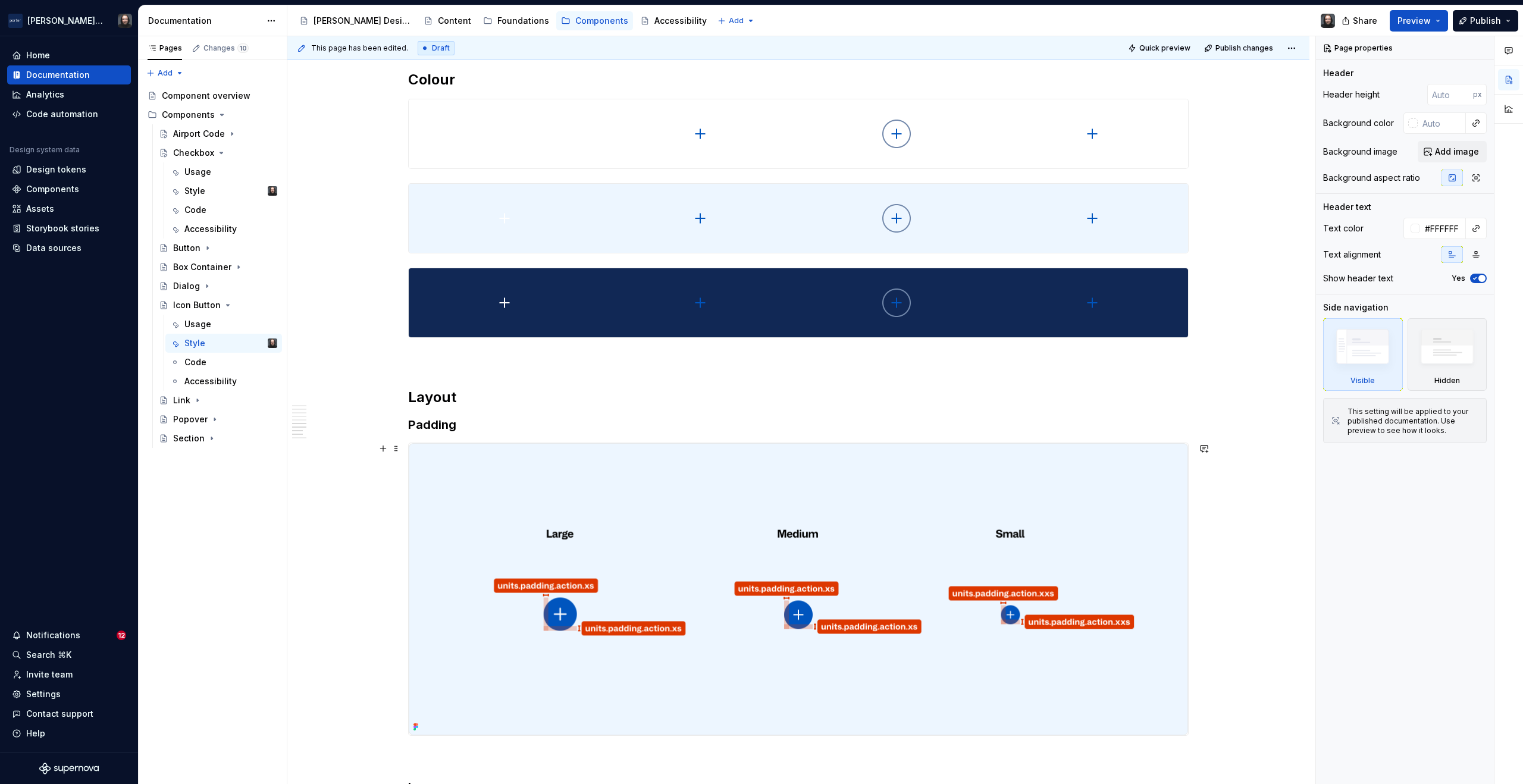
scroll to position [1796, 0]
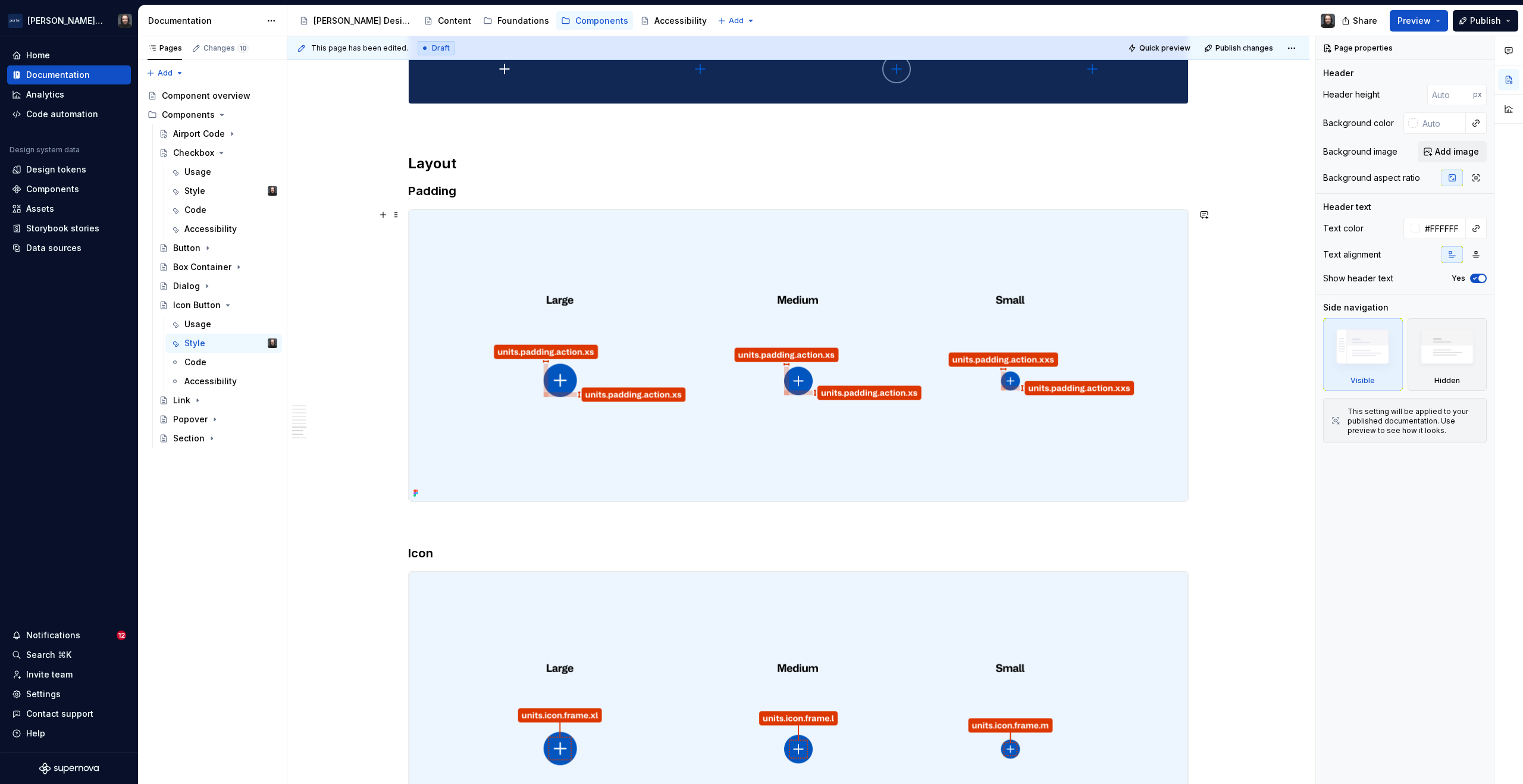
click at [902, 244] on img at bounding box center [799, 355] width 779 height 292
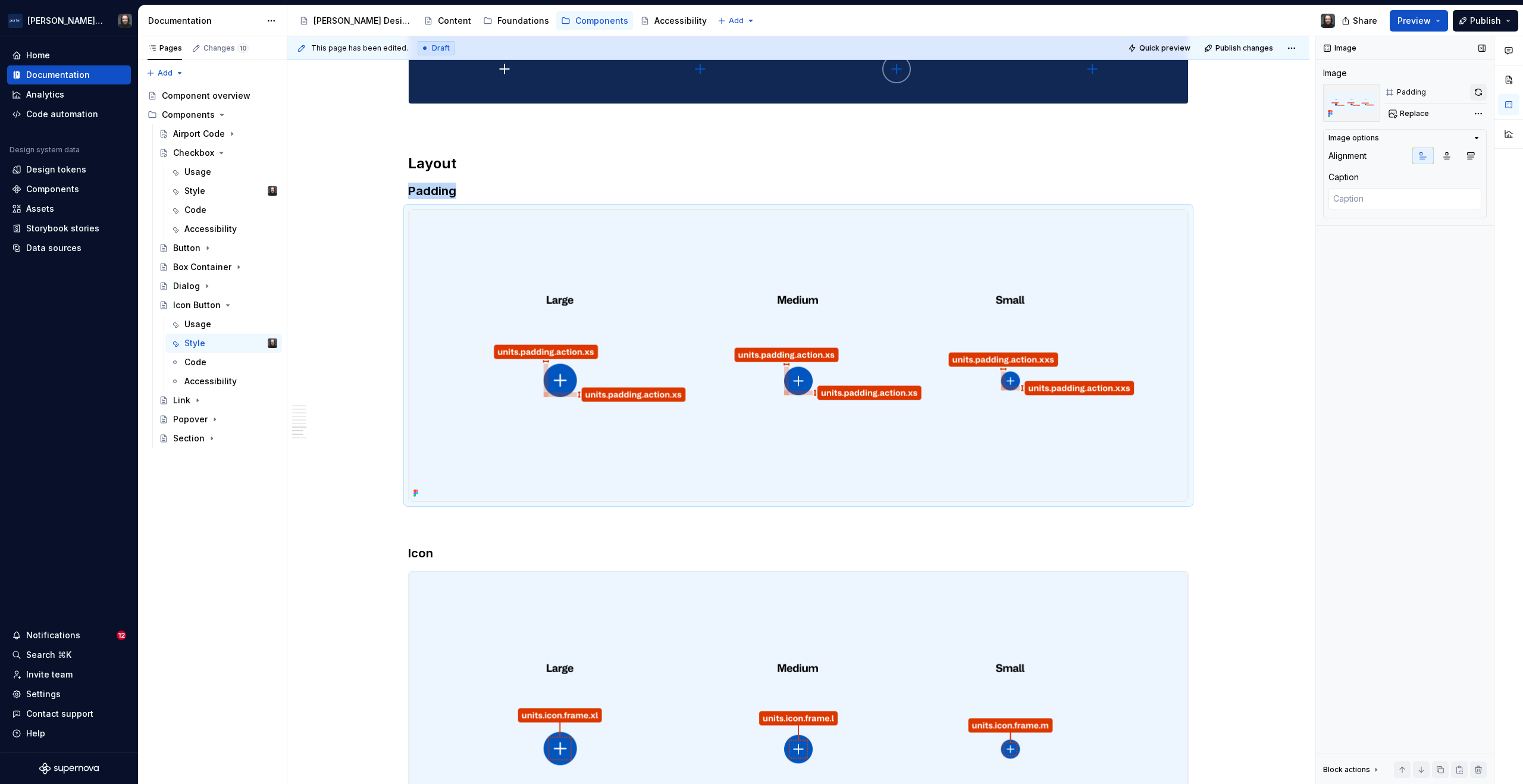
click at [1474, 93] on button "button" at bounding box center [1478, 93] width 17 height 17
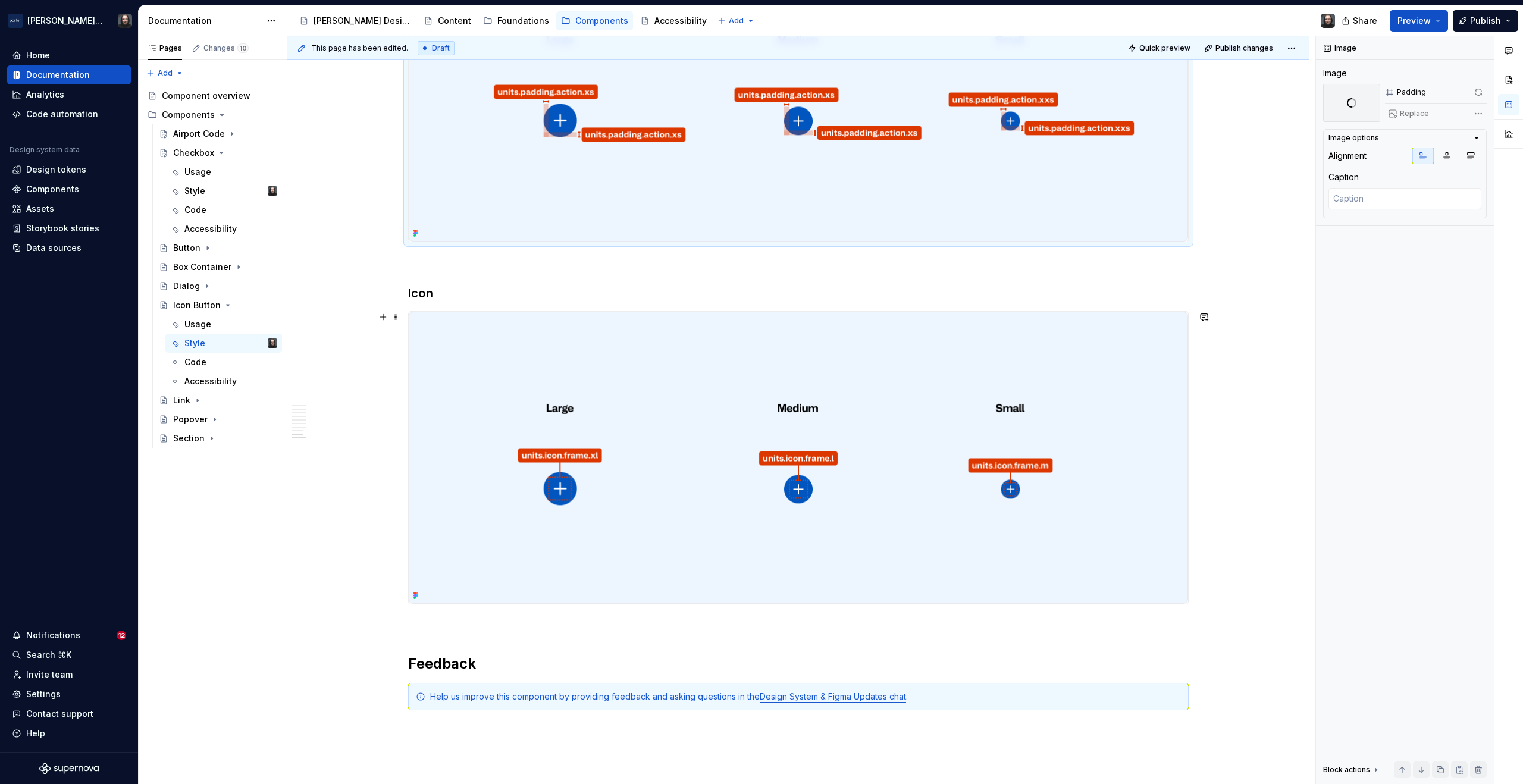
click at [904, 341] on img at bounding box center [799, 458] width 779 height 292
click at [1477, 92] on button "button" at bounding box center [1478, 93] width 17 height 17
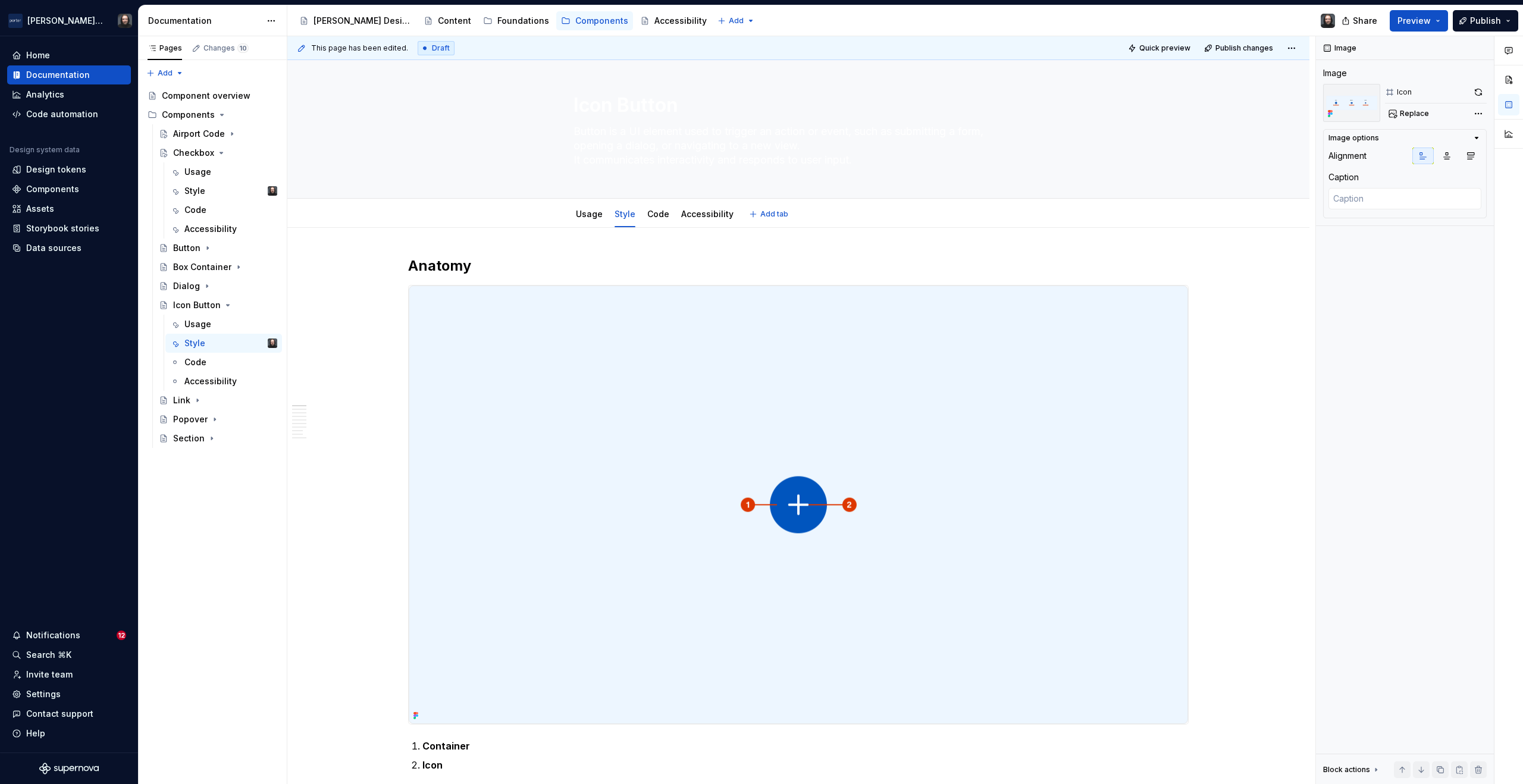
scroll to position [0, 0]
click at [705, 224] on link "Accessibility" at bounding box center [707, 221] width 52 height 10
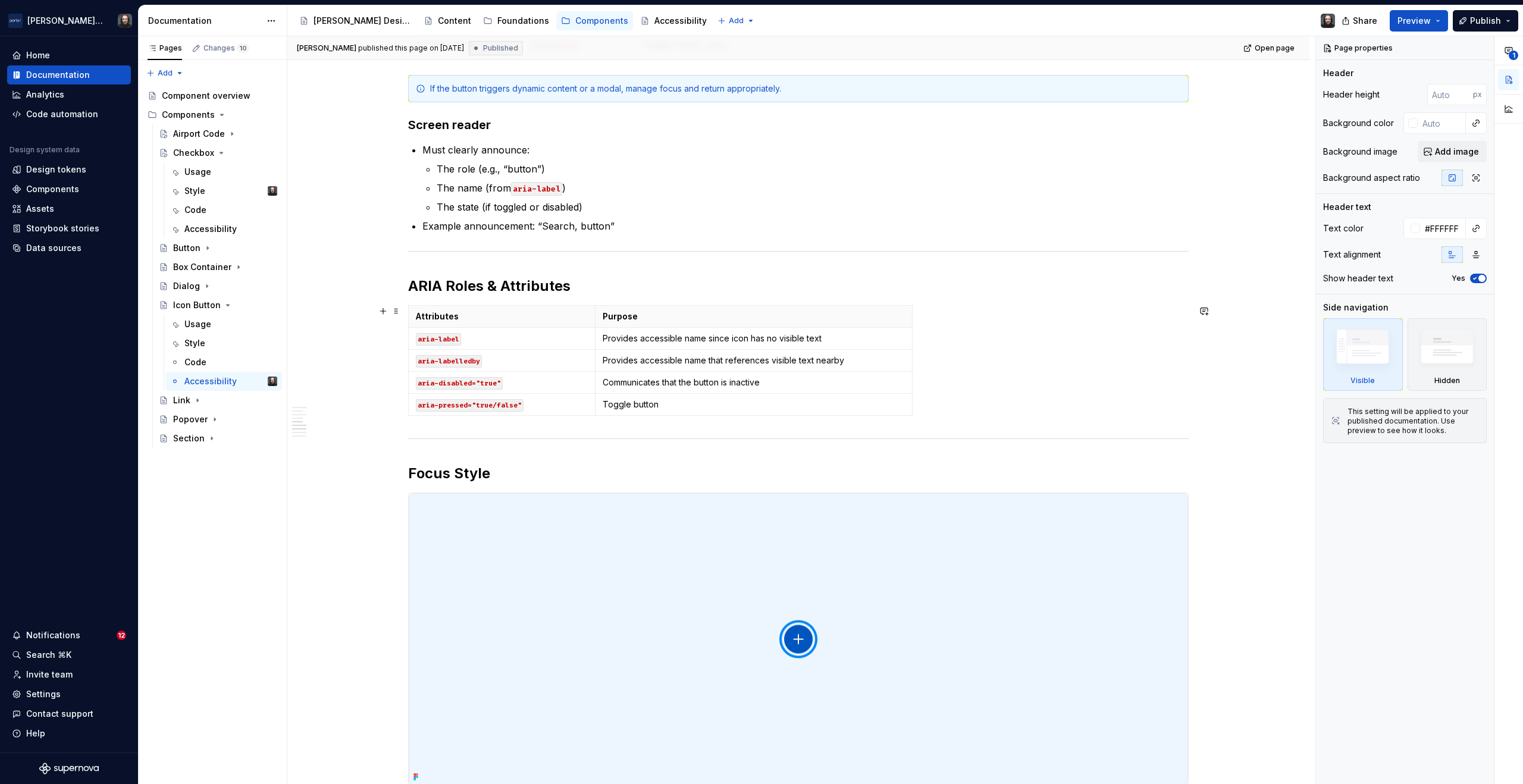
scroll to position [864, 0]
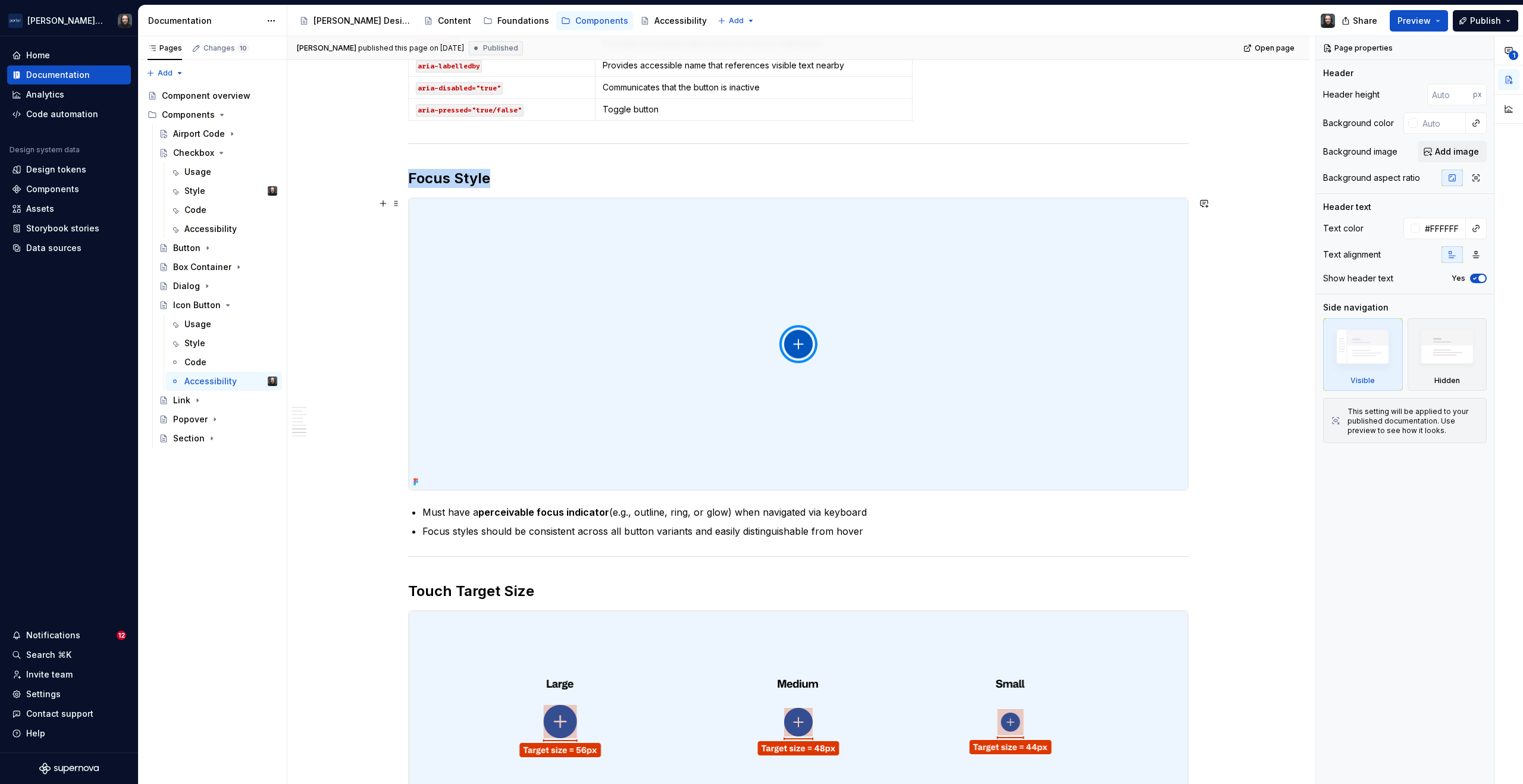
click at [1097, 327] on img at bounding box center [799, 344] width 779 height 292
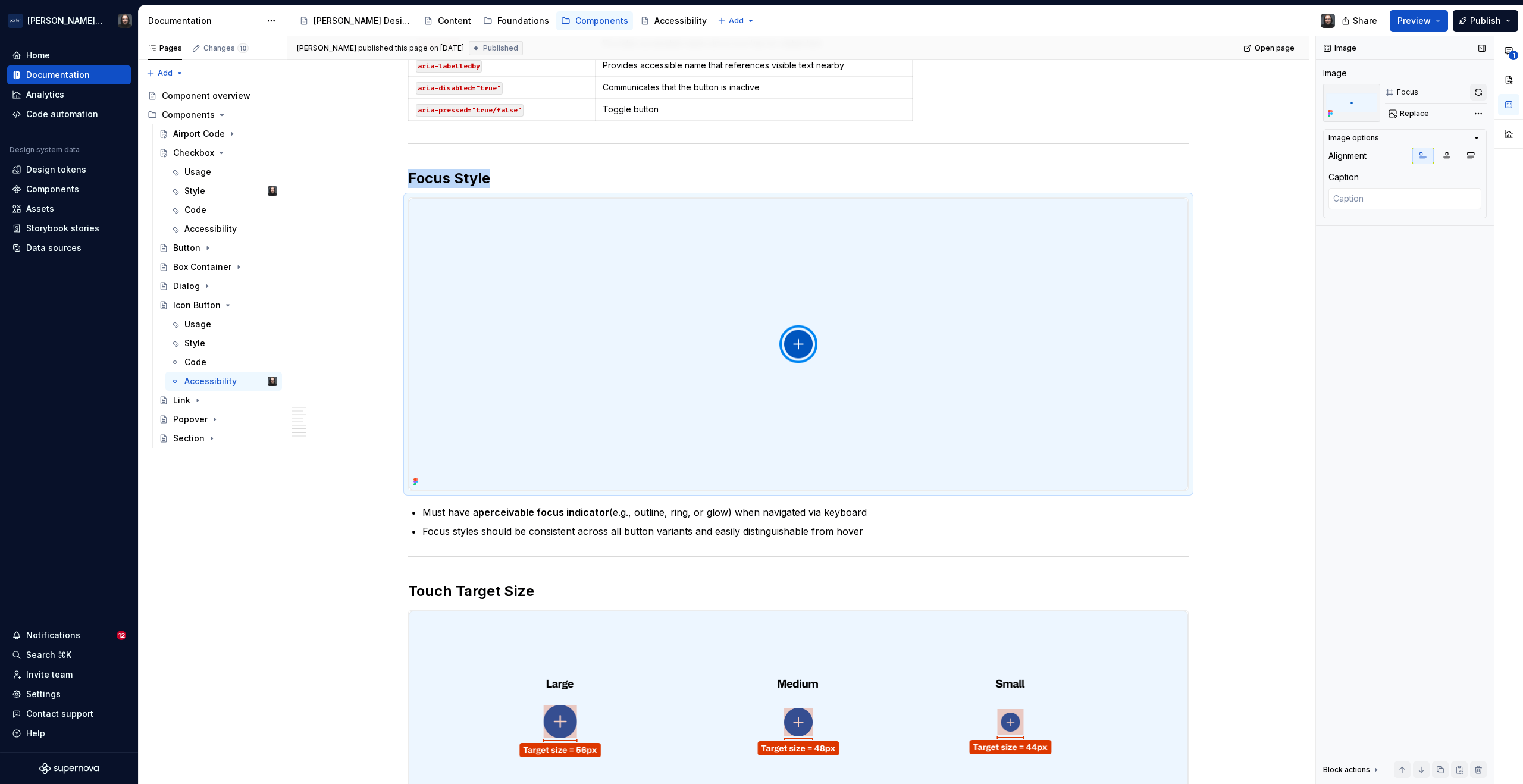
click at [1479, 93] on button "button" at bounding box center [1478, 93] width 17 height 17
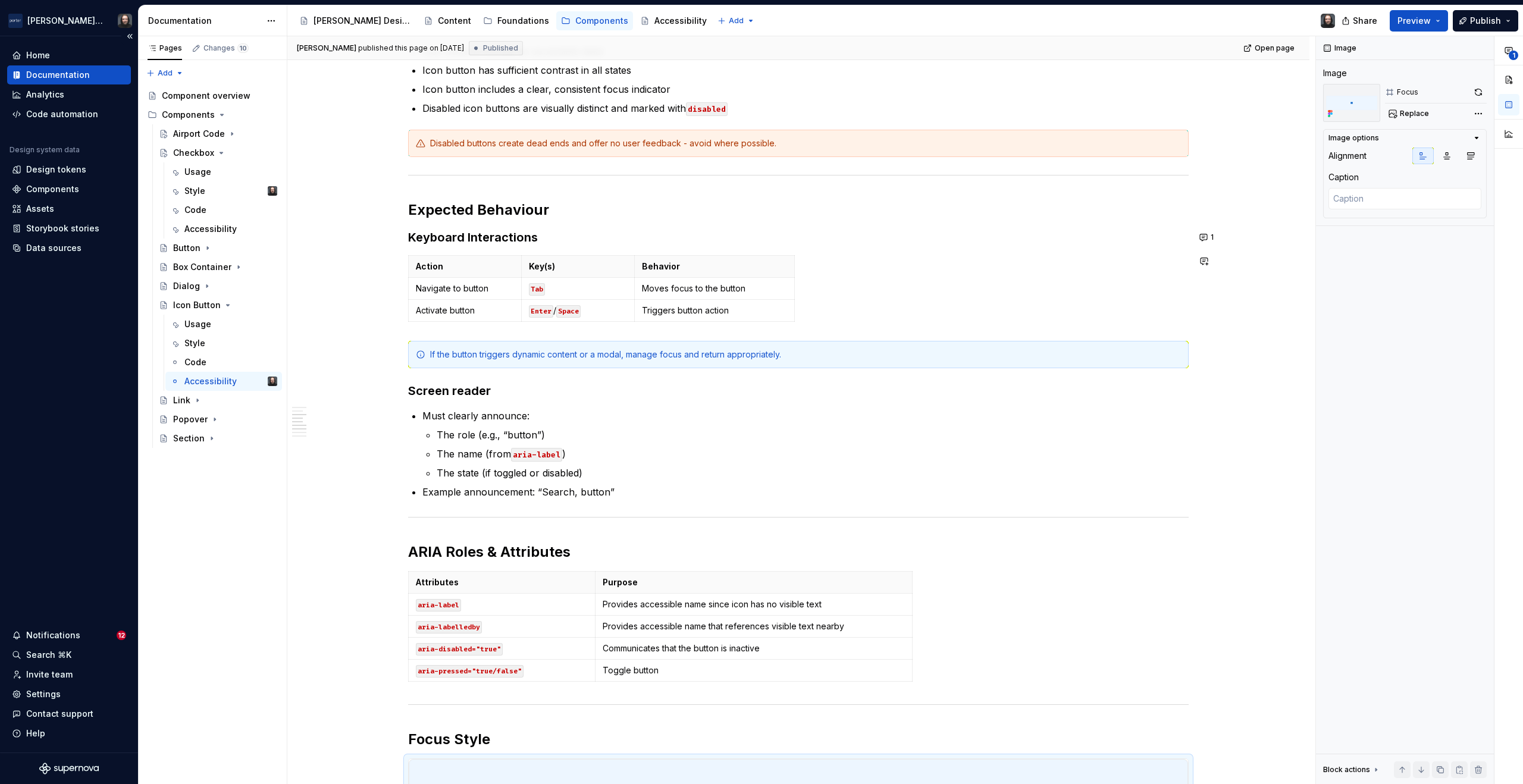
scroll to position [50, 0]
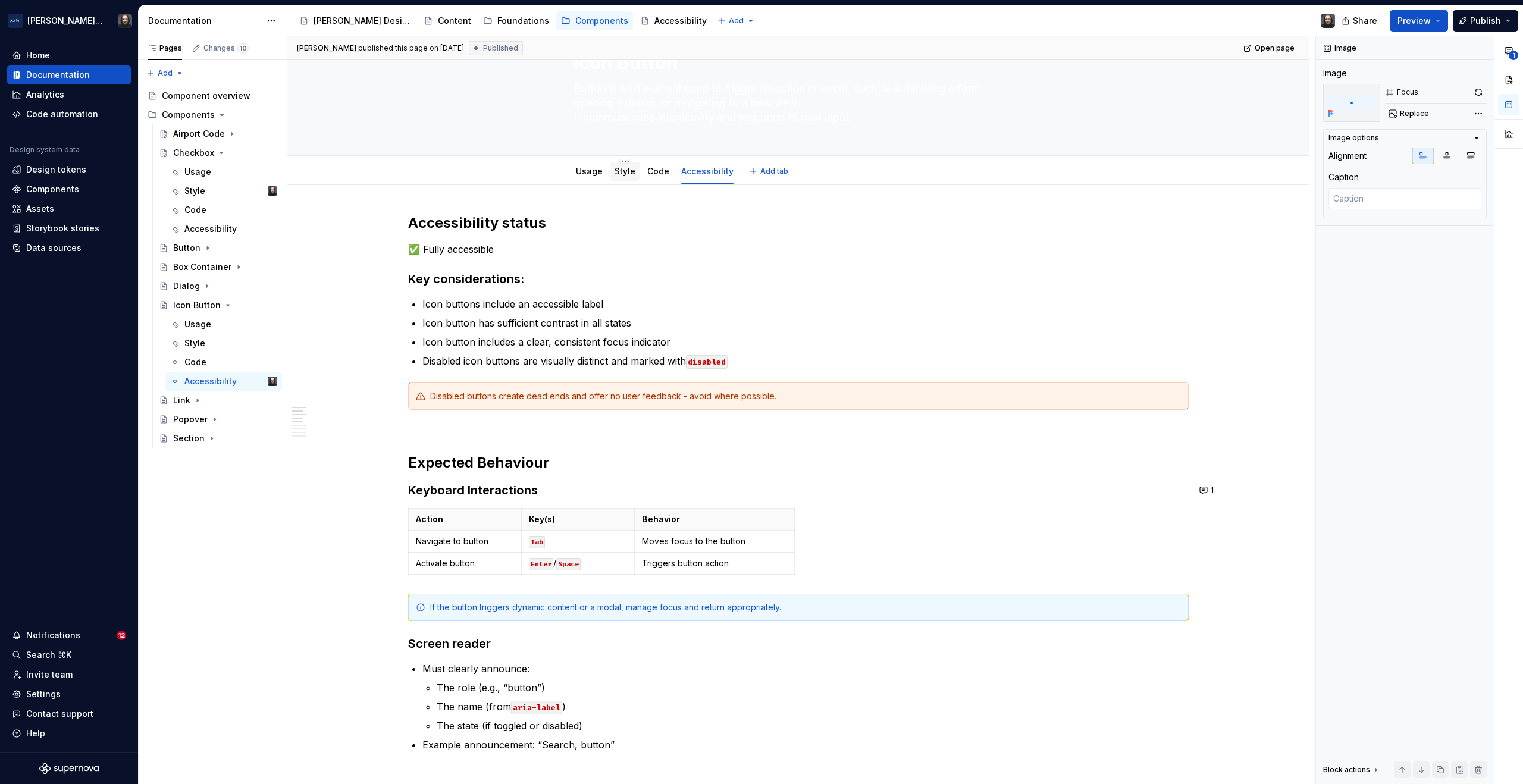
click at [623, 170] on link "Style" at bounding box center [625, 171] width 21 height 10
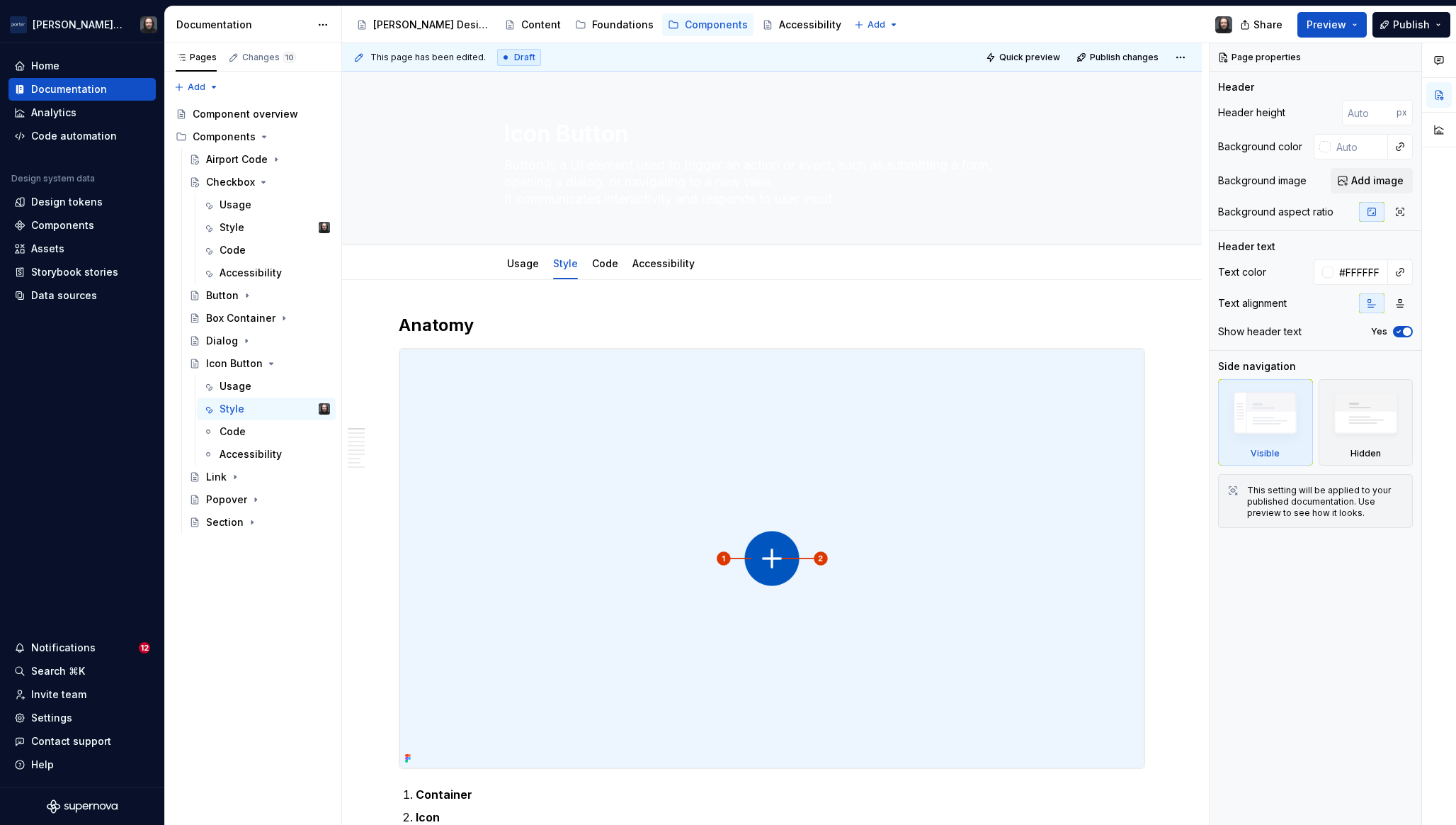
type textarea "*"
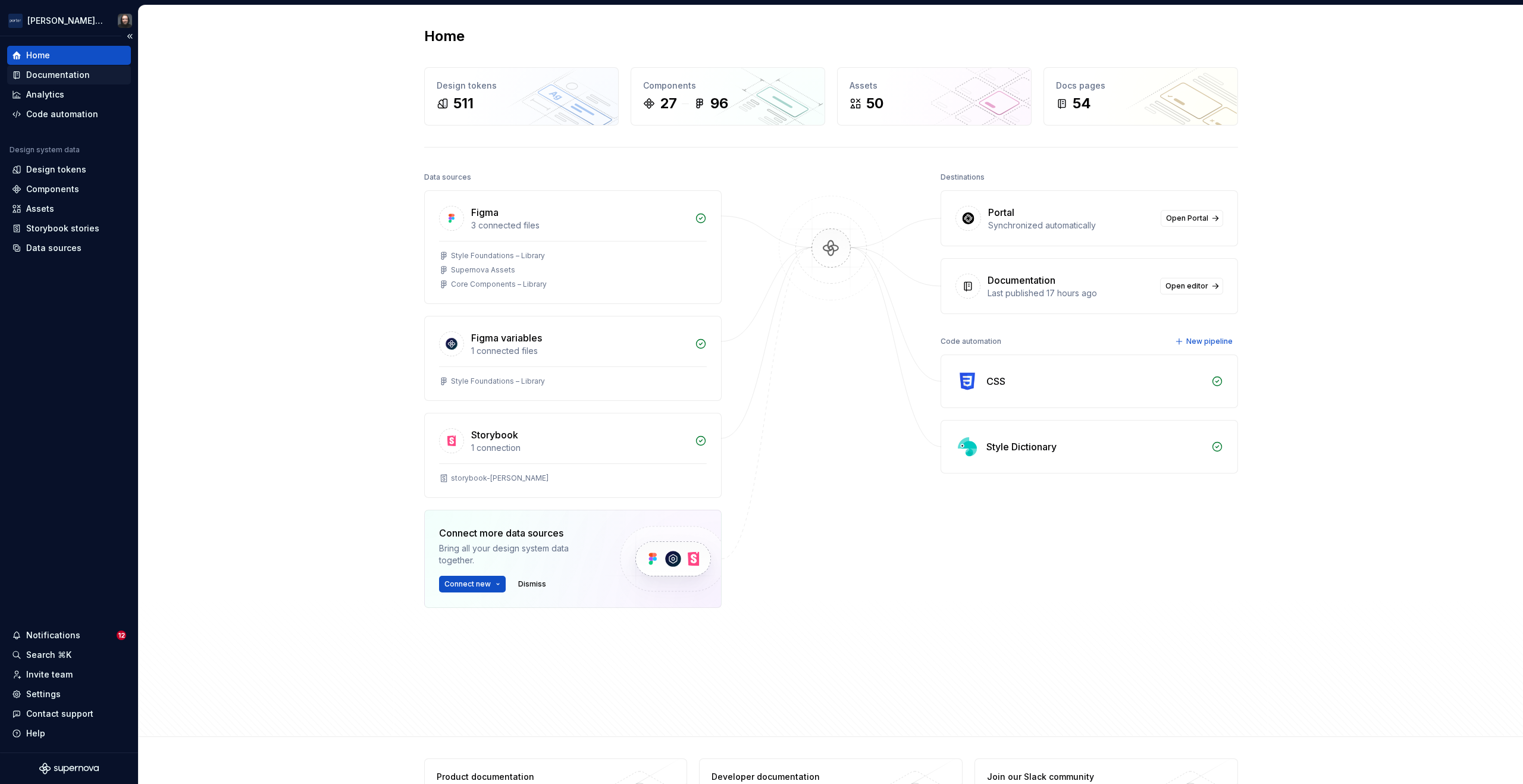
click at [66, 74] on div "Documentation" at bounding box center [58, 74] width 64 height 12
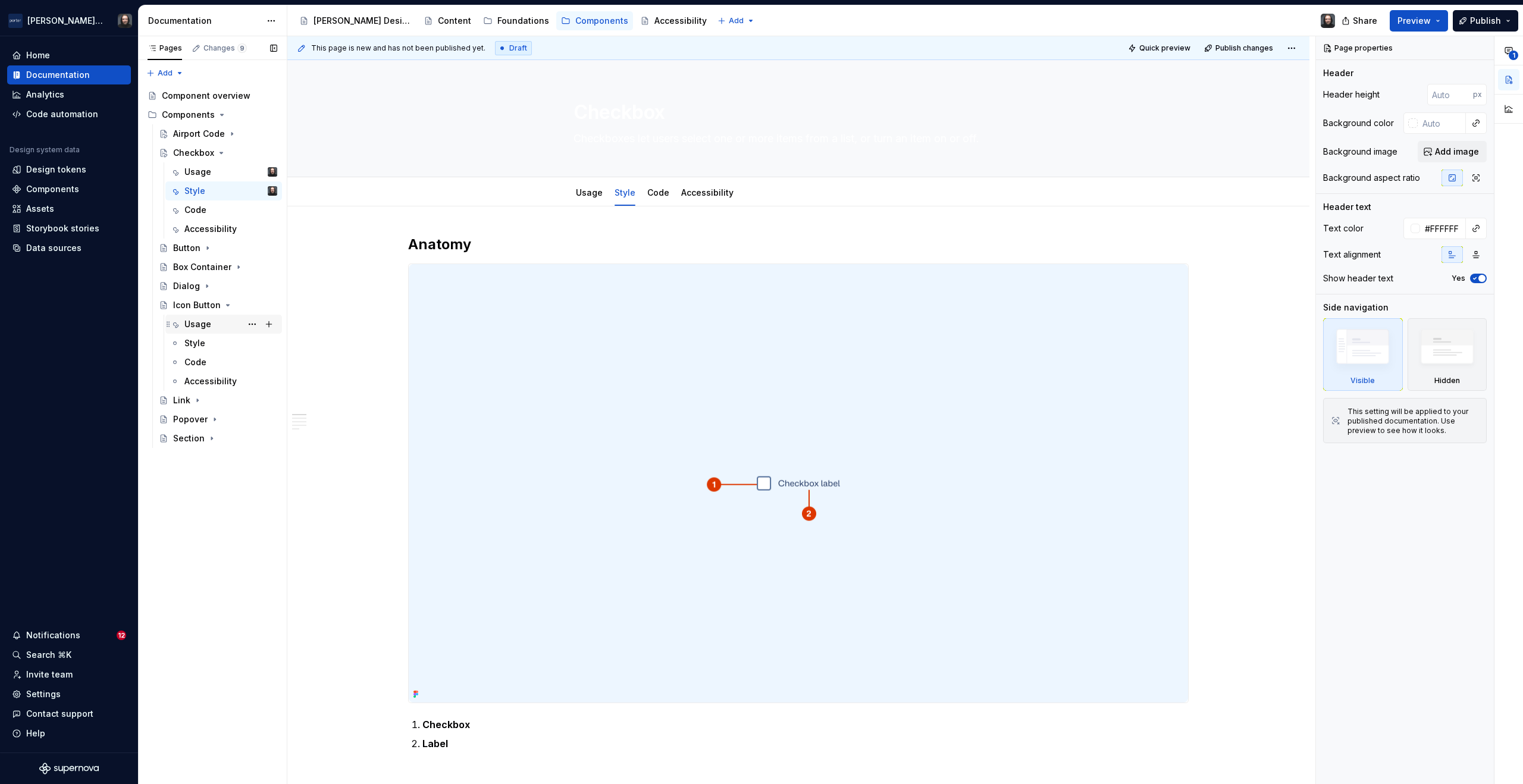
click at [212, 321] on div "Usage" at bounding box center [230, 324] width 93 height 17
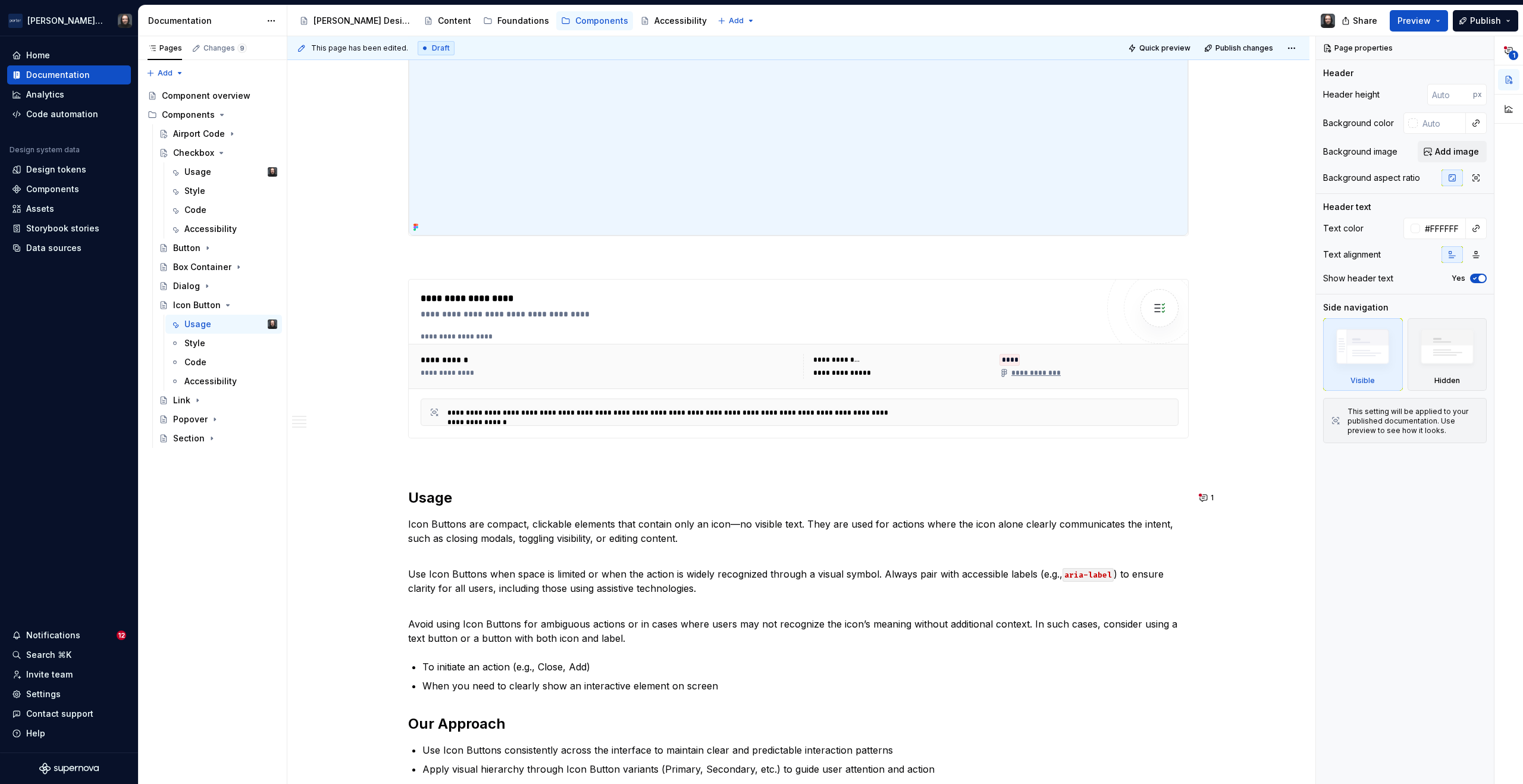
scroll to position [51, 0]
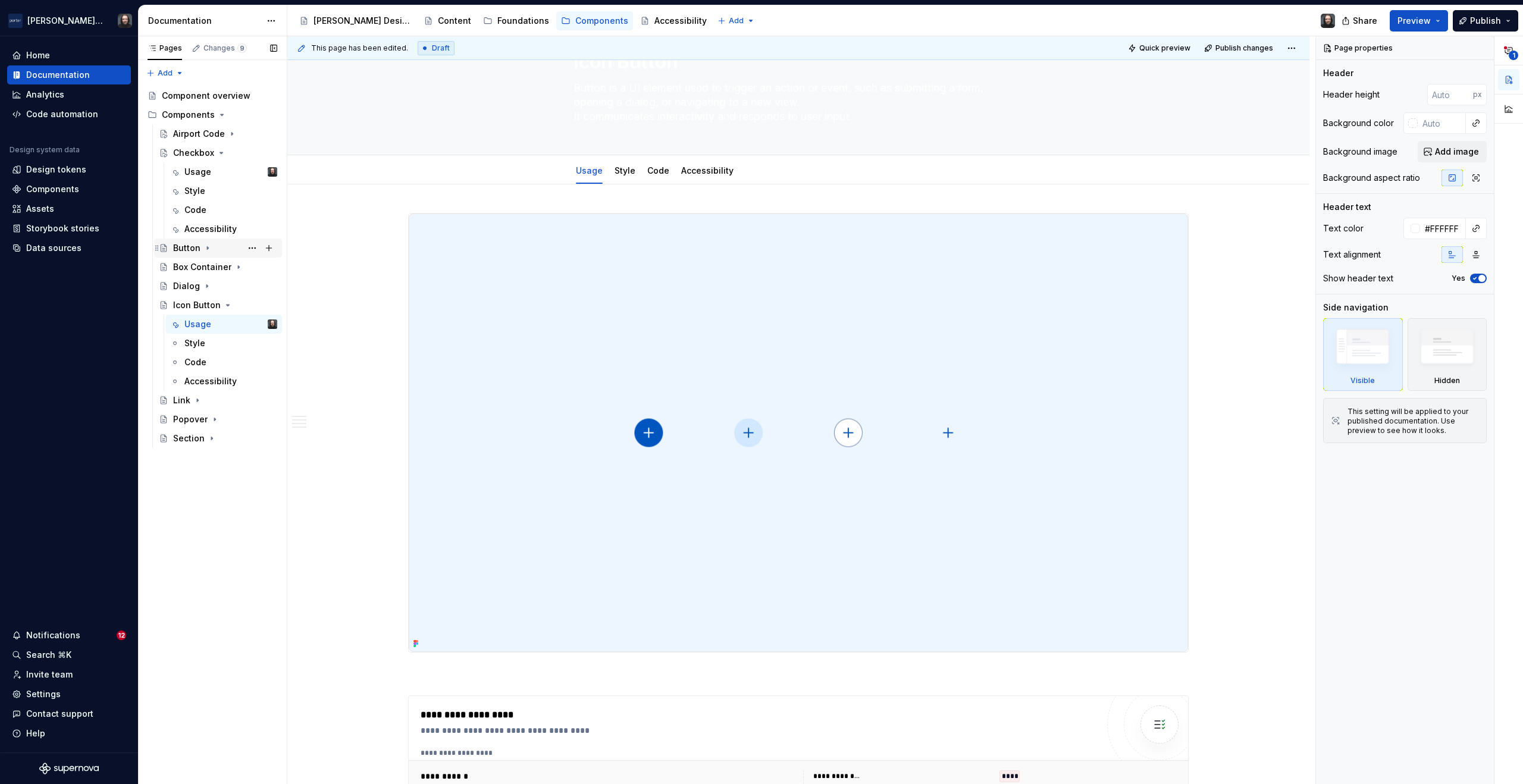
click at [207, 246] on icon "Page tree" at bounding box center [208, 248] width 10 height 10
click at [207, 269] on div "Usage" at bounding box center [198, 266] width 26 height 12
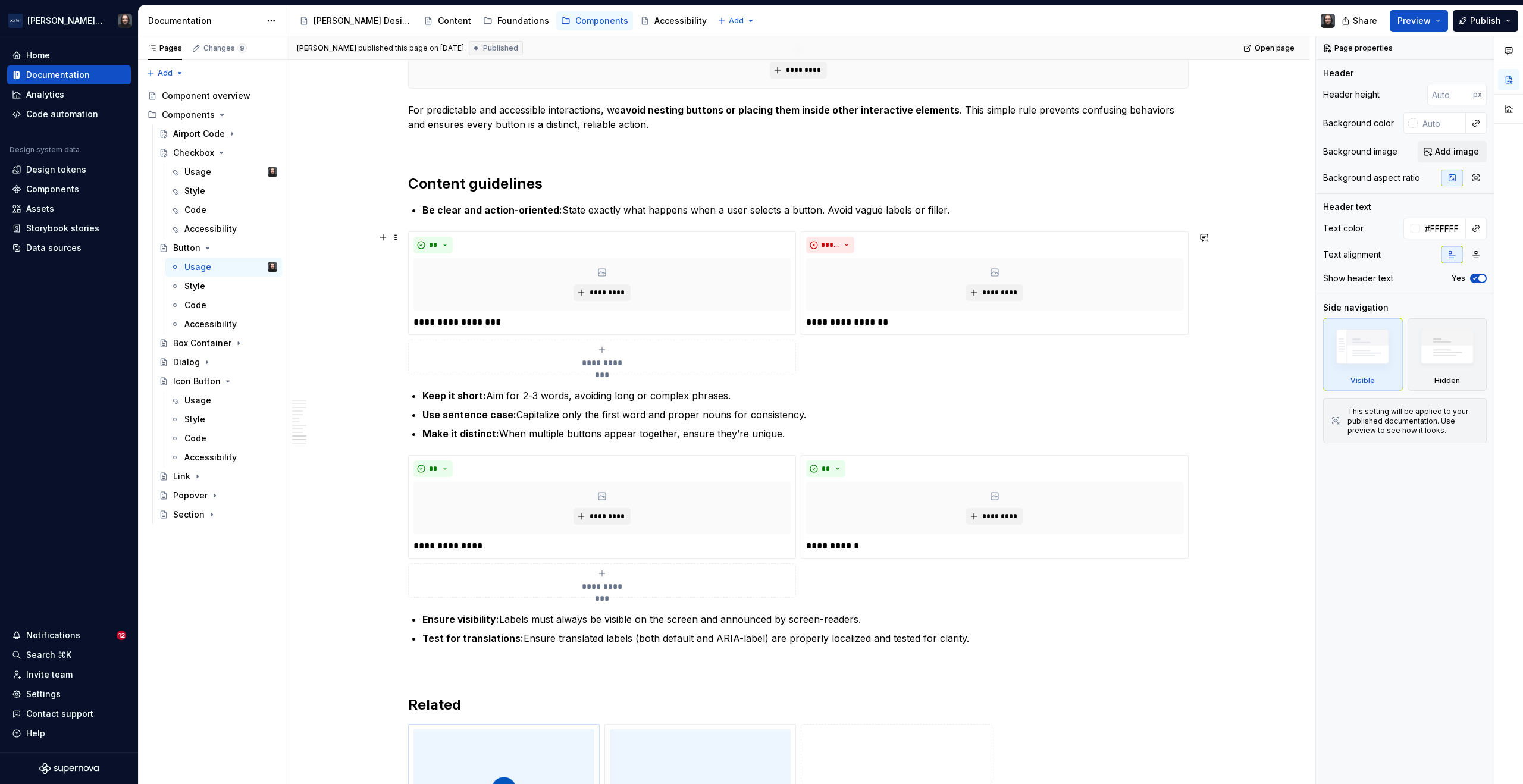
scroll to position [2534, 0]
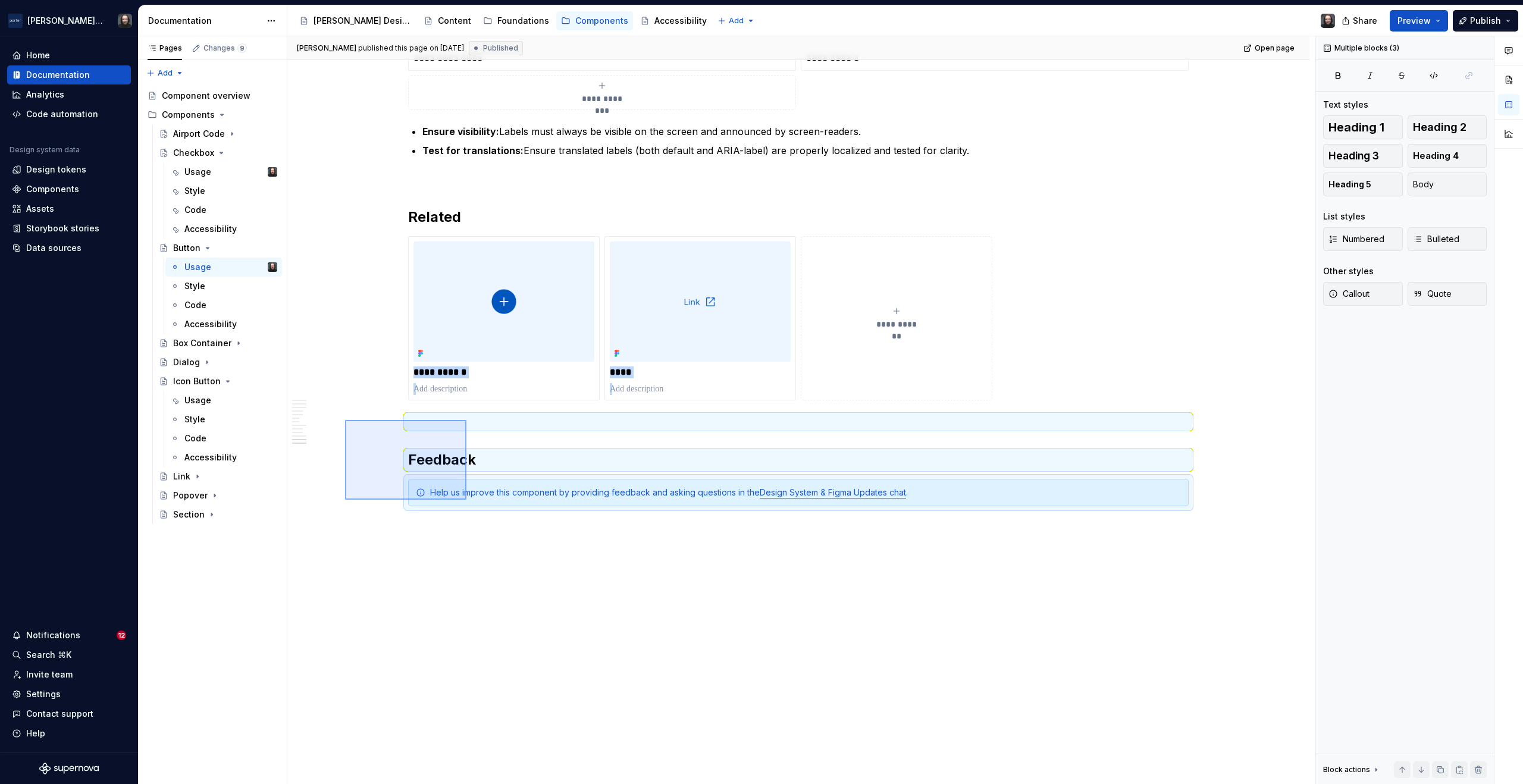
drag, startPoint x: 345, startPoint y: 420, endPoint x: 467, endPoint y: 499, distance: 145.3
click at [467, 499] on div "**********" at bounding box center [802, 410] width 1028 height 749
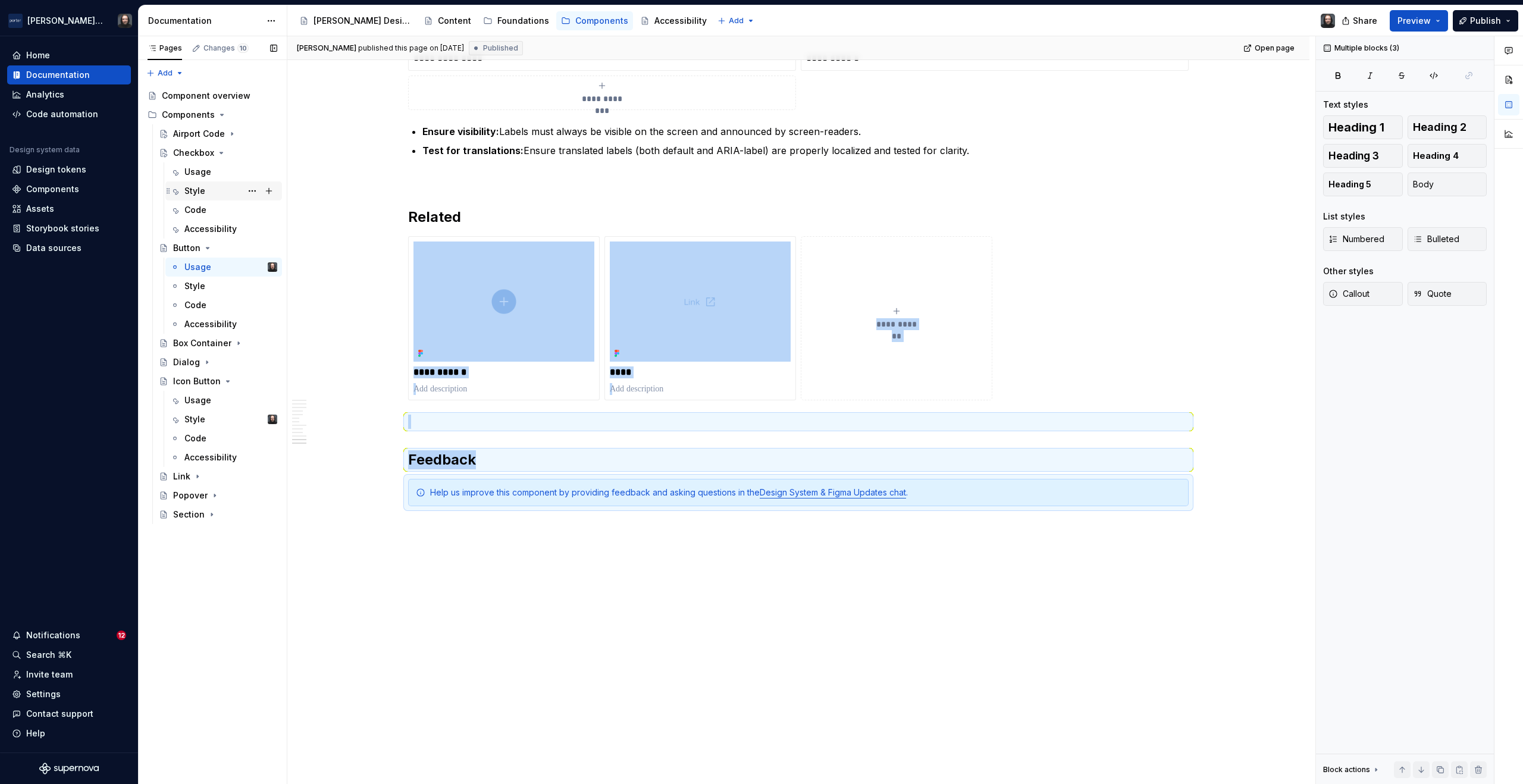
click at [214, 191] on div "Style" at bounding box center [230, 191] width 93 height 17
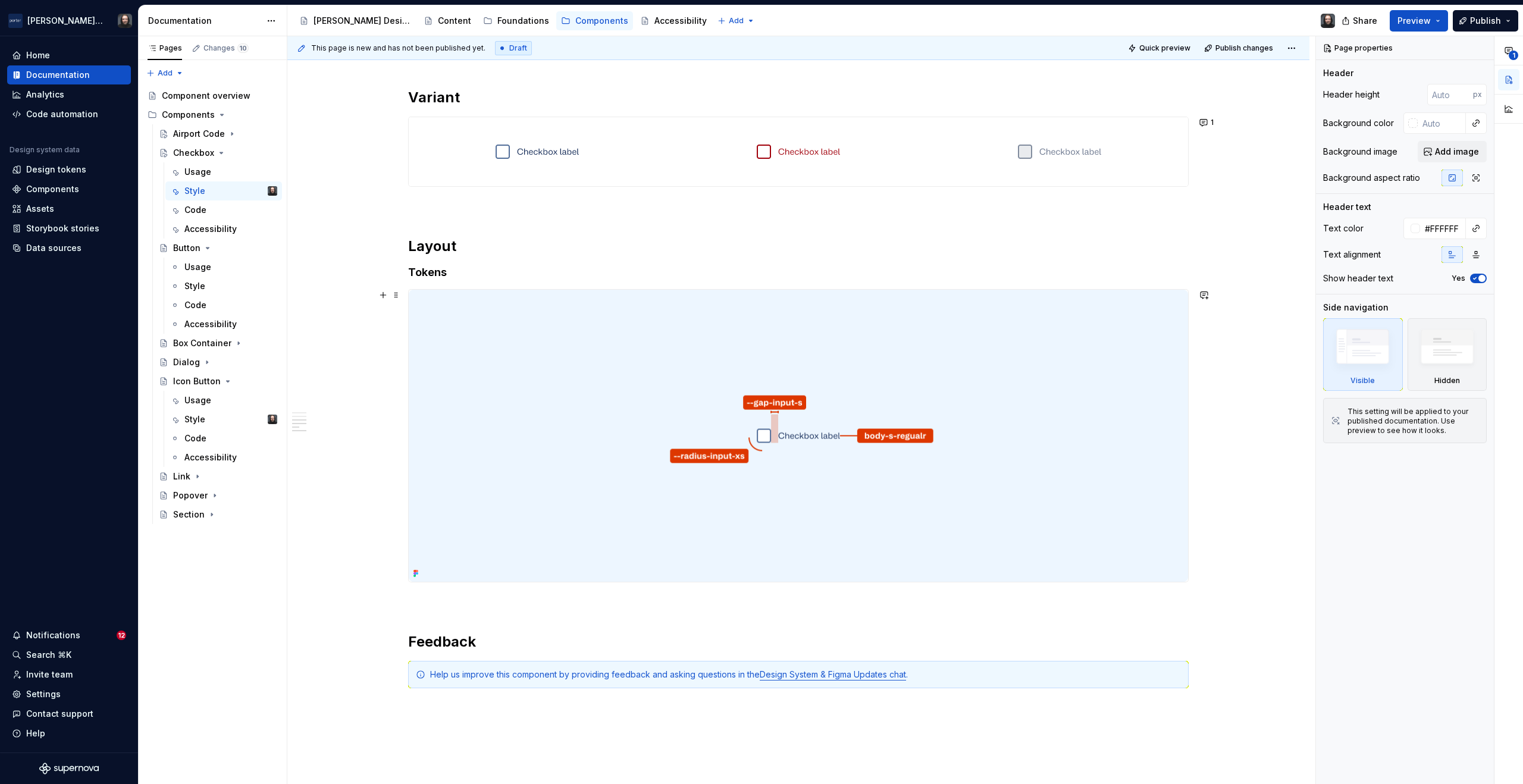
scroll to position [1075, 0]
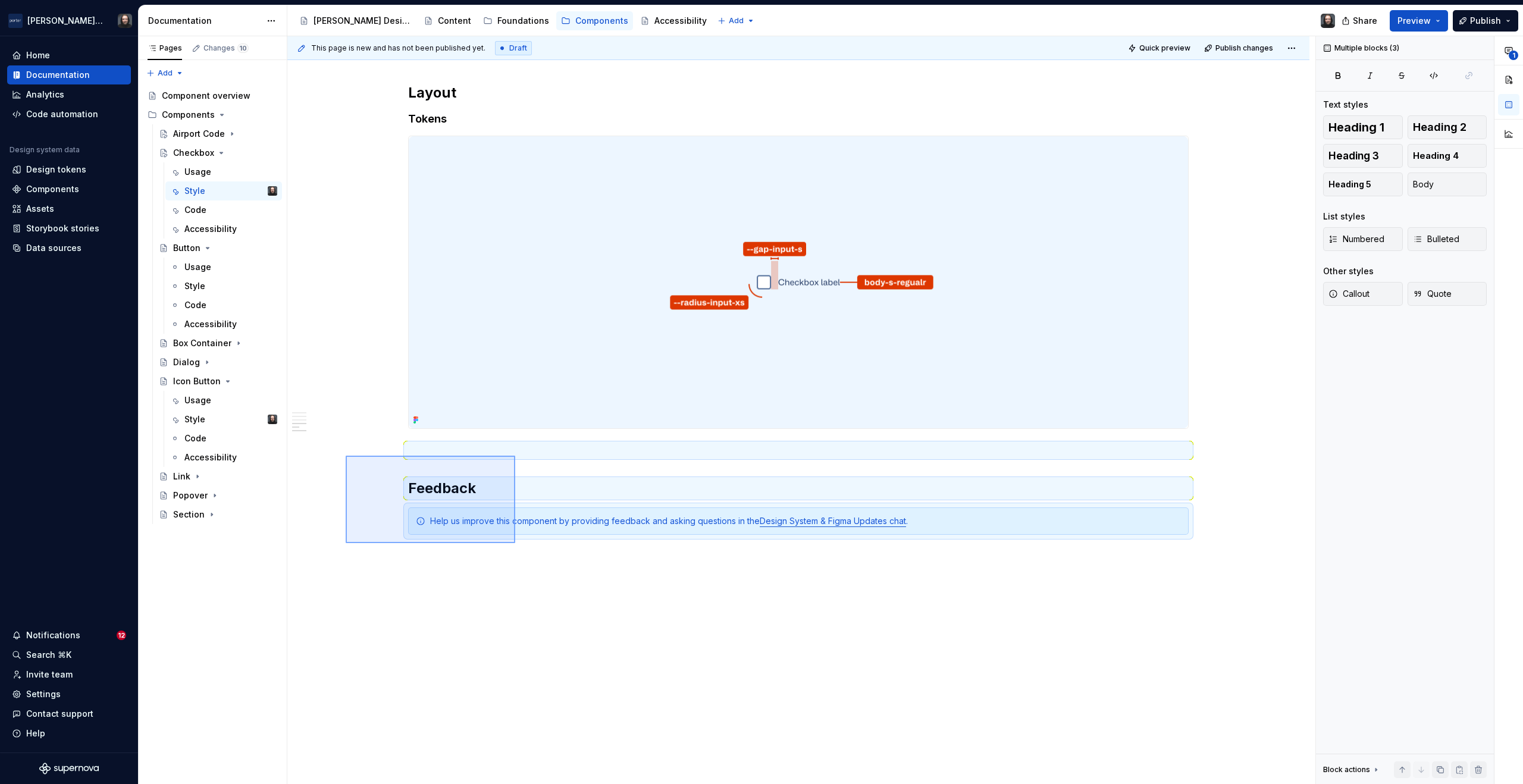
drag, startPoint x: 381, startPoint y: 466, endPoint x: 516, endPoint y: 543, distance: 155.4
click at [516, 543] on div "**********" at bounding box center [802, 410] width 1028 height 749
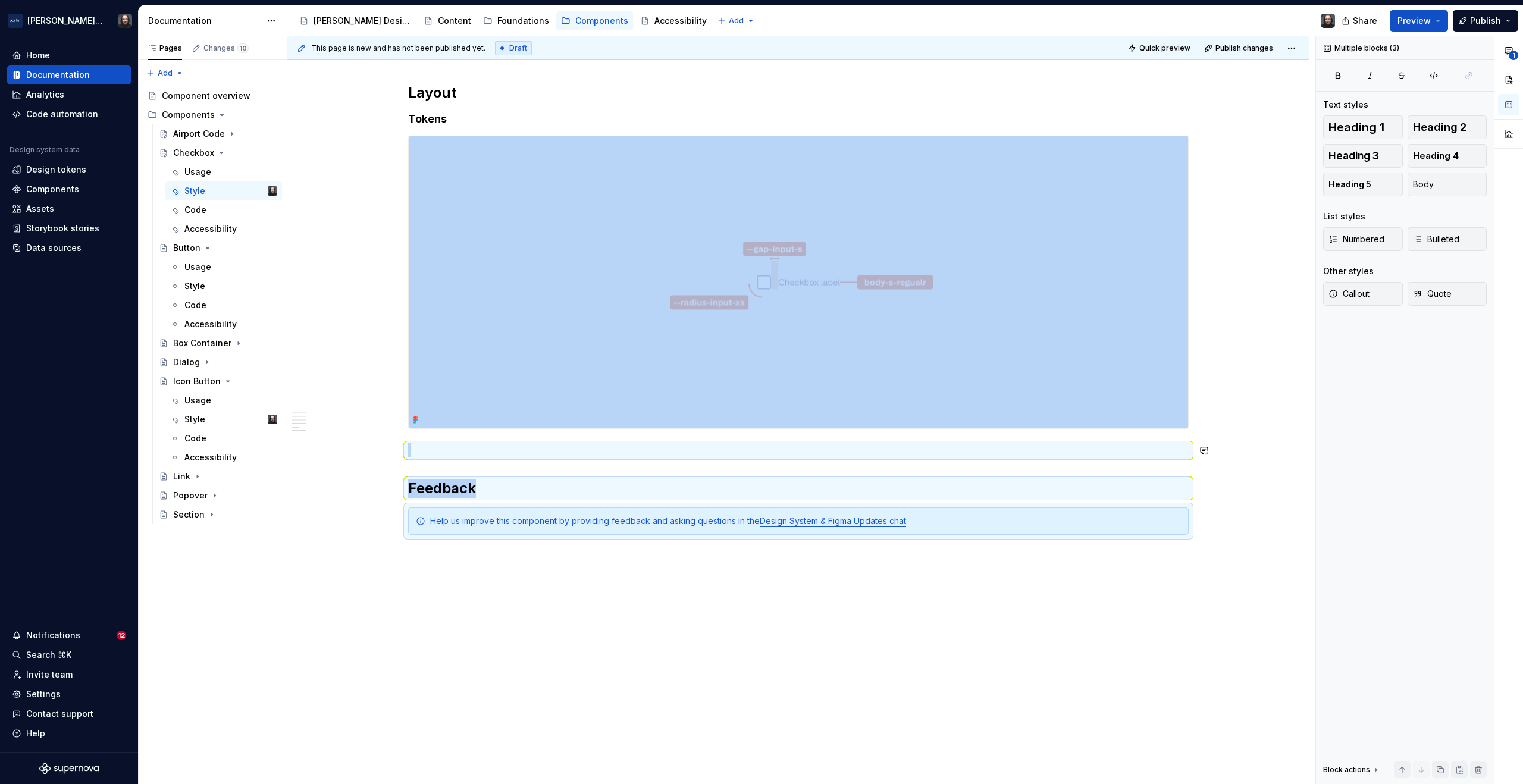
copy div "Feedback"
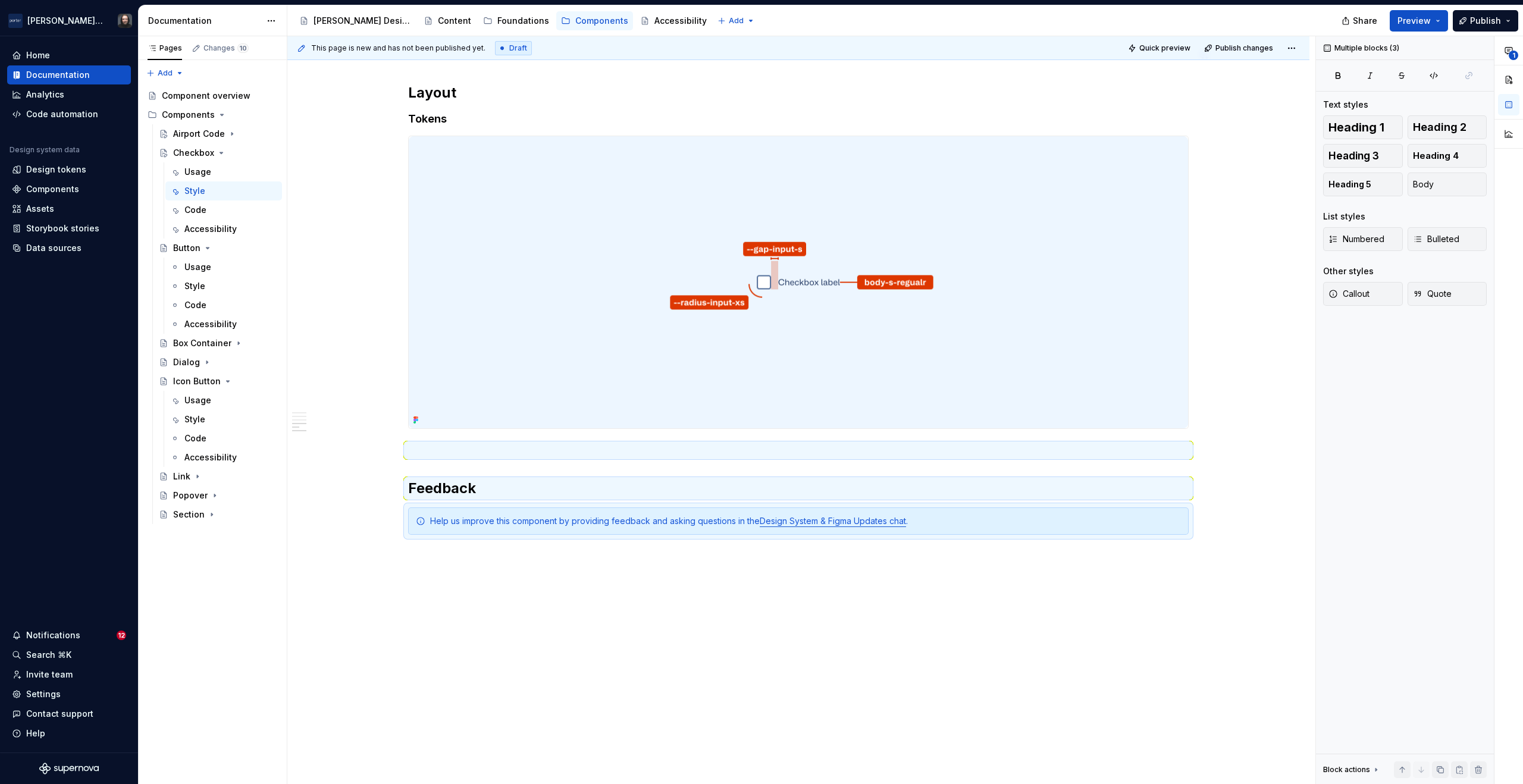
type textarea "*"
